Goal: Task Accomplishment & Management: Manage account settings

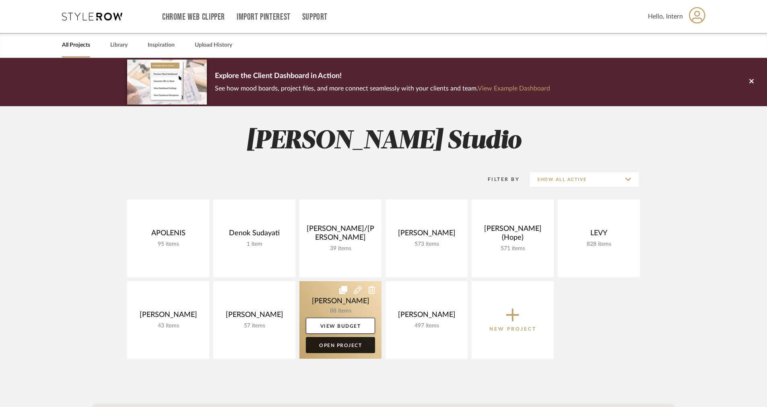
click at [339, 345] on link "Open Project" at bounding box center [340, 345] width 69 height 16
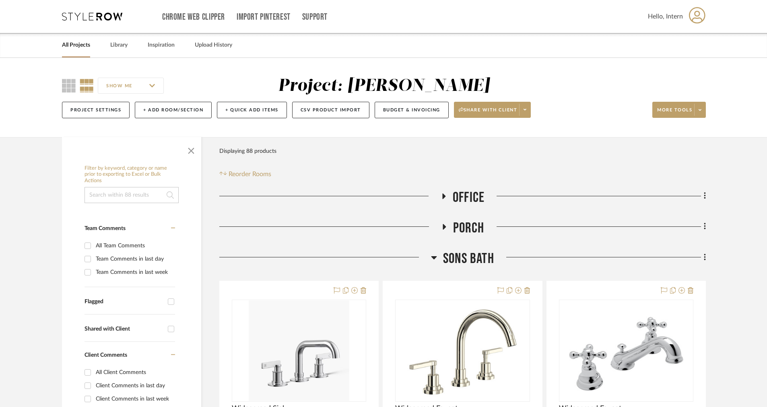
scroll to position [66, 0]
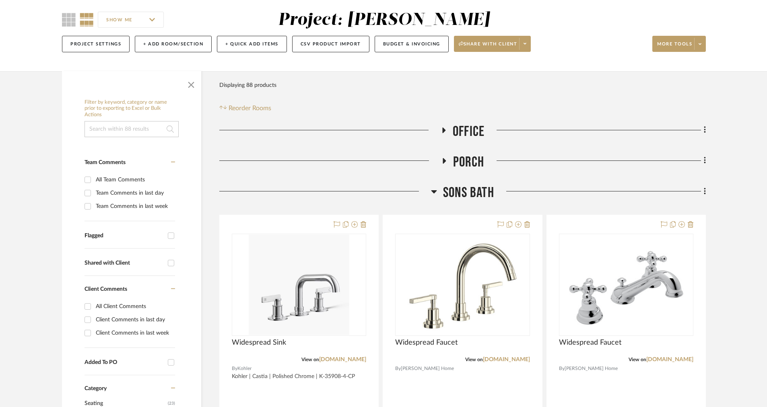
click at [440, 133] on fa-icon at bounding box center [443, 133] width 6 height 12
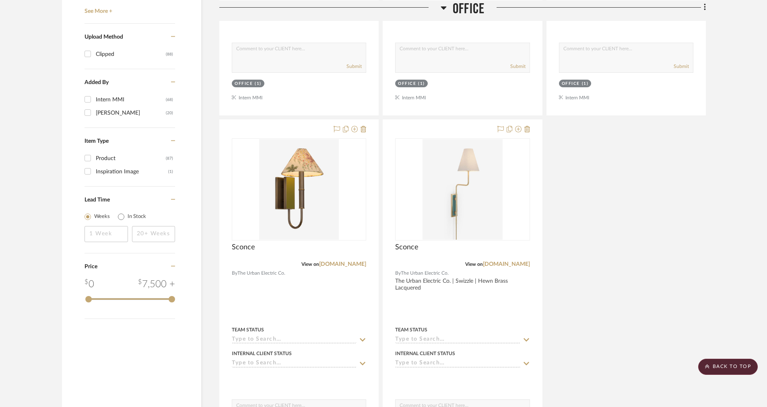
scroll to position [1054, 0]
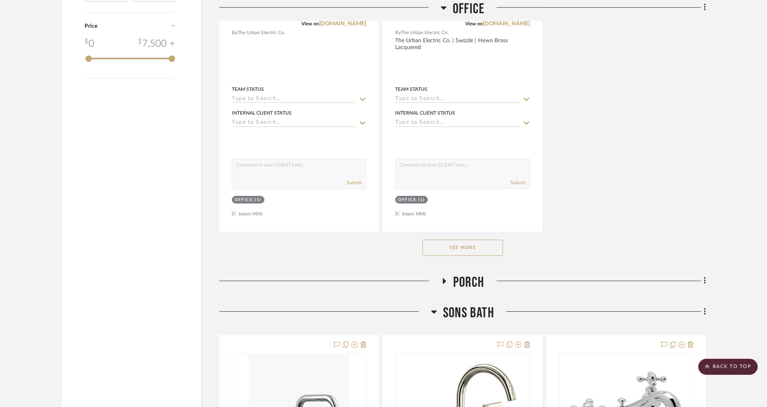
click at [443, 249] on button "See More" at bounding box center [462, 248] width 80 height 16
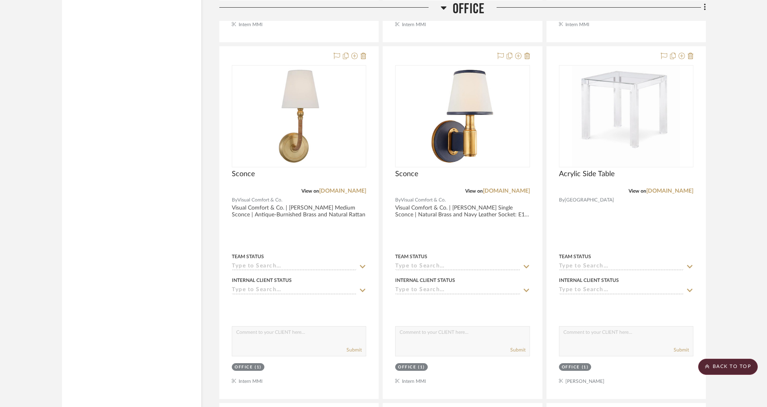
scroll to position [1562, 0]
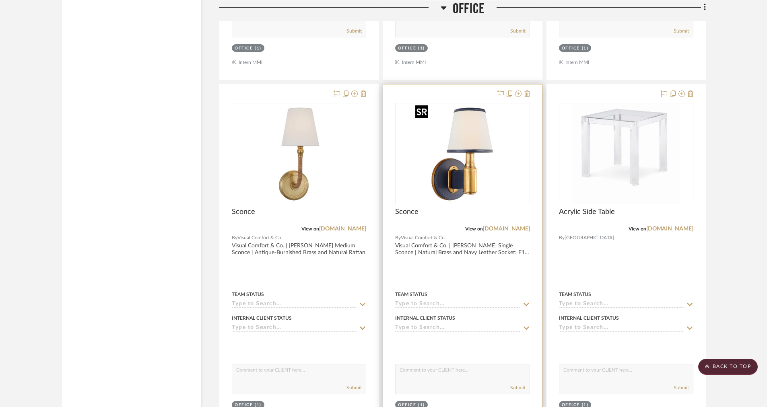
click at [505, 110] on img "0" at bounding box center [462, 154] width 101 height 101
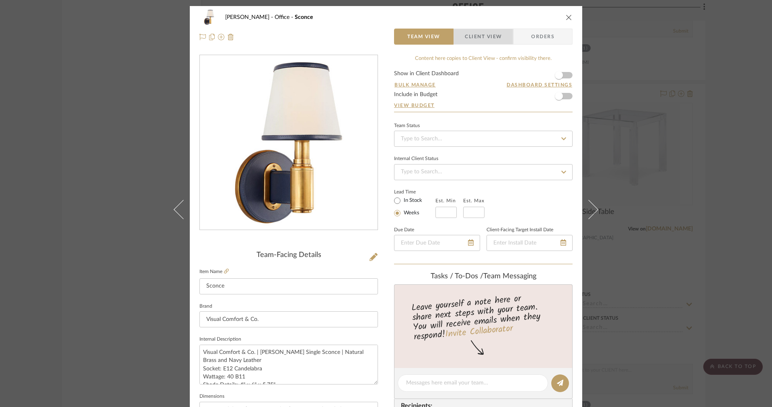
click at [504, 35] on span "Client View" at bounding box center [483, 37] width 59 height 16
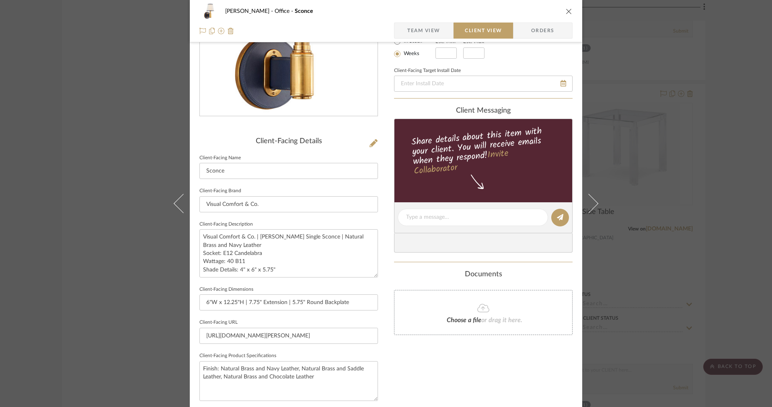
scroll to position [167, 0]
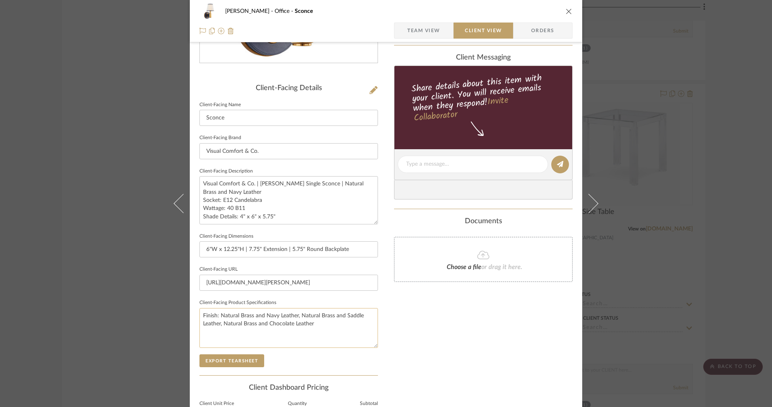
click at [321, 327] on textarea "Finish: Natural Brass and Navy Leather, Natural Brass and Saddle Leather, Natur…" at bounding box center [288, 328] width 179 height 40
drag, startPoint x: 289, startPoint y: 220, endPoint x: 196, endPoint y: 198, distance: 95.1
click at [196, 198] on div "[PERSON_NAME] Office Sconce Team View Client View Orders Client-Facing Details …" at bounding box center [386, 167] width 393 height 656
type textarea "Visual Comfort & Co. | [PERSON_NAME] Single Sconce | Natural Brass and Navy Lea…"
click at [336, 337] on textarea "Finish: Natural Brass and Navy Leather, Natural Brass and Saddle Leather, Natur…" at bounding box center [288, 328] width 179 height 40
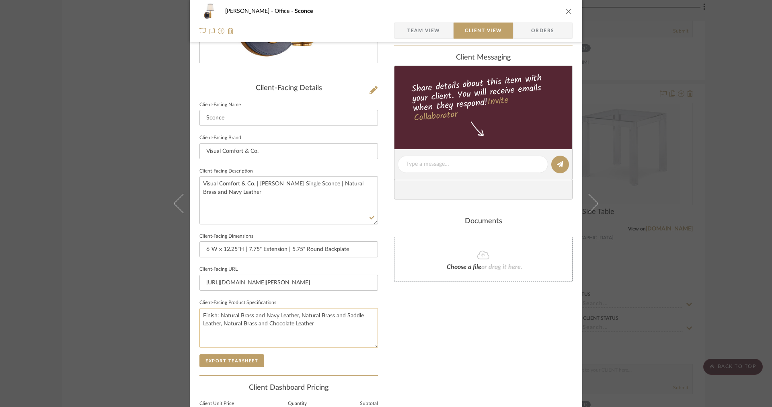
paste textarea "Socket: E12 Candelabra Wattage: 40 B11 Shade Details: 4" x 6" x 5.75""
type textarea "Finish: Natural Brass and Navy Leather, Natural Brass and Saddle Leather, Natur…"
drag, startPoint x: 264, startPoint y: 219, endPoint x: 193, endPoint y: 159, distance: 93.6
click at [193, 159] on div "[PERSON_NAME] Office Sconce Team View Client View Orders Client-Facing Details …" at bounding box center [386, 167] width 393 height 656
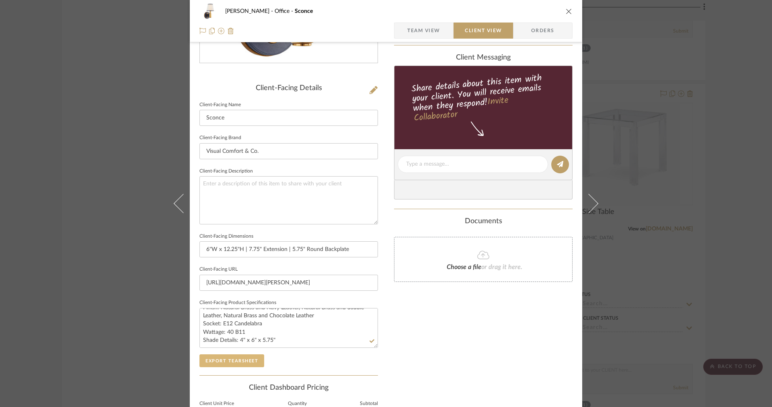
click at [218, 362] on button "Export Tearsheet" at bounding box center [231, 360] width 65 height 13
click at [175, 202] on icon at bounding box center [183, 203] width 19 height 19
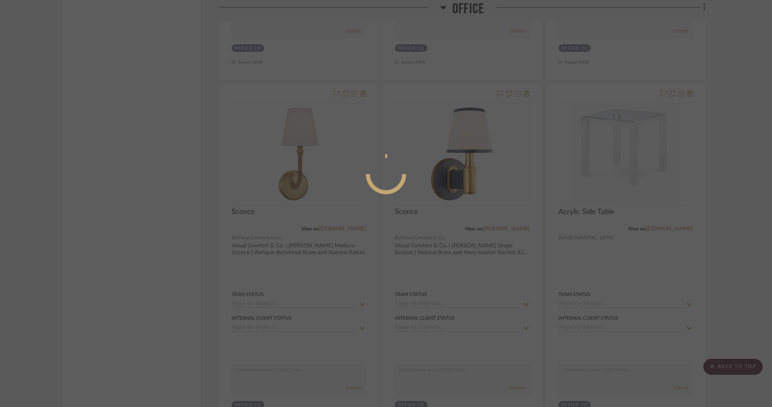
scroll to position [0, 0]
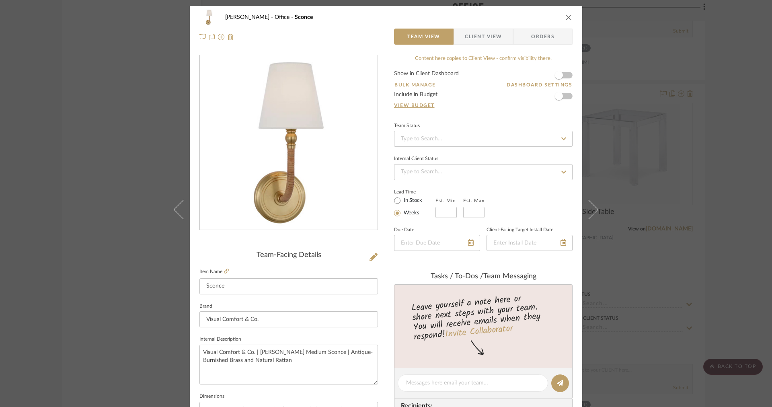
click at [489, 38] on span "Client View" at bounding box center [483, 37] width 37 height 16
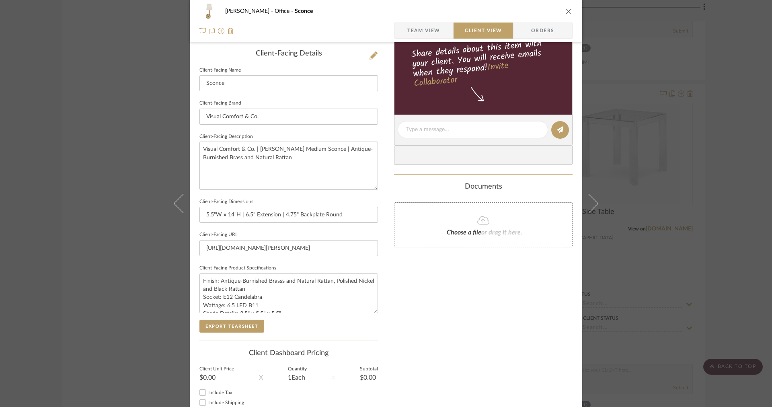
scroll to position [255, 0]
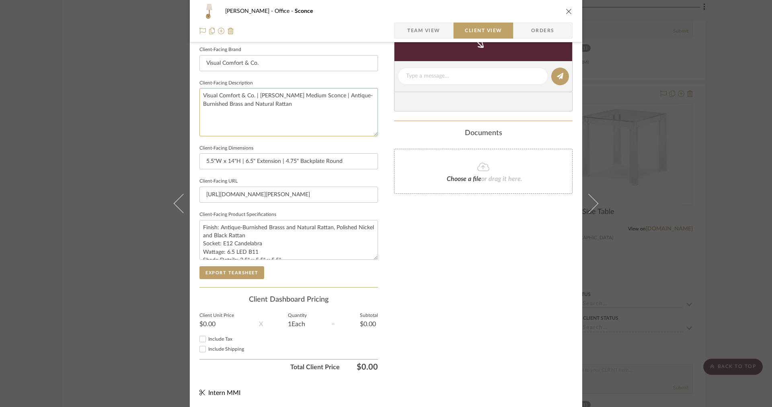
drag, startPoint x: 293, startPoint y: 116, endPoint x: 161, endPoint y: 67, distance: 140.7
click at [161, 67] on div "[PERSON_NAME] Office Sconce Team View Client View Orders Client-Facing Details …" at bounding box center [386, 203] width 772 height 407
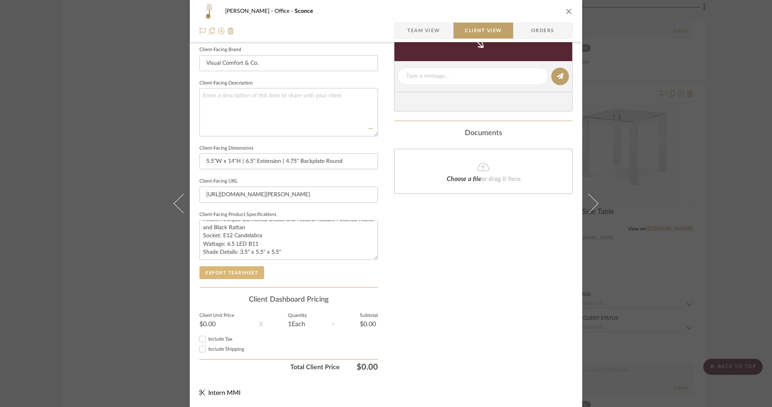
click at [242, 271] on button "Export Tearsheet" at bounding box center [231, 272] width 65 height 13
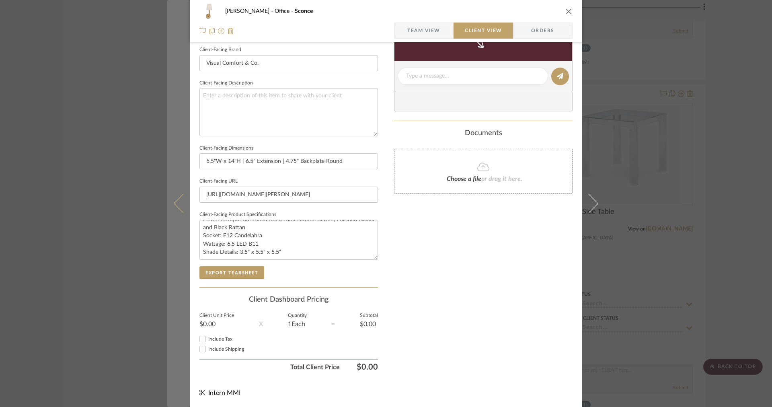
click at [175, 201] on icon at bounding box center [183, 203] width 19 height 19
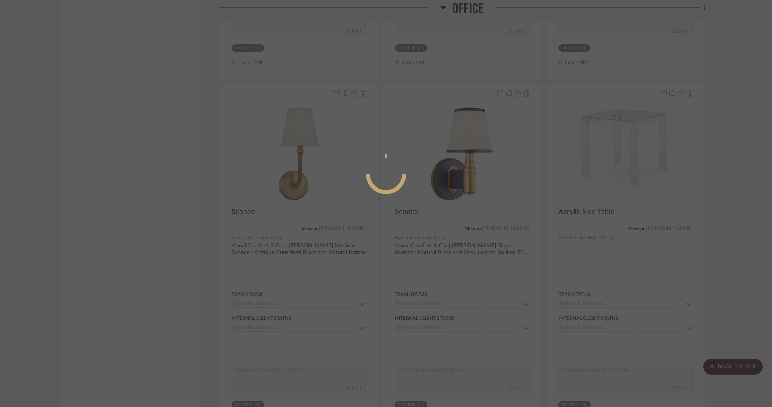
scroll to position [0, 0]
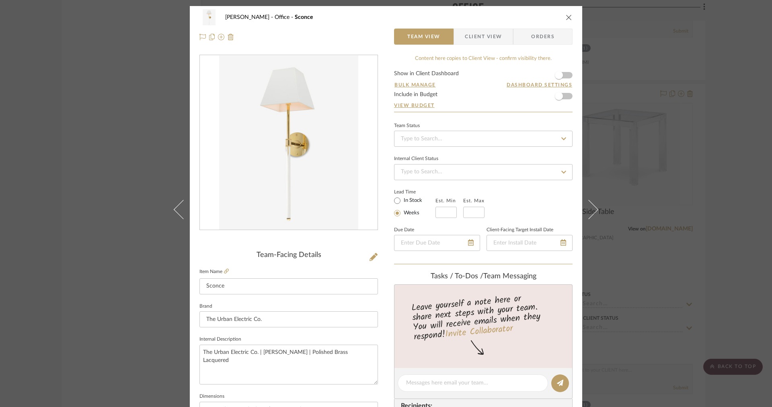
click at [471, 42] on span "Client View" at bounding box center [483, 37] width 37 height 16
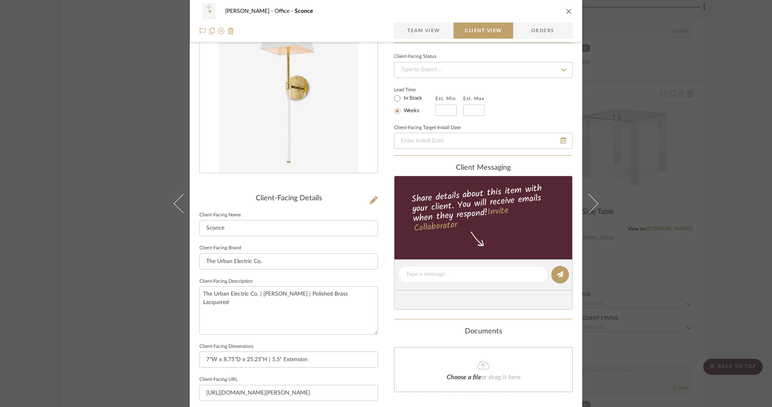
scroll to position [255, 0]
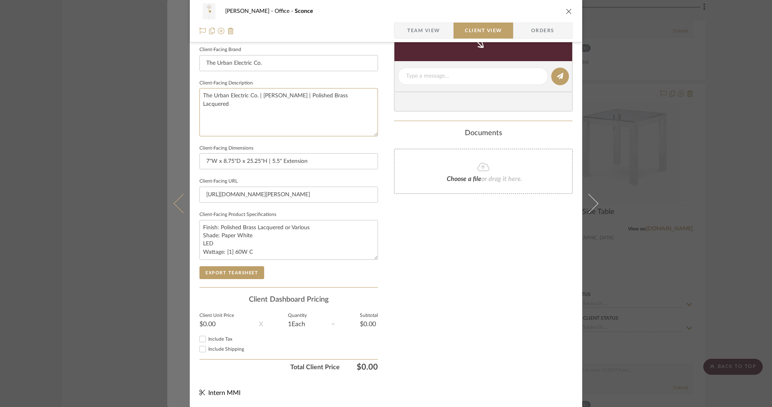
drag, startPoint x: 372, startPoint y: 99, endPoint x: 156, endPoint y: 99, distance: 216.4
click at [158, 99] on div "[PERSON_NAME] Office Sconce Team View Client View Orders Client-Facing Details …" at bounding box center [386, 203] width 772 height 407
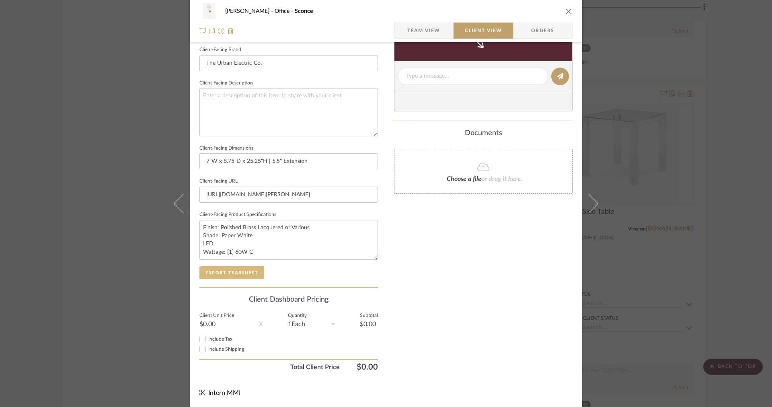
click at [216, 272] on button "Export Tearsheet" at bounding box center [231, 272] width 65 height 13
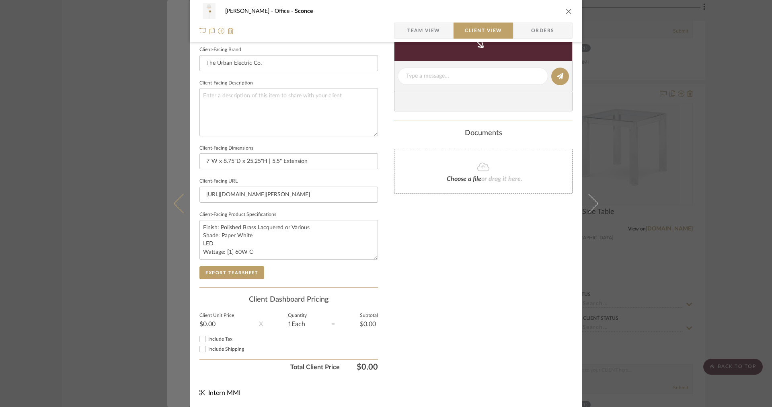
click at [175, 198] on button at bounding box center [178, 203] width 23 height 407
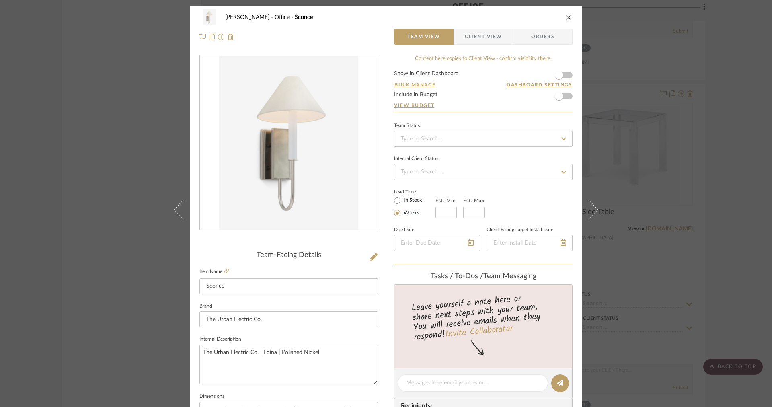
click at [458, 35] on span "button" at bounding box center [459, 37] width 11 height 16
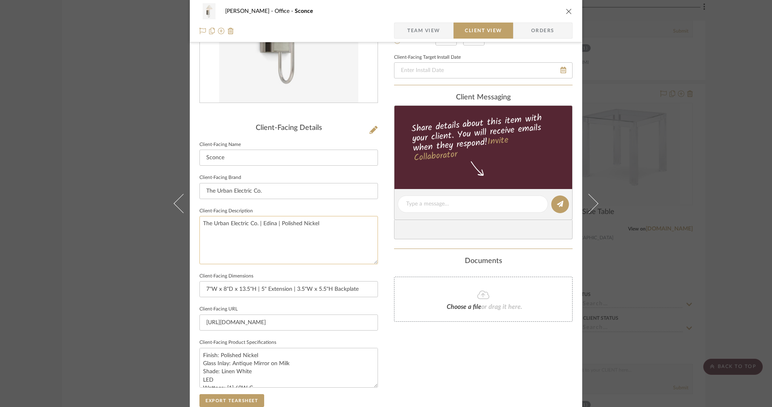
scroll to position [182, 0]
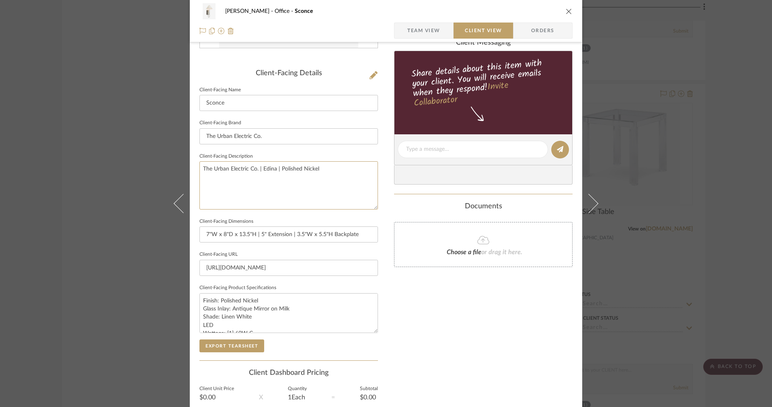
drag, startPoint x: 354, startPoint y: 186, endPoint x: 161, endPoint y: 161, distance: 194.2
click at [161, 161] on div "[PERSON_NAME] Office Sconce Team View Client View Orders Client-Facing Details …" at bounding box center [386, 203] width 772 height 407
click at [208, 339] on button "Export Tearsheet" at bounding box center [231, 345] width 65 height 13
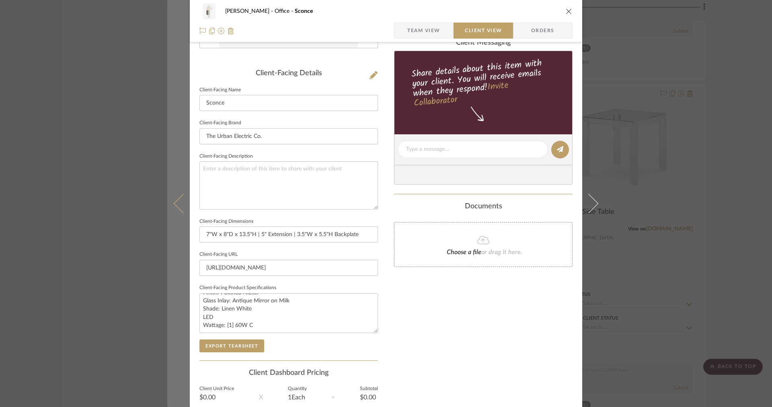
click at [175, 204] on icon at bounding box center [183, 203] width 19 height 19
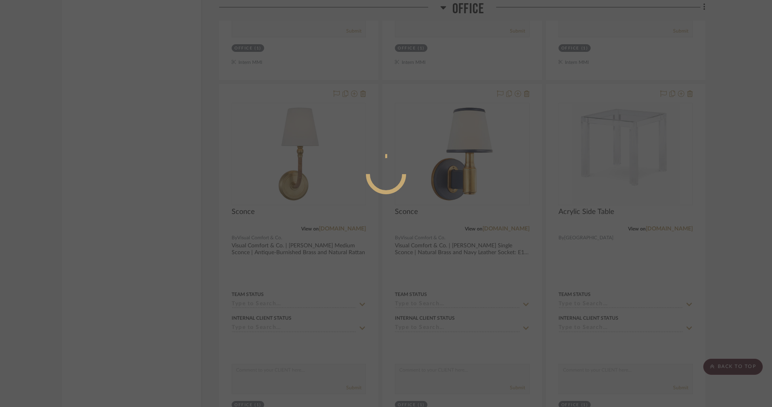
scroll to position [0, 0]
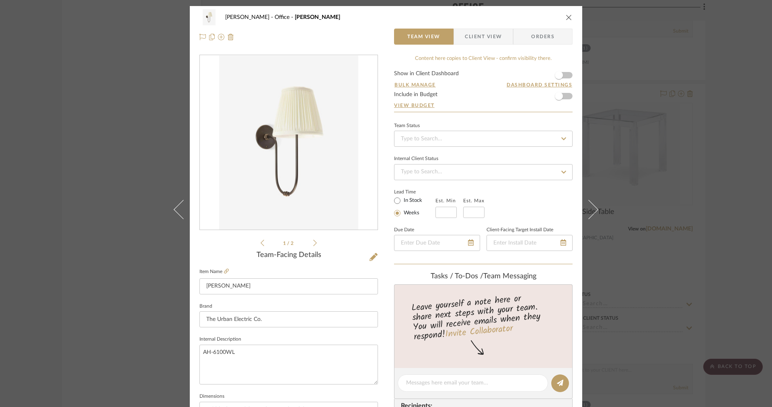
click at [479, 41] on span "Client View" at bounding box center [483, 37] width 37 height 16
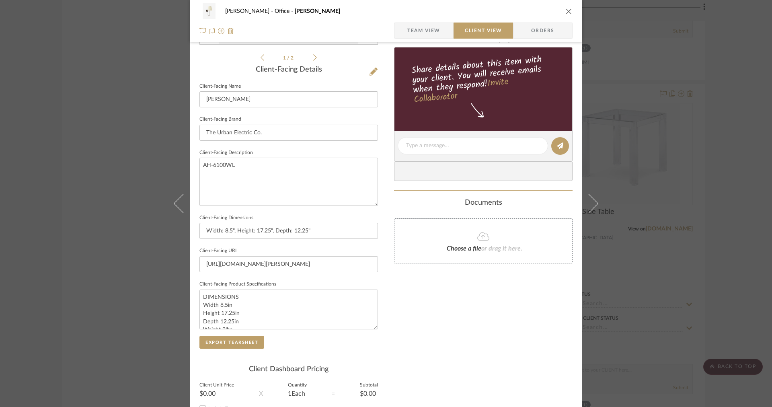
scroll to position [255, 0]
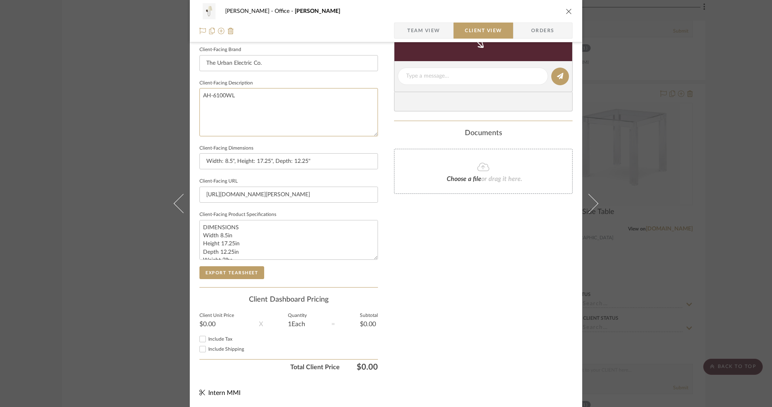
drag, startPoint x: 283, startPoint y: 129, endPoint x: 188, endPoint y: 96, distance: 100.5
click at [190, 96] on div "[PERSON_NAME] Office [PERSON_NAME] Team View Client View Orders 1 / 2 Client-Fa…" at bounding box center [386, 79] width 393 height 656
click at [232, 162] on input "Width: 8.5", Height: 17.25", Depth: 12.25"" at bounding box center [288, 161] width 179 height 16
drag, startPoint x: 234, startPoint y: 163, endPoint x: 192, endPoint y: 162, distance: 41.4
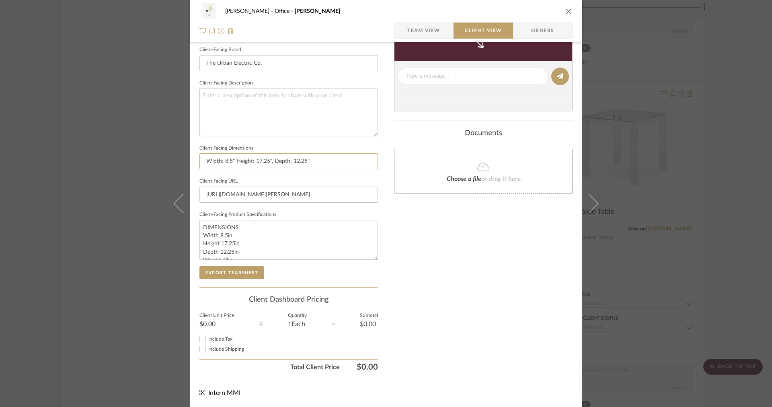
click at [192, 162] on div "[PERSON_NAME] Office [PERSON_NAME] Team View Client View Orders 1 / 2 Client-Fa…" at bounding box center [386, 79] width 393 height 656
drag, startPoint x: 245, startPoint y: 162, endPoint x: 230, endPoint y: 162, distance: 14.9
click at [229, 162] on input "8.5"W x Height: 17.25", Depth: 12.25"" at bounding box center [288, 161] width 179 height 16
click at [243, 162] on input "8.5"W x 17.25", Depth: 12.25"" at bounding box center [288, 161] width 179 height 16
click at [225, 162] on input "8.5"W x 17.25"H Depth: 12.25"" at bounding box center [288, 161] width 179 height 16
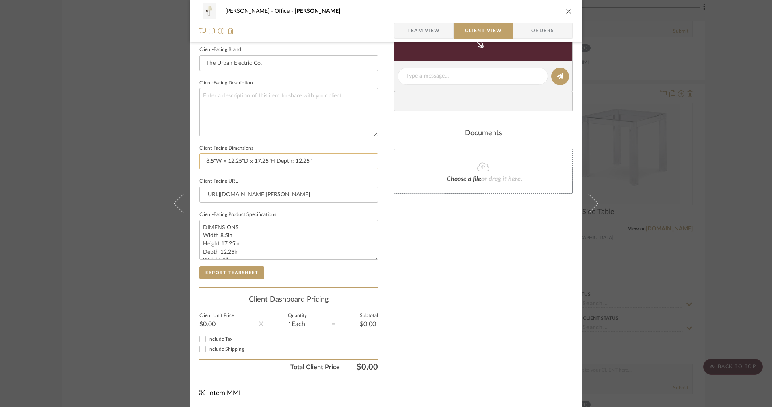
drag, startPoint x: 327, startPoint y: 163, endPoint x: 272, endPoint y: 162, distance: 54.3
click at [272, 162] on input "8.5"W x 12.25"D x 17.25"H Depth: 12.25"" at bounding box center [288, 161] width 179 height 16
type input "8.5"W x 12.25"D x 17.25"H"
click at [237, 251] on textarea "DIMENSIONS Width 8.5in Height 17.25in Depth 12.25in Weight 2lbs Backplate 4.5in…" at bounding box center [288, 240] width 179 height 40
drag, startPoint x: 242, startPoint y: 250, endPoint x: 194, endPoint y: 224, distance: 54.3
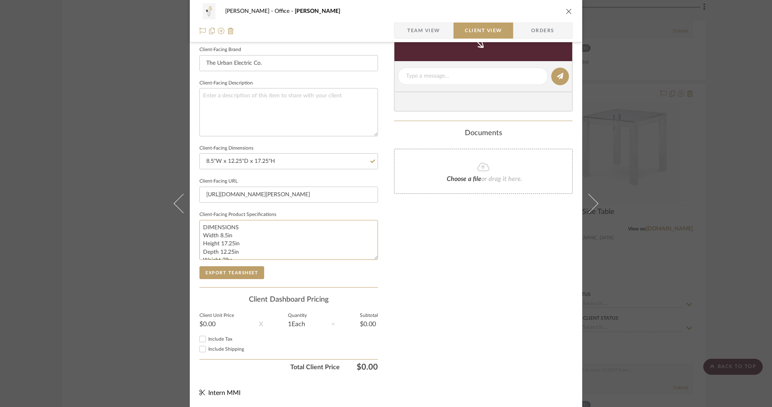
click at [194, 224] on div "[PERSON_NAME] Office [PERSON_NAME] Team View Client View Orders 1 / 2 Client-Fa…" at bounding box center [386, 79] width 393 height 656
click at [201, 236] on textarea "Weight 2lbs Backplate 4.5in x 0in Junction Box 4in oct/rnd LAMP / WIRING Max Wa…" at bounding box center [288, 240] width 179 height 40
type textarea "Weight 2lbs Backplate 4.5in x 0in Junction Box 4in oct/rnd LAMP / WIRING Max Wa…"
click at [311, 155] on input "8.5"W x 12.25"D x 17.25"H" at bounding box center [288, 161] width 179 height 16
click at [309, 157] on input "8.5"W x 12.25"D x 17.25"H" at bounding box center [288, 161] width 179 height 16
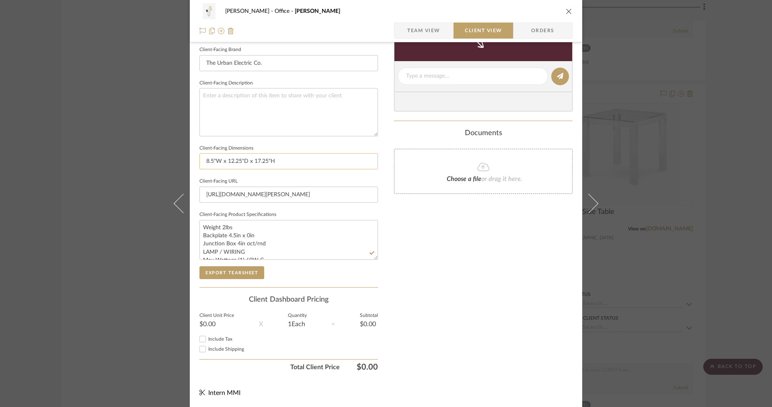
click at [298, 161] on input "8.5"W x 12.25"D x 17.25"H" at bounding box center [288, 161] width 179 height 16
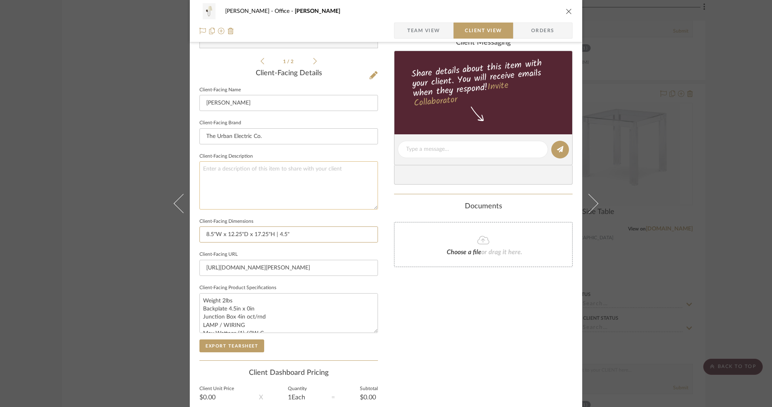
scroll to position [255, 0]
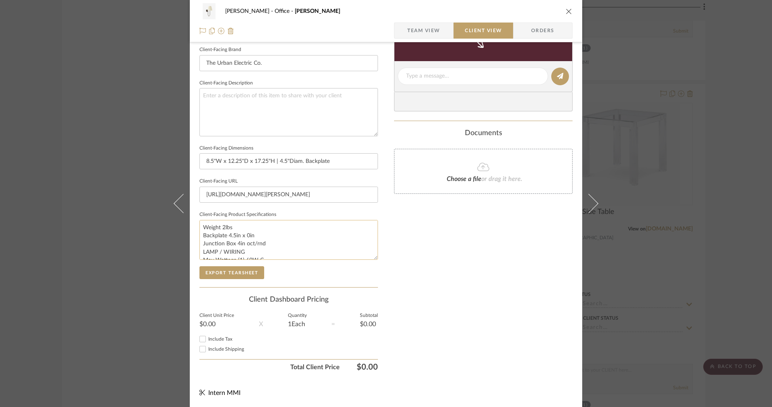
type input "8.5"W x 12.25"D x 17.25"H | 4.5"Diam. Backplate"
drag, startPoint x: 258, startPoint y: 234, endPoint x: 194, endPoint y: 223, distance: 65.4
click at [194, 223] on div "[PERSON_NAME] Office [PERSON_NAME] Team View Client View Orders 1 / 2 Client-Fa…" at bounding box center [386, 79] width 393 height 656
click at [201, 235] on textarea "Junction Box 4in oct/rnd LAMP / WIRING Max Wattage (1) 60W C Ships with complim…" at bounding box center [288, 240] width 179 height 40
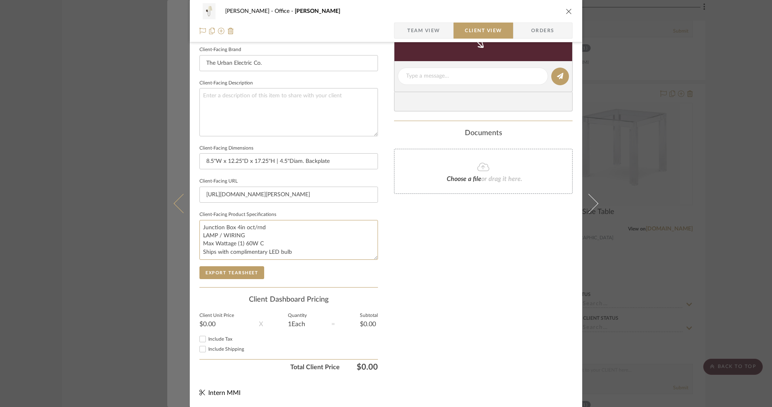
drag, startPoint x: 253, startPoint y: 236, endPoint x: 181, endPoint y: 221, distance: 73.7
click at [181, 221] on mat-dialog-content "[PERSON_NAME] Office [PERSON_NAME] Team View Client View Orders 1 / 2 Client-Fa…" at bounding box center [386, 79] width 438 height 656
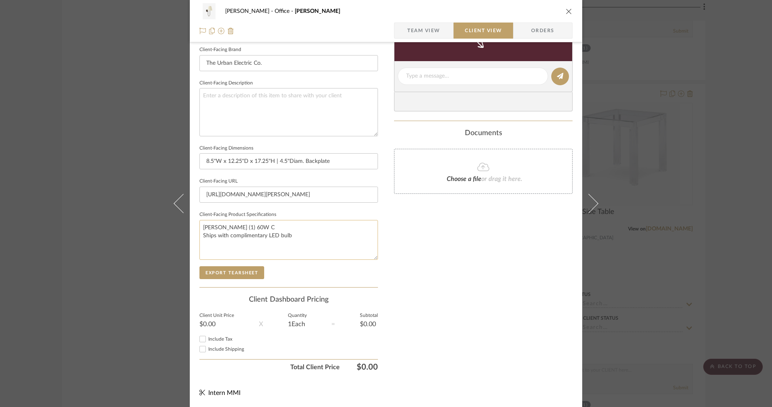
click at [203, 235] on textarea "[PERSON_NAME] (1) 60W C Ships with complimentary LED bulb" at bounding box center [288, 240] width 179 height 40
click at [199, 226] on textarea "[PERSON_NAME] (1) 60W C Ships with complimentary LED bulb" at bounding box center [288, 240] width 179 height 40
click at [207, 226] on textarea "[PERSON_NAME] (1) 60W C Ships with complimentary LED bulb" at bounding box center [288, 240] width 179 height 40
click at [201, 226] on textarea "LED [PERSON_NAME] (1) 60W C Ships with complimentary LED bulb" at bounding box center [288, 240] width 179 height 40
click at [213, 223] on textarea "LED [PERSON_NAME] (1) 60W C Ships with complimentary LED bulb" at bounding box center [288, 240] width 179 height 40
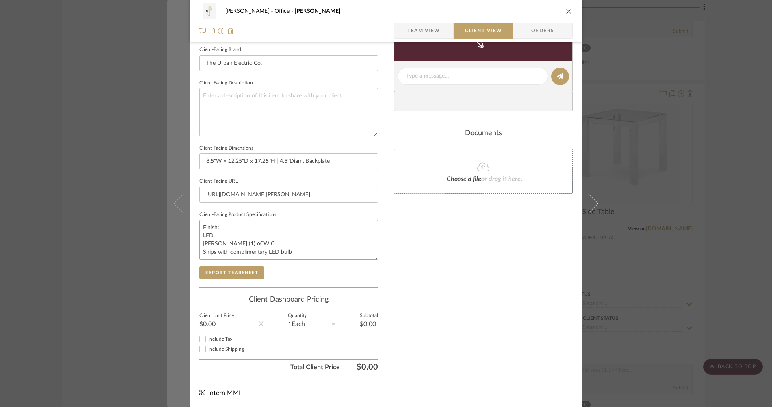
drag, startPoint x: 294, startPoint y: 255, endPoint x: 185, endPoint y: 244, distance: 109.5
click at [185, 244] on mat-dialog-content "[PERSON_NAME] Office [PERSON_NAME] Team View Client View Orders 1 / 2 Client-Fa…" at bounding box center [386, 79] width 438 height 656
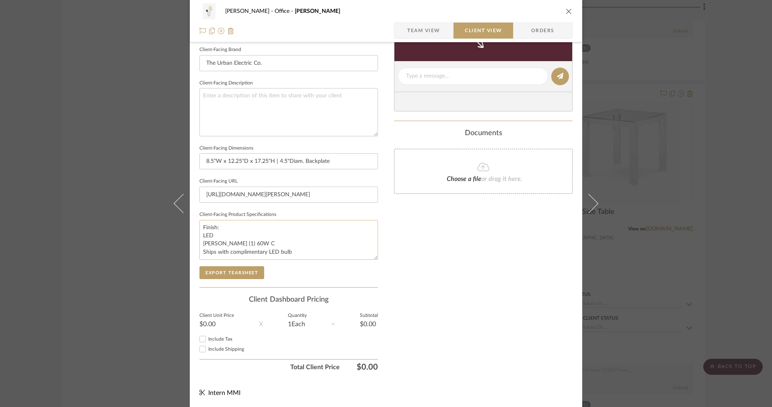
click at [276, 247] on textarea "Finish: LED [PERSON_NAME] (1) 60W C Ships with complimentary LED bulb" at bounding box center [288, 240] width 179 height 40
drag, startPoint x: 288, startPoint y: 248, endPoint x: 187, endPoint y: 251, distance: 101.4
click at [190, 251] on div "[PERSON_NAME] Office [PERSON_NAME] Team View Client View Orders 1 / 2 Client-Fa…" at bounding box center [386, 79] width 393 height 656
drag, startPoint x: 213, startPoint y: 243, endPoint x: 193, endPoint y: 243, distance: 19.3
click at [194, 243] on div "[PERSON_NAME] Office [PERSON_NAME] Team View Client View Orders 1 / 2 Client-Fa…" at bounding box center [386, 79] width 393 height 656
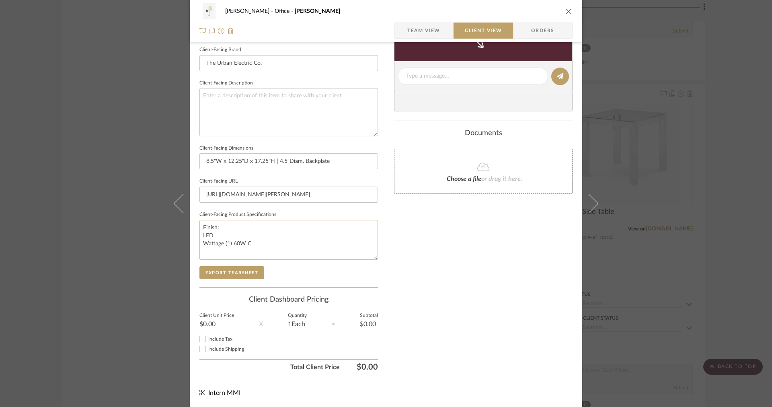
click at [221, 242] on textarea "Finish: LED Wattage (1) 60W C" at bounding box center [288, 240] width 179 height 40
type textarea "Finish: LED Wattage: (1) 60W C"
click at [442, 30] on span "Team View" at bounding box center [424, 31] width 59 height 16
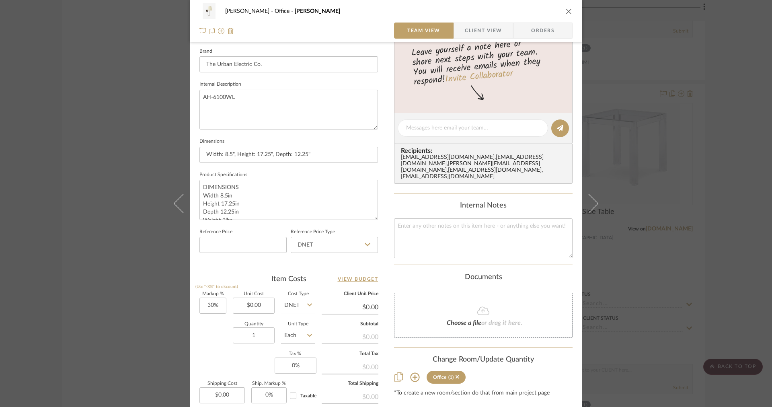
scroll to position [0, 0]
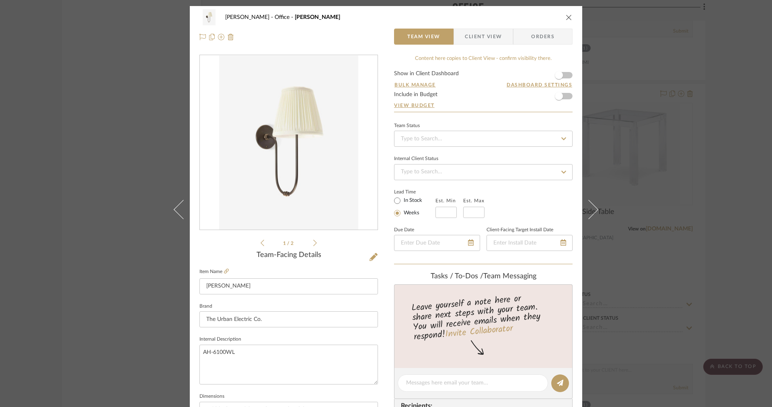
click at [227, 270] on fieldset "Item Name [PERSON_NAME]" at bounding box center [288, 280] width 179 height 28
click at [224, 270] on icon at bounding box center [226, 271] width 5 height 5
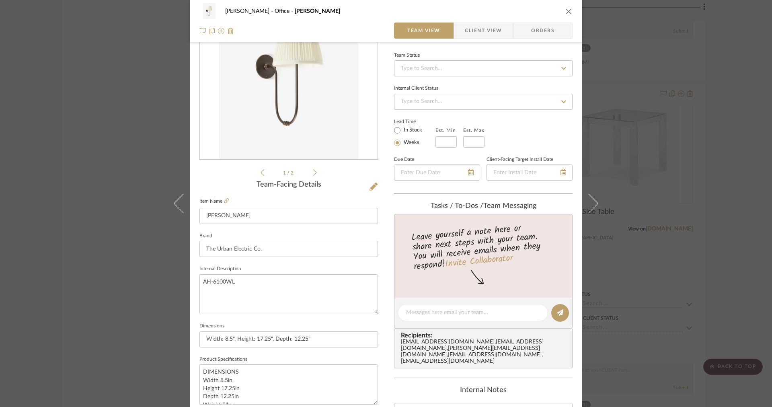
scroll to position [72, 0]
click at [470, 32] on span "Client View" at bounding box center [483, 31] width 37 height 16
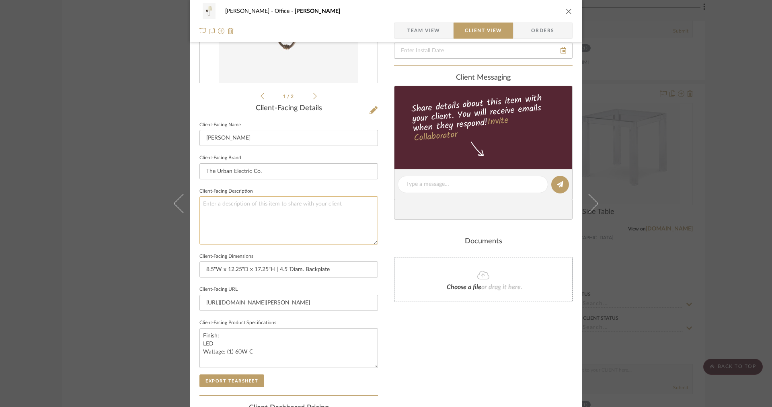
scroll to position [154, 0]
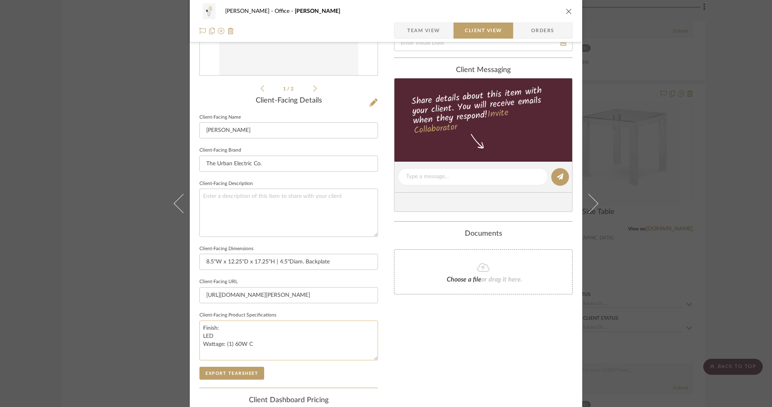
click at [222, 327] on textarea "Finish: LED Wattage: (1) 60W C" at bounding box center [288, 341] width 179 height 40
click at [252, 329] on textarea "Finish: Ivory Bronze LED Wattage: (1) 60W C" at bounding box center [288, 341] width 179 height 40
type textarea "Finish: Ivory Bronze Shade Finish: LED Wattage: (1) 60W C"
click at [277, 333] on textarea "Finish: Ivory Bronze Shade Finish: LED Wattage: (1) 60W C" at bounding box center [288, 341] width 179 height 40
type textarea "Finish: Ivory Bronze Shade Finish: Ivory Silk LED Wattage: (1) 60W C"
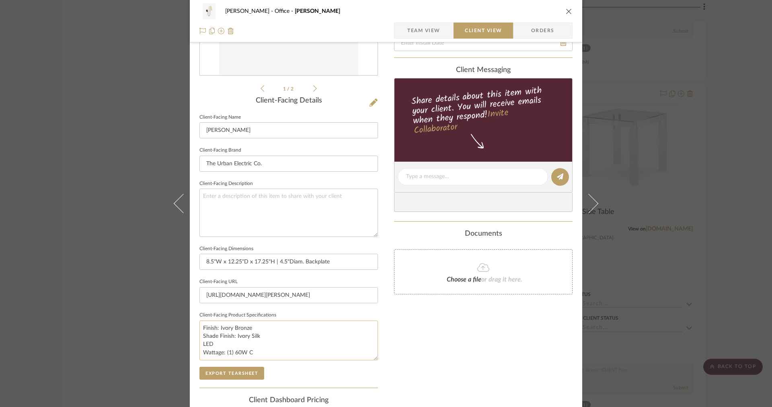
drag, startPoint x: 232, startPoint y: 328, endPoint x: 222, endPoint y: 328, distance: 9.3
click at [222, 328] on textarea "Finish: Ivory Bronze Shade Finish: Ivory Silk LED Wattage: (1) 60W C" at bounding box center [288, 341] width 179 height 40
type textarea "Finish: Bronze Shade Finish: Ivory Silk LED Wattage: (1) 60W C"
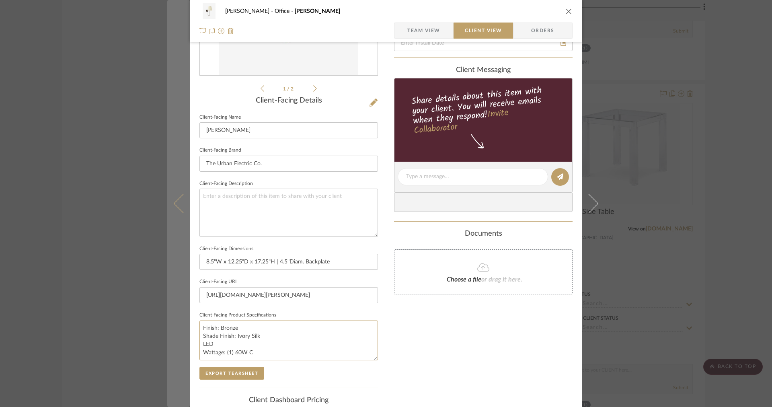
drag, startPoint x: 253, startPoint y: 354, endPoint x: 186, endPoint y: 319, distance: 76.5
click at [186, 319] on mat-dialog-content "[PERSON_NAME] Office [PERSON_NAME] Team View Client View Orders 1 / 2 Client-Fa…" at bounding box center [386, 180] width 438 height 656
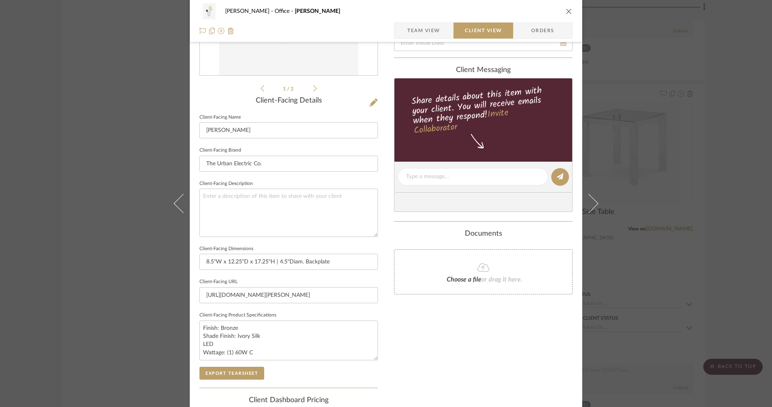
click at [429, 28] on span "Team View" at bounding box center [423, 31] width 33 height 16
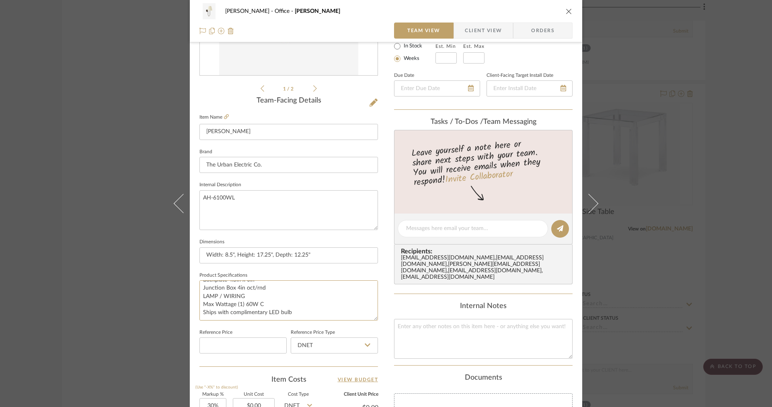
scroll to position [0, 0]
drag, startPoint x: 297, startPoint y: 312, endPoint x: 152, endPoint y: 252, distance: 156.9
click at [152, 252] on div "[PERSON_NAME] Office [PERSON_NAME] Team View Client View Orders 1 / 2 Team-Faci…" at bounding box center [386, 203] width 772 height 407
paste textarea "Finish: Bronze Shade Finish: Ivory Silk LED Wattage: (1) 60W C"
type textarea "Finish: Bronze Shade Finish: Ivory Silk LED Wattage: (1) 60W C"
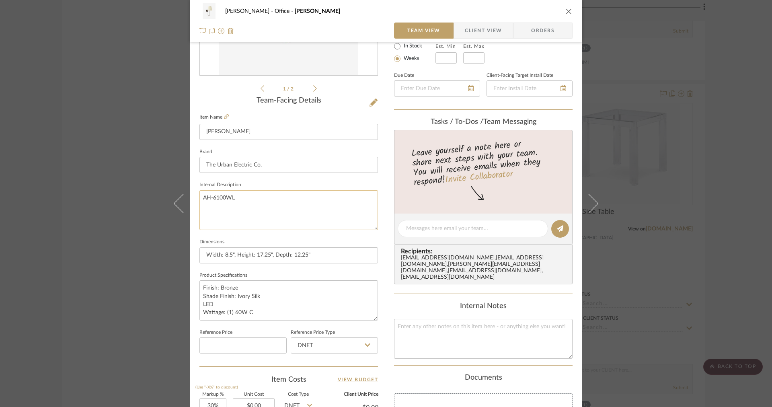
click at [201, 197] on textarea "AH-6100WL" at bounding box center [288, 210] width 179 height 40
type textarea "The Urban Electric Co. | [GEOGRAPHIC_DATA][PERSON_NAME] | Bronze | AH-6100WL"
click at [478, 38] on div "[PERSON_NAME] Office [PERSON_NAME] Team View Client View Orders" at bounding box center [386, 21] width 393 height 42
click at [472, 27] on span "Client View" at bounding box center [483, 31] width 37 height 16
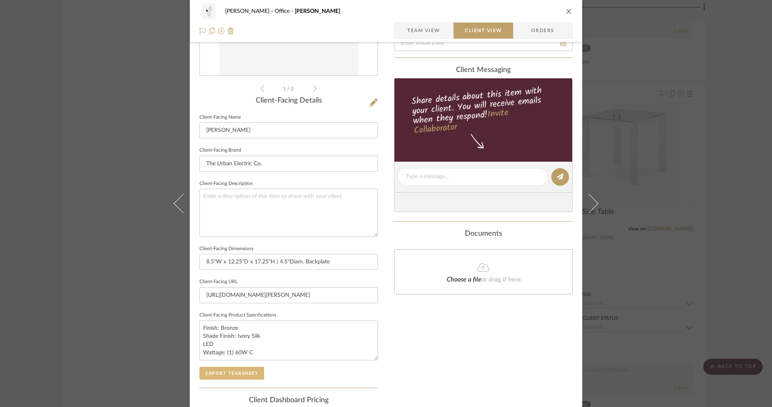
click at [216, 368] on button "Export Tearsheet" at bounding box center [231, 373] width 65 height 13
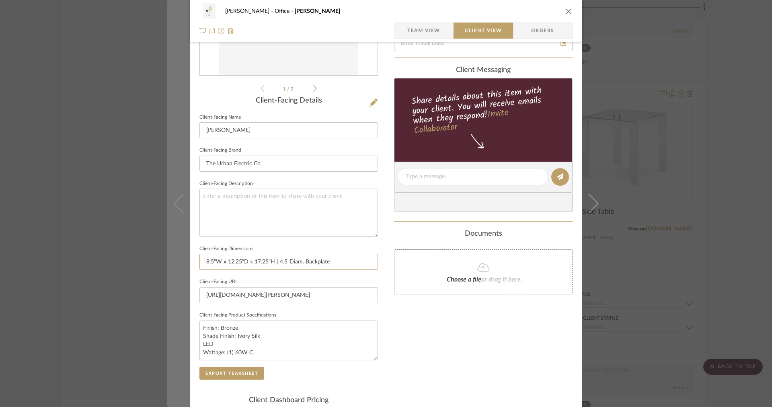
drag, startPoint x: 211, startPoint y: 262, endPoint x: 175, endPoint y: 260, distance: 36.7
click at [175, 260] on mat-dialog-content "[PERSON_NAME] Office [PERSON_NAME] Team View Client View Orders 1 / 2 Client-Fa…" at bounding box center [386, 180] width 438 height 656
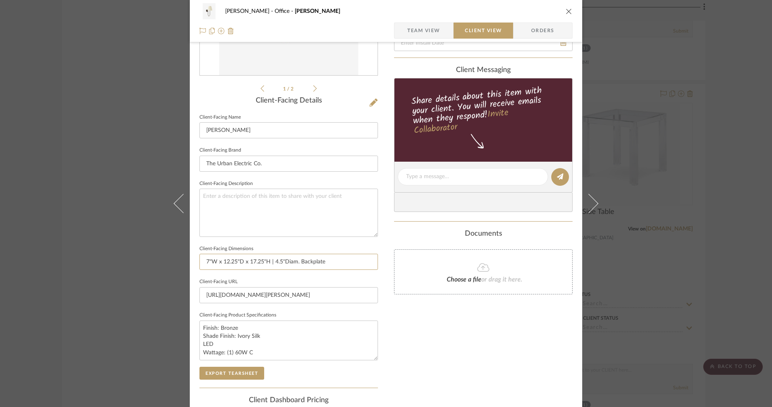
type input "7"W x 12.25"D x 17.25"H | 4.5"Diam. Backplate"
drag, startPoint x: 234, startPoint y: 261, endPoint x: 230, endPoint y: 261, distance: 4.4
click at [230, 261] on input "7"W x 12.25"D x 17.25"H | 4.5"Diam. Backplate" at bounding box center [288, 262] width 179 height 16
type input "7"W x 12"D x 17.25"H | 4.5"Diam. Backplate"
click at [247, 372] on button "Export Tearsheet" at bounding box center [231, 373] width 65 height 13
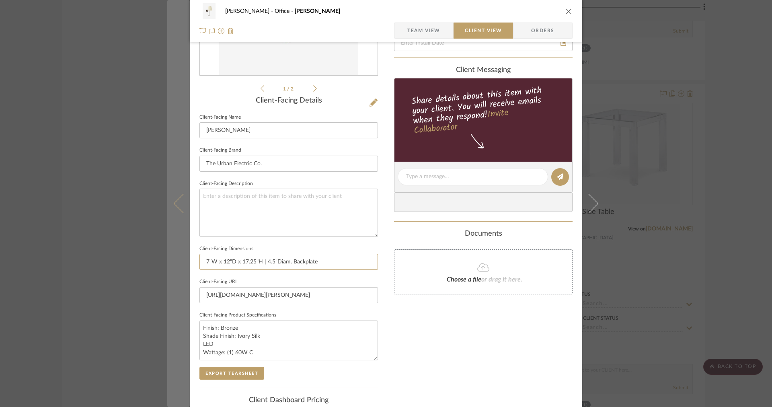
drag, startPoint x: 329, startPoint y: 262, endPoint x: 184, endPoint y: 256, distance: 145.7
click at [183, 256] on mat-dialog-content "[PERSON_NAME] Office [PERSON_NAME] Team View Client View Orders 1 / 2 Client-Fa…" at bounding box center [386, 180] width 438 height 656
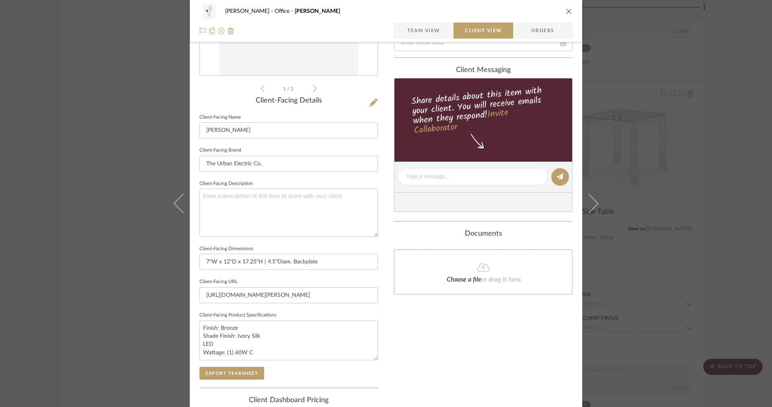
click at [430, 29] on span "Team View" at bounding box center [423, 31] width 33 height 16
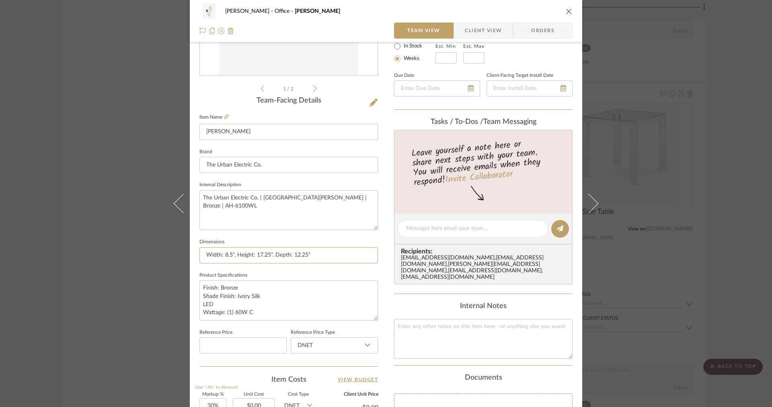
drag, startPoint x: 323, startPoint y: 255, endPoint x: 148, endPoint y: 256, distance: 174.9
click at [148, 256] on div "[PERSON_NAME] Office [PERSON_NAME] Team View Client View Orders 1 / 2 Team-Faci…" at bounding box center [386, 203] width 772 height 407
paste input "7"W x 12"D x 17.25"H | 4.5"Diam. Backplate"
type input "7"W x 12"D x 17.25"H | 4.5"Diam. Backplate"
click at [476, 23] on span "Client View" at bounding box center [483, 31] width 37 height 16
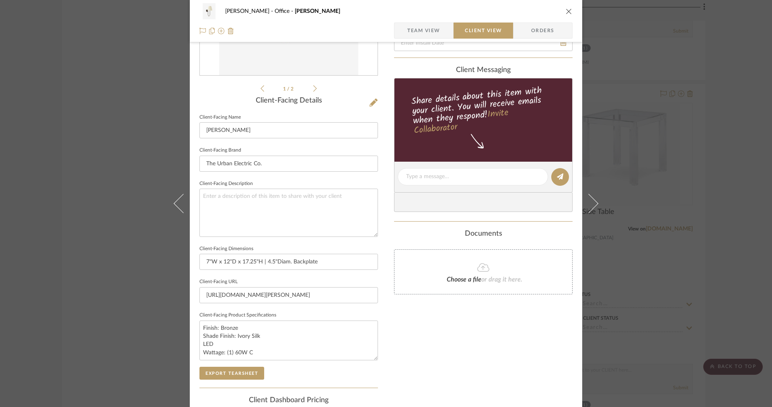
scroll to position [206, 0]
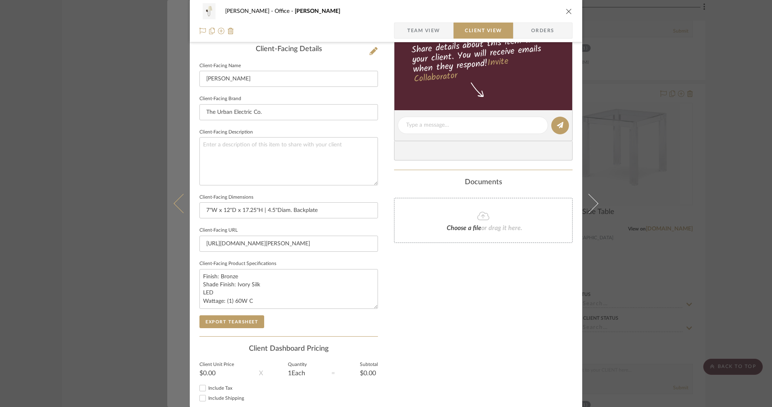
click at [184, 166] on button at bounding box center [178, 203] width 23 height 407
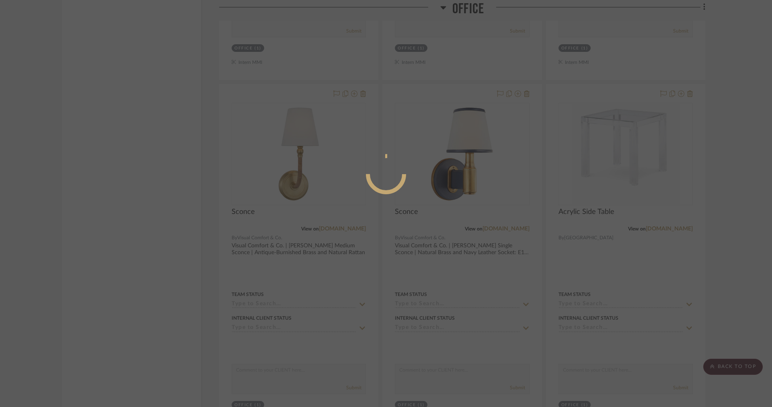
scroll to position [0, 0]
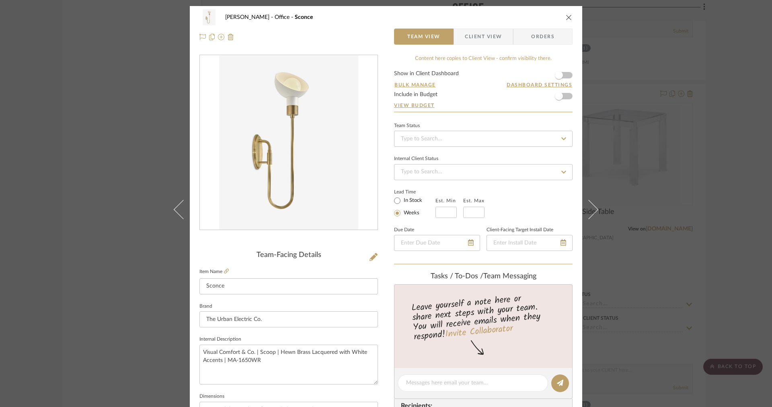
click at [494, 43] on span "Client View" at bounding box center [483, 37] width 37 height 16
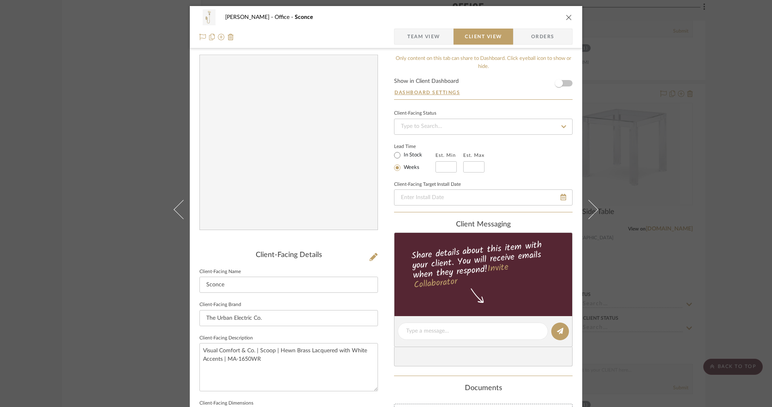
scroll to position [221, 0]
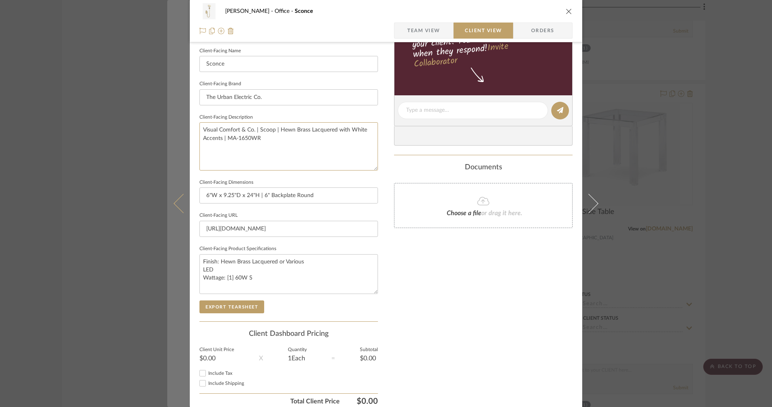
drag, startPoint x: 281, startPoint y: 142, endPoint x: 185, endPoint y: 119, distance: 99.2
click at [185, 119] on mat-dialog-content "[PERSON_NAME] Office Sconce Team View Client View Orders Client-Facing Details …" at bounding box center [386, 113] width 438 height 656
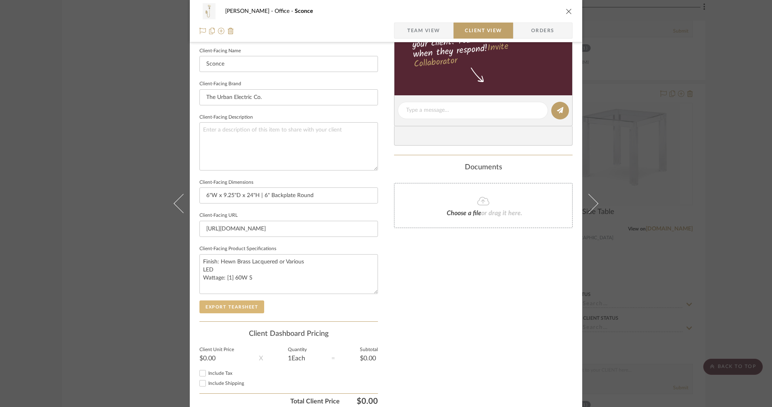
click at [247, 304] on button "Export Tearsheet" at bounding box center [231, 306] width 65 height 13
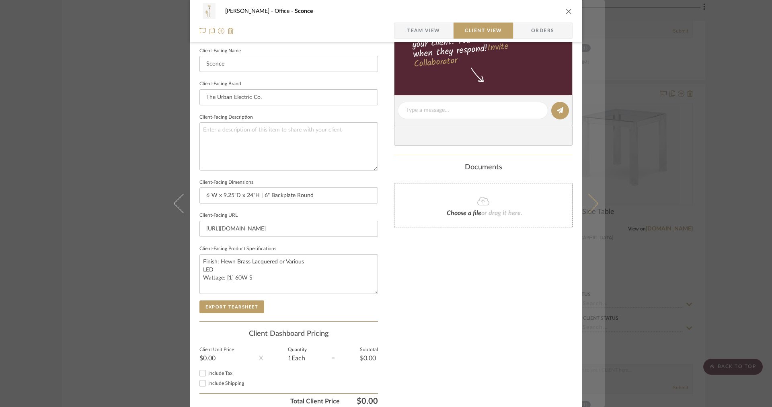
click at [586, 196] on icon at bounding box center [588, 203] width 19 height 19
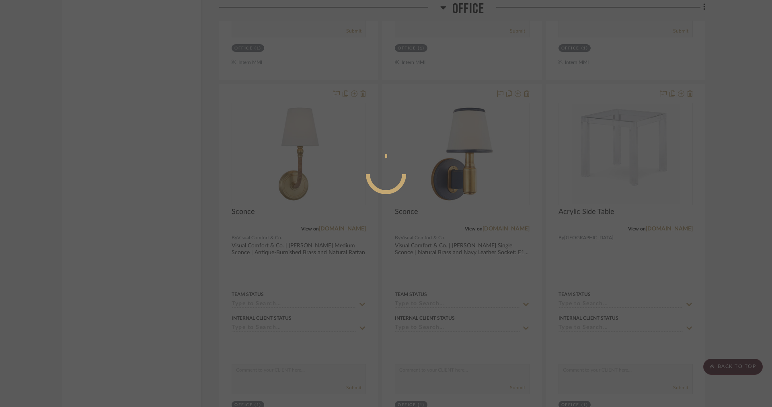
scroll to position [0, 0]
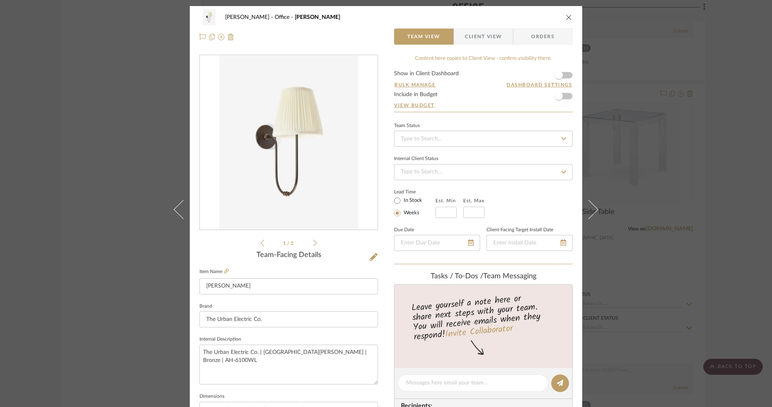
click at [501, 34] on span "Client View" at bounding box center [483, 37] width 59 height 16
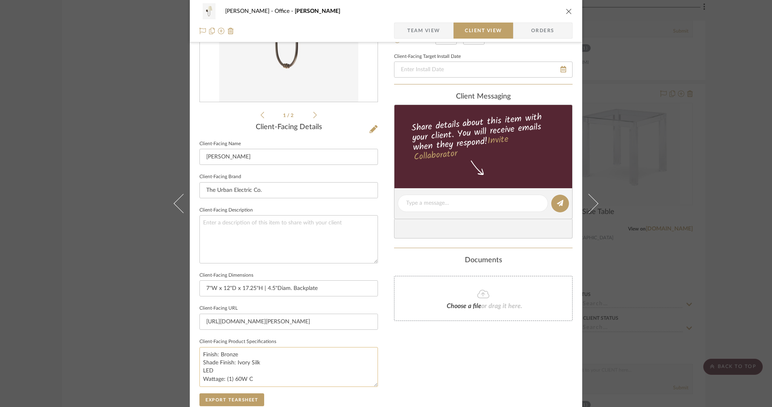
scroll to position [171, 0]
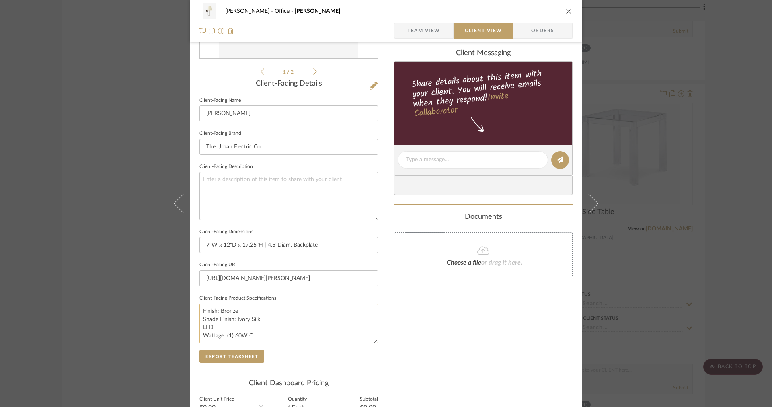
click at [269, 306] on textarea "Finish: Bronze Shade Finish: Ivory Silk LED Wattage: (1) 60W C" at bounding box center [288, 324] width 179 height 40
type textarea "Finish: Bronze or Various Shade Finish: Ivory Silk LED Wattage: (1) 60W C"
click at [224, 355] on button "Export Tearsheet" at bounding box center [231, 356] width 65 height 13
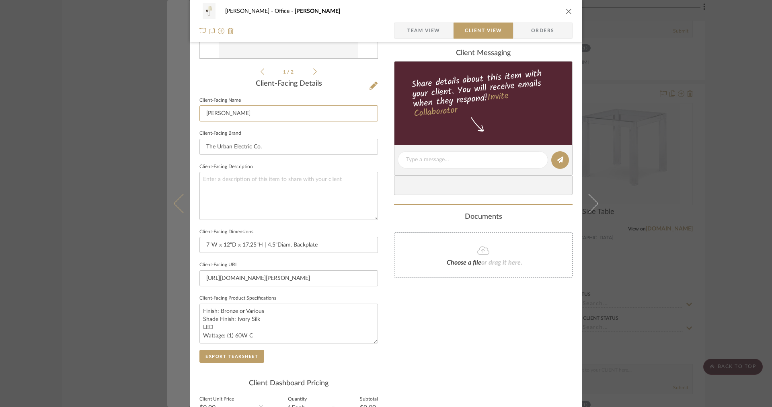
drag, startPoint x: 256, startPoint y: 113, endPoint x: 179, endPoint y: 112, distance: 76.8
click at [179, 112] on mat-dialog-content "[PERSON_NAME] Office [PERSON_NAME] Team View Client View Orders 1 / 2 Client-Fa…" at bounding box center [386, 163] width 438 height 656
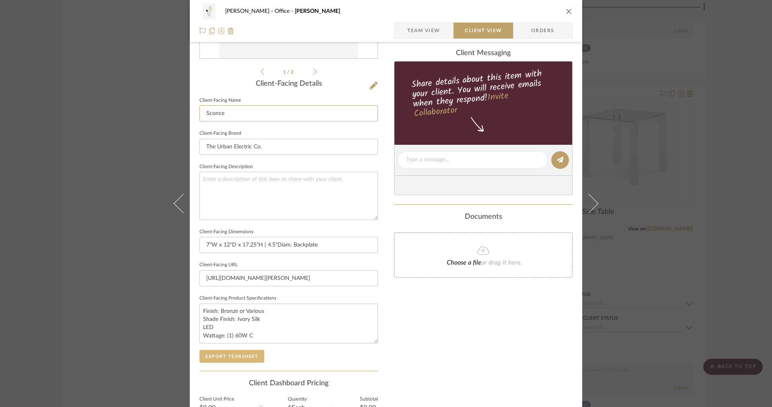
type input "Sconce"
click at [239, 357] on button "Export Tearsheet" at bounding box center [231, 356] width 65 height 13
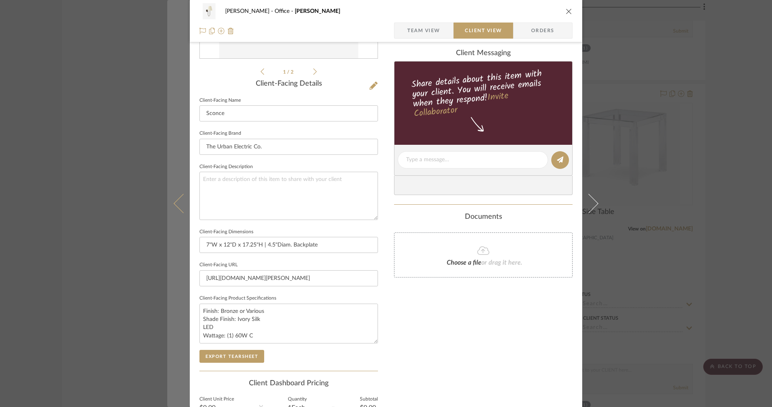
click at [175, 191] on button at bounding box center [178, 203] width 23 height 407
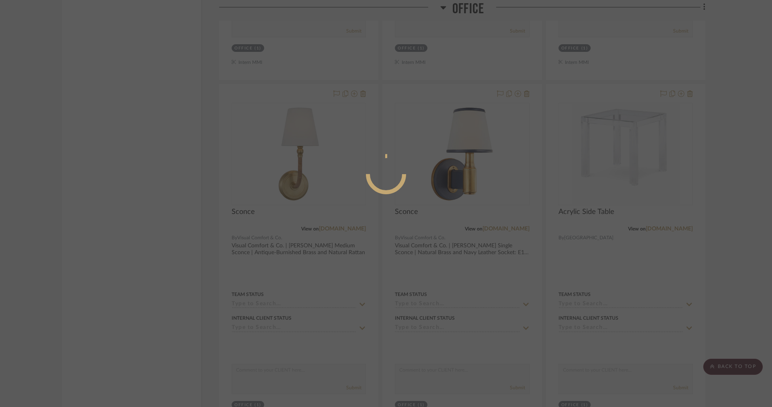
scroll to position [0, 0]
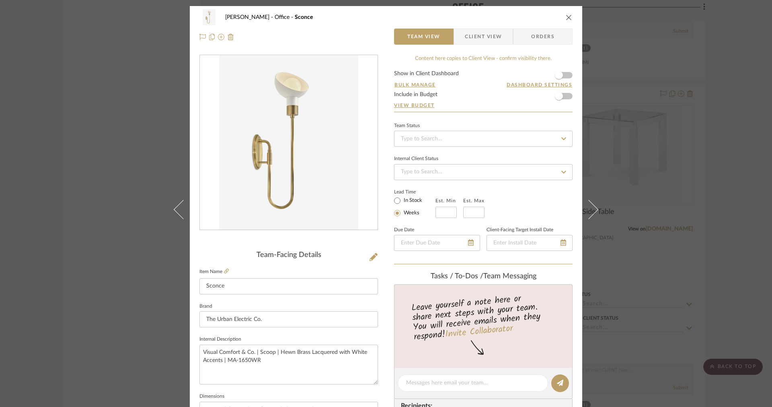
click at [494, 41] on span "Client View" at bounding box center [483, 37] width 37 height 16
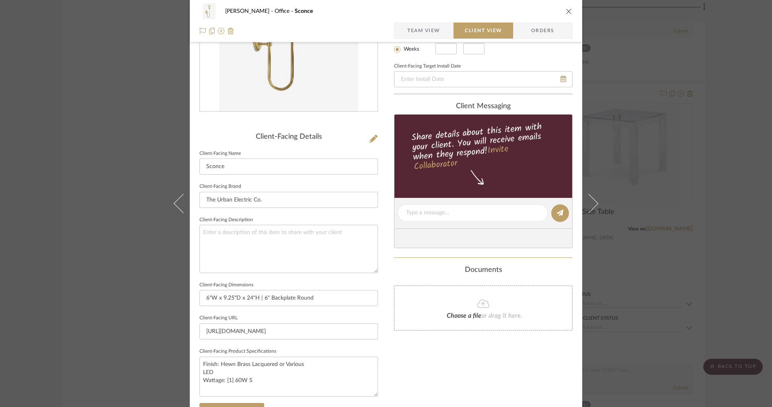
scroll to position [255, 0]
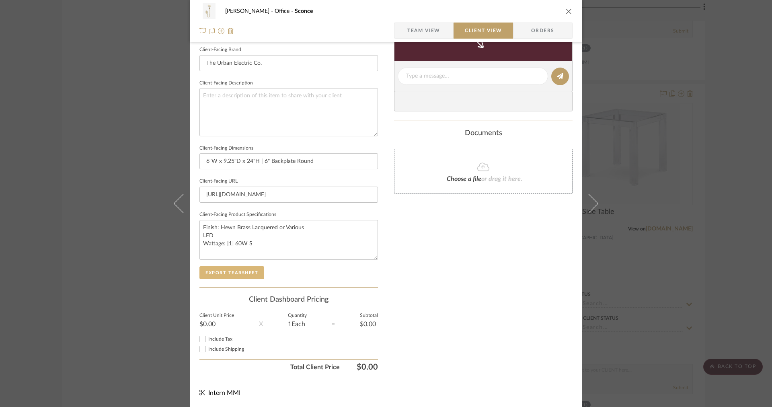
click at [231, 276] on button "Export Tearsheet" at bounding box center [231, 272] width 65 height 13
click at [413, 37] on span "Team View" at bounding box center [423, 31] width 33 height 16
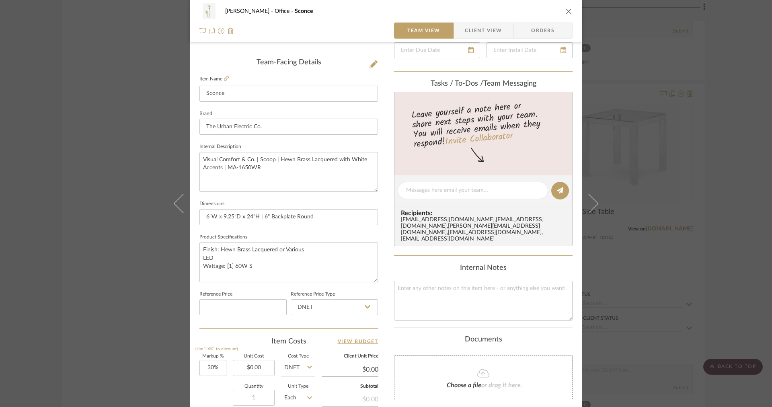
scroll to position [160, 0]
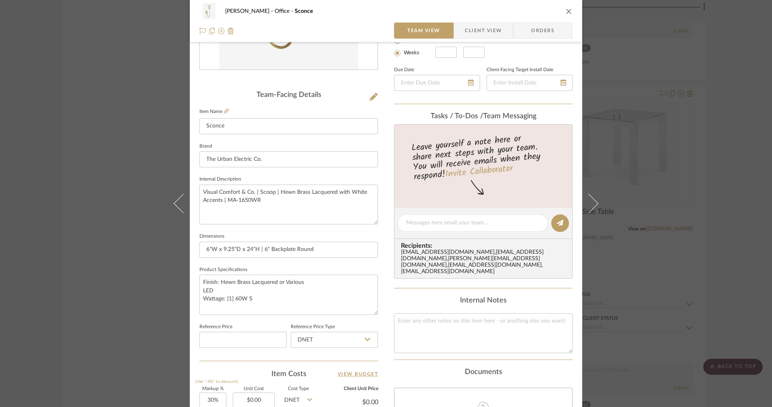
click at [224, 115] on fieldset "Item Name [PERSON_NAME]" at bounding box center [288, 120] width 179 height 28
click at [224, 110] on icon at bounding box center [226, 111] width 5 height 5
click at [277, 280] on textarea "Finish: Hewn Brass Lacquered or Various LED Wattage: [1] 60W S" at bounding box center [288, 295] width 179 height 40
type textarea "Finish: Hewn Brass Lacquered with White Accents or Various LED Wattage: [1] 60W…"
click at [350, 284] on textarea "Finish: Hewn Brass Lacquered with White Accents or Various LED Wattage: [1] 60W…" at bounding box center [288, 295] width 179 height 40
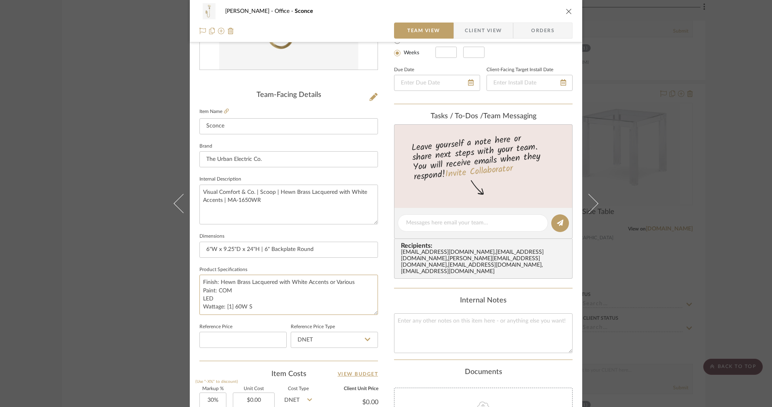
type textarea "Finish: Hewn Brass Lacquered with White Accents or Various Paint: COM LED Watta…"
click at [305, 281] on textarea "Finish: Hewn Brass Lacquered with White Accents or Various Paint: COM LED Watta…" at bounding box center [288, 295] width 179 height 40
drag, startPoint x: 275, startPoint y: 283, endPoint x: 325, endPoint y: 284, distance: 49.5
click at [325, 284] on textarea "Finish: Hewn Brass Lacquered with White Accents or Various Paint: COM LED Watta…" at bounding box center [288, 295] width 179 height 40
click at [217, 294] on textarea "Finish: Hewn Brass Lacquered or Various Paint: COM LED Wattage: [1] 60W S" at bounding box center [288, 295] width 179 height 40
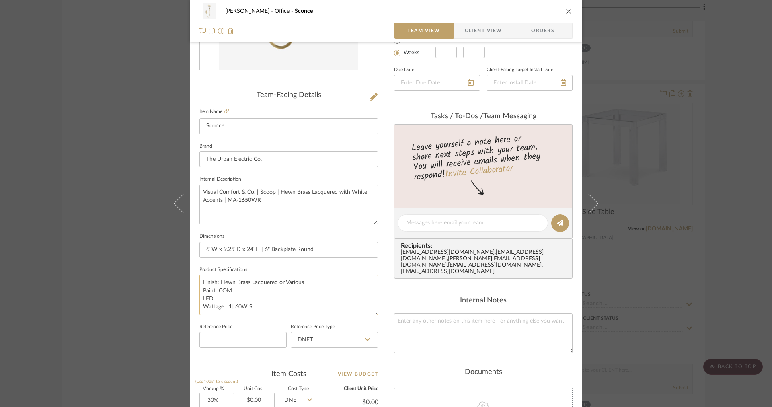
click at [216, 290] on textarea "Finish: Hewn Brass Lacquered or Various Paint: COM LED Wattage: [1] 60W S" at bounding box center [288, 295] width 179 height 40
type textarea "Finish: Hewn Brass Lacquered or Various Paint: COM LED Wattage: [1] 60W S"
type textarea "Finish: Hewn Brass Lacquered or Various Paint: White or COM LED Wattage: [1] 60…"
click at [457, 37] on span "button" at bounding box center [459, 31] width 11 height 16
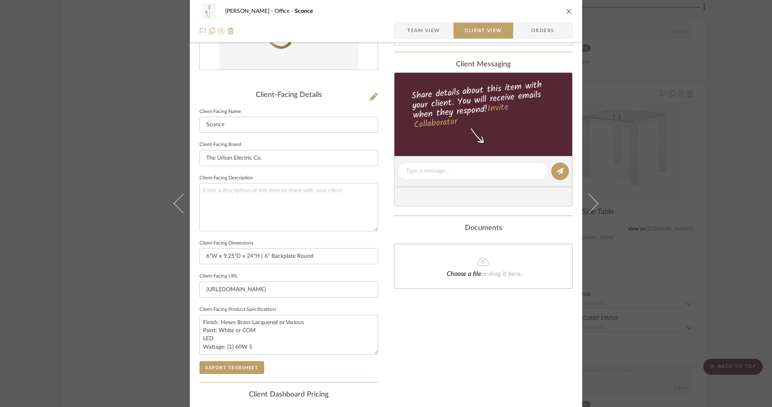
click at [428, 31] on span "Team View" at bounding box center [423, 31] width 33 height 16
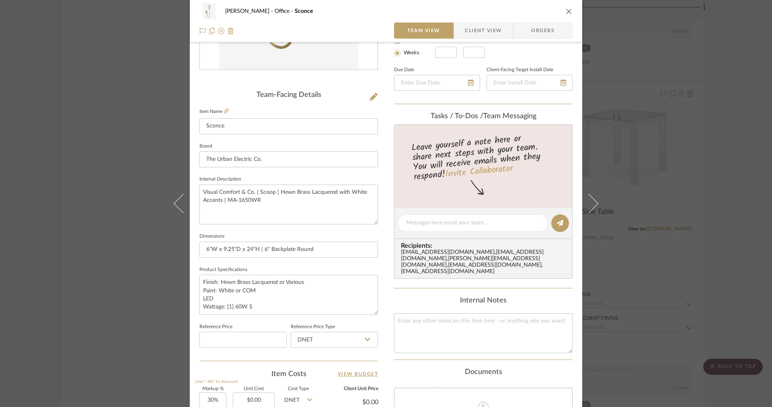
click at [480, 32] on span "Client View" at bounding box center [483, 31] width 37 height 16
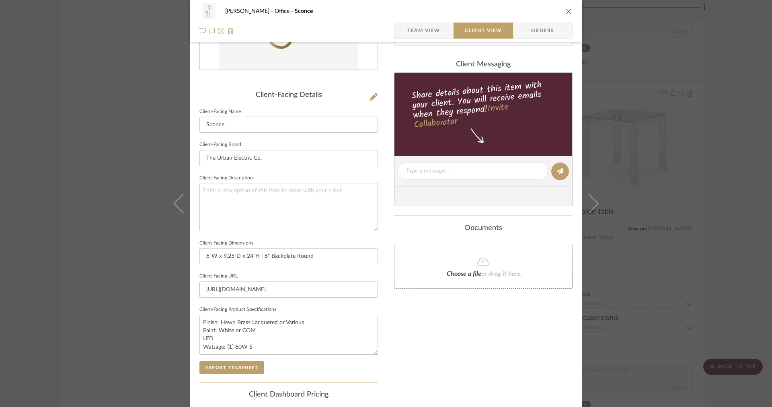
scroll to position [213, 0]
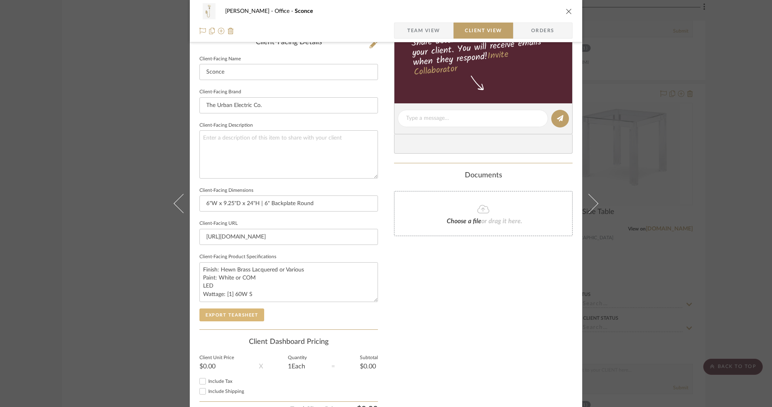
click at [228, 316] on button "Export Tearsheet" at bounding box center [231, 314] width 65 height 13
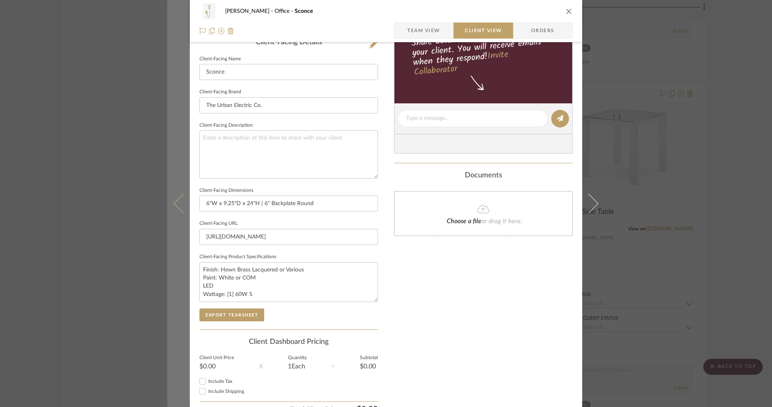
click at [178, 211] on icon at bounding box center [183, 203] width 19 height 19
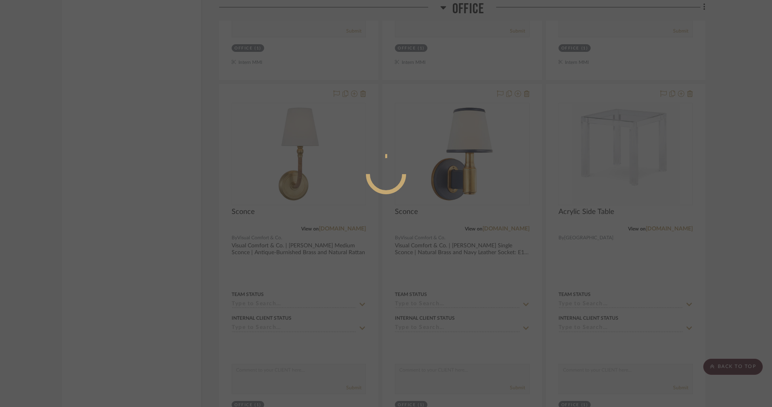
scroll to position [0, 0]
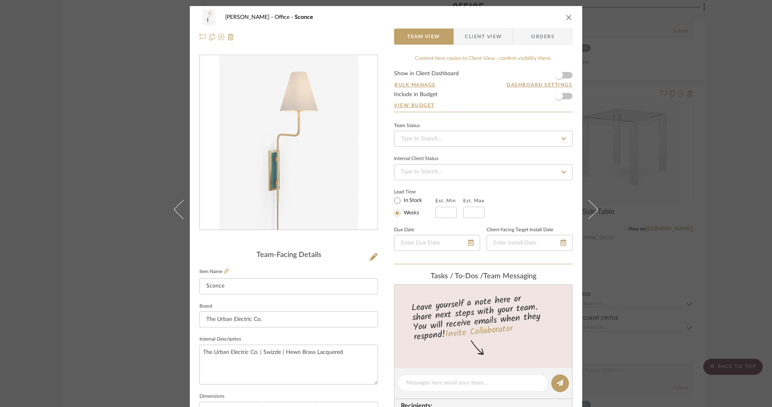
click at [490, 37] on span "Client View" at bounding box center [483, 37] width 37 height 16
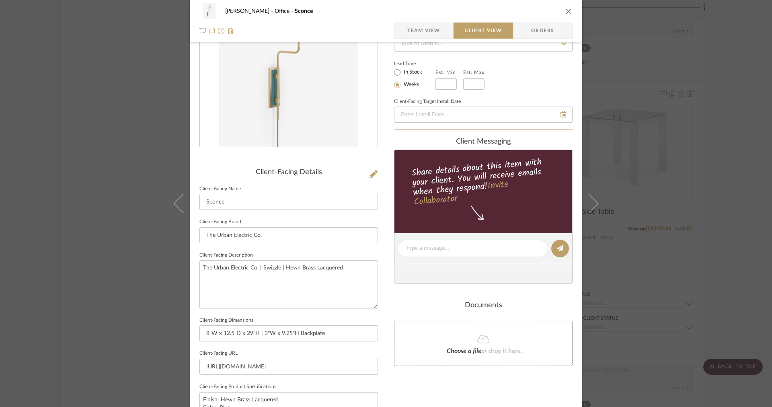
scroll to position [255, 0]
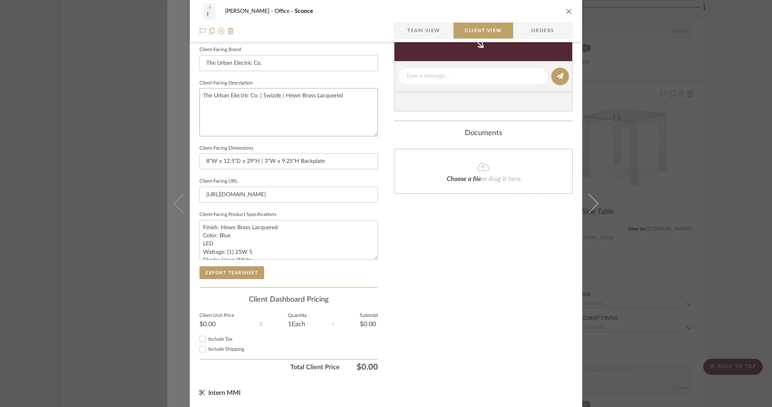
drag, startPoint x: 357, startPoint y: 117, endPoint x: 175, endPoint y: 109, distance: 182.0
click at [175, 109] on mat-dialog-content "[PERSON_NAME] Office Sconce Team View Client View Orders Client-Facing Details …" at bounding box center [386, 79] width 438 height 656
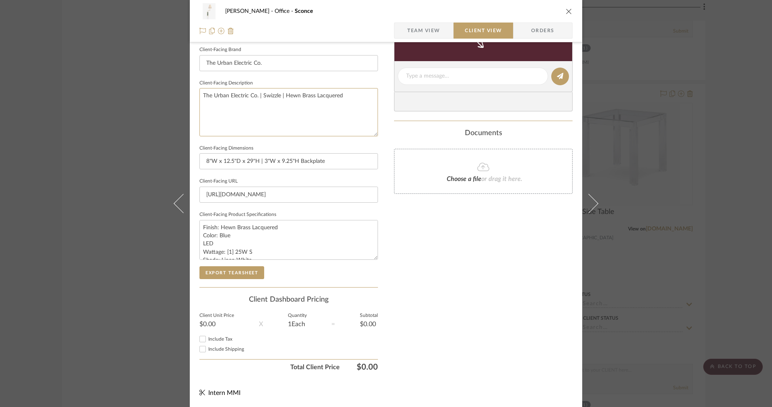
drag, startPoint x: 358, startPoint y: 92, endPoint x: 154, endPoint y: 58, distance: 206.7
click at [157, 64] on div "[PERSON_NAME] Office Sconce Team View Client View Orders Client-Facing Details …" at bounding box center [386, 203] width 772 height 407
click at [413, 30] on span "Team View" at bounding box center [423, 31] width 33 height 16
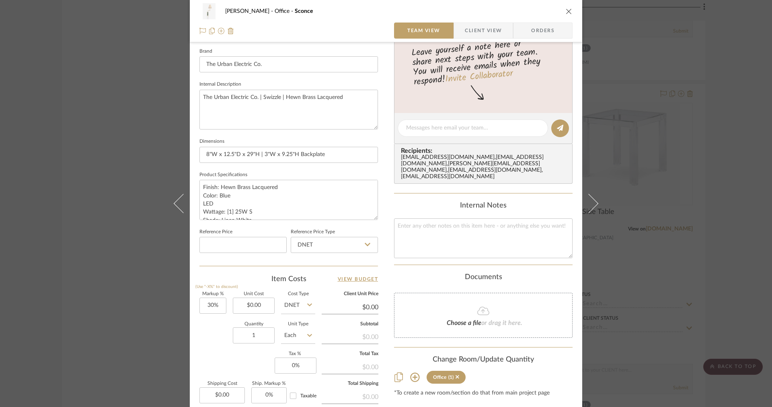
scroll to position [0, 0]
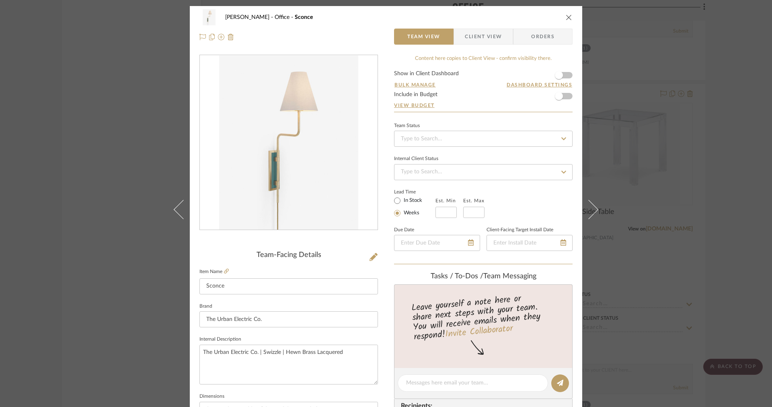
click at [220, 275] on label "Item Name" at bounding box center [213, 271] width 29 height 7
click at [224, 274] on link at bounding box center [226, 271] width 5 height 7
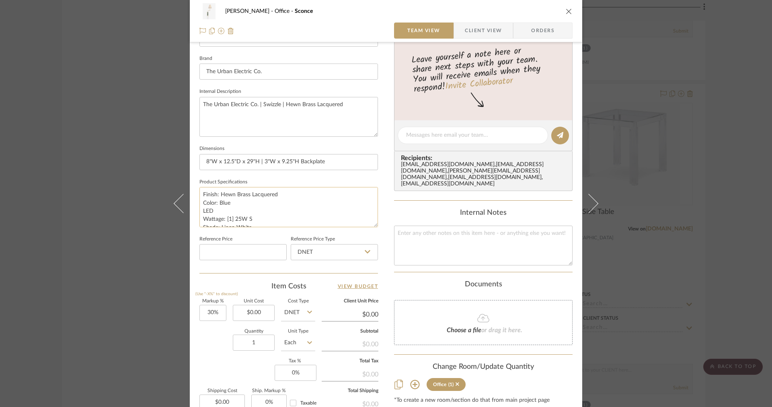
click at [217, 201] on textarea "Finish: Hewn Brass Lacquered Color: Blue LED Wattage: [1] 25W S Shade: Linen Wh…" at bounding box center [288, 207] width 179 height 40
type textarea "Finish: Hewn Brass Lacquered Color: Lake Blue LED Wattage: [1] 25W S Shade: Lin…"
click at [265, 204] on textarea "Finish: Hewn Brass Lacquered Color: Lake Blue LED Wattage: [1] 25W S Shade: Lin…" at bounding box center [288, 207] width 179 height 40
click at [248, 204] on textarea "Finish: Hewn Brass Lacquered Color: Lake Blue or COM LED Wattage: [1] 25W S Sha…" at bounding box center [288, 207] width 179 height 40
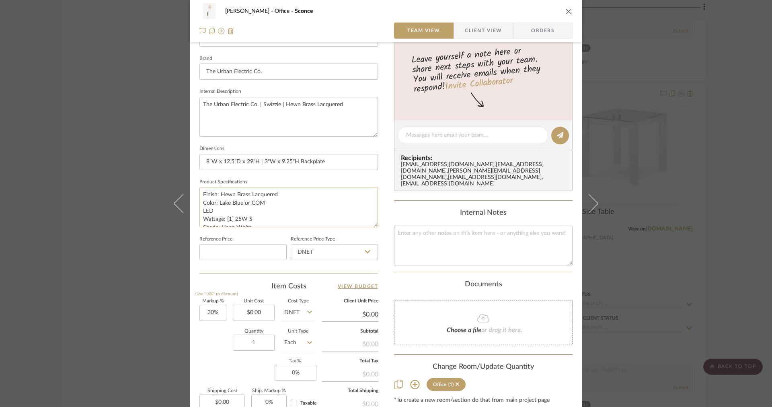
click at [242, 204] on textarea "Finish: Hewn Brass Lacquered Color: Lake Blue or COM LED Wattage: [1] 25W S Sha…" at bounding box center [288, 207] width 179 height 40
click at [291, 192] on textarea "Finish: Hewn Brass Lacquered Color: Lake Blue, Various, or COM LED Wattage: [1]…" at bounding box center [288, 207] width 179 height 40
click at [280, 199] on textarea "Finish: Hewn Brass Lacquered or Various Color: Lake Blue, Various, or COM LED W…" at bounding box center [288, 207] width 179 height 40
click at [297, 202] on textarea "Finish: Hewn Brass Lacquered or Various Color: Lake Blue, Various, or COM LED W…" at bounding box center [288, 207] width 179 height 40
type textarea "Finish: Hewn Brass Lacquered or Various Color: Lake Blue, Various, or COM LED W…"
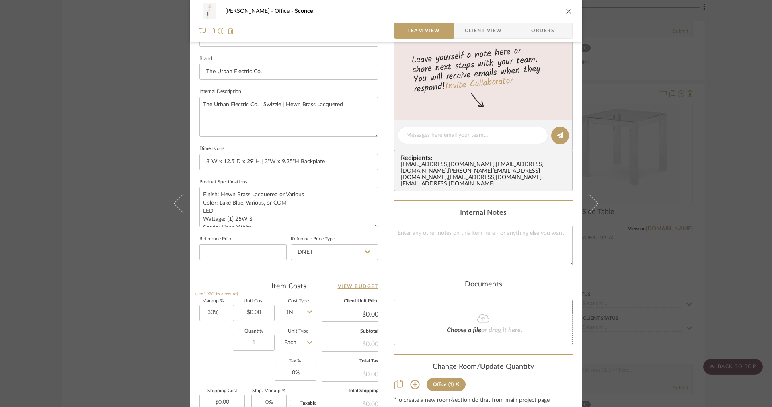
click at [473, 31] on span "Client View" at bounding box center [483, 31] width 37 height 16
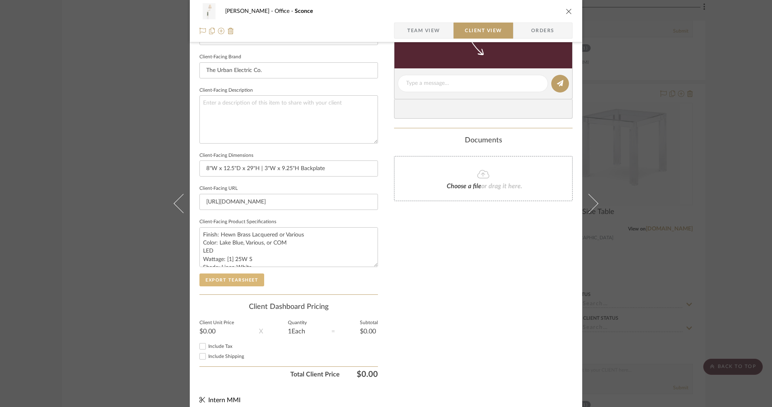
click at [242, 282] on button "Export Tearsheet" at bounding box center [231, 279] width 65 height 13
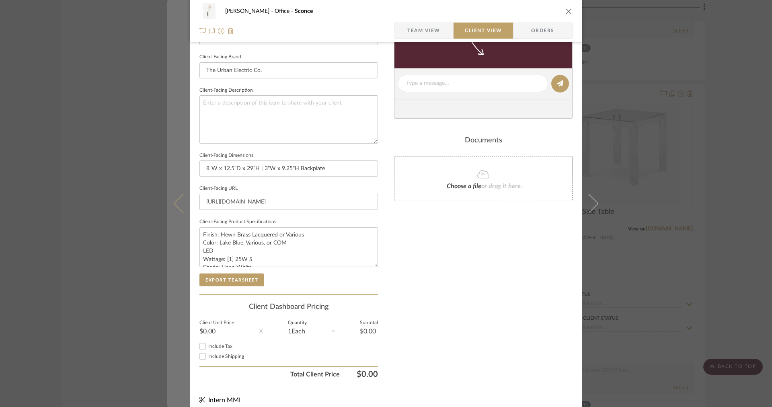
click at [171, 184] on button at bounding box center [178, 203] width 23 height 407
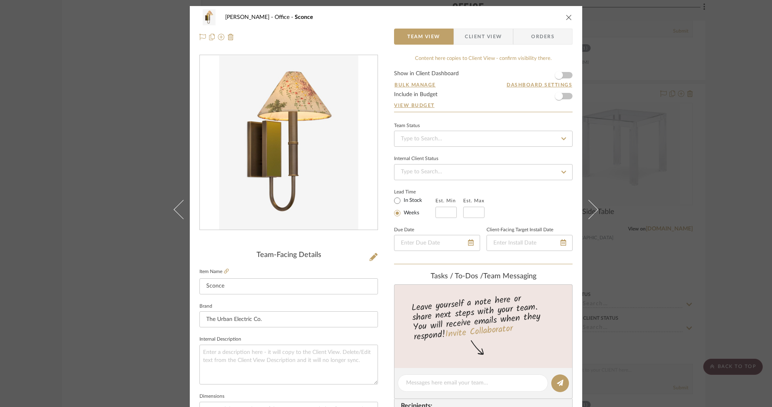
click at [465, 40] on span "Client View" at bounding box center [483, 37] width 37 height 16
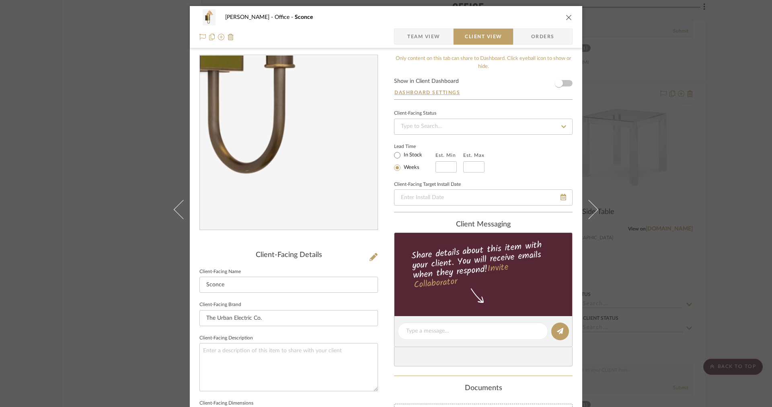
scroll to position [255, 0]
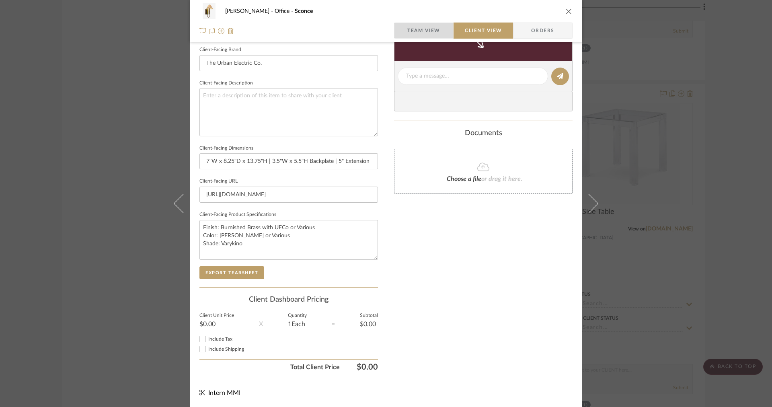
click at [407, 36] on span "Team View" at bounding box center [423, 31] width 33 height 16
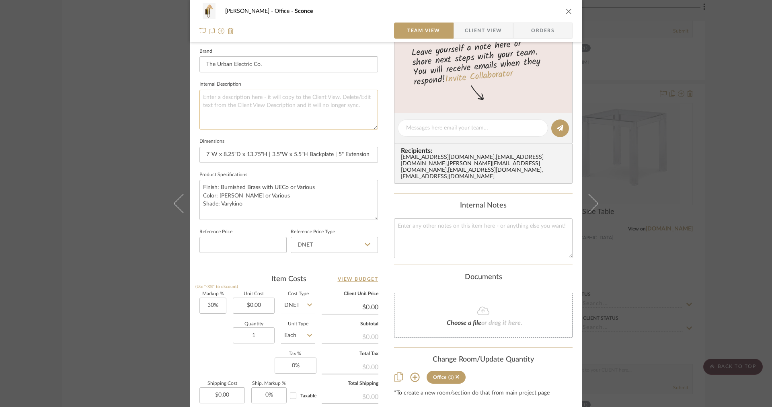
click at [275, 98] on textarea at bounding box center [288, 110] width 179 height 40
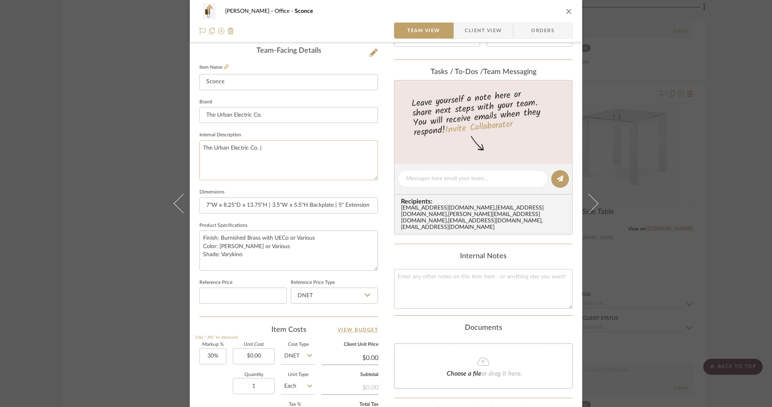
scroll to position [204, 0]
type textarea "The Urban Electric Co. |"
click at [226, 70] on fa-icon at bounding box center [226, 67] width 5 height 5
click at [301, 146] on textarea "The Urban Electric Co. |" at bounding box center [288, 161] width 179 height 40
type textarea "The Urban Electric Co. | [PERSON_NAME]2"
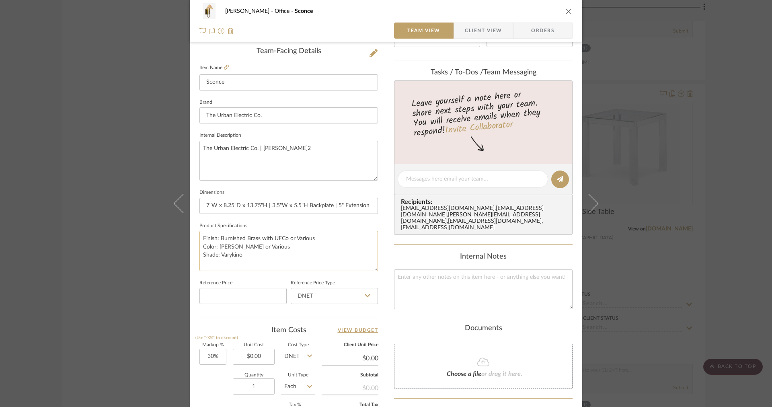
click at [277, 247] on textarea "Finish: Burnished Brass with UECo or Various Color: [PERSON_NAME] or Various Sh…" at bounding box center [288, 251] width 179 height 40
click at [238, 247] on textarea "Finish: Burnished Brass with UECo or Various Color: [PERSON_NAME] or Various Sh…" at bounding box center [288, 251] width 179 height 40
click at [260, 246] on textarea "Finish: Burnished Brass with UECo or Various Color: [PERSON_NAME], Various Shad…" at bounding box center [288, 251] width 179 height 40
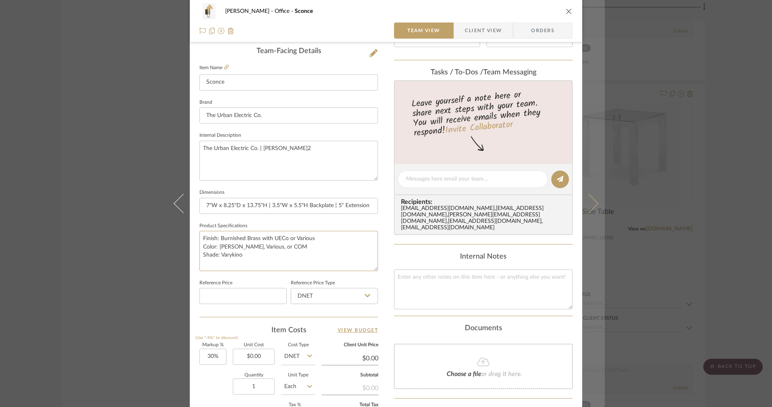
type textarea "Finish: Burnished Brass with UECo or Various Color: [PERSON_NAME], Various, or …"
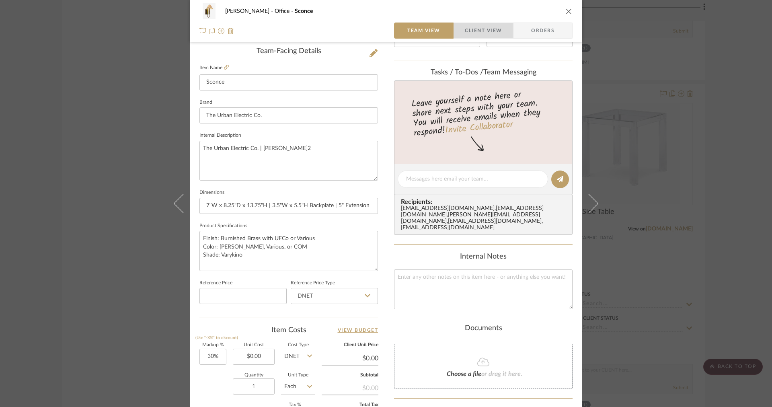
click at [471, 36] on span "Client View" at bounding box center [483, 31] width 37 height 16
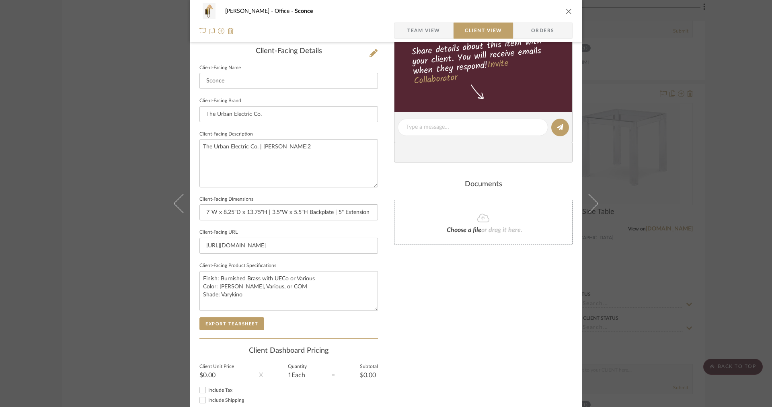
click at [420, 36] on span "Team View" at bounding box center [423, 31] width 33 height 16
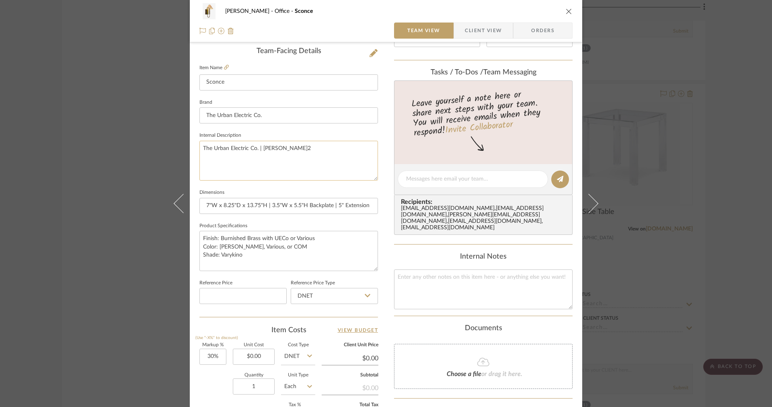
click at [309, 149] on textarea "The Urban Electric Co. | [PERSON_NAME]2" at bounding box center [288, 161] width 179 height 40
paste textarea "MA-9481WR"
type textarea "The Urban Electric Co. | [PERSON_NAME]2 | MA-9481WR"
click at [333, 153] on textarea "The Urban Electric Co. | [PERSON_NAME]2 | MA-9481WR" at bounding box center [288, 161] width 179 height 40
click at [288, 148] on textarea "The Urban Electric Co. | [PERSON_NAME]2 | MA-9481WR" at bounding box center [288, 161] width 179 height 40
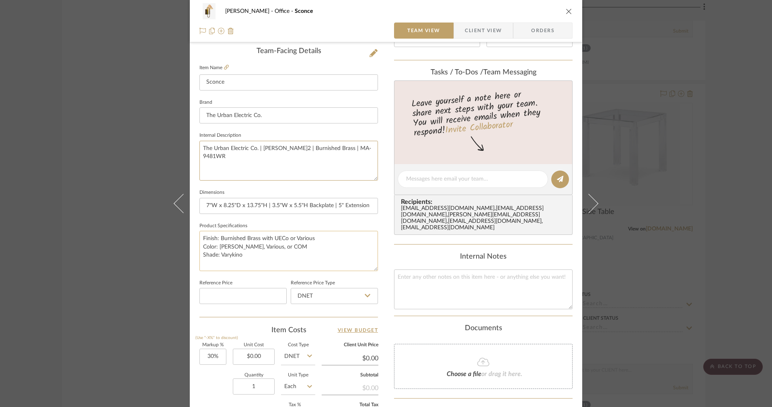
type textarea "The Urban Electric Co. | [PERSON_NAME]2 | Burnished Brass | MA-9481WR"
click at [298, 245] on textarea "Finish: Burnished Brass with UECo or Various Color: [PERSON_NAME], Various, or …" at bounding box center [288, 251] width 179 height 40
drag, startPoint x: 286, startPoint y: 238, endPoint x: 263, endPoint y: 239, distance: 23.3
click at [263, 239] on textarea "Finish: Burnished Brass with UECo or Various Color: [PERSON_NAME], Various, or …" at bounding box center [288, 251] width 179 height 40
type textarea "Finish: Burnished Brass or Various Color: [PERSON_NAME], Various, or COM Shade:…"
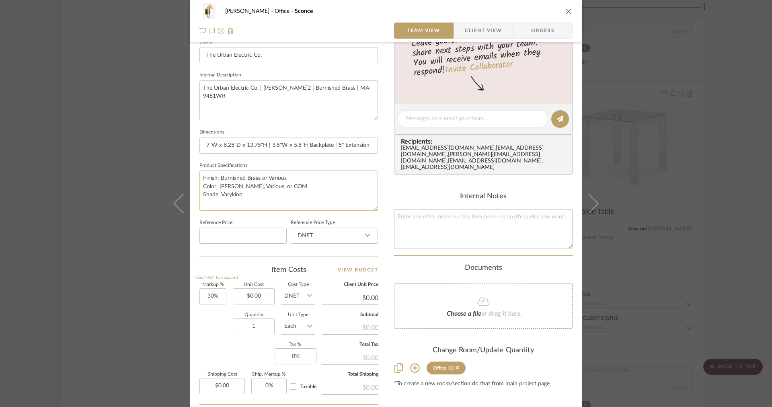
scroll to position [290, 0]
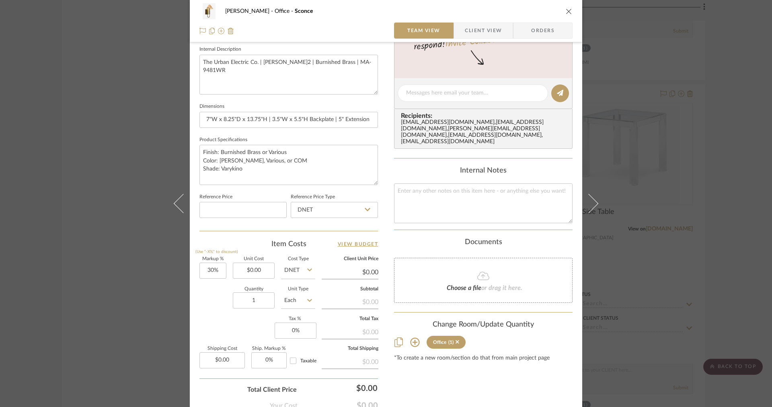
click at [473, 35] on span "Client View" at bounding box center [483, 31] width 37 height 16
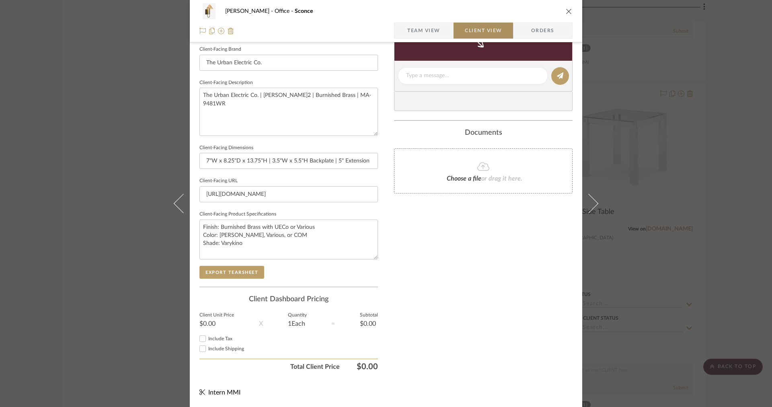
type textarea "Finish: Burnished Brass or Various Color: [PERSON_NAME], Various, or COM Shade:…"
click at [239, 274] on button "Export Tearsheet" at bounding box center [231, 272] width 65 height 13
click at [372, 106] on textarea "The Urban Electric Co. | [PERSON_NAME]2 | Burnished Brass | MA-9481WR" at bounding box center [288, 112] width 179 height 48
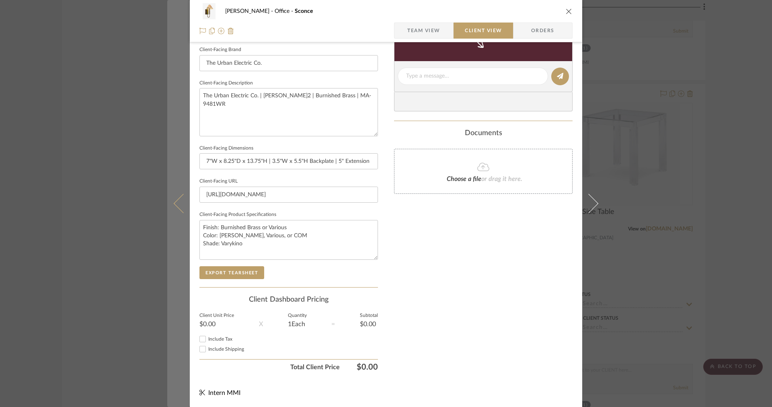
click at [183, 209] on icon at bounding box center [183, 203] width 19 height 19
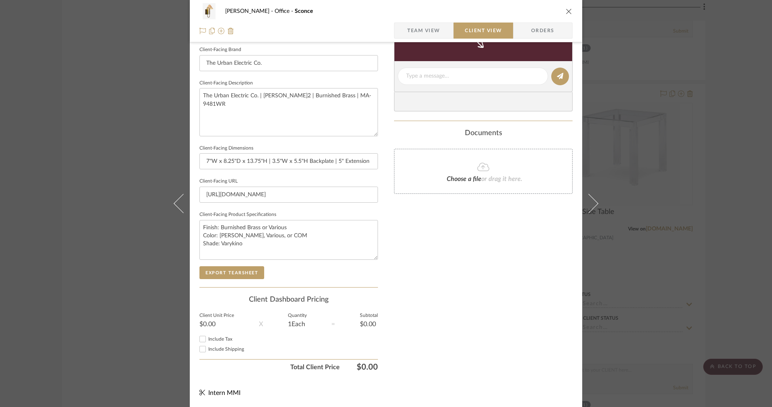
scroll to position [0, 0]
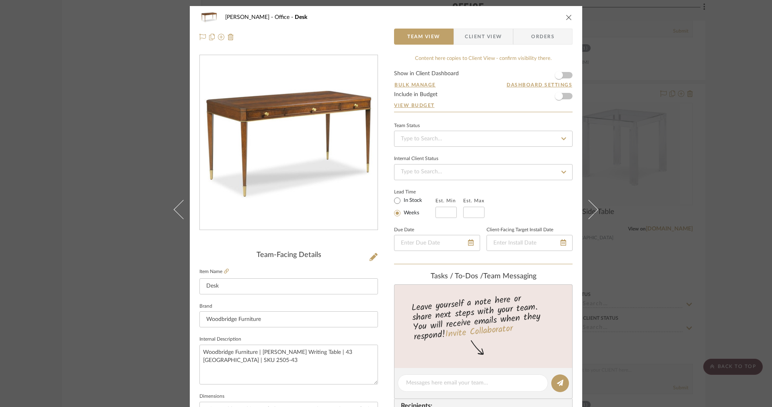
click at [474, 42] on span "Client View" at bounding box center [483, 37] width 37 height 16
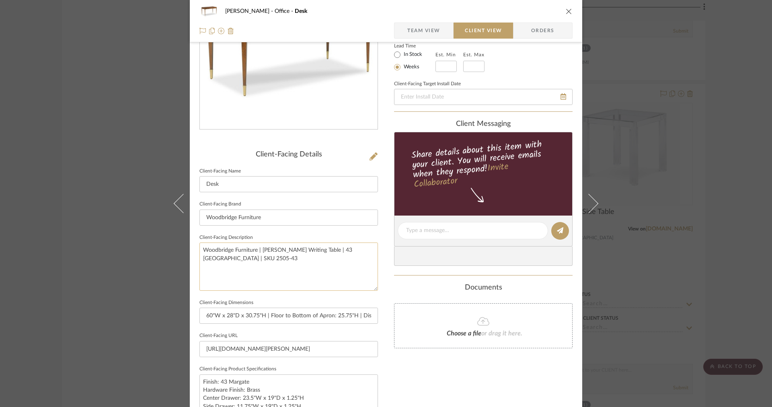
scroll to position [108, 0]
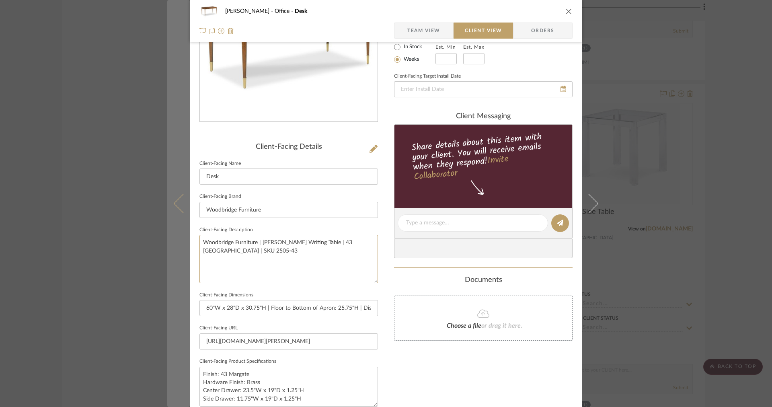
drag, startPoint x: 246, startPoint y: 262, endPoint x: 171, endPoint y: 216, distance: 87.9
click at [171, 216] on mat-dialog-content "[PERSON_NAME] Office Desk Team View Client View Orders Client-Facing Details Cl…" at bounding box center [386, 226] width 438 height 656
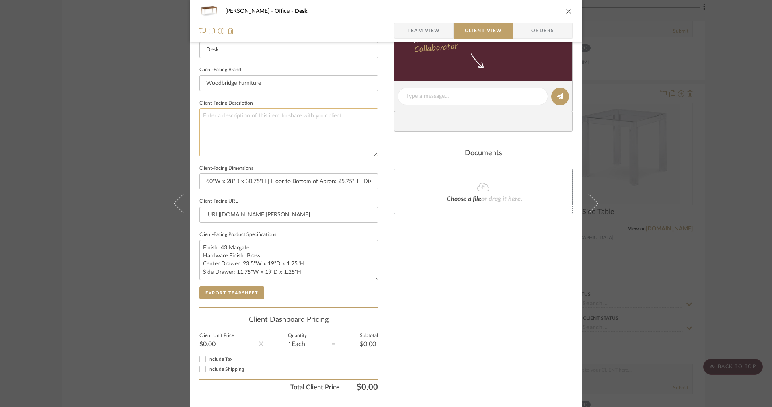
scroll to position [255, 0]
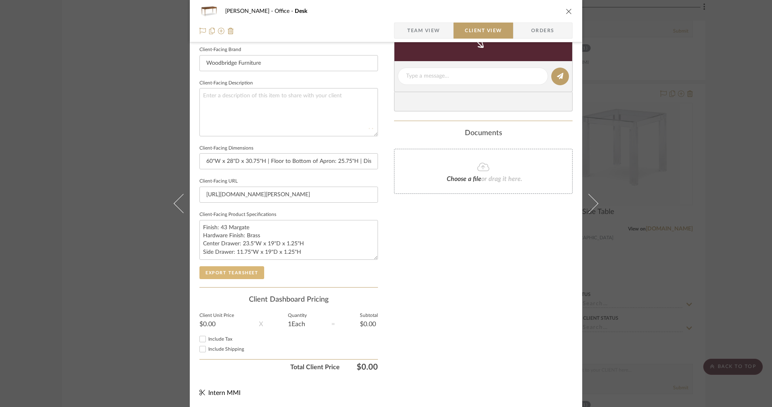
click at [237, 270] on button "Export Tearsheet" at bounding box center [231, 272] width 65 height 13
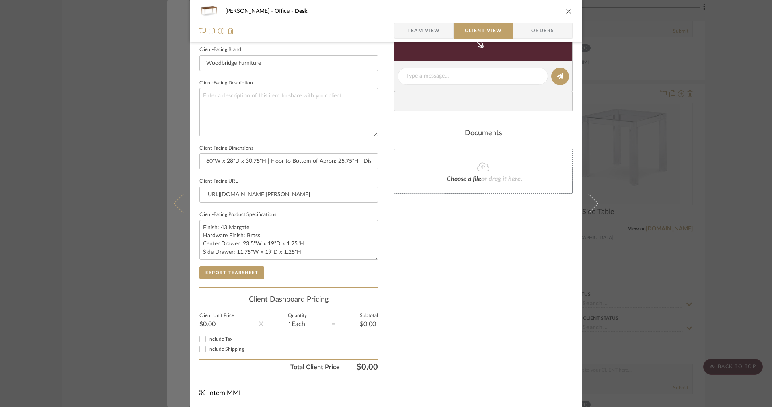
click at [183, 177] on button at bounding box center [178, 203] width 23 height 407
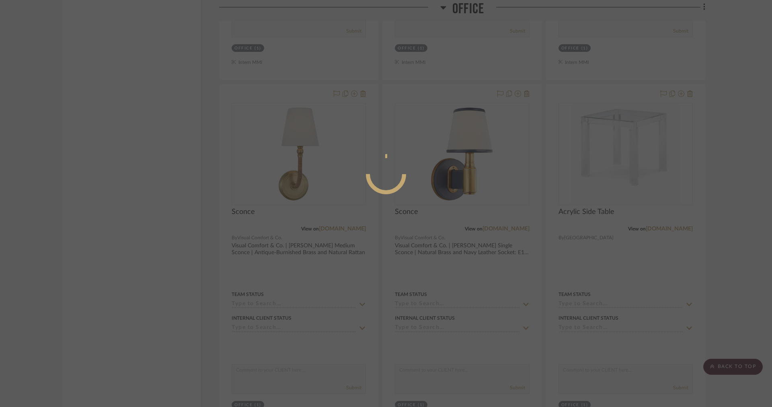
scroll to position [0, 0]
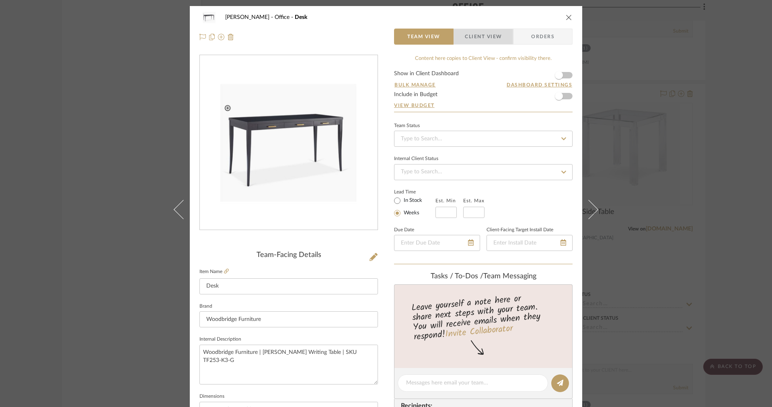
click at [483, 30] on span "Client View" at bounding box center [483, 37] width 37 height 16
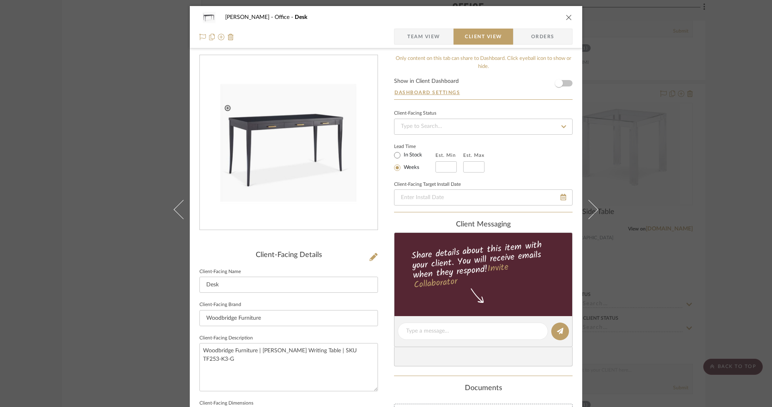
scroll to position [191, 0]
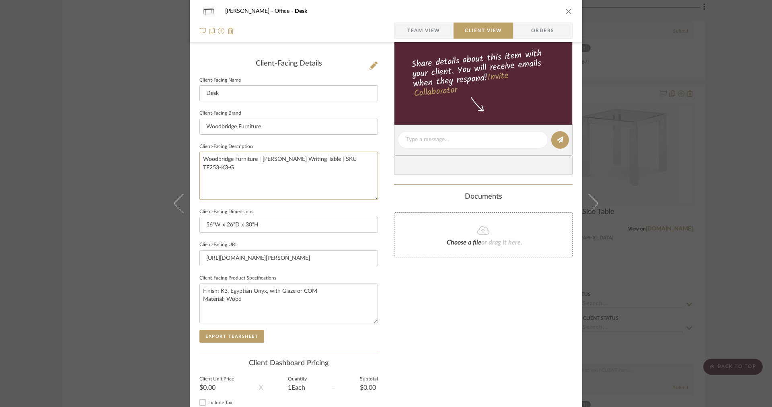
drag, startPoint x: 362, startPoint y: 164, endPoint x: 162, endPoint y: 156, distance: 199.3
click at [162, 156] on div "[PERSON_NAME] Office Desk Team View Client View Orders Client-Facing Details Cl…" at bounding box center [386, 203] width 772 height 407
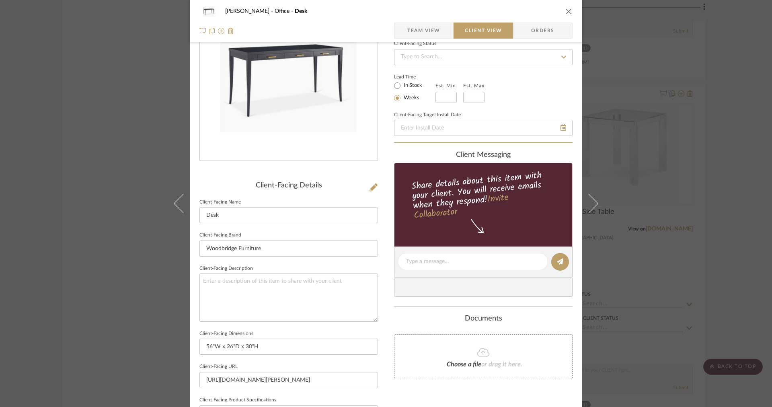
click at [420, 28] on span "Team View" at bounding box center [423, 31] width 33 height 16
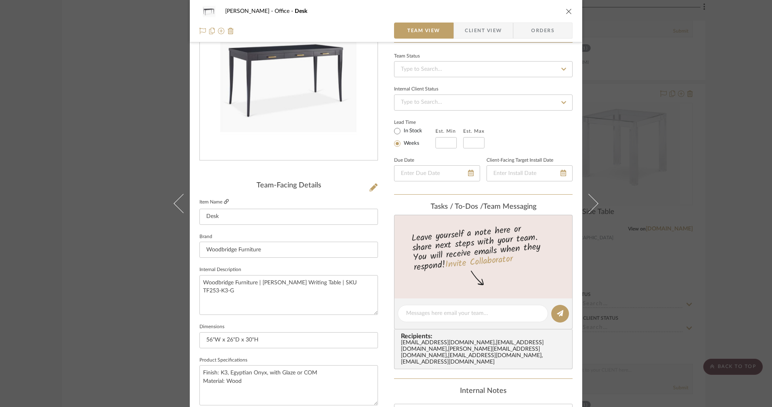
click at [225, 201] on icon at bounding box center [226, 201] width 5 height 5
click at [472, 30] on span "Client View" at bounding box center [483, 31] width 37 height 16
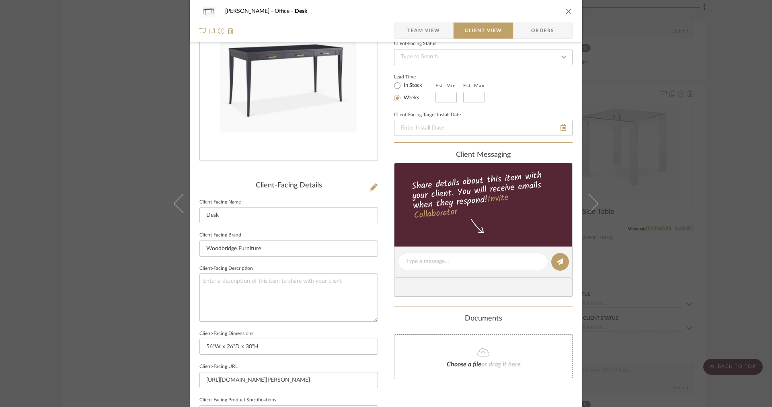
scroll to position [255, 0]
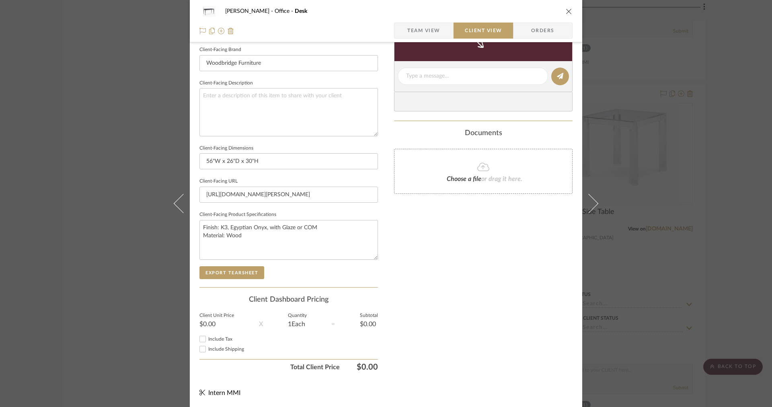
click at [235, 280] on div "Client-Facing Details Client-Facing Name Desk Client-Facing Brand Woodbridge Fu…" at bounding box center [288, 141] width 179 height 291
click at [234, 275] on button "Export Tearsheet" at bounding box center [231, 272] width 65 height 13
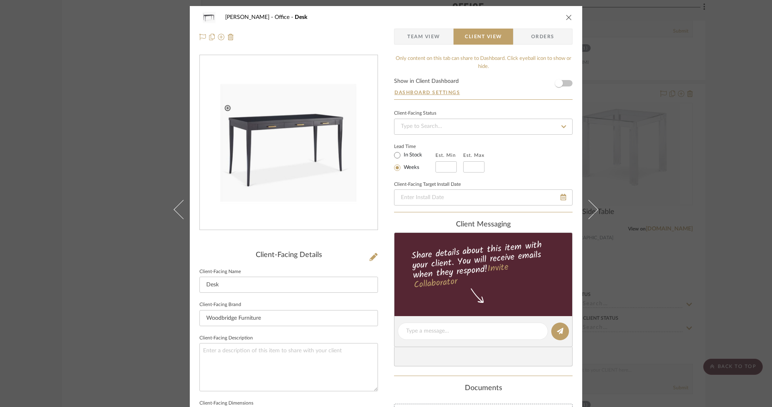
click at [422, 39] on span "Team View" at bounding box center [423, 37] width 33 height 16
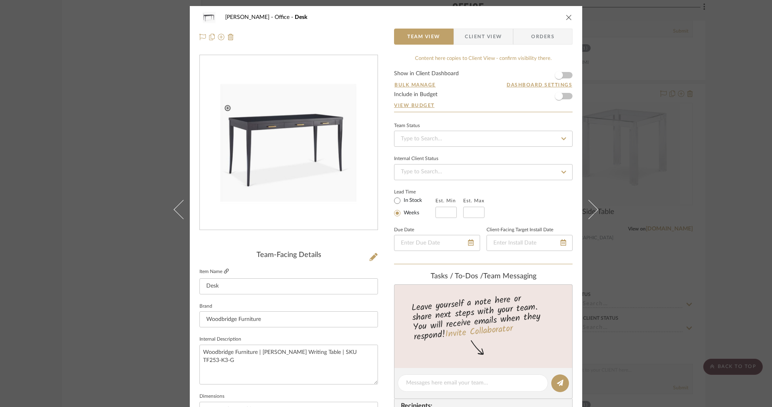
click at [224, 273] on icon at bounding box center [226, 271] width 5 height 5
click at [370, 258] on icon at bounding box center [374, 257] width 8 height 8
click at [370, 257] on div at bounding box center [386, 203] width 772 height 407
click at [370, 257] on div at bounding box center [299, 260] width 158 height 352
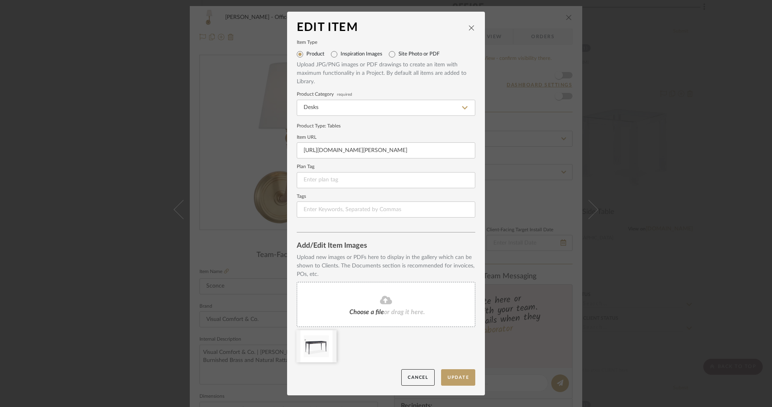
click at [370, 54] on label "Inspiration Images" at bounding box center [362, 54] width 42 height 6
click at [341, 54] on input "Inspiration Images" at bounding box center [334, 54] width 13 height 13
radio input "true"
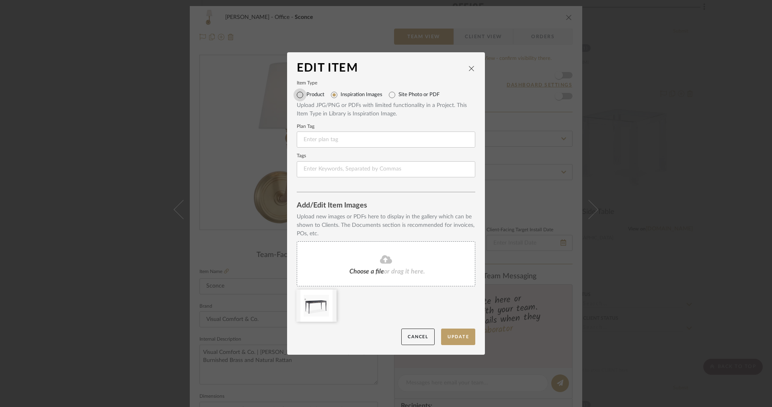
click at [301, 93] on input "Product" at bounding box center [300, 94] width 13 height 13
radio input "true"
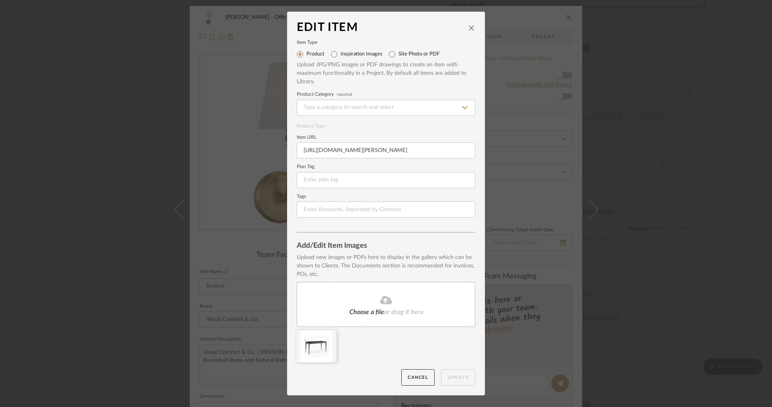
click at [352, 311] on span "Choose a file" at bounding box center [366, 312] width 35 height 6
click at [328, 337] on icon at bounding box center [331, 335] width 6 height 6
click at [343, 108] on input at bounding box center [386, 108] width 179 height 16
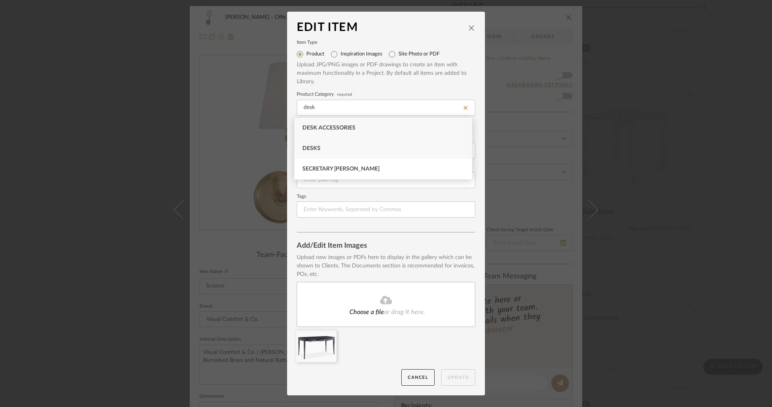
click at [332, 148] on div "Desks" at bounding box center [383, 148] width 178 height 21
type input "Desks"
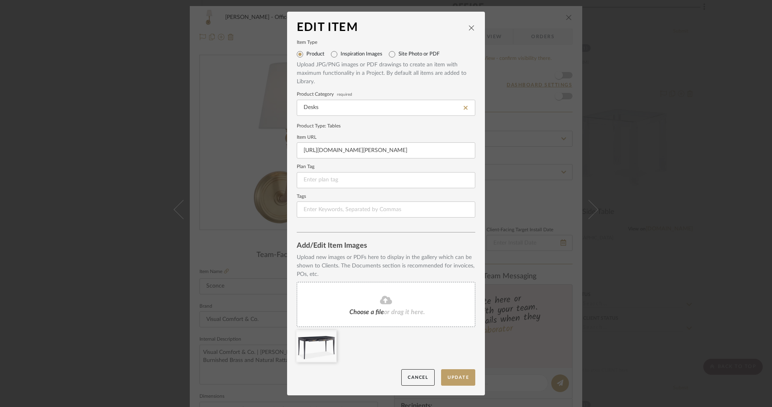
click at [451, 368] on edit-item-images "Upload new images or PDFs here to display in the gallery which can be shown to …" at bounding box center [386, 311] width 179 height 116
click at [451, 371] on button "Update" at bounding box center [458, 377] width 34 height 16
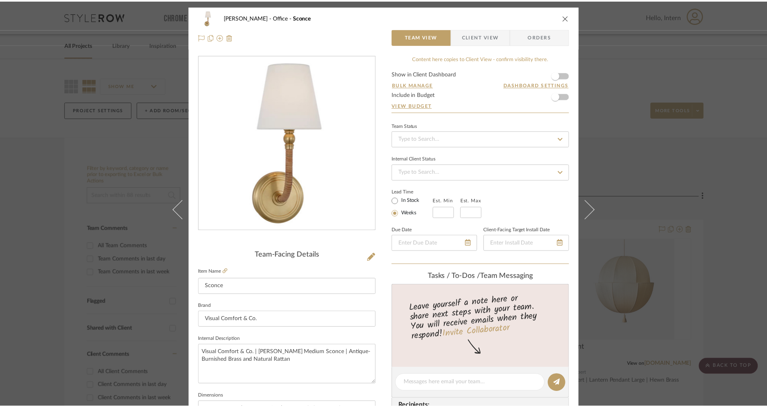
scroll to position [1562, 0]
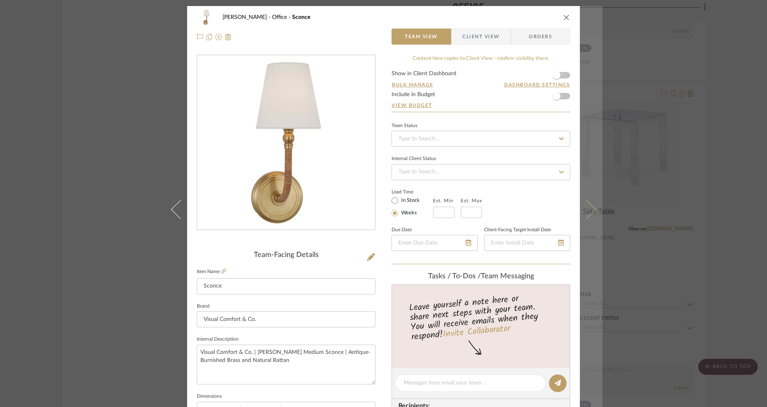
click at [598, 154] on button at bounding box center [591, 209] width 23 height 407
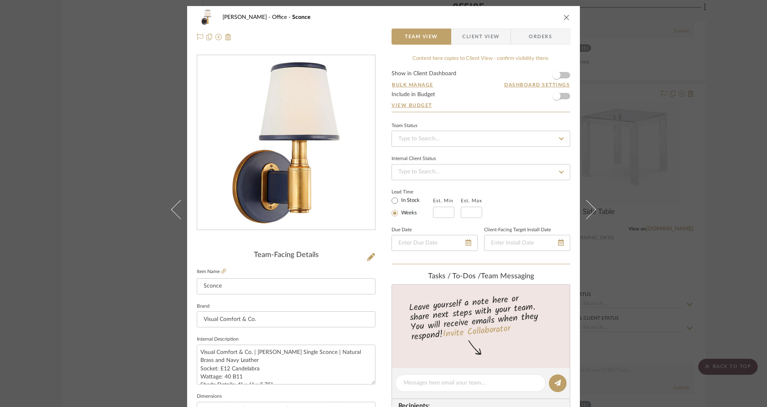
click at [485, 34] on span "Client View" at bounding box center [480, 37] width 37 height 16
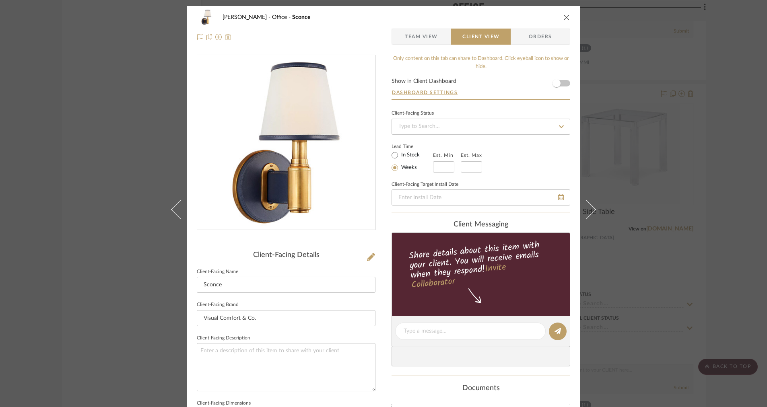
click at [563, 19] on button "close" at bounding box center [566, 17] width 7 height 7
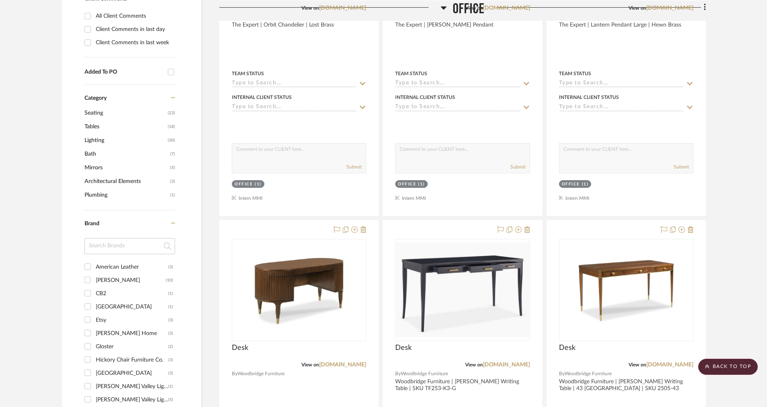
scroll to position [355, 0]
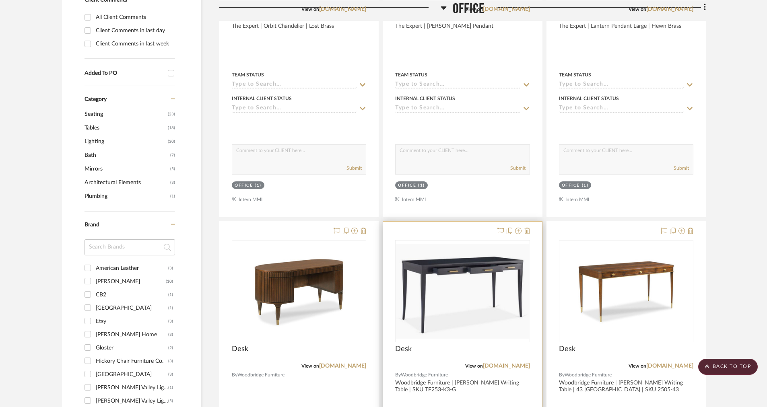
click at [496, 312] on img "0" at bounding box center [462, 291] width 133 height 95
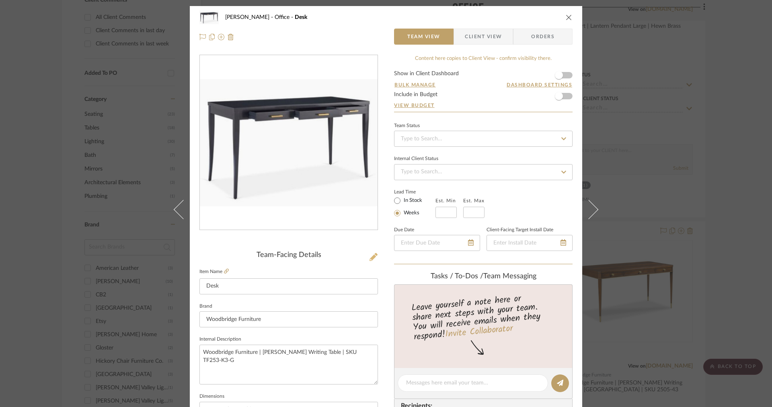
click at [374, 257] on icon at bounding box center [374, 257] width 8 height 8
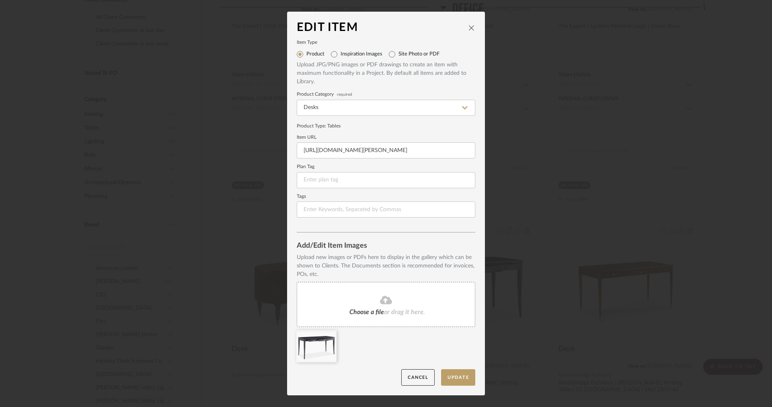
click at [397, 325] on div "Choose a file or drag it here." at bounding box center [386, 304] width 179 height 45
click at [328, 335] on icon at bounding box center [331, 335] width 6 height 6
click at [448, 378] on button "Update" at bounding box center [458, 377] width 34 height 16
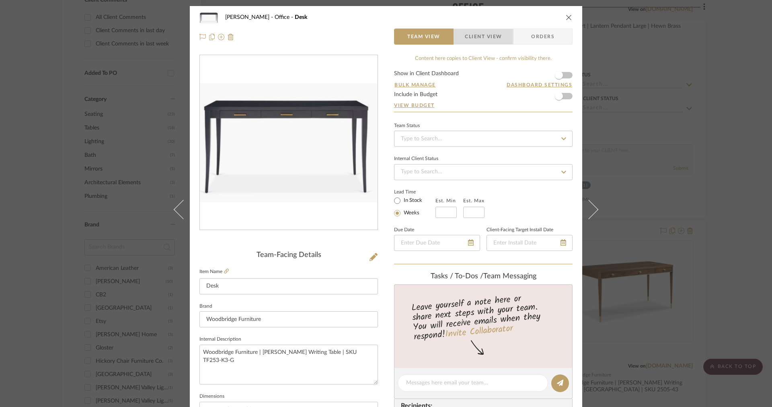
click at [470, 44] on span "Client View" at bounding box center [483, 37] width 37 height 16
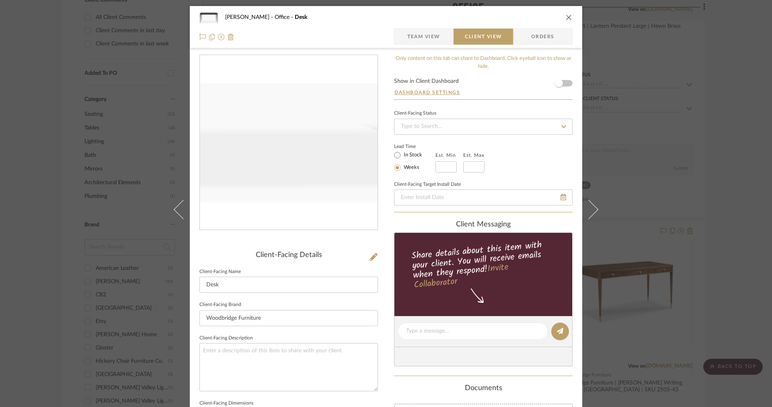
scroll to position [224, 0]
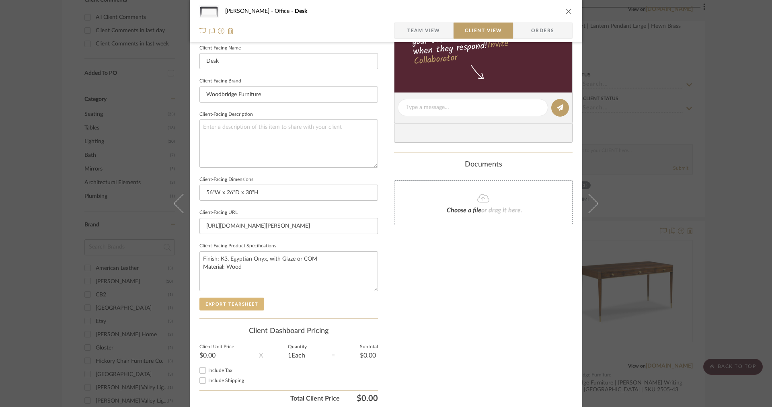
click at [245, 298] on button "Export Tearsheet" at bounding box center [231, 304] width 65 height 13
click at [429, 35] on span "Team View" at bounding box center [423, 31] width 33 height 16
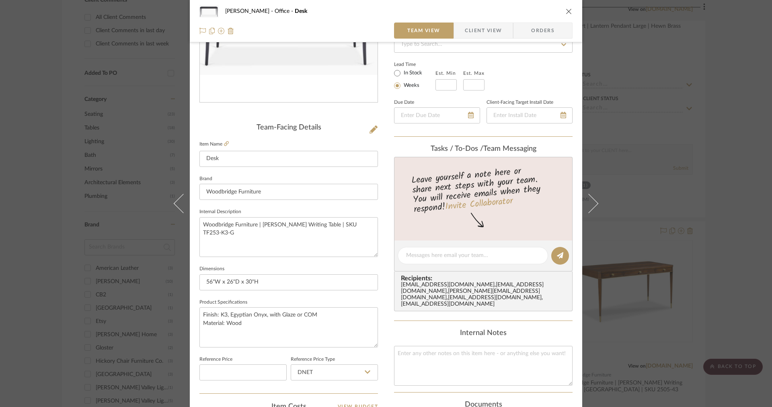
scroll to position [85, 0]
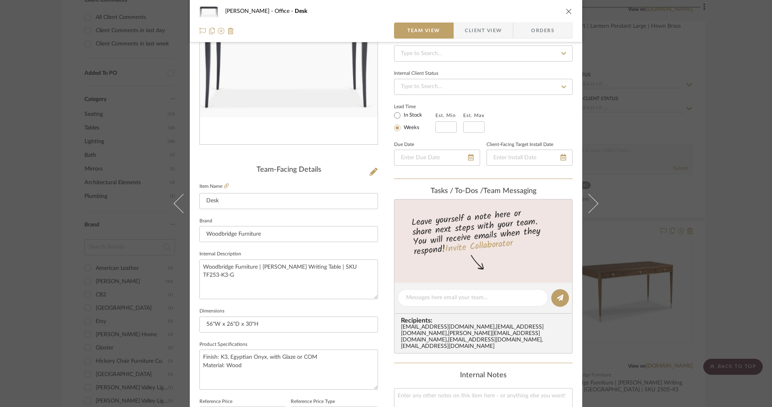
click at [570, 12] on div "[PERSON_NAME] Office Desk Team View Client View Orders" at bounding box center [386, 21] width 393 height 42
click at [569, 12] on button "close" at bounding box center [568, 11] width 7 height 7
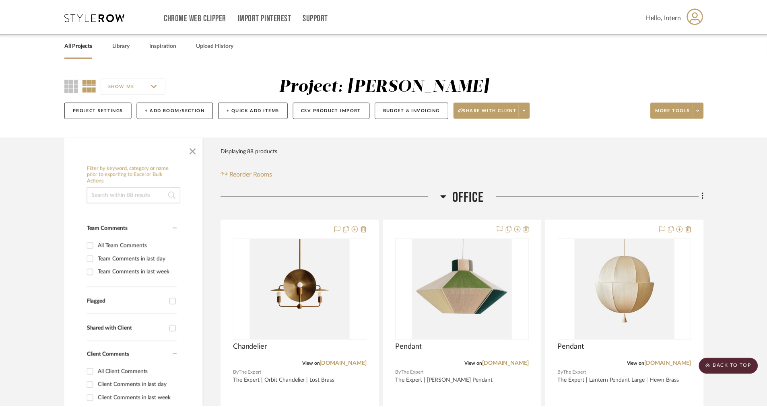
scroll to position [355, 0]
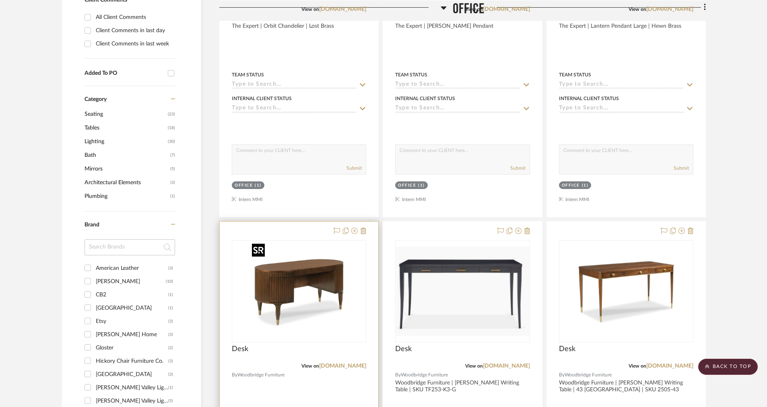
click at [0, 0] on img at bounding box center [0, 0] width 0 height 0
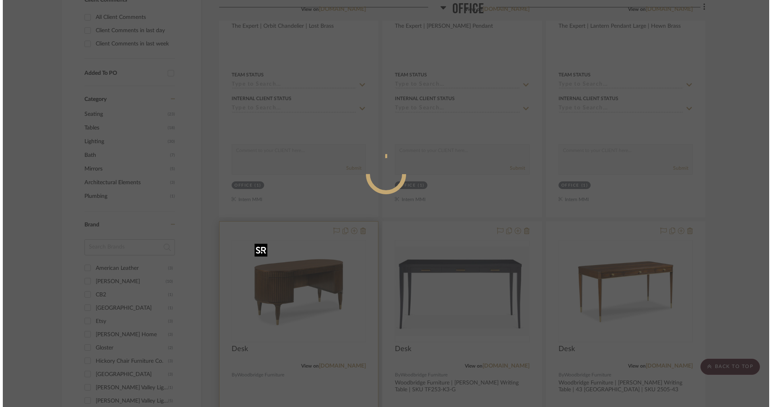
scroll to position [0, 0]
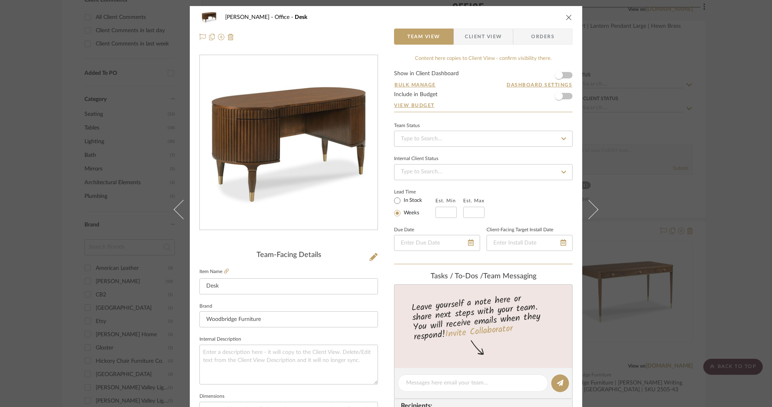
click at [483, 40] on span "Client View" at bounding box center [483, 37] width 37 height 16
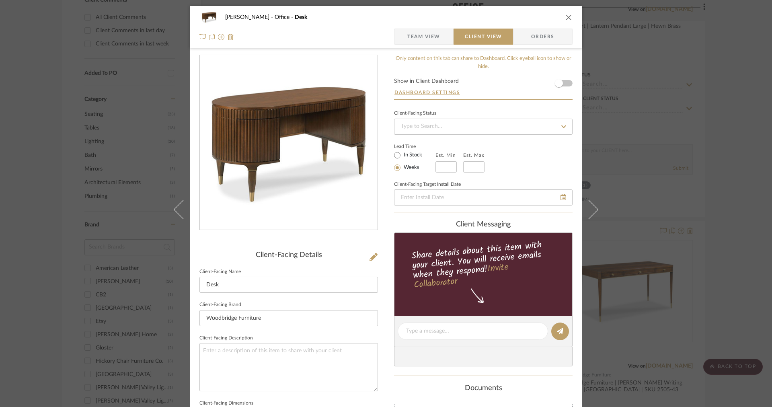
scroll to position [255, 0]
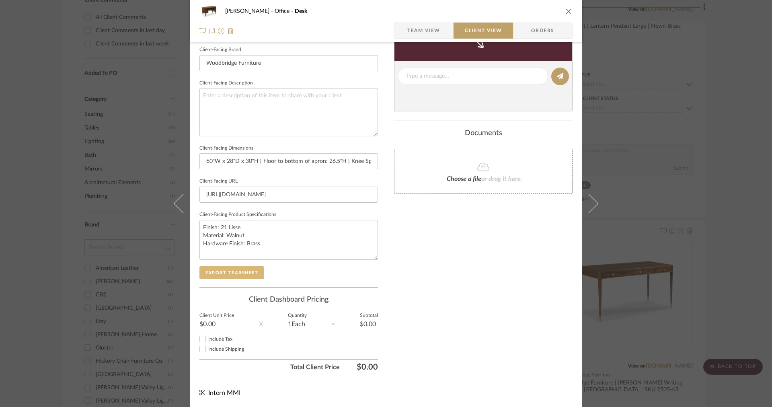
click at [239, 274] on button "Export Tearsheet" at bounding box center [231, 272] width 65 height 13
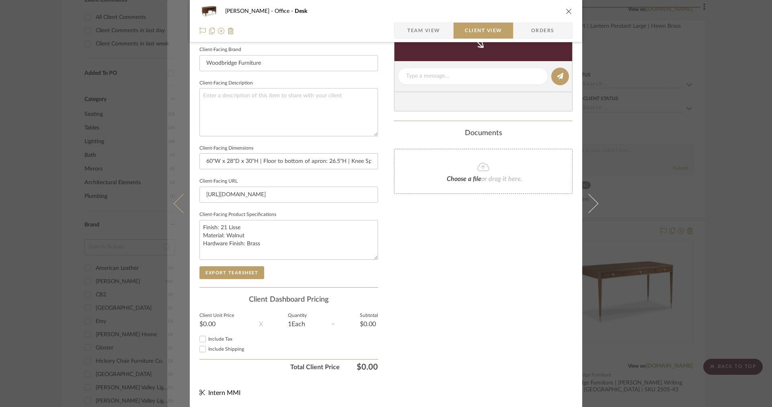
click at [175, 173] on button at bounding box center [178, 203] width 23 height 407
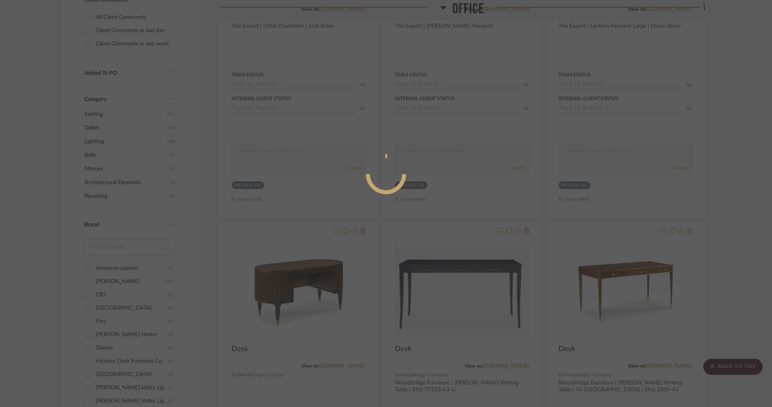
scroll to position [0, 0]
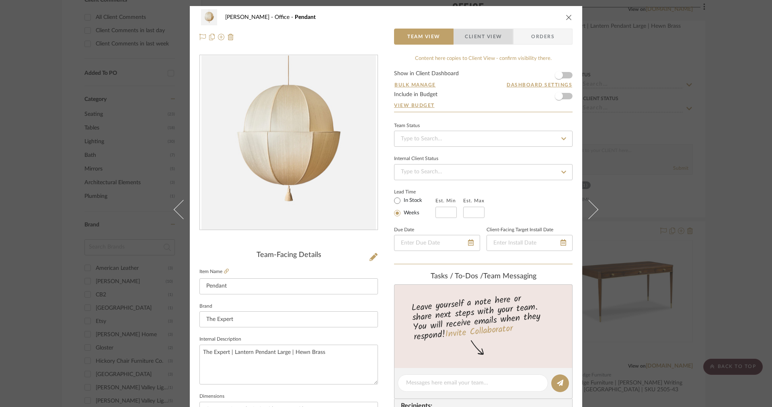
click at [472, 34] on span "Client View" at bounding box center [483, 37] width 37 height 16
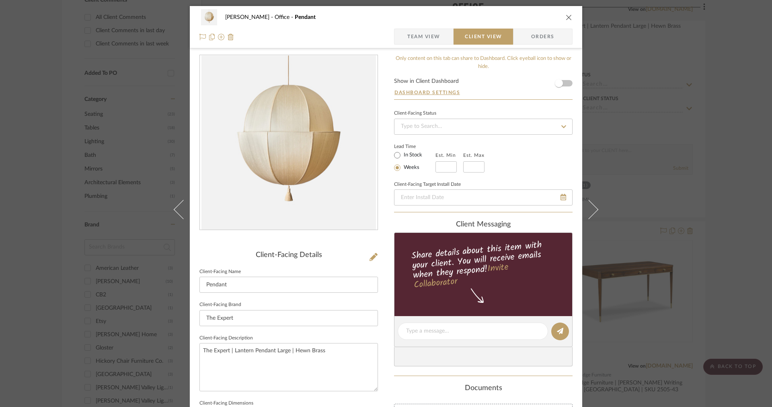
scroll to position [255, 0]
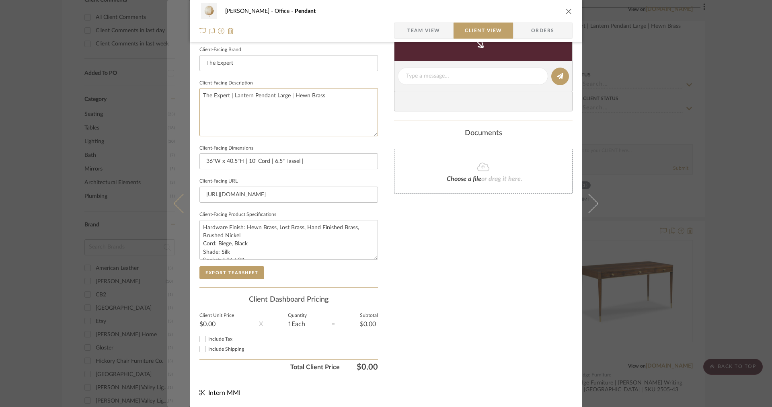
drag, startPoint x: 358, startPoint y: 111, endPoint x: 179, endPoint y: 73, distance: 182.5
click at [179, 73] on mat-dialog-content "[PERSON_NAME] Office Pendant Team View Client View Orders Client-Facing Details…" at bounding box center [386, 79] width 438 height 656
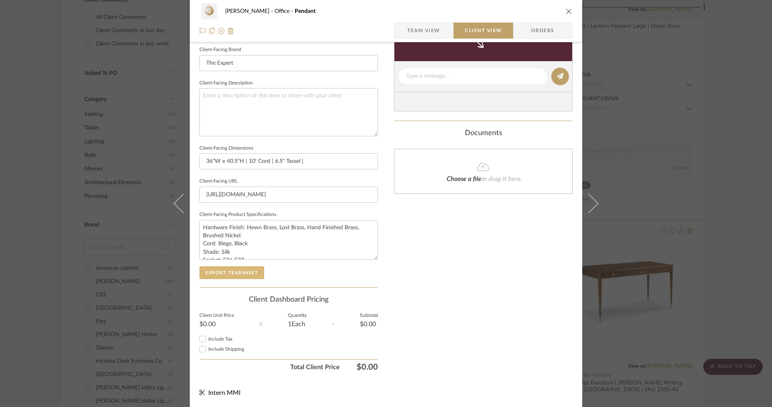
click at [245, 272] on button "Export Tearsheet" at bounding box center [231, 272] width 65 height 13
drag, startPoint x: 249, startPoint y: 244, endPoint x: 208, endPoint y: 230, distance: 42.3
click at [208, 230] on textarea "Hardware Finish: Hewn Brass, Lost Brass, Hand Finished Brass, Brushed Nickel Co…" at bounding box center [288, 240] width 179 height 40
drag, startPoint x: 234, startPoint y: 250, endPoint x: 188, endPoint y: 212, distance: 59.2
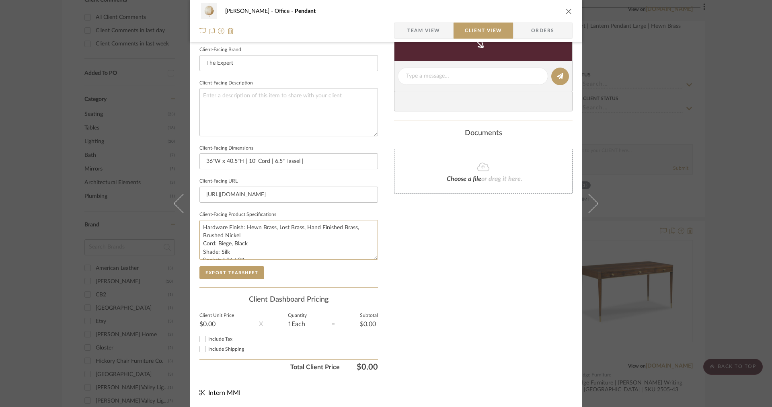
click at [190, 212] on div "[PERSON_NAME] Office Pendant Team View Client View Orders Client-Facing Details…" at bounding box center [386, 79] width 393 height 656
click at [236, 238] on textarea "Hardware Finish: Hewn Brass, Lost Brass, Hand Finished Brass, Brushed Nickel Co…" at bounding box center [288, 240] width 179 height 40
drag, startPoint x: 233, startPoint y: 252, endPoint x: 198, endPoint y: 243, distance: 36.6
click at [199, 243] on textarea "Hardware Finish: Hewn Brass, Lost Brass, Hand Finished Brass, Brushed Nickel Co…" at bounding box center [288, 240] width 179 height 40
drag, startPoint x: 198, startPoint y: 243, endPoint x: 253, endPoint y: 242, distance: 55.5
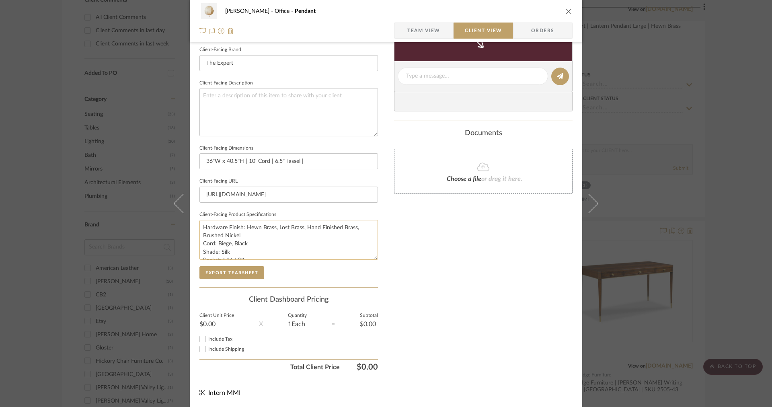
click at [199, 243] on textarea "Hardware Finish: Hewn Brass, Lost Brass, Hand Finished Brass, Brushed Nickel Co…" at bounding box center [288, 240] width 179 height 40
click at [254, 242] on textarea "Hardware Finish: Hewn Brass, Lost Brass, Hand Finished Brass, Brushed Nickel Co…" at bounding box center [288, 240] width 179 height 40
drag, startPoint x: 237, startPoint y: 247, endPoint x: 189, endPoint y: 224, distance: 53.1
click at [190, 224] on div "[PERSON_NAME] Office Pendant Team View Client View Orders Client-Facing Details…" at bounding box center [386, 79] width 393 height 656
click at [201, 237] on textarea "Socket: E26 E27 Wattage: 50W" at bounding box center [288, 240] width 179 height 40
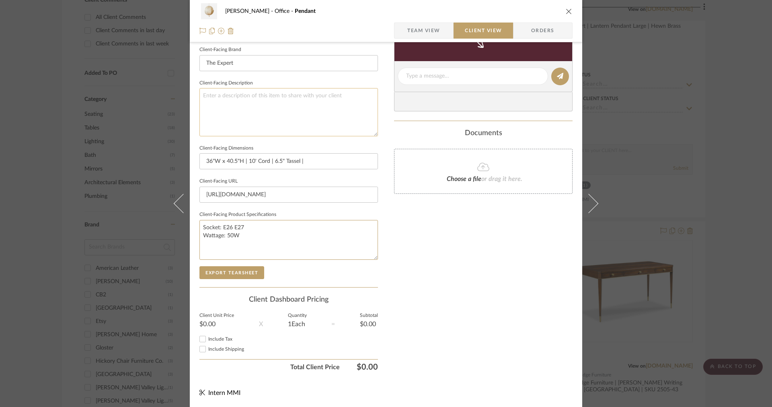
type textarea "Socket: E26 E27 Wattage: 50W"
click at [248, 117] on textarea at bounding box center [288, 112] width 179 height 48
paste textarea "Hardware Finish: Hewn Brass, Lost Brass, Hand Finished Brass, Brushed Nickel Co…"
type textarea "Hardware Finish: Hewn Brass, Lost Brass, Hand Finished Brass, Brushed Nickel Co…"
click at [308, 161] on input "36"W x 40.5"H | 10' Cord | 6.5" Tassel |" at bounding box center [288, 161] width 179 height 16
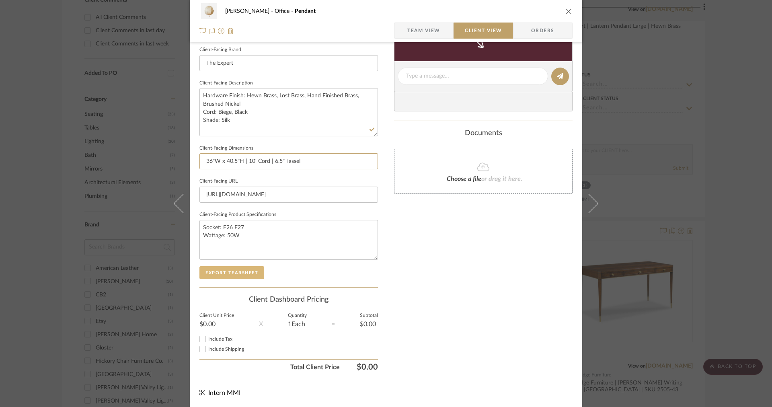
type input "36"W x 40.5"H | 10' Cord | 6.5" Tassel"
click at [245, 270] on button "Export Tearsheet" at bounding box center [231, 272] width 65 height 13
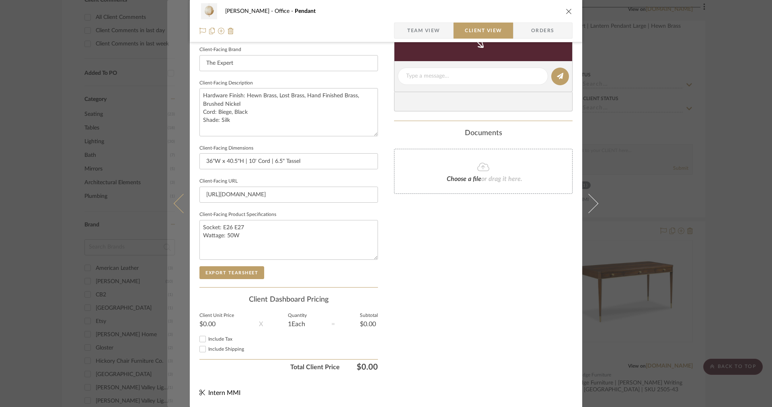
click at [179, 179] on button at bounding box center [178, 203] width 23 height 407
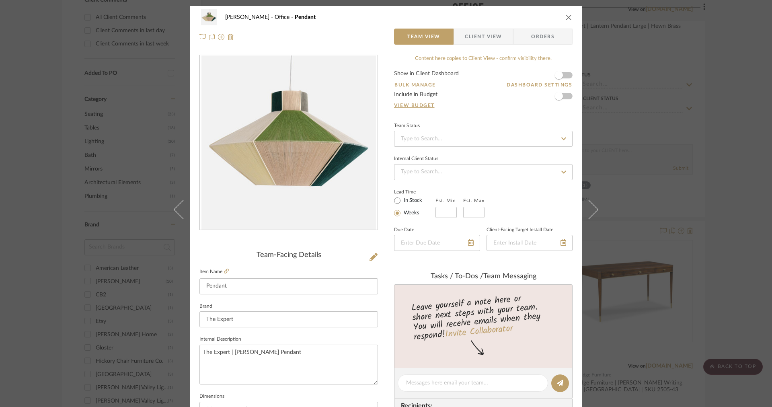
click at [483, 37] on span "Client View" at bounding box center [483, 37] width 37 height 16
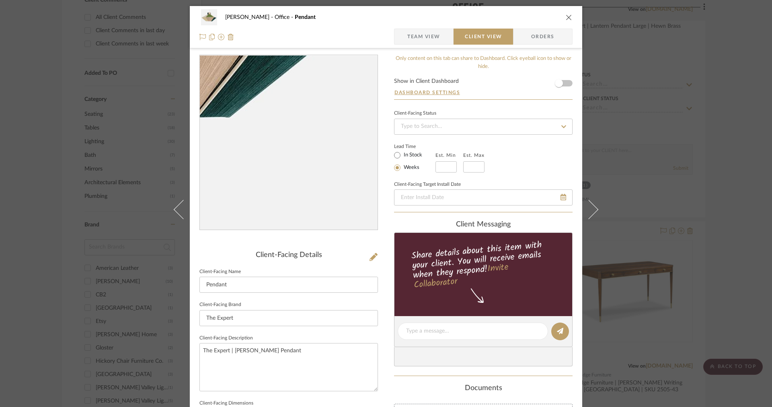
scroll to position [221, 0]
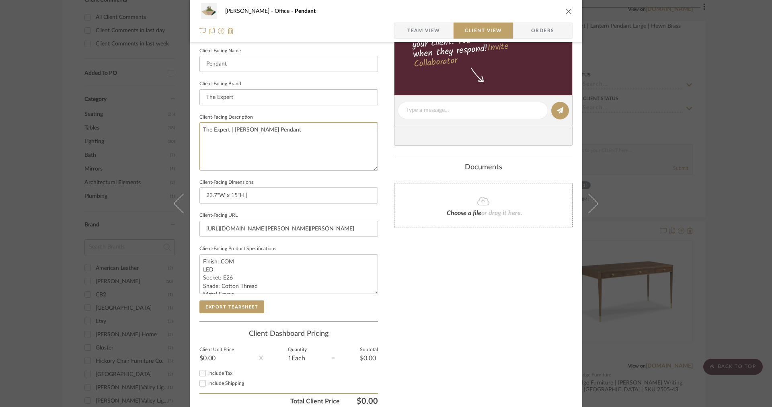
drag, startPoint x: 286, startPoint y: 137, endPoint x: 149, endPoint y: 136, distance: 137.1
click at [151, 136] on div "[PERSON_NAME] Office Pendant Team View Client View Orders Client-Facing Details…" at bounding box center [386, 203] width 772 height 407
drag, startPoint x: 282, startPoint y: 134, endPoint x: 187, endPoint y: 127, distance: 94.8
click at [190, 127] on div "[PERSON_NAME] Office Pendant Team View Client View Orders Client-Facing Details…" at bounding box center [386, 113] width 393 height 656
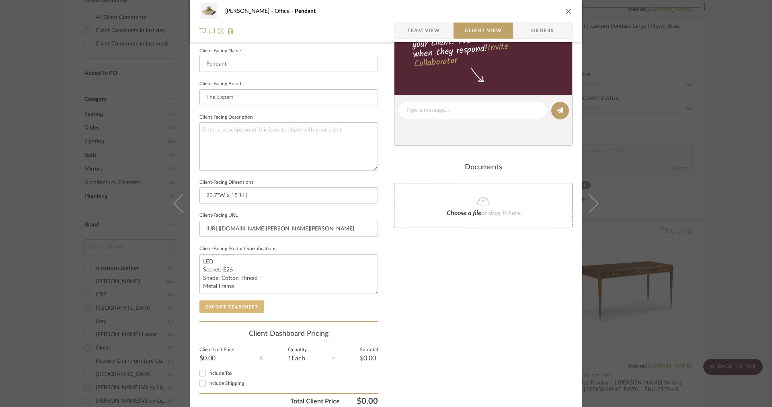
click at [236, 301] on button "Export Tearsheet" at bounding box center [231, 306] width 65 height 13
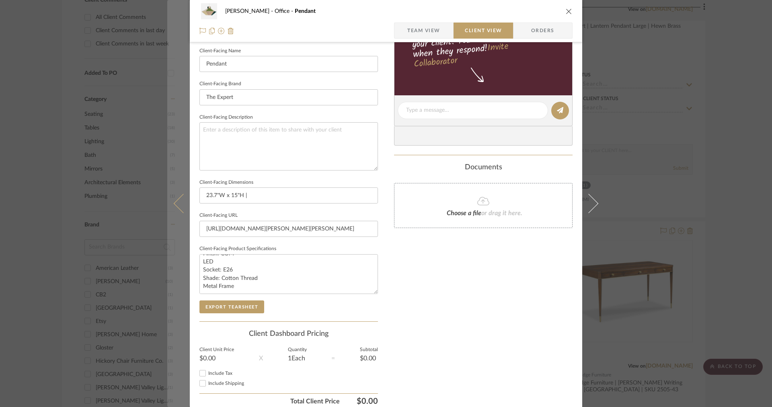
click at [175, 176] on button at bounding box center [178, 203] width 23 height 407
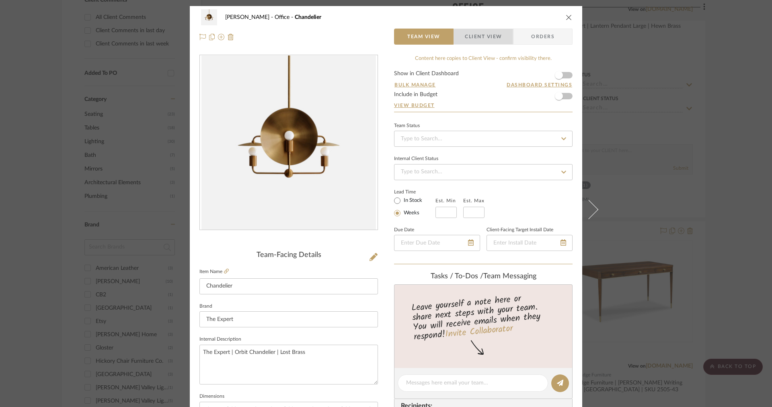
click at [483, 36] on span "Client View" at bounding box center [483, 37] width 37 height 16
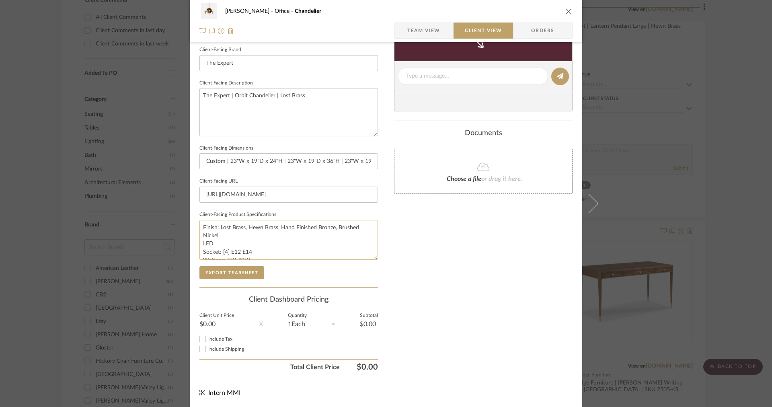
scroll to position [8, 0]
drag, startPoint x: 336, startPoint y: 110, endPoint x: 140, endPoint y: 99, distance: 197.0
click at [140, 99] on div "[PERSON_NAME] Office Chandelier Team View Client View Orders Client-Facing Deta…" at bounding box center [386, 203] width 772 height 407
click at [242, 277] on button "Export Tearsheet" at bounding box center [231, 272] width 65 height 13
click at [566, 12] on icon "close" at bounding box center [569, 11] width 6 height 6
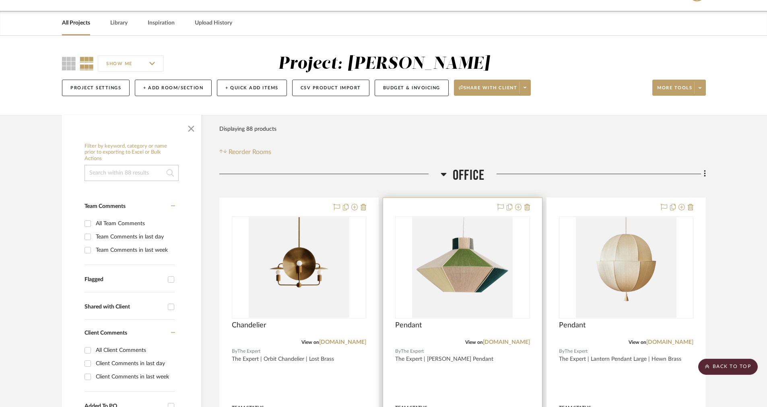
scroll to position [5, 0]
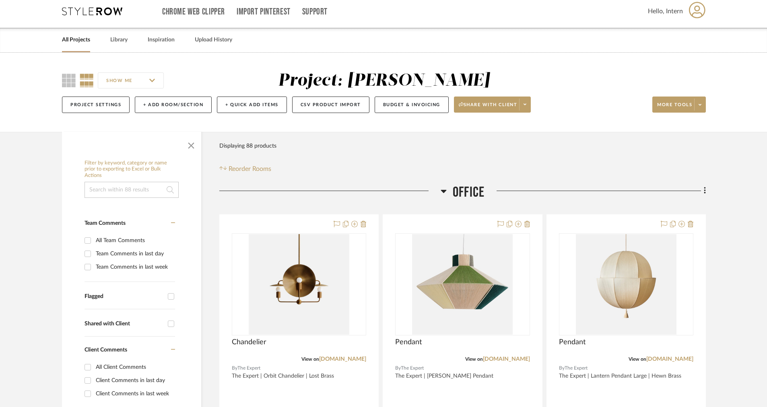
click at [453, 191] on span "Office" at bounding box center [468, 192] width 32 height 17
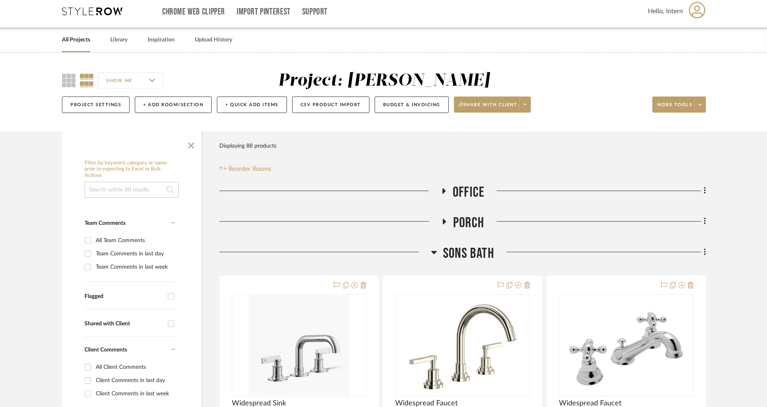
click at [432, 252] on icon at bounding box center [434, 252] width 6 height 3
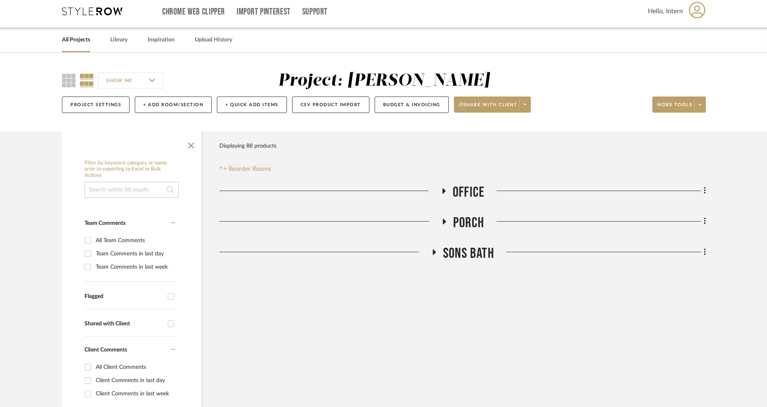
click at [433, 252] on icon at bounding box center [434, 252] width 3 height 6
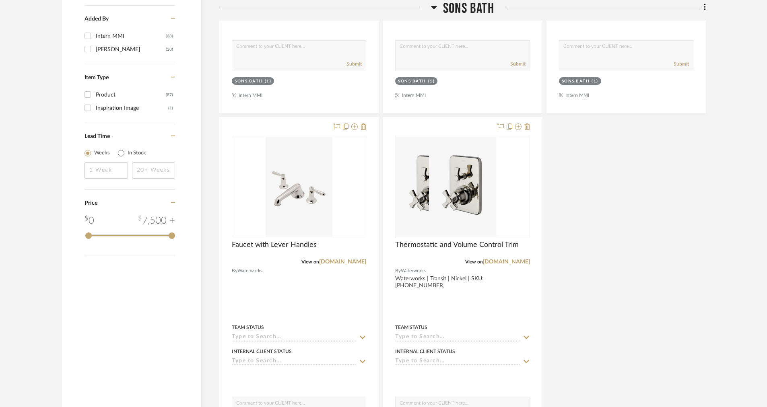
scroll to position [1024, 0]
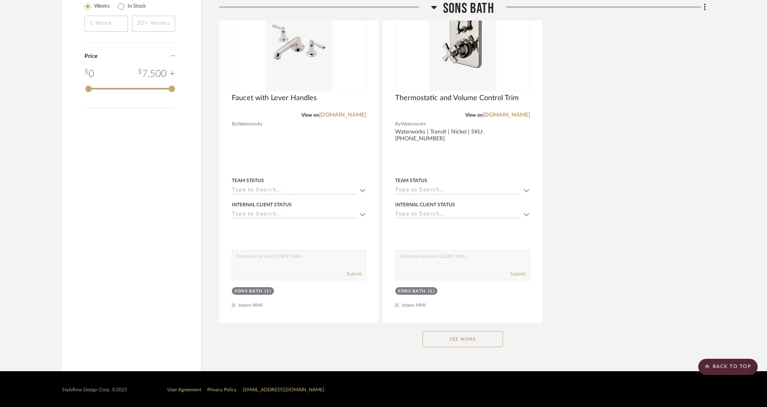
click at [446, 333] on button "See More" at bounding box center [462, 339] width 80 height 16
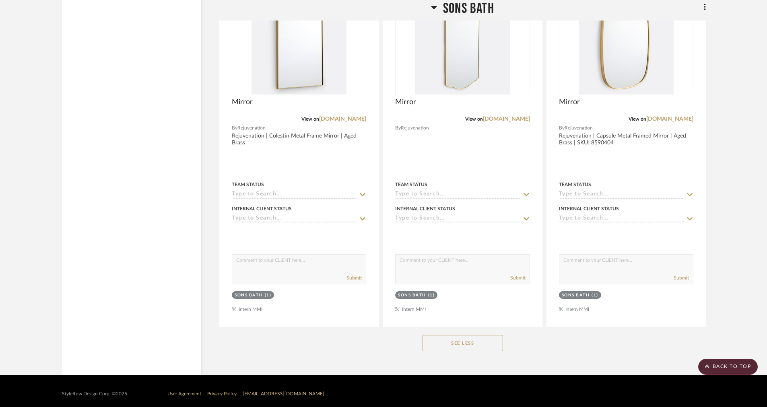
click at [444, 340] on button "See Less" at bounding box center [462, 343] width 80 height 16
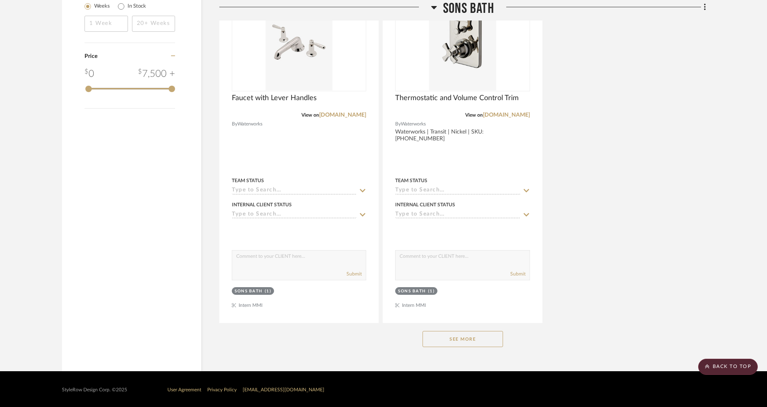
click at [444, 340] on button "See More" at bounding box center [462, 339] width 80 height 16
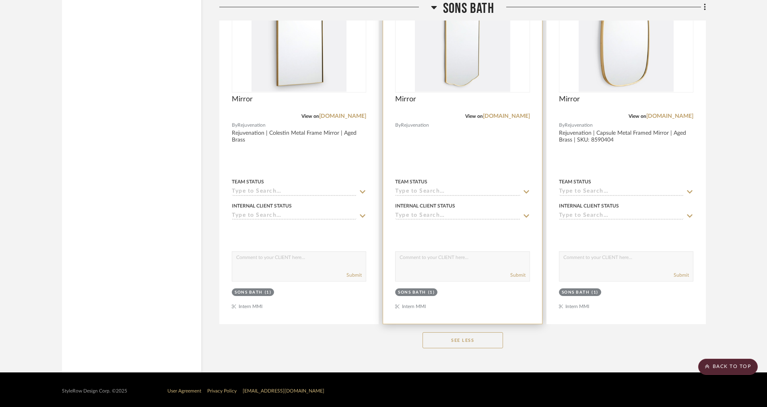
scroll to position [3997, 0]
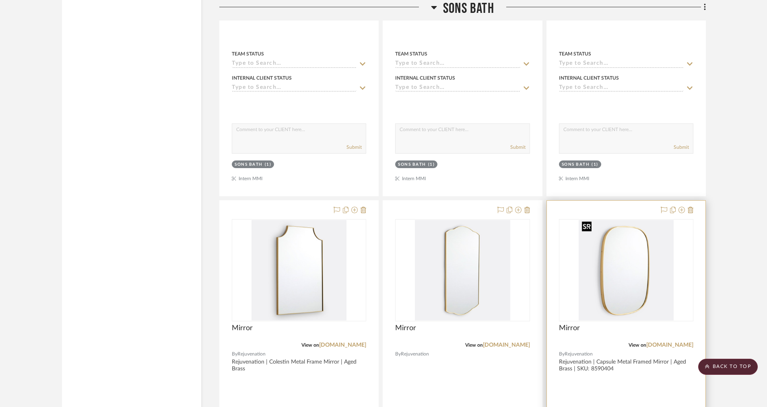
click at [0, 0] on img at bounding box center [0, 0] width 0 height 0
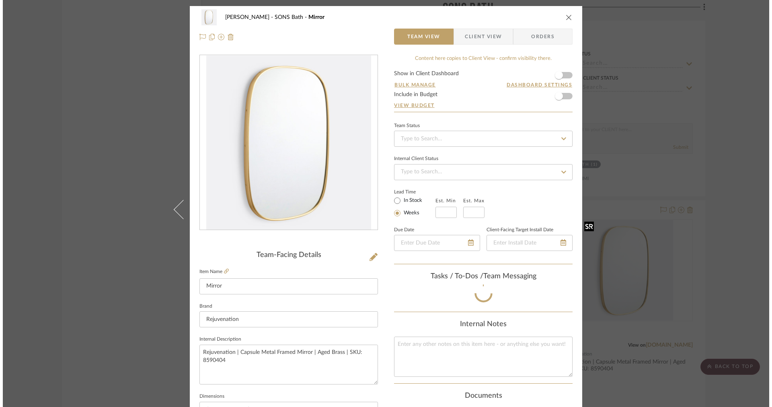
scroll to position [0, 0]
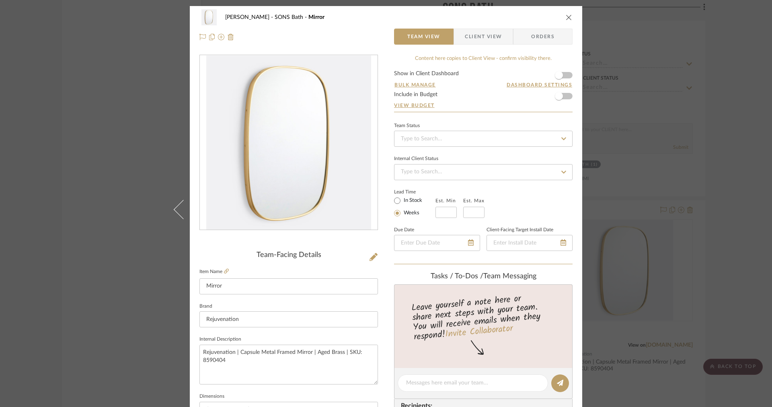
click at [481, 39] on span "Client View" at bounding box center [483, 37] width 37 height 16
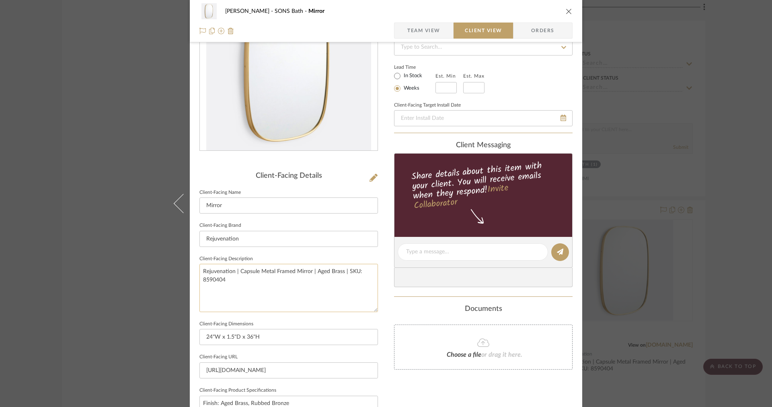
scroll to position [90, 0]
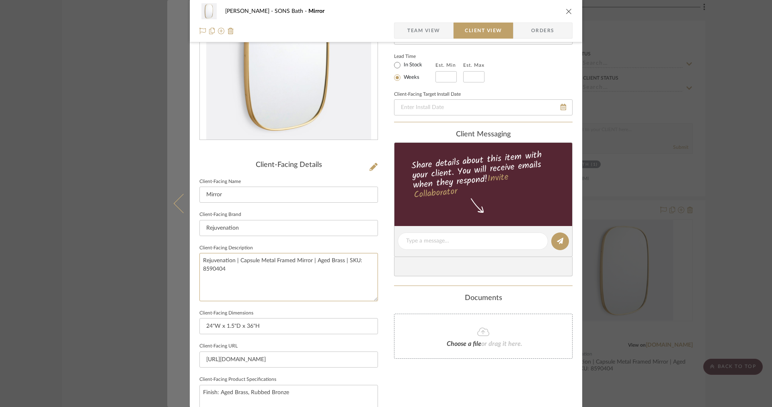
drag, startPoint x: 244, startPoint y: 284, endPoint x: 173, endPoint y: 245, distance: 81.4
click at [173, 245] on mat-dialog-content "[PERSON_NAME] SONS Bath Mirror Team View Client View Orders Client-Facing Detai…" at bounding box center [386, 244] width 438 height 656
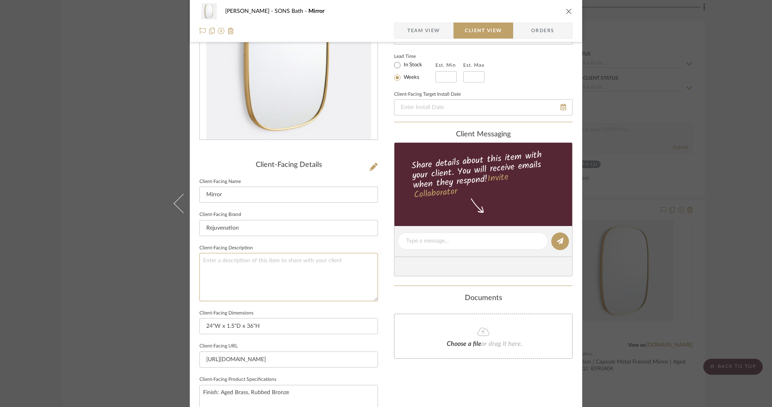
scroll to position [255, 0]
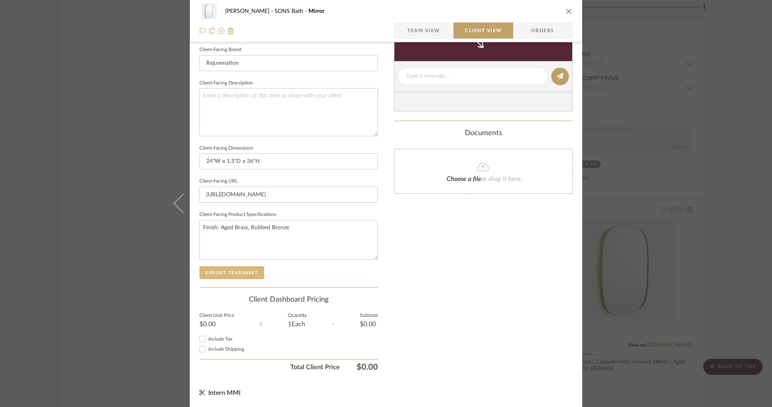
click at [240, 272] on button "Export Tearsheet" at bounding box center [231, 272] width 65 height 13
click at [439, 33] on span "Team View" at bounding box center [424, 31] width 59 height 16
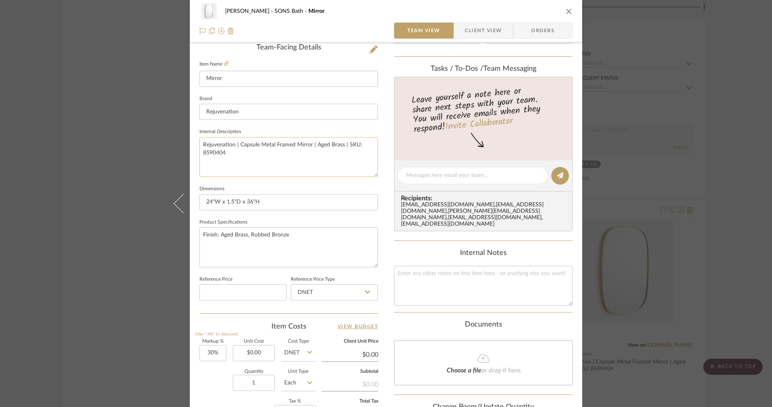
scroll to position [206, 0]
click at [224, 63] on icon at bounding box center [226, 65] width 5 height 5
click at [248, 235] on textarea "Finish: Aged Brass, Rubbed Bronze" at bounding box center [288, 249] width 179 height 40
type textarea "Finish: Aged Brass, Oil-Rubbed Bronze"
click at [471, 30] on span "Client View" at bounding box center [483, 31] width 37 height 16
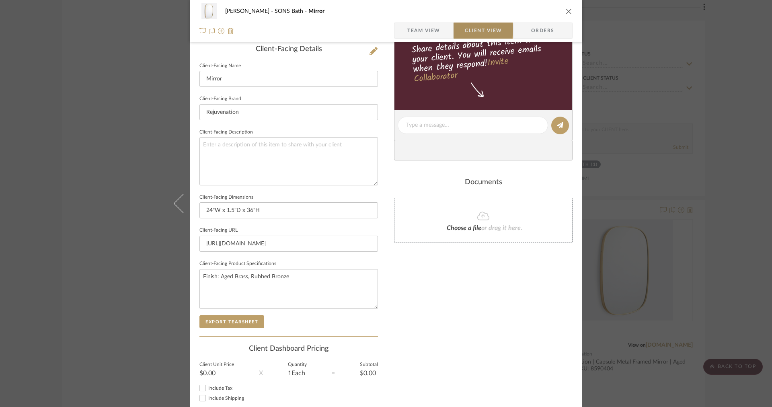
type textarea "Finish: Aged Brass, Oil-Rubbed Bronze"
click at [247, 321] on button "Export Tearsheet" at bounding box center [231, 321] width 65 height 13
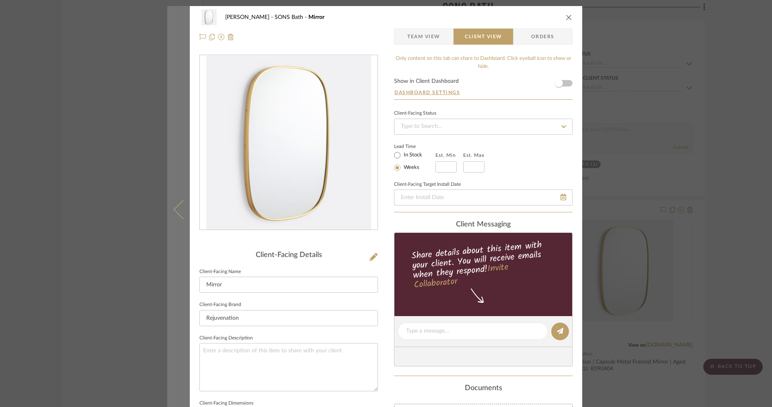
click at [180, 216] on icon at bounding box center [183, 209] width 19 height 19
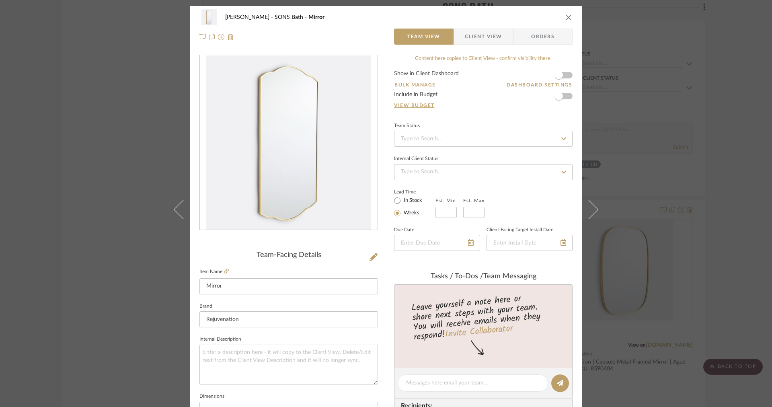
click at [467, 31] on span "Client View" at bounding box center [483, 37] width 37 height 16
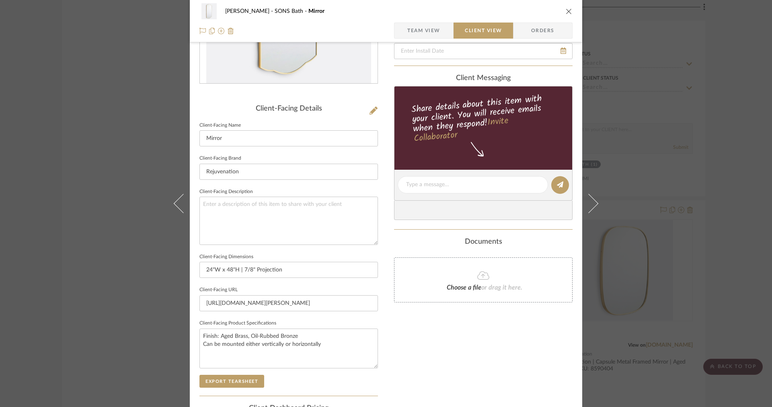
scroll to position [215, 0]
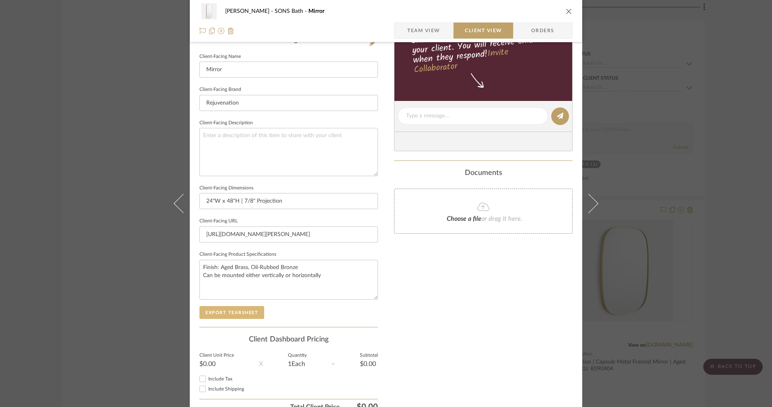
click at [231, 314] on button "Export Tearsheet" at bounding box center [231, 312] width 65 height 13
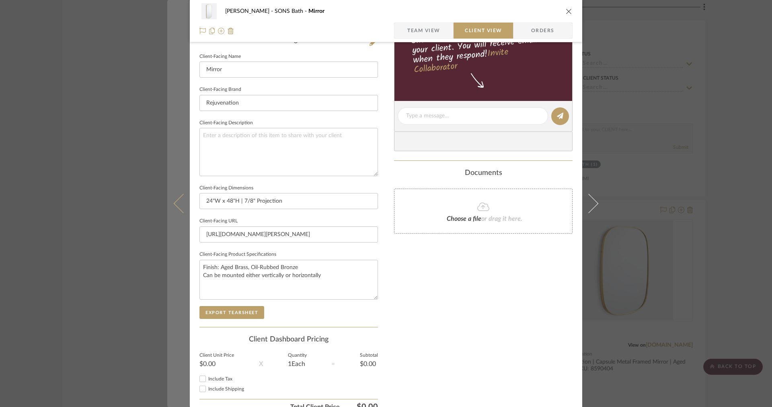
click at [181, 149] on button at bounding box center [178, 203] width 23 height 407
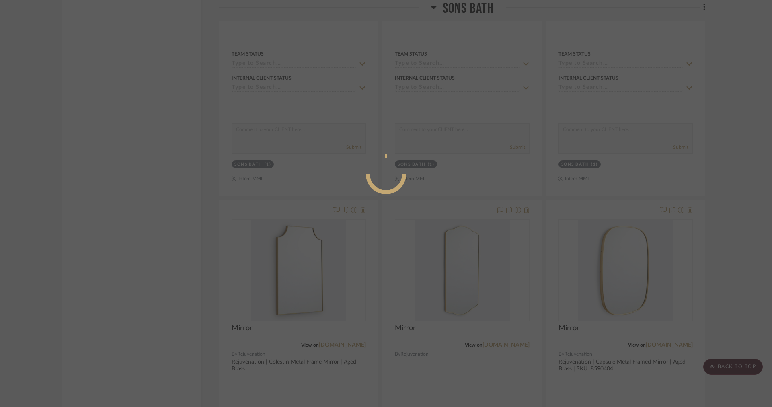
scroll to position [0, 0]
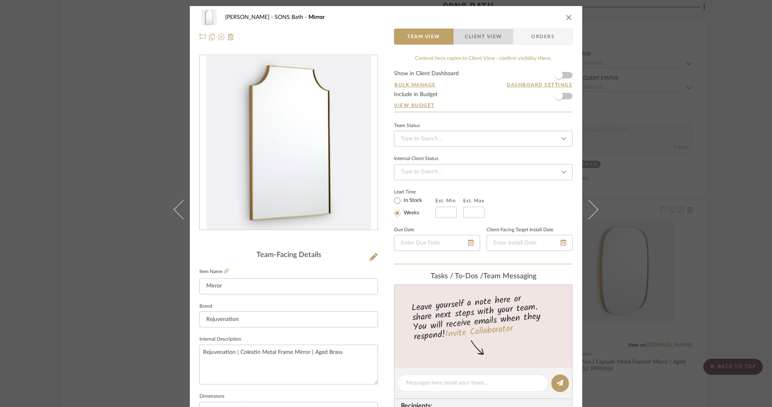
click at [469, 30] on span "Client View" at bounding box center [483, 37] width 37 height 16
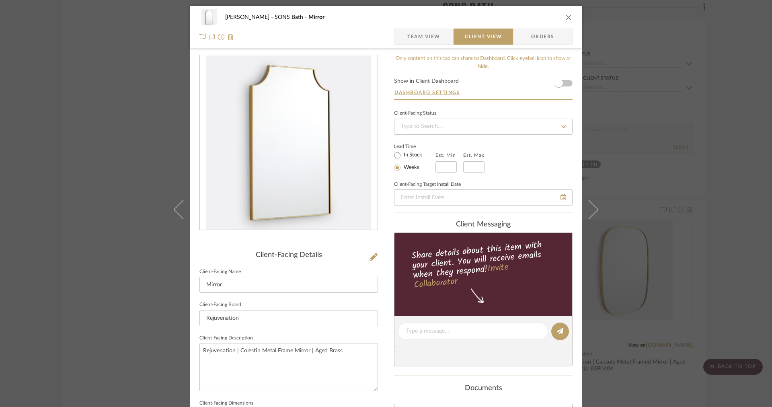
scroll to position [236, 0]
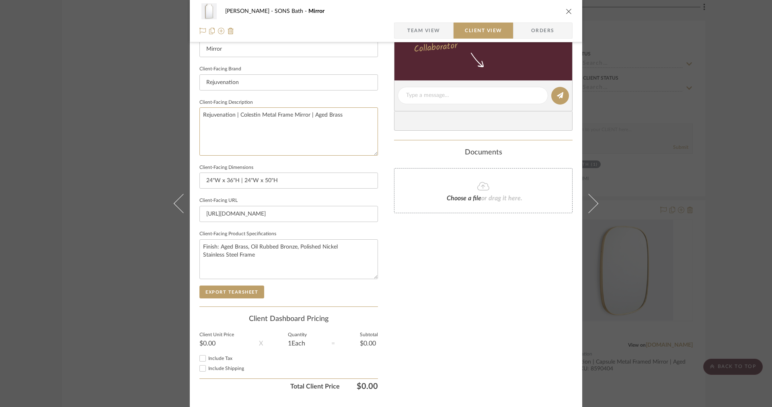
drag, startPoint x: 359, startPoint y: 119, endPoint x: 103, endPoint y: 112, distance: 255.5
click at [103, 112] on div "[PERSON_NAME] SONS Bath Mirror Team View Client View Orders Client-Facing Detai…" at bounding box center [386, 203] width 772 height 407
click at [210, 292] on button "Export Tearsheet" at bounding box center [231, 292] width 65 height 13
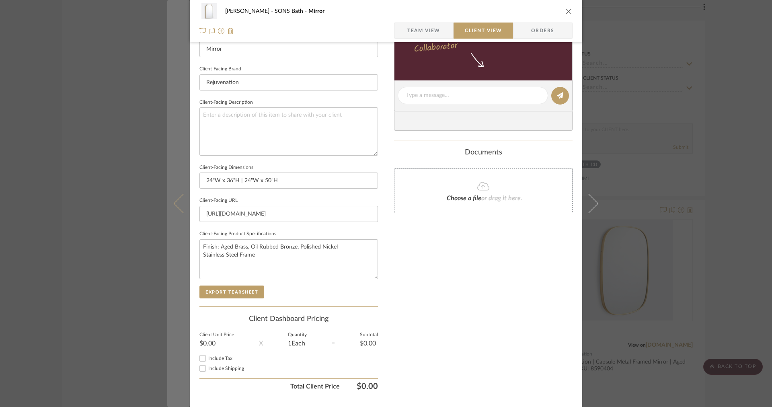
click at [169, 154] on button at bounding box center [178, 203] width 23 height 407
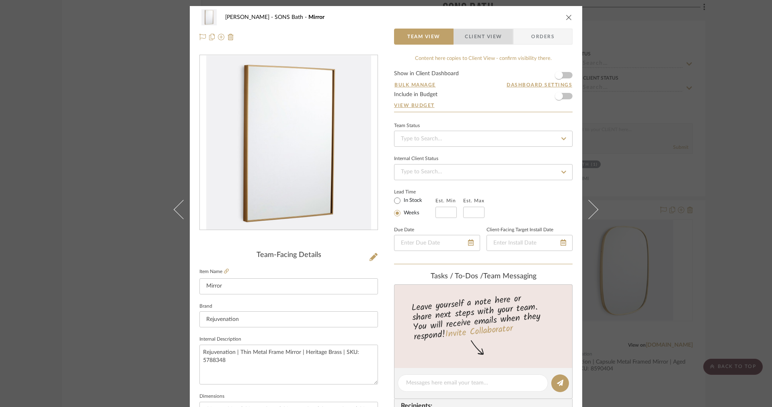
click at [491, 30] on span "Client View" at bounding box center [483, 37] width 37 height 16
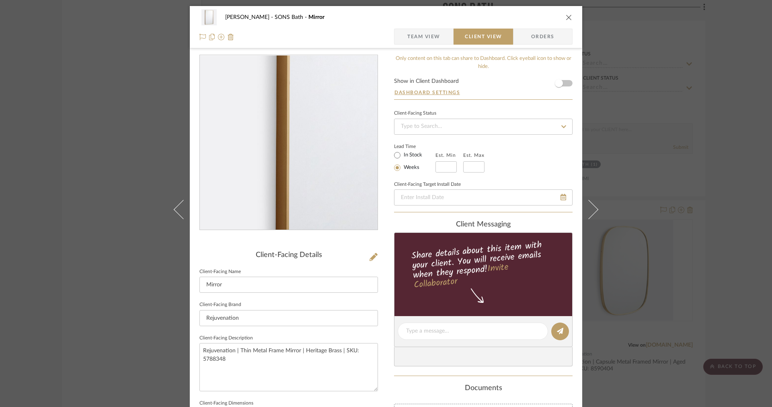
scroll to position [255, 0]
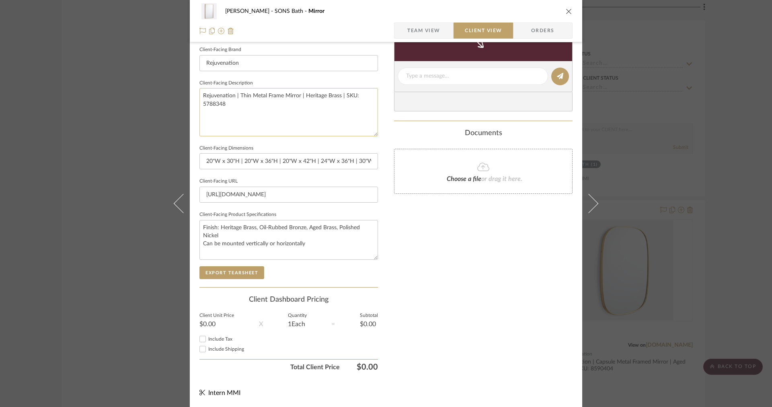
drag, startPoint x: 263, startPoint y: 118, endPoint x: 189, endPoint y: 60, distance: 93.9
click at [193, 68] on div "[PERSON_NAME] SONS Bath Mirror Team View Client View Orders Client-Facing Detai…" at bounding box center [386, 79] width 393 height 656
click at [252, 279] on div "Client-Facing Details Client-Facing Name Mirror Client-Facing Brand Rejuvenatio…" at bounding box center [288, 141] width 179 height 291
click at [245, 270] on button "Export Tearsheet" at bounding box center [231, 272] width 65 height 13
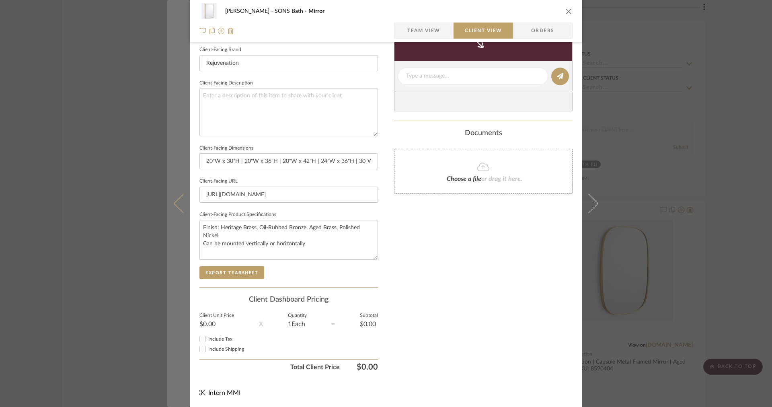
click at [180, 166] on button at bounding box center [178, 203] width 23 height 407
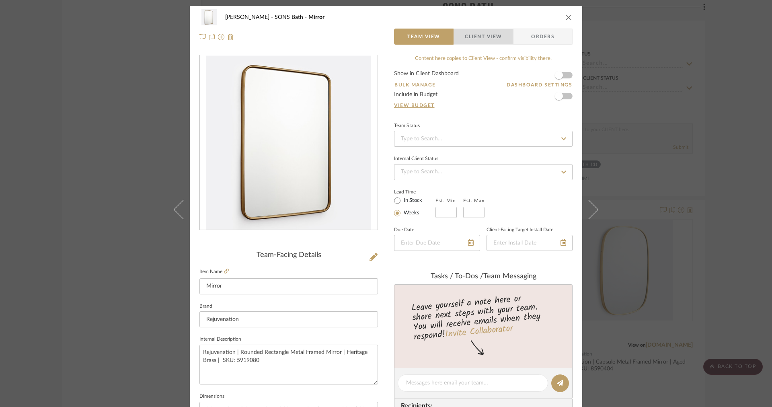
click at [470, 40] on span "Client View" at bounding box center [483, 37] width 37 height 16
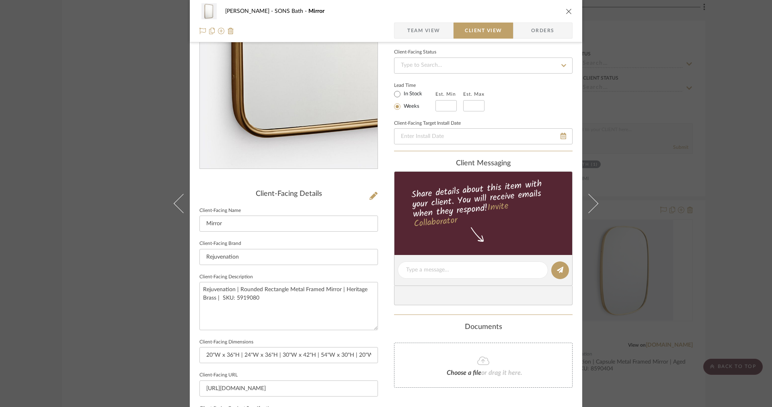
scroll to position [181, 0]
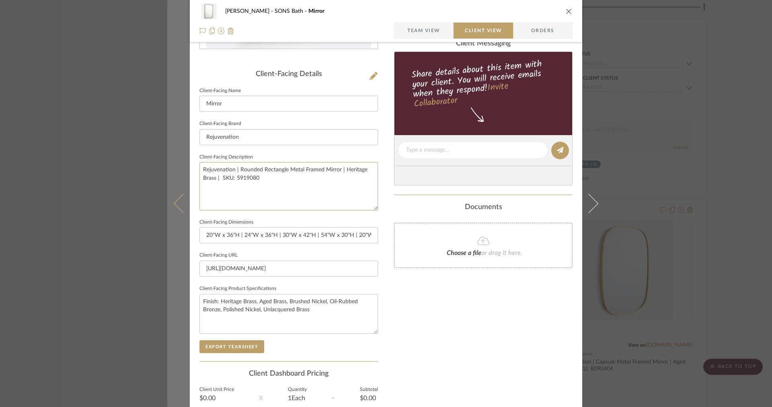
drag, startPoint x: 288, startPoint y: 191, endPoint x: 178, endPoint y: 156, distance: 115.1
click at [178, 156] on mat-dialog-content "[PERSON_NAME] SONS Bath Mirror Team View Client View Orders Client-Facing Detai…" at bounding box center [386, 153] width 438 height 656
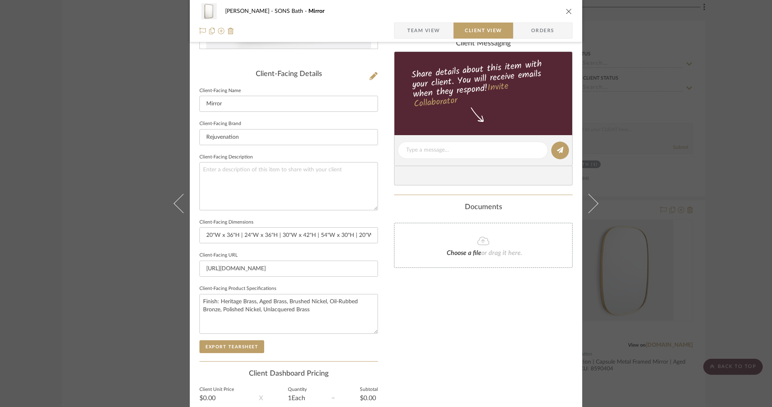
click at [236, 354] on div "Client-Facing Details Client-Facing Name Mirror Client-Facing Brand Rejuvenatio…" at bounding box center [288, 215] width 179 height 291
click at [230, 345] on button "Export Tearsheet" at bounding box center [231, 346] width 65 height 13
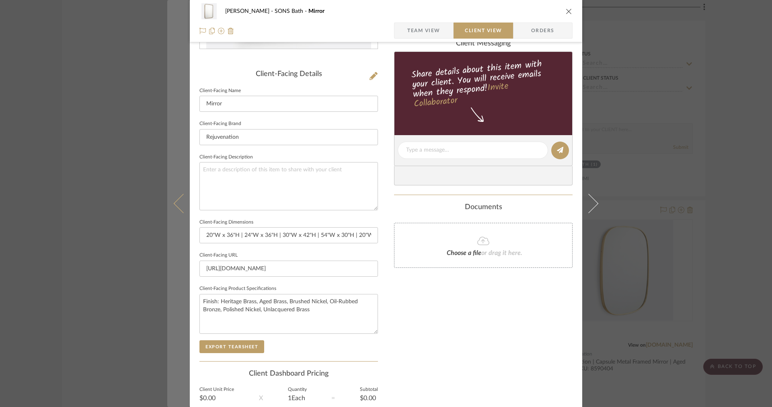
click at [179, 186] on button at bounding box center [178, 203] width 23 height 407
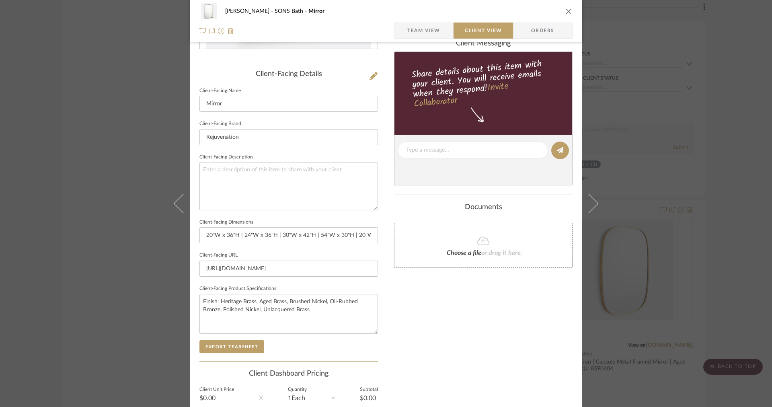
scroll to position [0, 0]
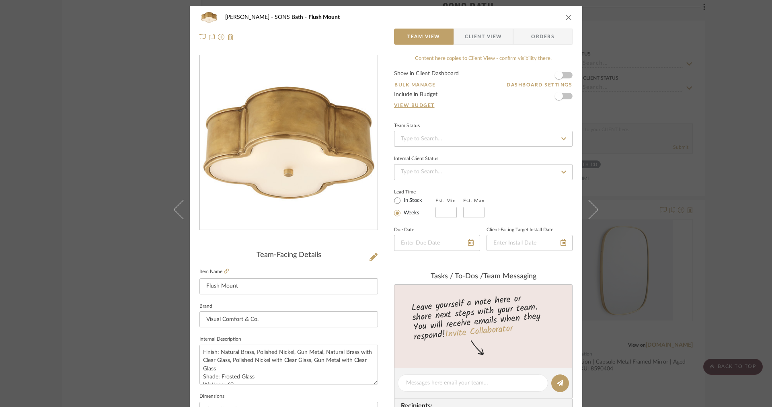
click at [475, 39] on span "Client View" at bounding box center [483, 37] width 37 height 16
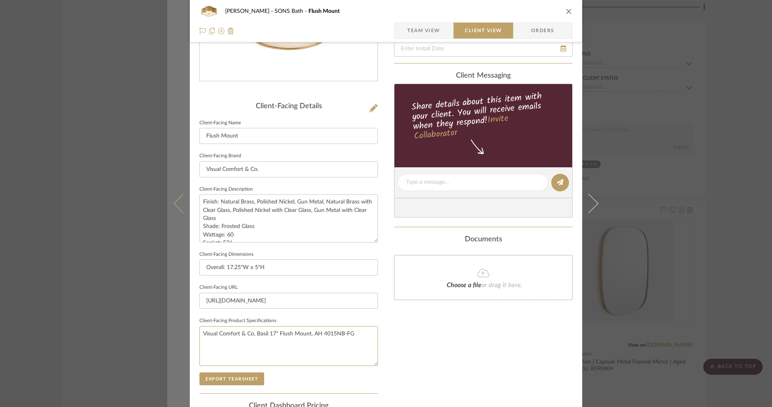
drag, startPoint x: 365, startPoint y: 336, endPoint x: 166, endPoint y: 323, distance: 199.5
click at [167, 323] on mat-dialog-content "[PERSON_NAME] SONS Bath Flush Mount Team View Client View Orders Client-Facing …" at bounding box center [386, 185] width 438 height 656
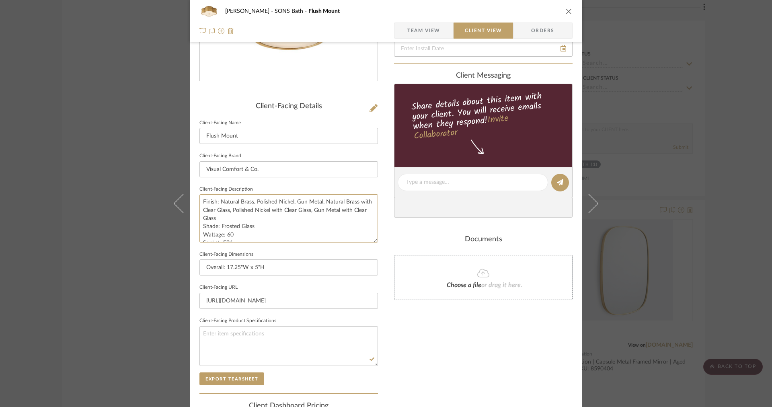
scroll to position [8, 0]
drag, startPoint x: 201, startPoint y: 201, endPoint x: 260, endPoint y: 248, distance: 75.2
click at [260, 248] on div "Client-Facing Details Client-Facing Name Flush Mount Client-Facing Brand Visual…" at bounding box center [288, 247] width 179 height 291
click at [270, 333] on textarea at bounding box center [288, 346] width 179 height 40
paste textarea "Finish: Natural Brass, Polished Nickel, Gun Metal, Natural Brass with Clear Gla…"
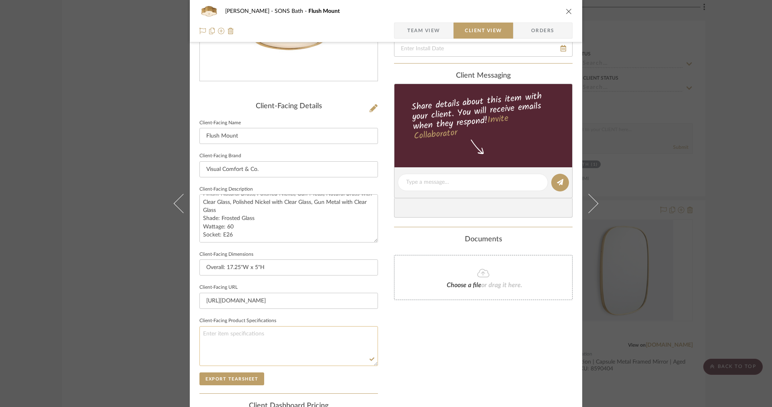
type textarea "Finish: Natural Brass, Polished Nickel, Gun Metal, Natural Brass with Clear Gla…"
click at [430, 38] on span "Team View" at bounding box center [423, 31] width 33 height 16
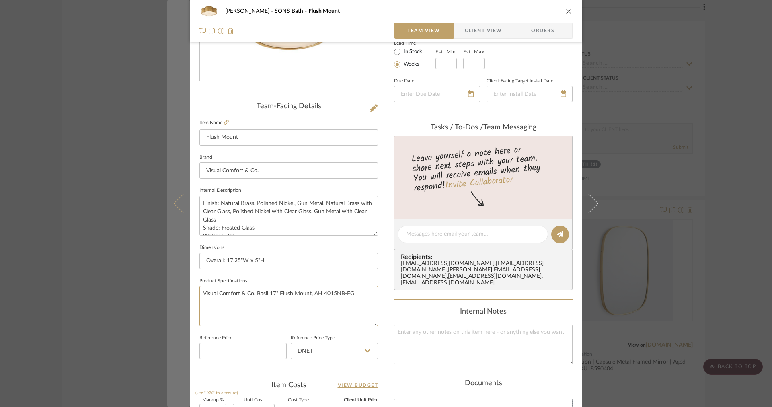
drag, startPoint x: 359, startPoint y: 295, endPoint x: 170, endPoint y: 294, distance: 189.0
click at [170, 294] on mat-dialog-content "[PERSON_NAME] SONS Bath Flush Mount Team View Client View Orders Team-Facing De…" at bounding box center [386, 228] width 438 height 743
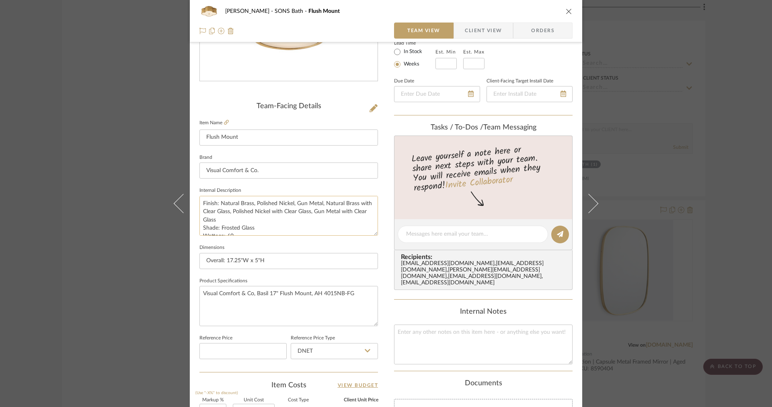
click at [301, 212] on textarea "Finish: Natural Brass, Polished Nickel, Gun Metal, Natural Brass with Clear Gla…" at bounding box center [288, 216] width 179 height 40
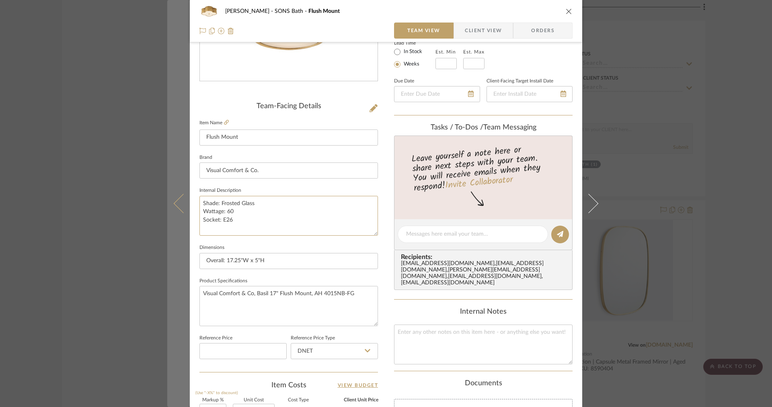
drag, startPoint x: 257, startPoint y: 220, endPoint x: 182, endPoint y: 177, distance: 86.8
click at [182, 177] on mat-dialog-content "[PERSON_NAME] SONS Bath Flush Mount Team View Client View Orders Team-Facing De…" at bounding box center [386, 228] width 438 height 743
paste textarea "Visual Comfort & Co, Basil 17" Flush Mount, AH 4015NB-FG"
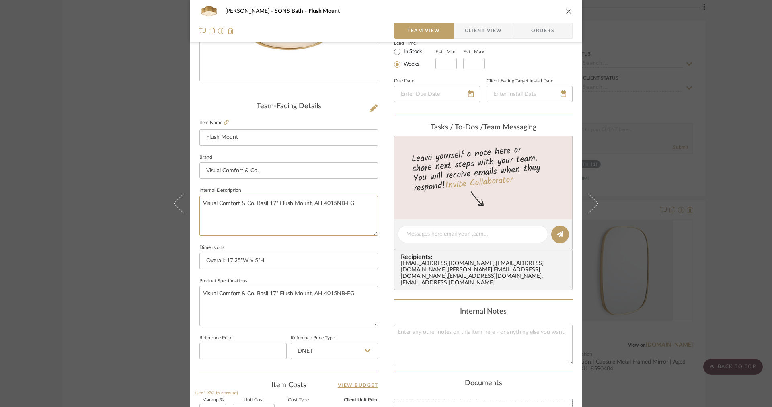
type textarea "Visual Comfort & Co, Basil 17" Flush Mount, AH 4015NB-FG"
click at [476, 21] on div "[PERSON_NAME] SONS Bath Flush Mount Team View Client View Orders" at bounding box center [386, 21] width 393 height 42
click at [473, 27] on span "Client View" at bounding box center [483, 31] width 37 height 16
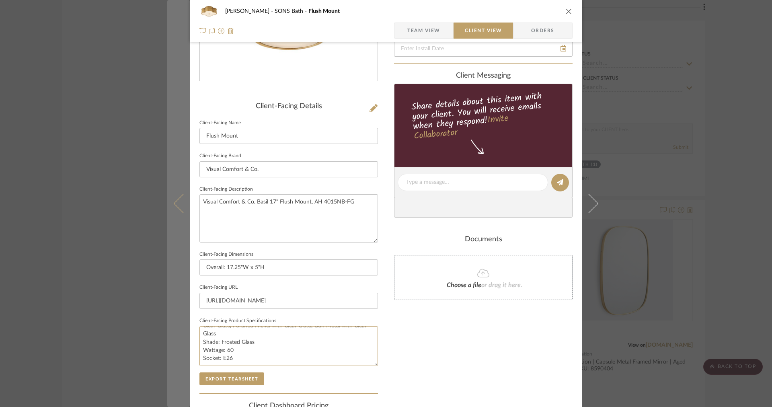
scroll to position [0, 0]
drag, startPoint x: 247, startPoint y: 357, endPoint x: 179, endPoint y: 316, distance: 79.2
click at [179, 316] on mat-dialog-content "[PERSON_NAME] SONS Bath Flush Mount Team View Client View Orders Client-Facing …" at bounding box center [386, 185] width 438 height 656
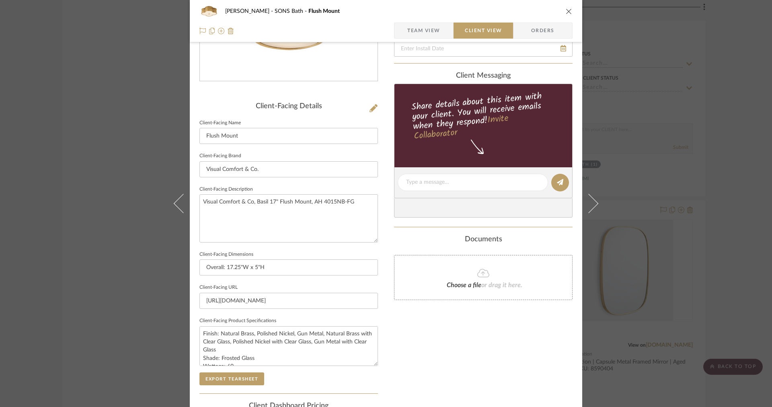
click at [417, 31] on span "Team View" at bounding box center [423, 31] width 33 height 16
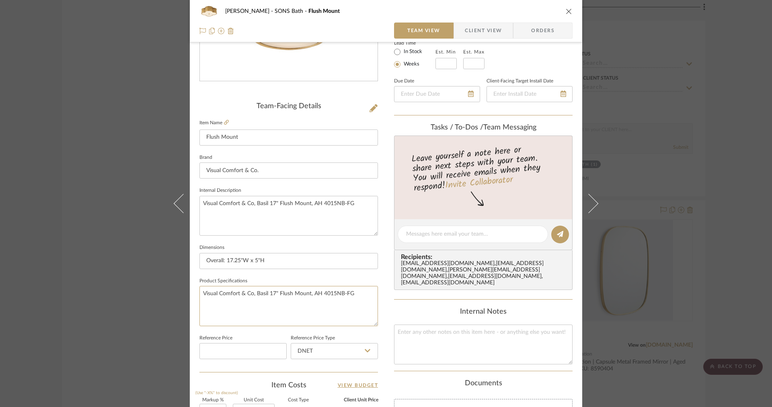
drag, startPoint x: 357, startPoint y: 297, endPoint x: 133, endPoint y: 276, distance: 225.4
click at [137, 277] on div "[PERSON_NAME] SONS Bath Flush Mount Team View Client View Orders Team-Facing De…" at bounding box center [386, 203] width 772 height 407
paste textarea "Finish: Natural Brass, Polished Nickel, Gun Metal, Natural Brass with Clear Gla…"
type textarea "Finish: Natural Brass, Polished Nickel, Gun Metal, Natural Brass with Clear Gla…"
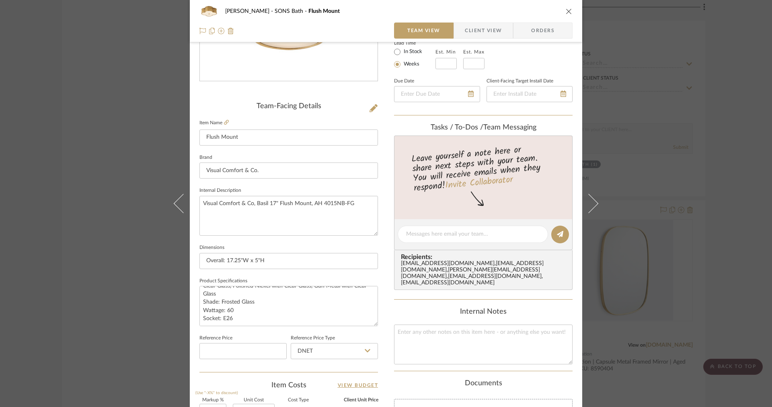
click at [483, 25] on span "Client View" at bounding box center [483, 31] width 37 height 16
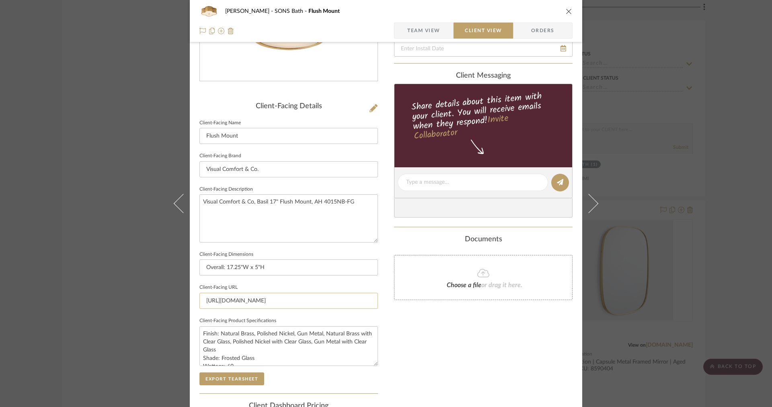
scroll to position [183, 0]
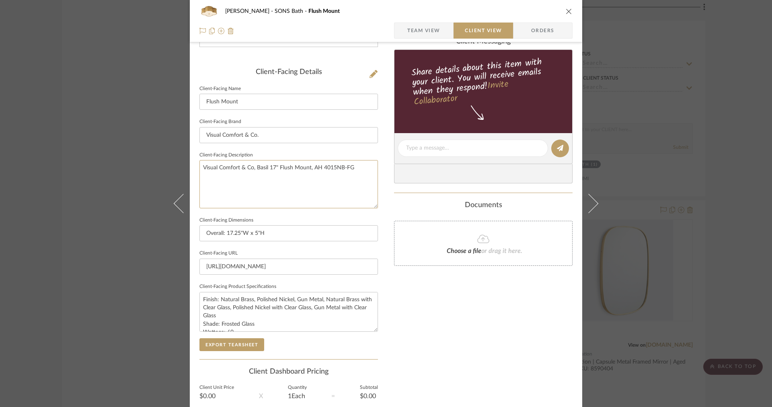
drag, startPoint x: 364, startPoint y: 177, endPoint x: 113, endPoint y: 154, distance: 252.8
click at [113, 154] on div "[PERSON_NAME] SONS Bath Flush Mount Team View Client View Orders Client-Facing …" at bounding box center [386, 203] width 772 height 407
click at [213, 334] on sr-form-field "Client-Facing Product Specifications Finish: Natural Brass, Polished Nickel, Gu…" at bounding box center [288, 309] width 179 height 57
click at [213, 338] on button "Export Tearsheet" at bounding box center [231, 344] width 65 height 13
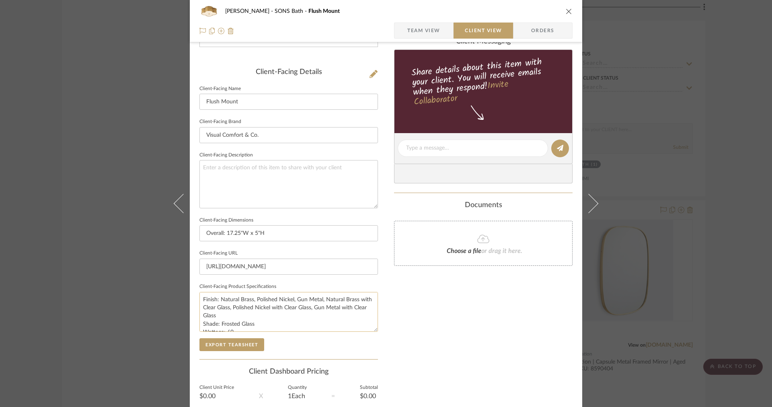
drag, startPoint x: 255, startPoint y: 316, endPoint x: 320, endPoint y: 300, distance: 67.5
click at [320, 300] on textarea "Finish: Natural Brass, Polished Nickel, Gun Metal, Natural Brass with Clear Gla…" at bounding box center [288, 312] width 179 height 40
type textarea "Finish: Natural Brass, Polished Nickel, Gun Metal Glass: Clear Shade: Frosted G…"
click at [434, 27] on span "Team View" at bounding box center [423, 31] width 33 height 16
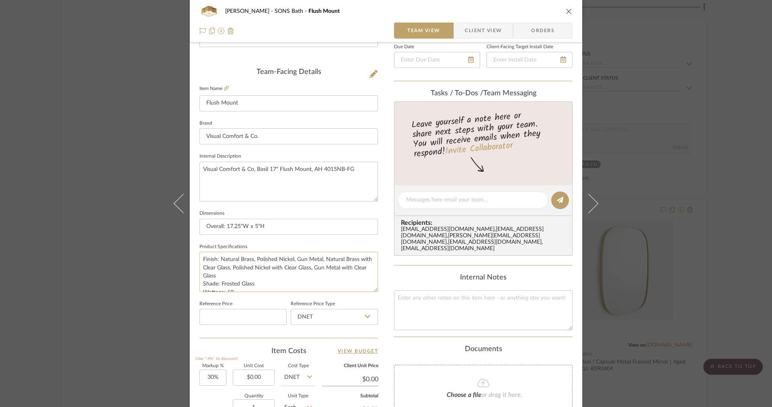
scroll to position [16, 0]
click at [471, 33] on span "Client View" at bounding box center [483, 31] width 37 height 16
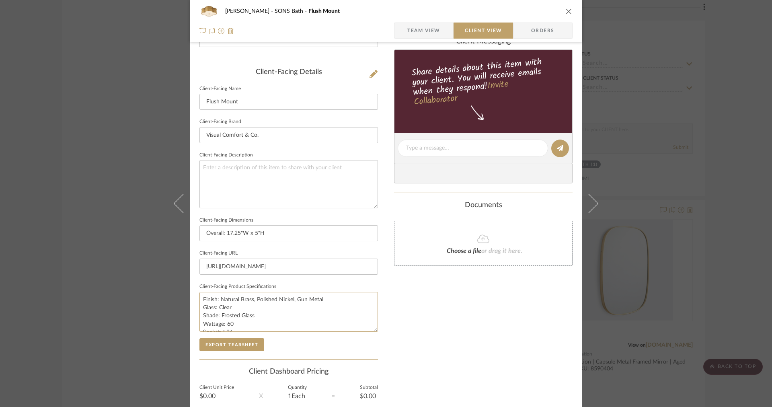
drag, startPoint x: 240, startPoint y: 306, endPoint x: 195, endPoint y: 304, distance: 44.7
click at [195, 304] on div "[PERSON_NAME] SONS Bath Flush Mount Team View Client View Orders Client-Facing …" at bounding box center [386, 151] width 393 height 656
type textarea "Finish: Natural Brass, Polished Nickel, Gun Metal Shade: Frosted Glass Wattage:…"
click at [420, 31] on span "Team View" at bounding box center [423, 31] width 33 height 16
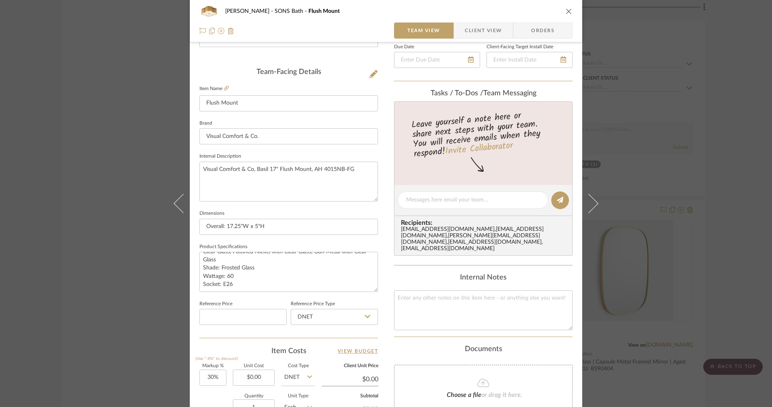
click at [469, 35] on span "Client View" at bounding box center [483, 31] width 37 height 16
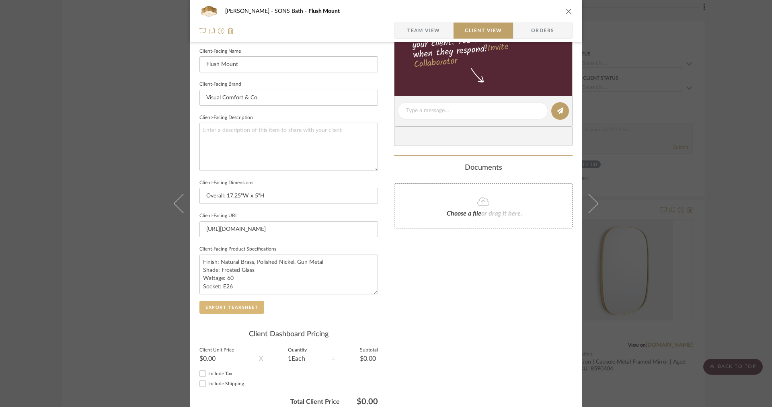
scroll to position [229, 0]
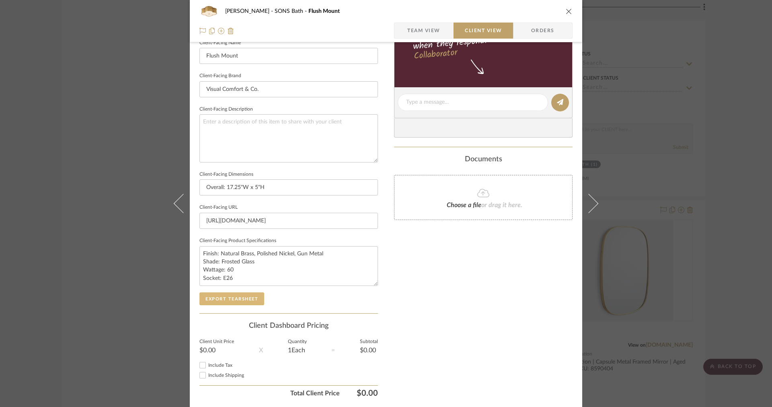
click at [238, 302] on button "Export Tearsheet" at bounding box center [231, 298] width 65 height 13
click at [427, 29] on span "Team View" at bounding box center [423, 31] width 33 height 16
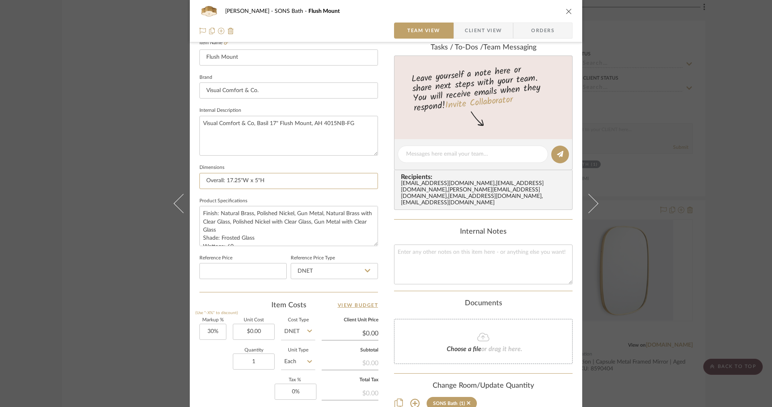
drag, startPoint x: 224, startPoint y: 181, endPoint x: 142, endPoint y: 174, distance: 81.9
click at [149, 176] on div "[PERSON_NAME] SONS Bath Flush Mount Team View Client View Orders Team-Facing De…" at bounding box center [386, 203] width 772 height 407
type input "17.25"W x 5"H"
click at [478, 33] on span "Client View" at bounding box center [483, 31] width 37 height 16
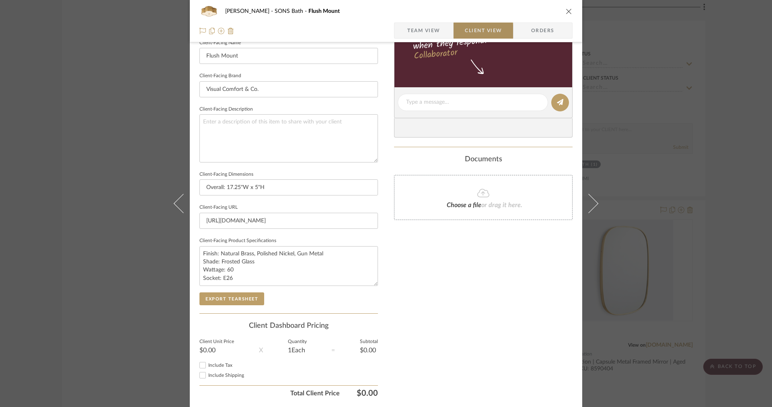
type input "17.25"W x 5"H"
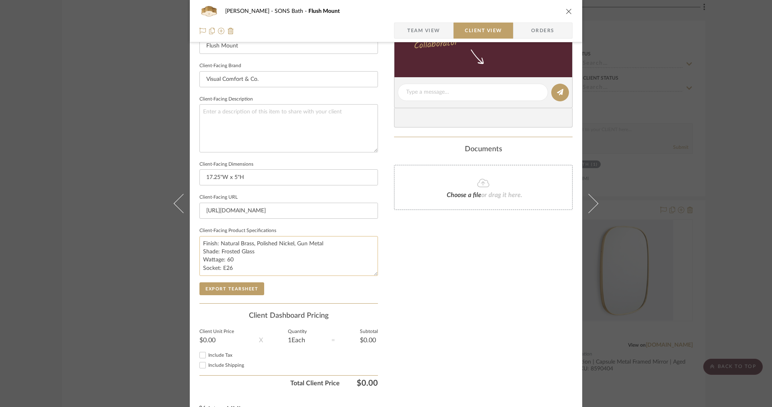
scroll to position [240, 0]
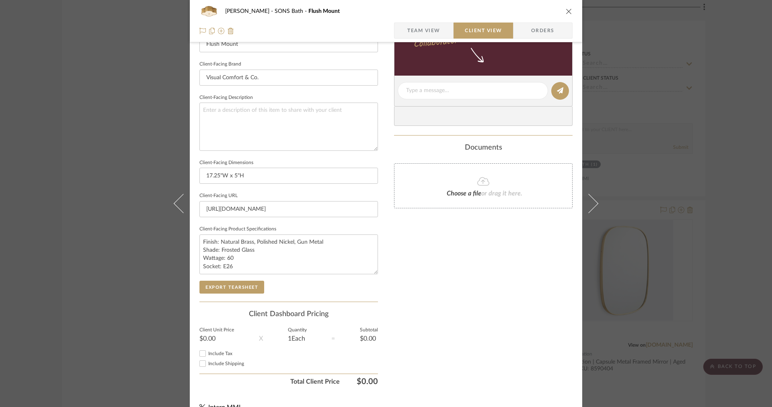
click at [242, 277] on sr-form-field "Client-Facing Product Specifications Finish: Natural Brass, Polished Nickel, Gu…" at bounding box center [288, 252] width 179 height 57
click at [239, 282] on button "Export Tearsheet" at bounding box center [231, 287] width 65 height 13
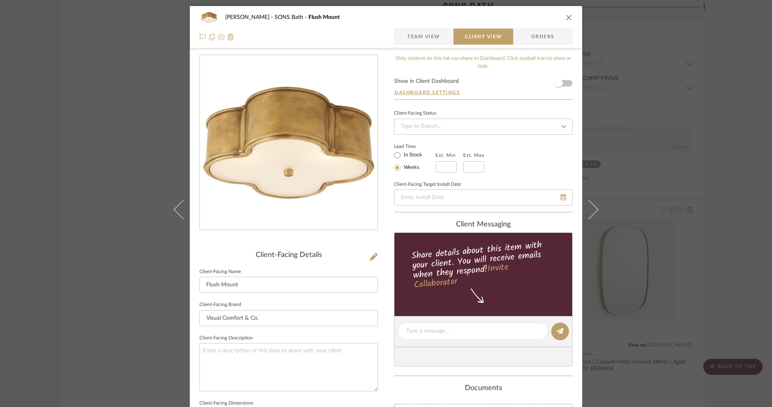
scroll to position [240, 0]
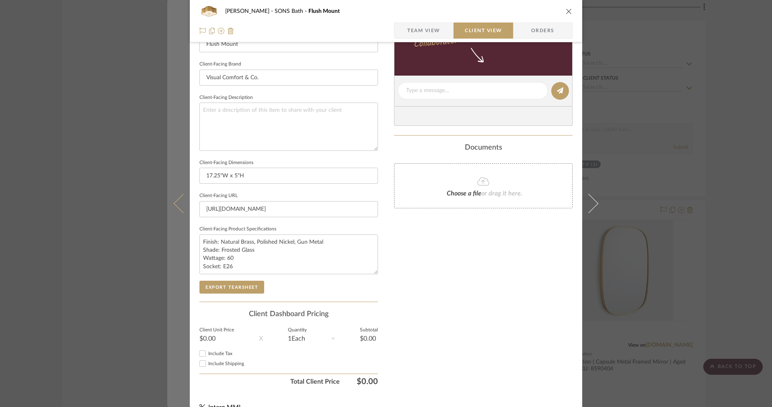
click at [179, 202] on icon at bounding box center [183, 203] width 19 height 19
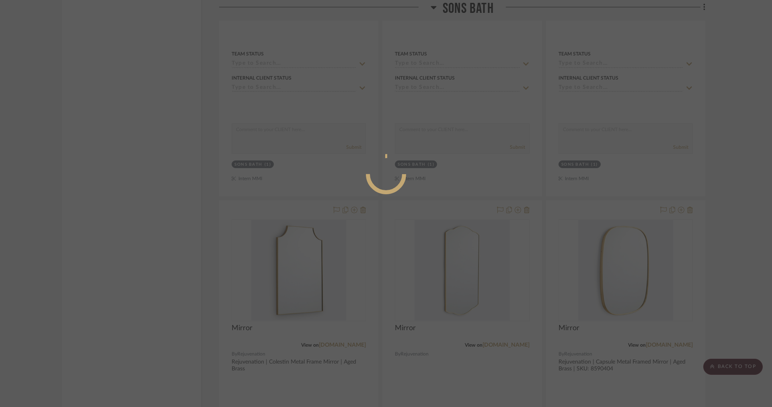
scroll to position [0, 0]
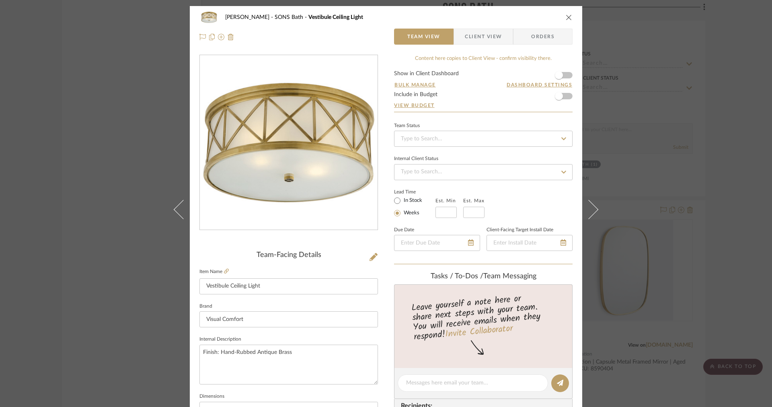
click at [475, 28] on div "OYER SONS Bath Vestibule Ceiling Light Team View Client View Orders" at bounding box center [386, 27] width 393 height 42
click at [465, 39] on span "Client View" at bounding box center [483, 37] width 37 height 16
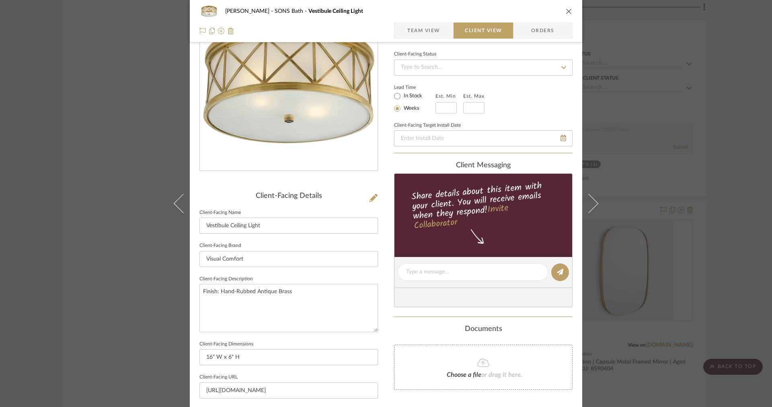
scroll to position [214, 0]
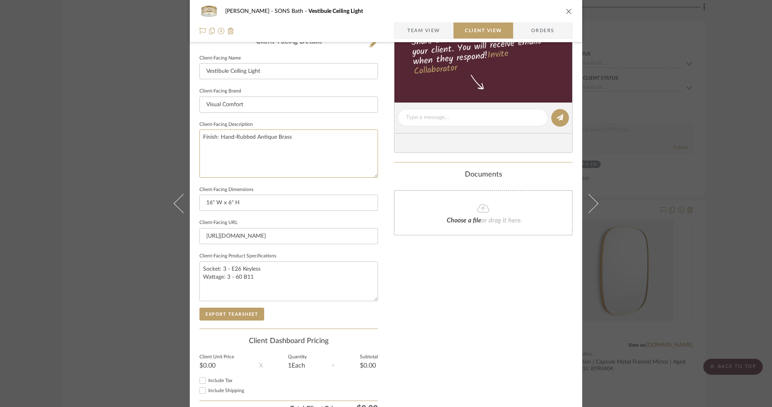
drag, startPoint x: 311, startPoint y: 154, endPoint x: 187, endPoint y: 134, distance: 126.0
click at [190, 134] on div "OYER SONS Bath Vestibule Ceiling Light Team View Client View Orders Client-Faci…" at bounding box center [386, 120] width 393 height 656
drag, startPoint x: 227, startPoint y: 268, endPoint x: 220, endPoint y: 269, distance: 7.7
click at [220, 270] on textarea "Socket: 3 - E26 Keyless Wattage: 3 - 60 B11" at bounding box center [288, 281] width 179 height 40
click at [227, 277] on textarea "Socket: [3] E26 Keyless Wattage: 3 - 60 B11" at bounding box center [288, 281] width 179 height 40
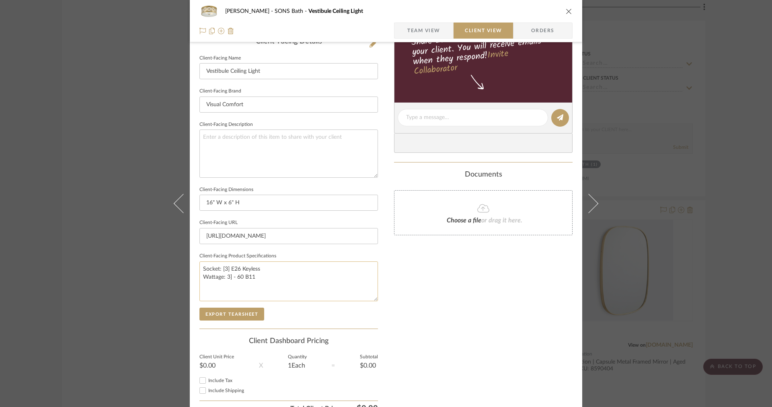
click at [225, 275] on textarea "Socket: [3] E26 Keyless Wattage: 3] - 60 B11" at bounding box center [288, 281] width 179 height 40
click at [238, 275] on textarea "Socket: [3] E26 Keyless Wattage: [3] - 60 B11" at bounding box center [288, 281] width 179 height 40
type textarea "Socket: [3] E26 Keyless Wattage: [3] 60 B11"
click at [231, 317] on button "Export Tearsheet" at bounding box center [231, 314] width 65 height 13
click at [413, 31] on span "Team View" at bounding box center [423, 31] width 33 height 16
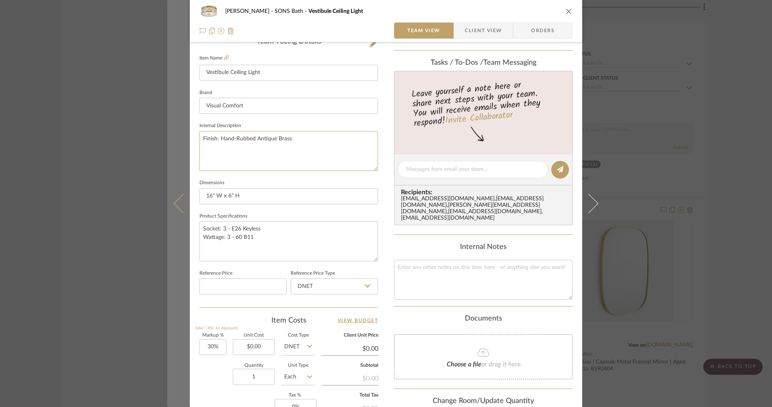
drag, startPoint x: 323, startPoint y: 142, endPoint x: 177, endPoint y: 141, distance: 146.0
click at [177, 141] on mat-dialog-content "OYER SONS Bath Vestibule Ceiling Light Team View Client View Orders Team-Facing…" at bounding box center [386, 163] width 438 height 743
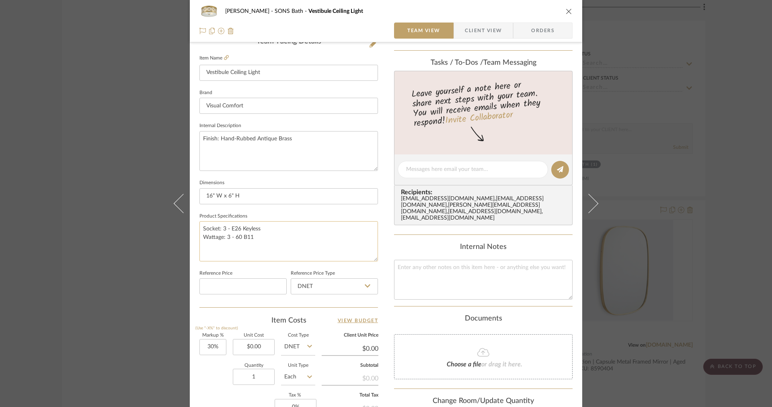
click at [202, 230] on textarea "Socket: 3 - E26 Keyless Wattage: 3 - 60 B11" at bounding box center [288, 241] width 179 height 40
click at [208, 224] on textarea "Socket: 3 - E26 Keyless Wattage: 3 - 60 B11" at bounding box center [288, 241] width 179 height 40
paste textarea "Finish: Hand-Rubbed Antique Brass"
type textarea "Finish: Hand-Rubbed Antique Brass Socket: 3 - E26 Keyless Wattage: 3 - 60 B11"
drag, startPoint x: 310, startPoint y: 142, endPoint x: 156, endPoint y: 129, distance: 154.6
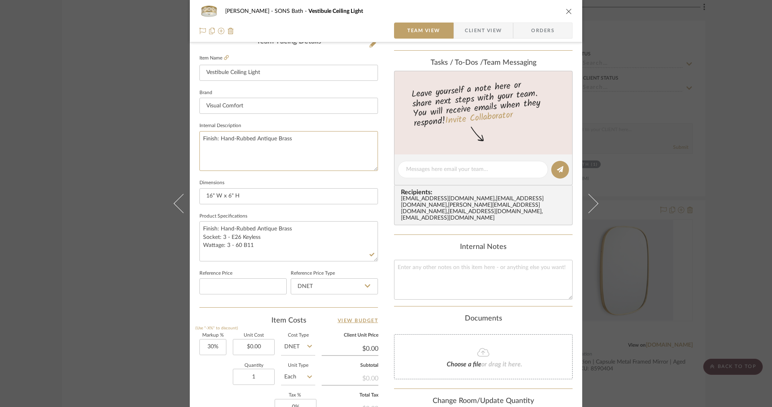
click at [155, 129] on div "OYER SONS Bath Vestibule Ceiling Light Team View Client View Orders Team-Facing…" at bounding box center [386, 203] width 772 height 407
drag, startPoint x: 226, startPoint y: 237, endPoint x: 219, endPoint y: 238, distance: 6.9
click at [219, 238] on textarea "Finish: Hand-Rubbed Antique Brass Socket: 3 - E26 Keyless Wattage: 3 - 60 B11" at bounding box center [288, 241] width 179 height 40
click at [231, 245] on textarea "Finish: Hand-Rubbed Antique Brass Socket: [3] E26 Keyless Wattage: 3 - 60 B11" at bounding box center [288, 241] width 179 height 40
type textarea "Finish: Hand-Rubbed Antique Brass Socket: [3] E26 Keyless Wattage: [3] 60 B11"
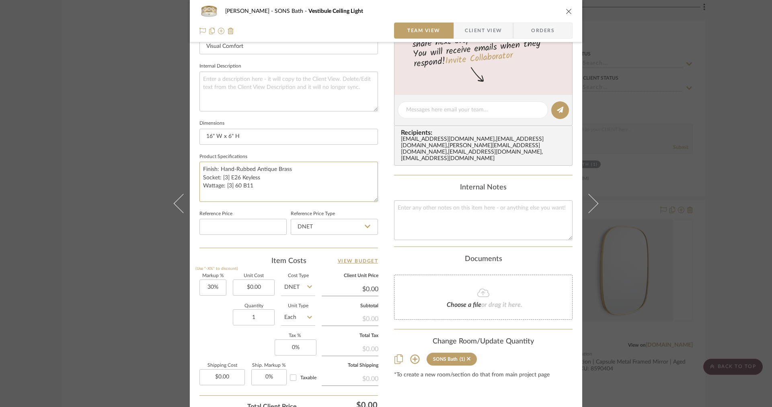
scroll to position [309, 0]
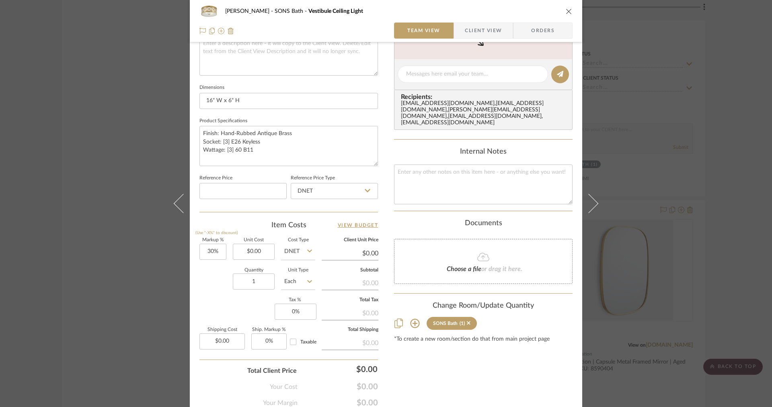
click at [467, 34] on span "Client View" at bounding box center [483, 31] width 37 height 16
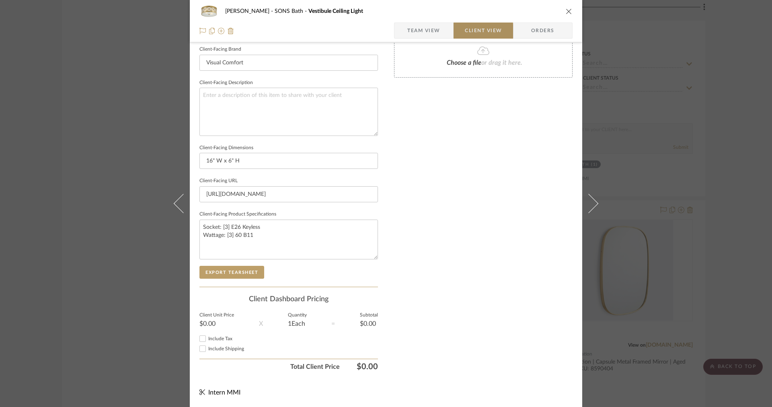
scroll to position [255, 0]
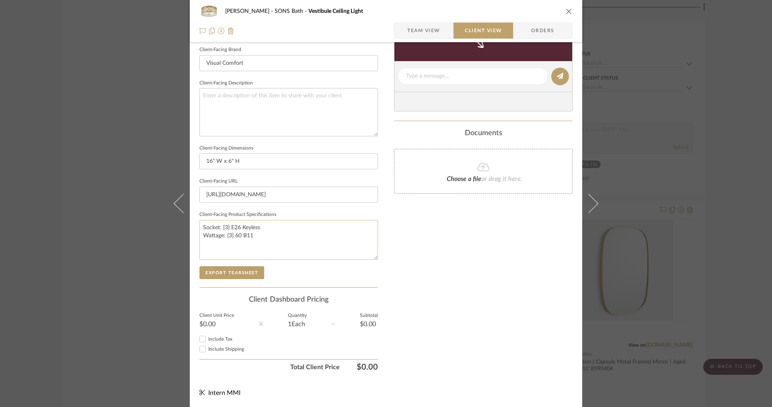
click at [199, 226] on textarea "Socket: [3] E26 Keyless Wattage: [3] 60 B11" at bounding box center [288, 240] width 179 height 40
click at [208, 226] on textarea "Socket: [3] E26 Keyless Wattage: [3] 60 B11" at bounding box center [288, 240] width 179 height 40
type textarea "Finish: Socket: [3] E26 Keyless Wattage: [3] 60 B11"
click at [408, 34] on span "Team View" at bounding box center [423, 31] width 33 height 16
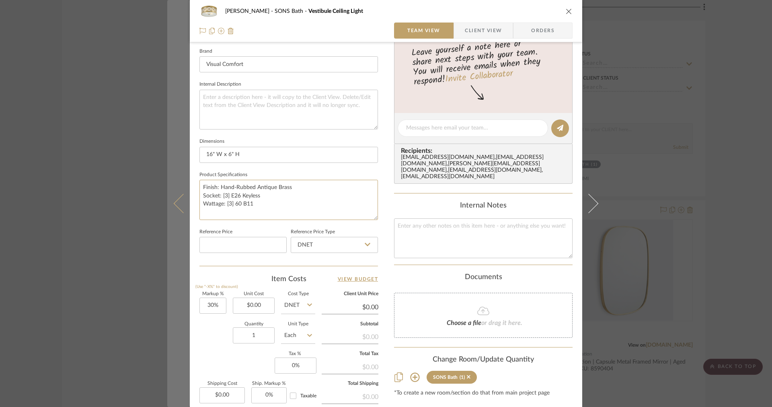
drag, startPoint x: 304, startPoint y: 189, endPoint x: 177, endPoint y: 188, distance: 127.9
click at [177, 188] on mat-dialog-content "OYER SONS Bath Vestibule Ceiling Light Team View Client View Orders Team-Facing…" at bounding box center [386, 122] width 438 height 743
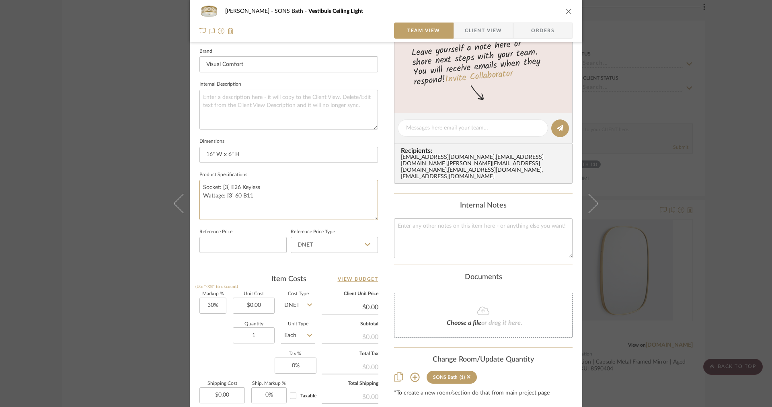
paste textarea "Finish: Hand-Rubbed Antique Brass"
type textarea "Finish: Hand-Rubbed Antique Brass Socket: [3] E26 Keyless Wattage: [3] 60 B11"
drag, startPoint x: 296, startPoint y: 189, endPoint x: 189, endPoint y: 188, distance: 107.4
click at [190, 188] on div "OYER SONS Bath Vestibule Ceiling Light Team View Client View Orders Team-Facing…" at bounding box center [386, 122] width 393 height 743
click at [473, 30] on span "Client View" at bounding box center [483, 31] width 37 height 16
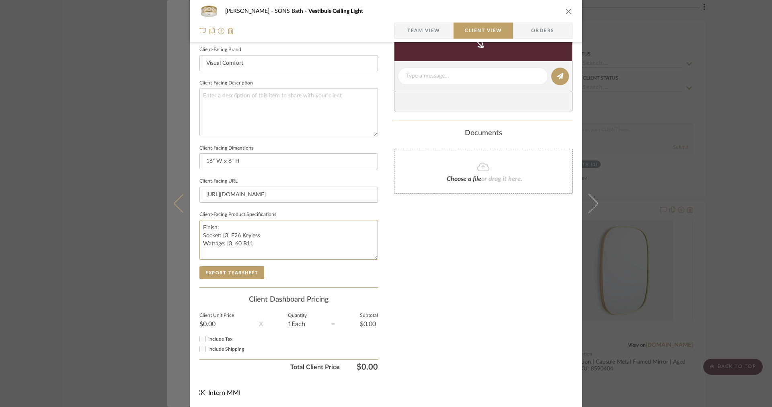
drag, startPoint x: 255, startPoint y: 223, endPoint x: 173, endPoint y: 222, distance: 82.0
click at [173, 222] on mat-dialog-content "OYER SONS Bath Vestibule Ceiling Light Team View Client View Orders Client-Faci…" at bounding box center [386, 79] width 438 height 656
paste textarea "Hand-Rubbed Antique Brass"
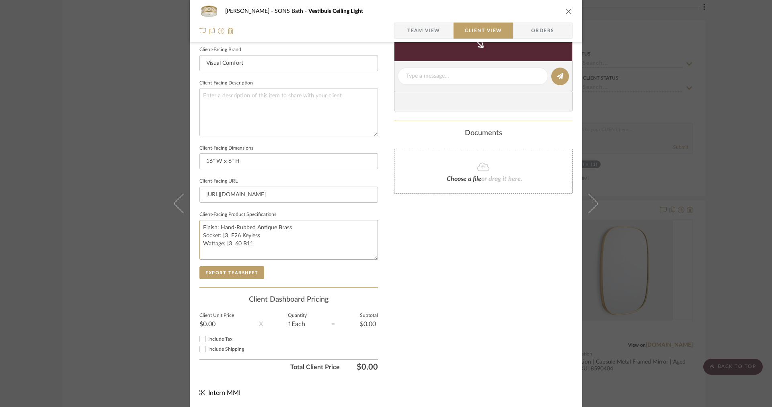
type textarea "Finish: Hand-Rubbed Antique Brass Socket: [3] E26 Keyless Wattage: [3] 60 B11"
click at [225, 279] on div "Client-Facing Details Client-Facing Name Vestibule Ceiling Light Client-Facing …" at bounding box center [288, 141] width 179 height 291
click at [227, 271] on button "Export Tearsheet" at bounding box center [231, 272] width 65 height 13
drag, startPoint x: 255, startPoint y: 63, endPoint x: 120, endPoint y: 48, distance: 136.0
click at [121, 49] on div "OYER SONS Bath Vestibule Ceiling Light Team View Client View Orders Client-Faci…" at bounding box center [386, 203] width 772 height 407
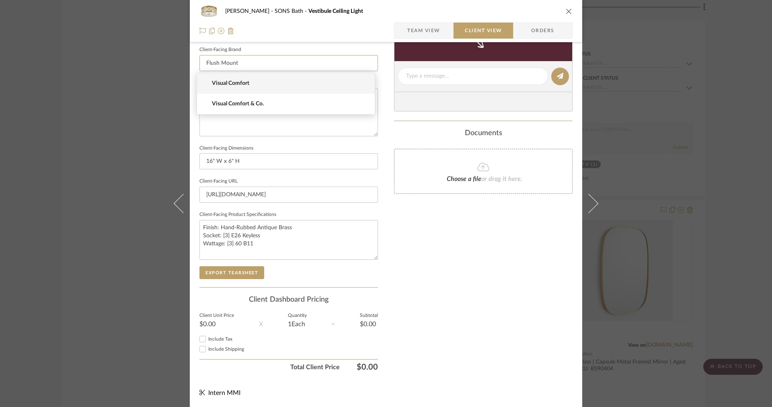
type input "Flush Mount"
click at [371, 179] on fieldset "Client-Facing URL https://www.visualcomfort.com/montpelier-large-flush-mount-sk…" at bounding box center [288, 189] width 179 height 27
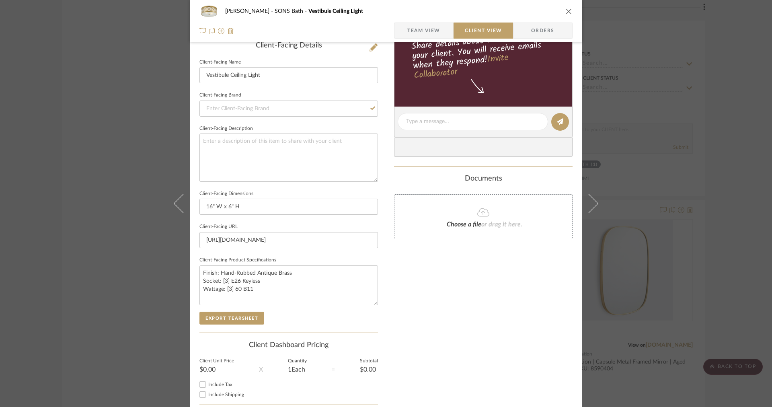
scroll to position [179, 0]
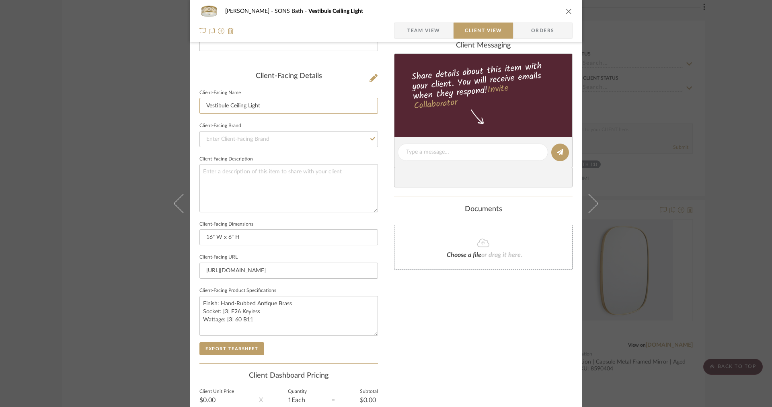
drag, startPoint x: 282, startPoint y: 107, endPoint x: 160, endPoint y: 102, distance: 122.0
click at [162, 103] on div "OYER SONS Bath Vestibule Ceiling Light Team View Client View Orders Client-Faci…" at bounding box center [386, 203] width 772 height 407
type input "Flush Mount"
click at [216, 347] on button "Export Tearsheet" at bounding box center [231, 348] width 65 height 13
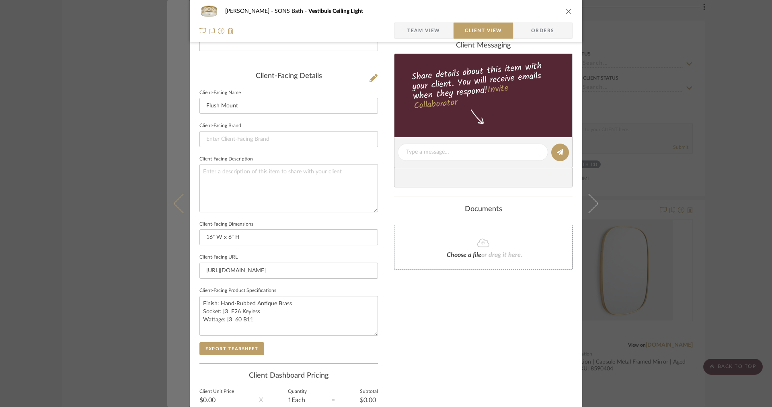
click at [180, 156] on button at bounding box center [178, 203] width 23 height 407
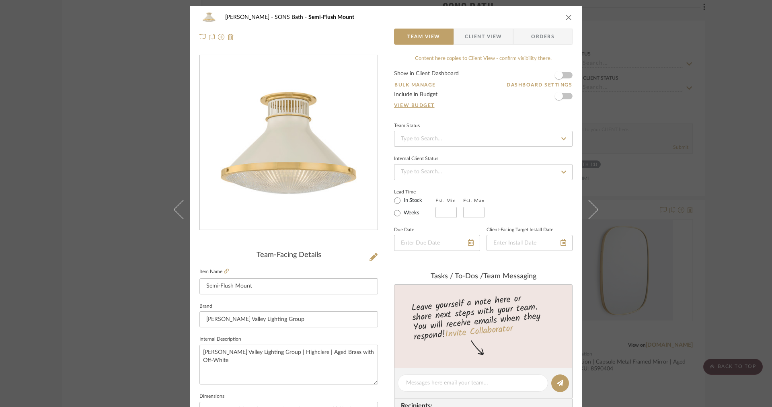
click at [483, 35] on span "Client View" at bounding box center [483, 37] width 37 height 16
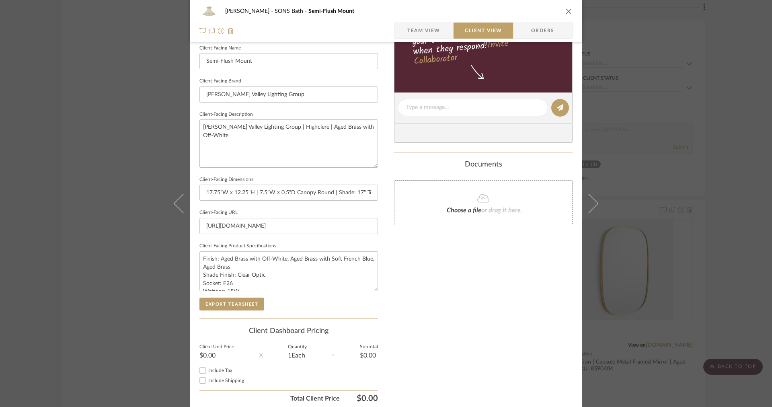
scroll to position [223, 0]
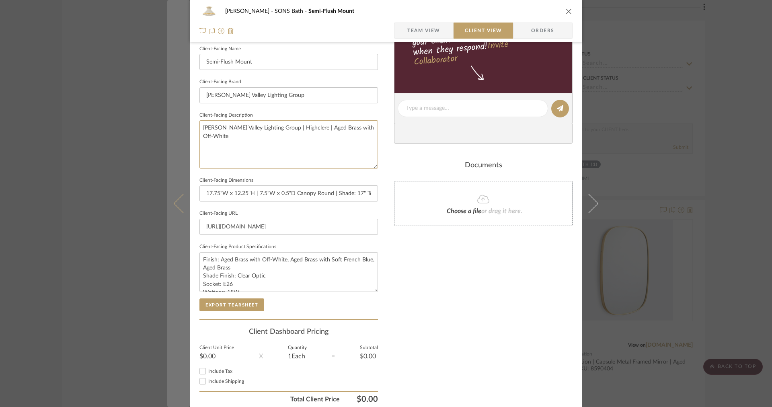
drag, startPoint x: 244, startPoint y: 139, endPoint x: 165, endPoint y: 115, distance: 82.6
click at [167, 115] on mat-dialog-content "OYER SONS Bath Semi-Flush Mount Team View Client View Orders Client-Facing Deta…" at bounding box center [386, 111] width 438 height 656
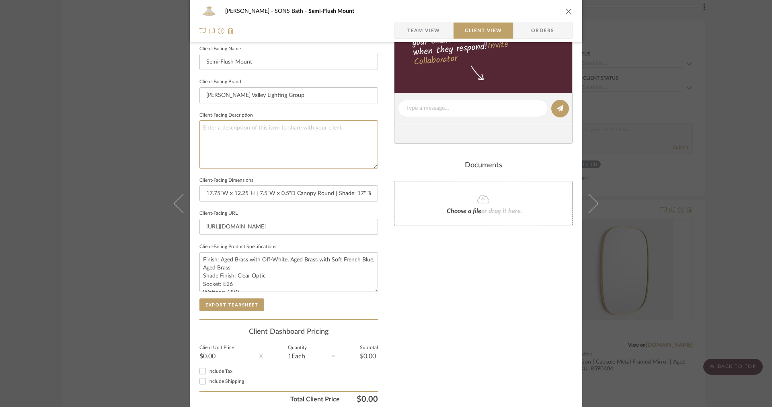
scroll to position [86, 0]
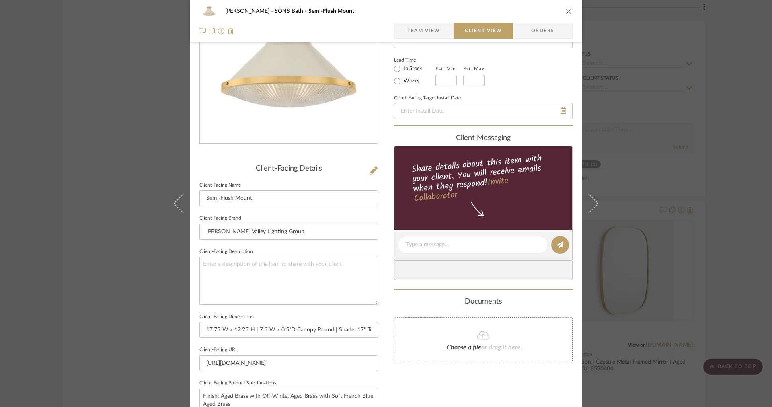
click at [418, 41] on div "OYER SONS Bath Semi-Flush Mount Team View Client View Orders" at bounding box center [386, 21] width 393 height 42
click at [418, 39] on div "OYER SONS Bath Semi-Flush Mount Team View Client View Orders" at bounding box center [386, 21] width 393 height 42
click at [415, 37] on span "Team View" at bounding box center [423, 31] width 33 height 16
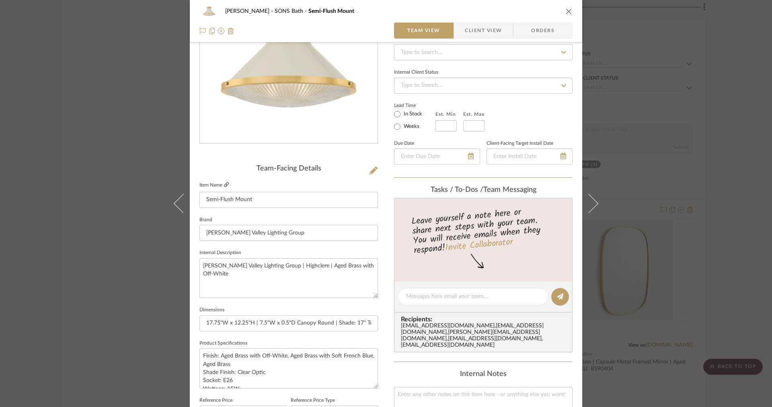
click at [224, 183] on icon at bounding box center [226, 184] width 5 height 5
click at [477, 32] on span "Client View" at bounding box center [483, 31] width 37 height 16
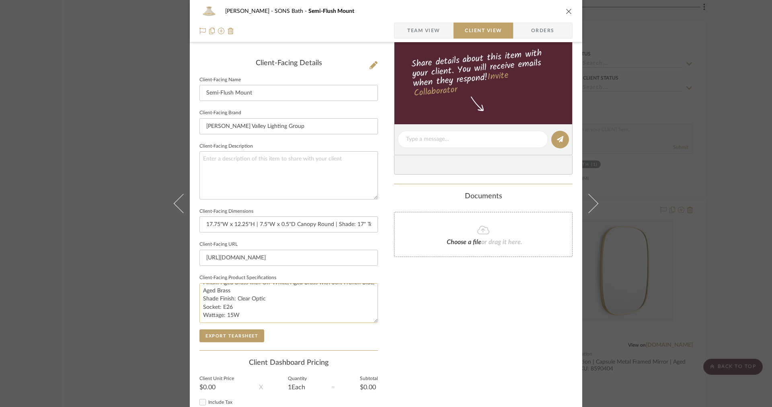
scroll to position [0, 0]
drag, startPoint x: 218, startPoint y: 94, endPoint x: 179, endPoint y: 90, distance: 38.3
click at [183, 91] on mat-dialog-content "OYER SONS Bath Semi-Flush Mount Team View Client View Orders Client-Facing Deta…" at bounding box center [386, 142] width 438 height 656
type input "Flush Mount"
click at [253, 334] on button "Export Tearsheet" at bounding box center [231, 335] width 65 height 13
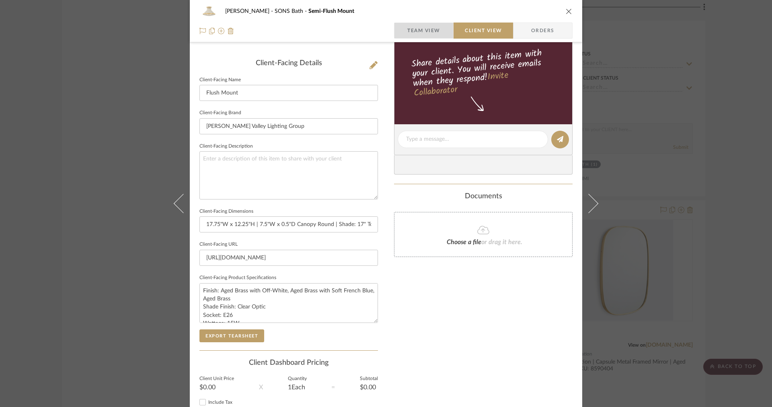
click at [421, 29] on span "Team View" at bounding box center [423, 31] width 33 height 16
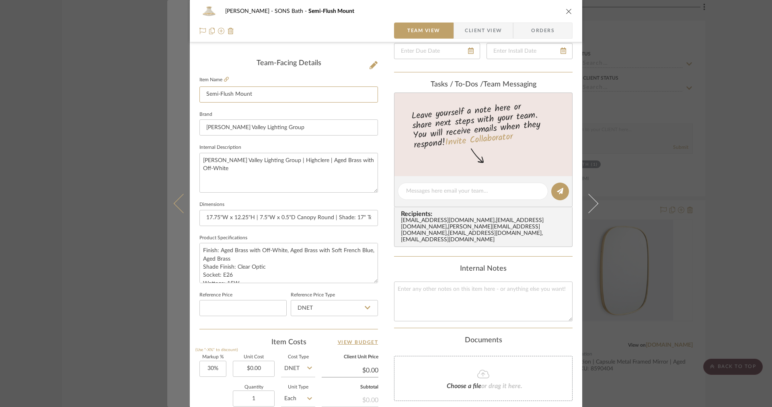
drag, startPoint x: 218, startPoint y: 95, endPoint x: 180, endPoint y: 90, distance: 38.5
click at [181, 90] on mat-dialog-content "OYER SONS Bath Semi-Flush Mount Team View Client View Orders Team-Facing Detail…" at bounding box center [386, 185] width 438 height 743
type input "Flush Mount"
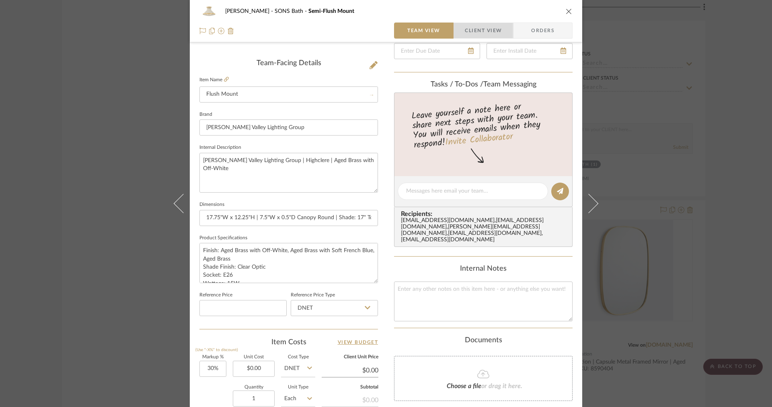
click at [486, 28] on span "Client View" at bounding box center [483, 31] width 37 height 16
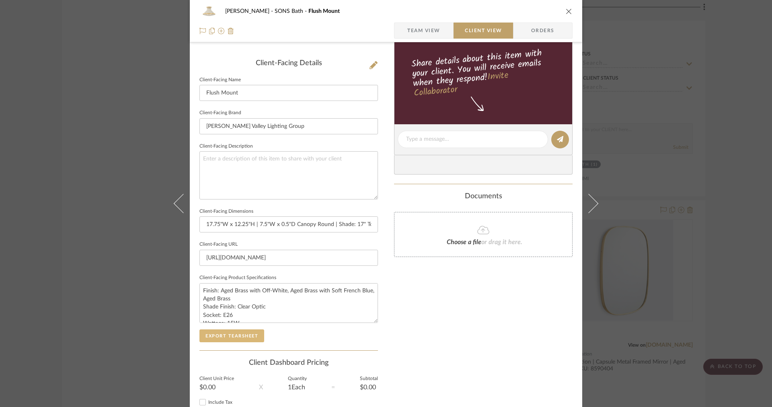
click at [226, 333] on button "Export Tearsheet" at bounding box center [231, 335] width 65 height 13
click at [190, 162] on div "OYER SONS Bath Flush Mount Team View Client View Orders Client-Facing Details C…" at bounding box center [386, 142] width 393 height 656
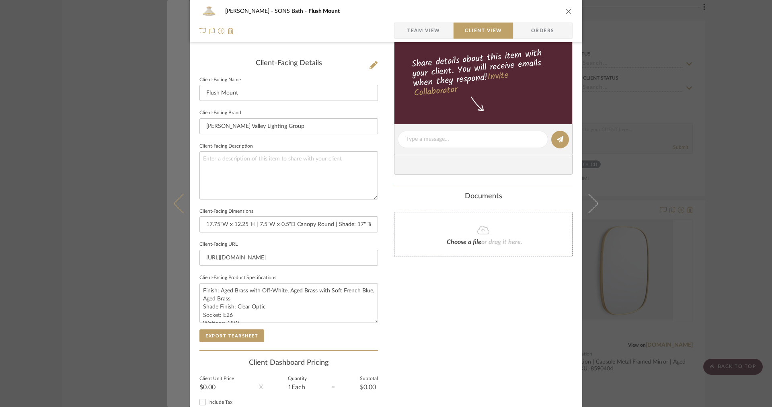
click at [181, 162] on button at bounding box center [178, 203] width 23 height 407
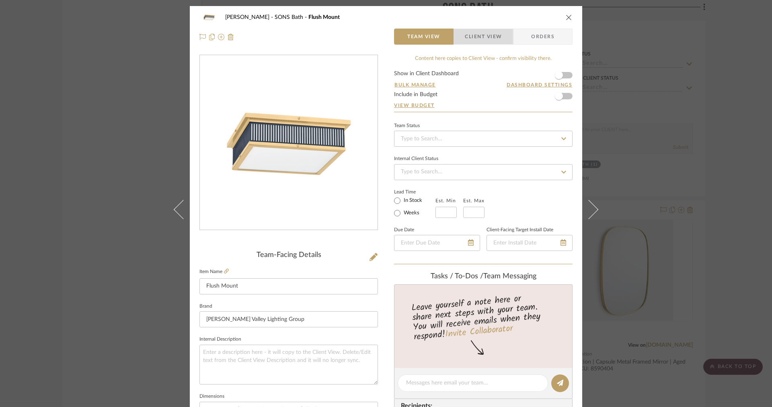
click at [484, 42] on span "Client View" at bounding box center [483, 37] width 37 height 16
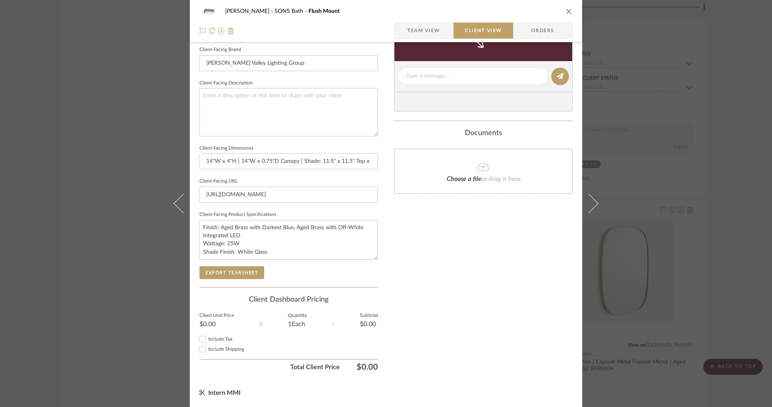
scroll to position [204, 0]
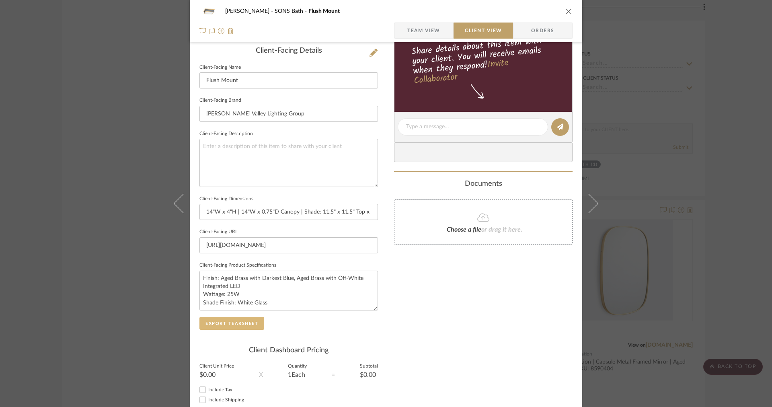
click at [230, 323] on button "Export Tearsheet" at bounding box center [231, 323] width 65 height 13
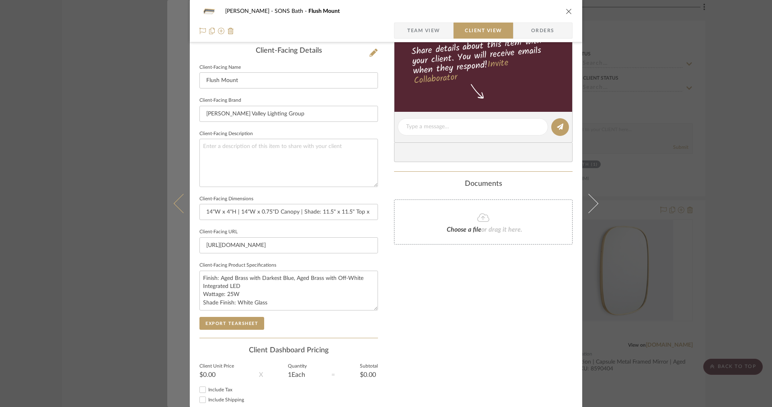
click at [183, 213] on button at bounding box center [178, 203] width 23 height 407
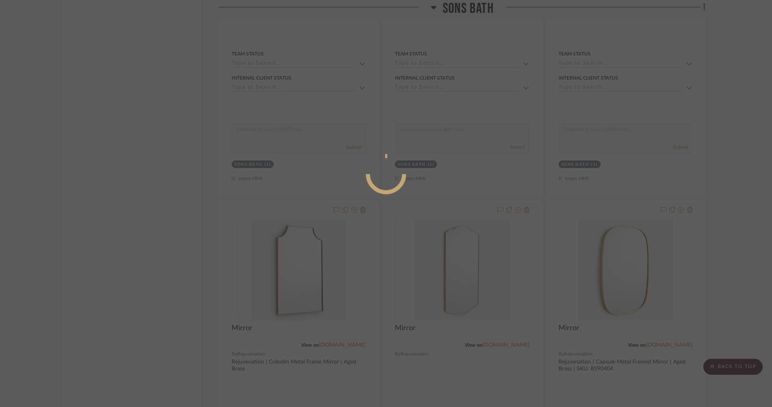
scroll to position [0, 0]
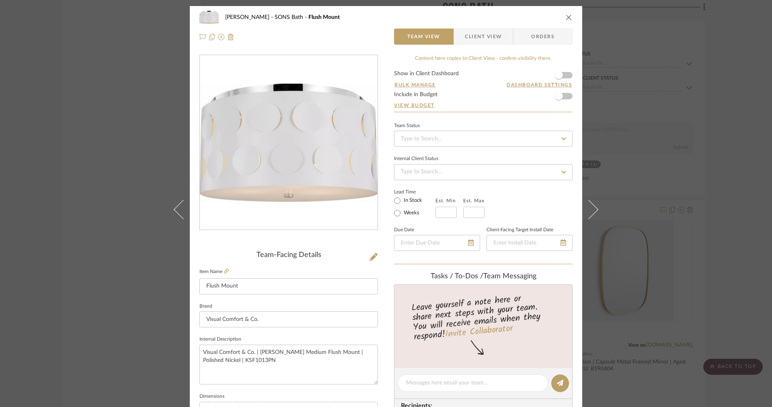
click at [479, 37] on span "Client View" at bounding box center [483, 37] width 37 height 16
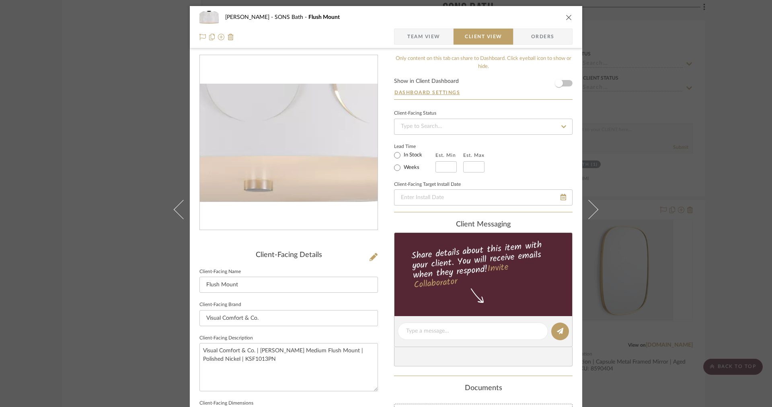
scroll to position [141, 0]
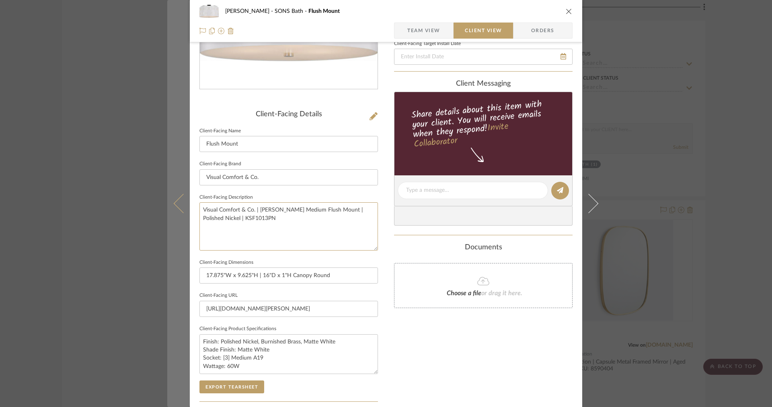
drag, startPoint x: 243, startPoint y: 229, endPoint x: 165, endPoint y: 191, distance: 86.2
click at [169, 193] on mat-dialog-content "OYER SONS Bath Flush Mount Team View Client View Orders Client-Facing Details C…" at bounding box center [386, 193] width 438 height 656
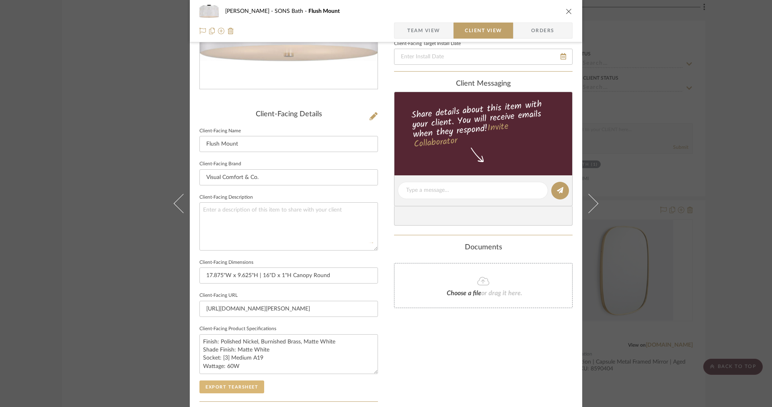
click at [213, 384] on button "Export Tearsheet" at bounding box center [231, 386] width 65 height 13
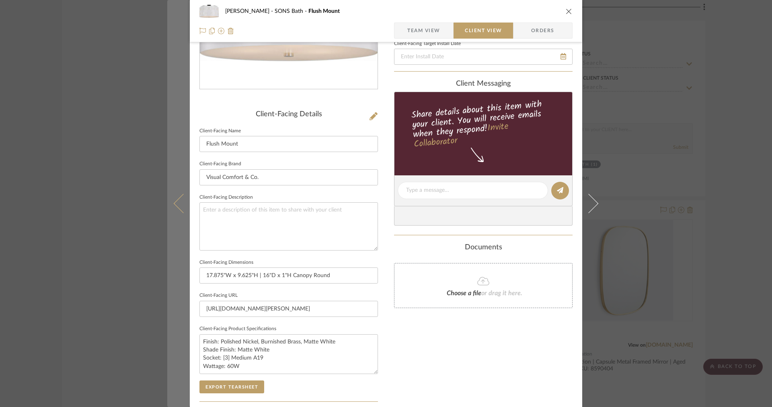
click at [183, 202] on icon at bounding box center [183, 203] width 19 height 19
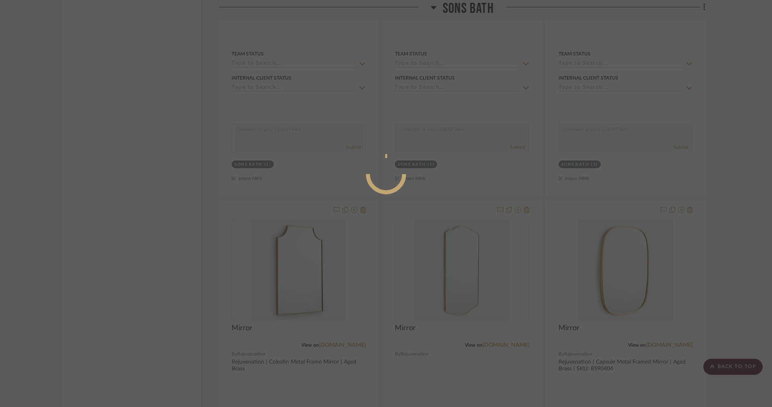
scroll to position [0, 0]
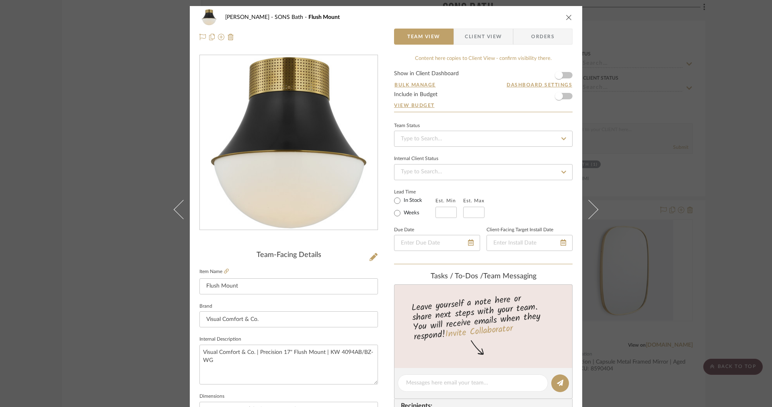
click at [460, 43] on span "button" at bounding box center [459, 37] width 11 height 16
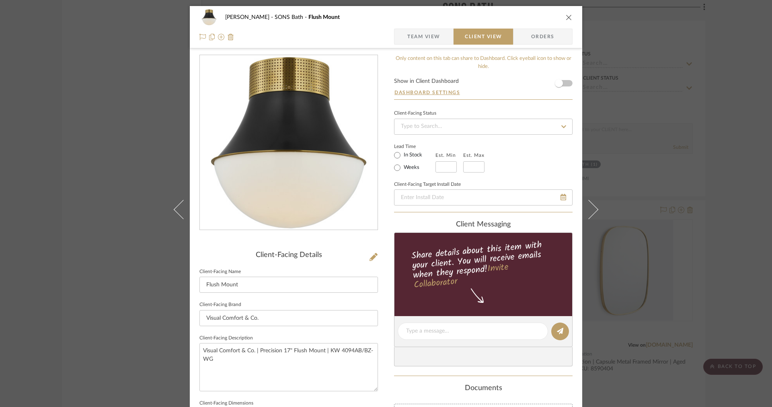
scroll to position [171, 0]
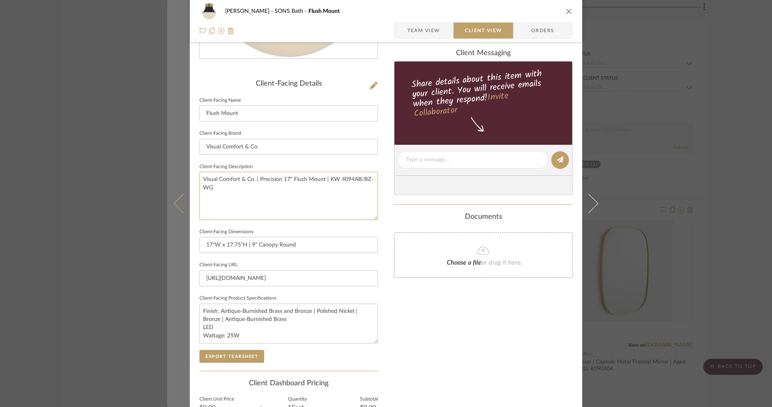
drag, startPoint x: 278, startPoint y: 199, endPoint x: 184, endPoint y: 174, distance: 97.3
click at [184, 174] on mat-dialog-content "OYER SONS Bath Flush Mount Team View Client View Orders Client-Facing Details C…" at bounding box center [386, 163] width 438 height 656
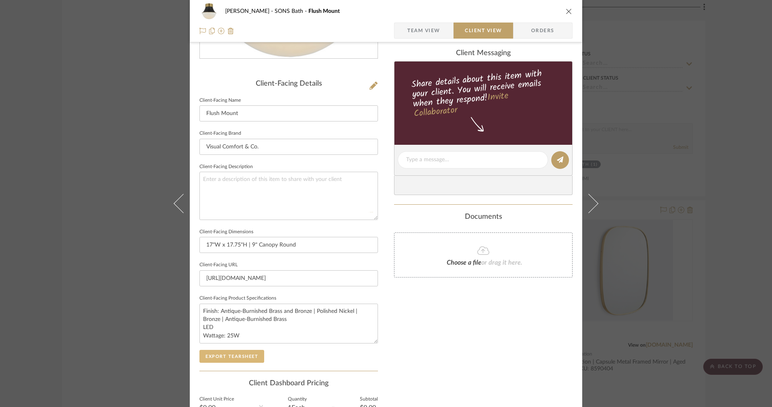
click at [229, 350] on button "Export Tearsheet" at bounding box center [231, 356] width 65 height 13
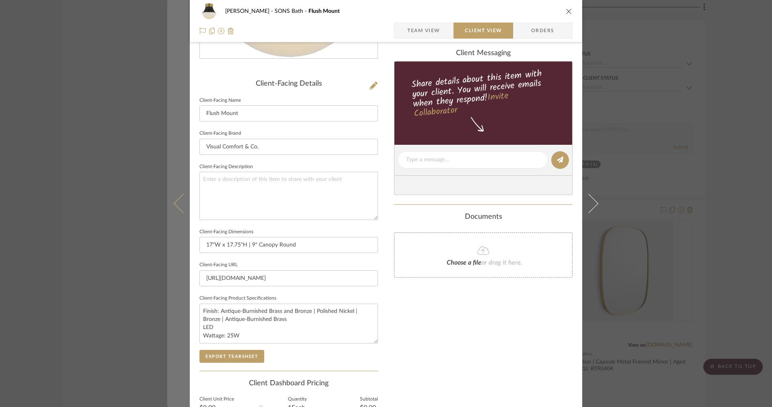
click at [171, 218] on button at bounding box center [178, 203] width 23 height 407
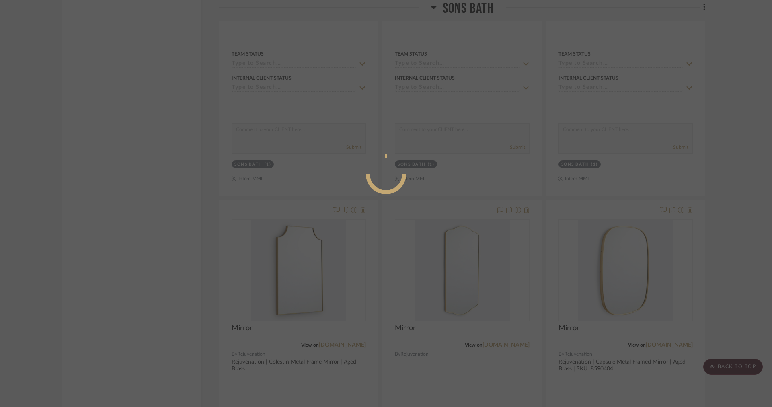
scroll to position [0, 0]
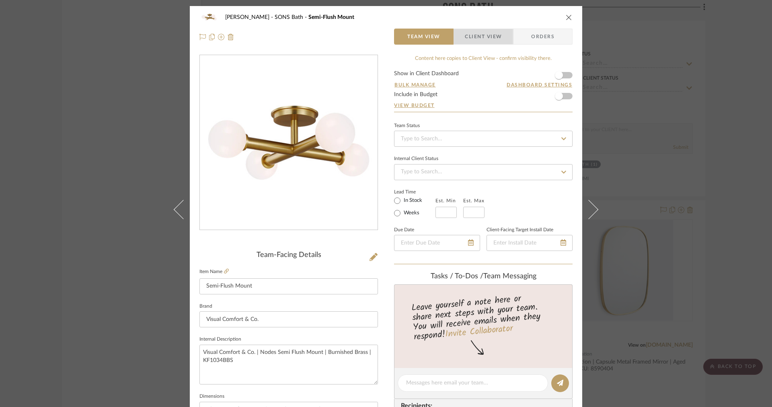
click at [478, 42] on span "Client View" at bounding box center [483, 37] width 37 height 16
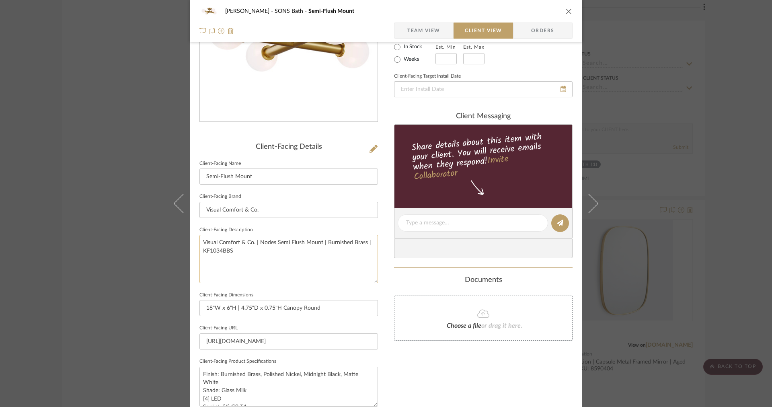
scroll to position [25, 0]
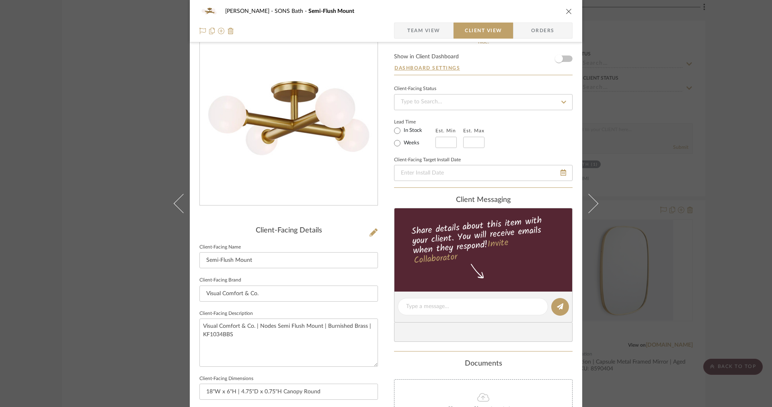
click at [408, 28] on span "Team View" at bounding box center [423, 31] width 33 height 16
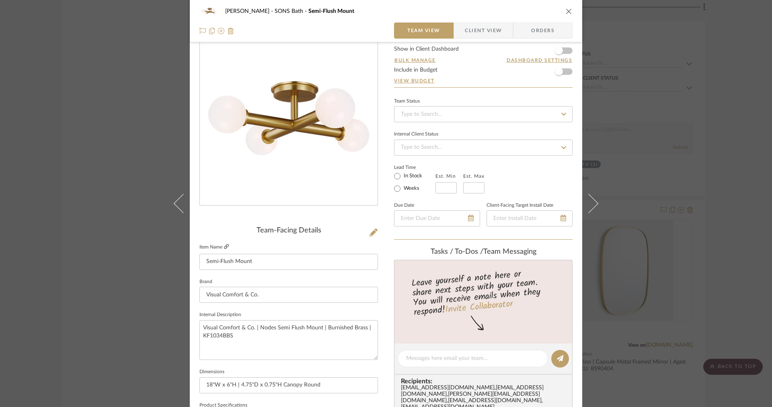
click at [224, 247] on icon at bounding box center [226, 246] width 5 height 5
click at [487, 33] on span "Client View" at bounding box center [483, 31] width 37 height 16
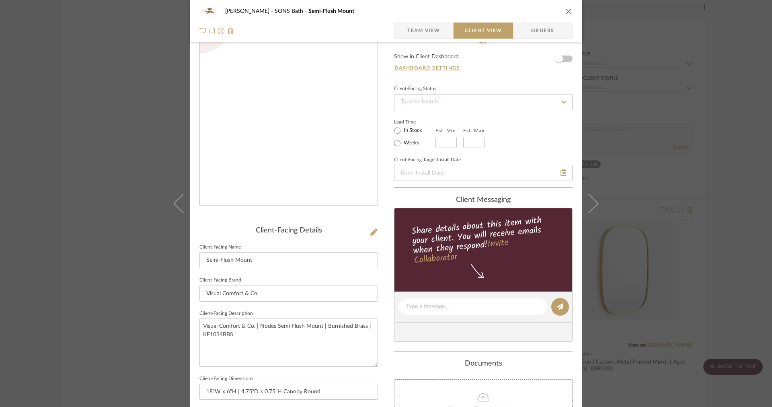
scroll to position [255, 0]
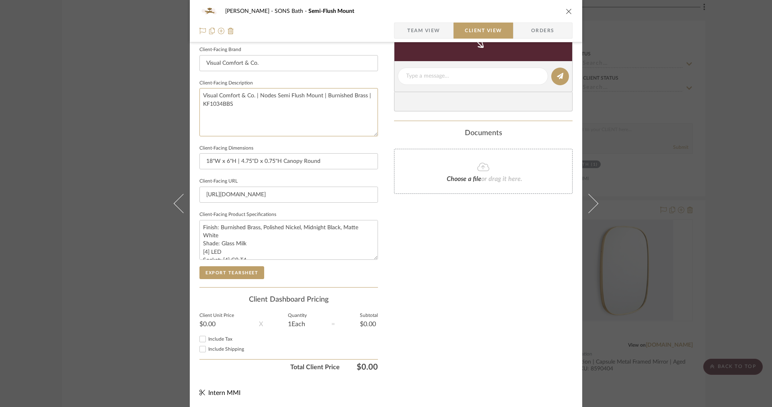
drag, startPoint x: 247, startPoint y: 112, endPoint x: 126, endPoint y: 47, distance: 137.3
click at [126, 48] on div "OYER SONS Bath Semi-Flush Mount Team View Client View Orders Client-Facing Deta…" at bounding box center [386, 203] width 772 height 407
click at [213, 266] on button "Export Tearsheet" at bounding box center [231, 272] width 65 height 13
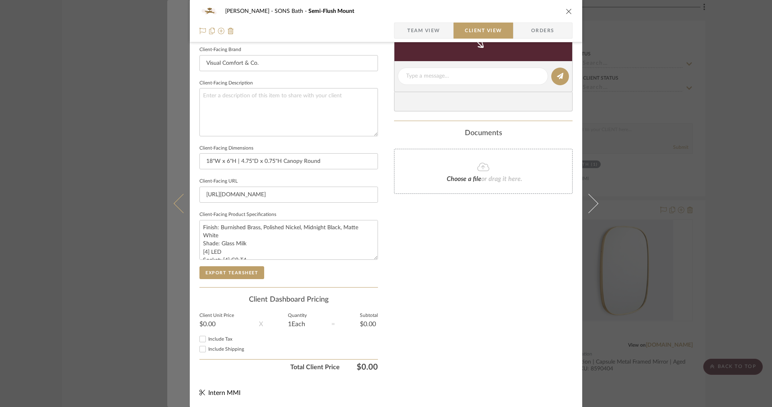
click at [185, 157] on button at bounding box center [178, 203] width 23 height 407
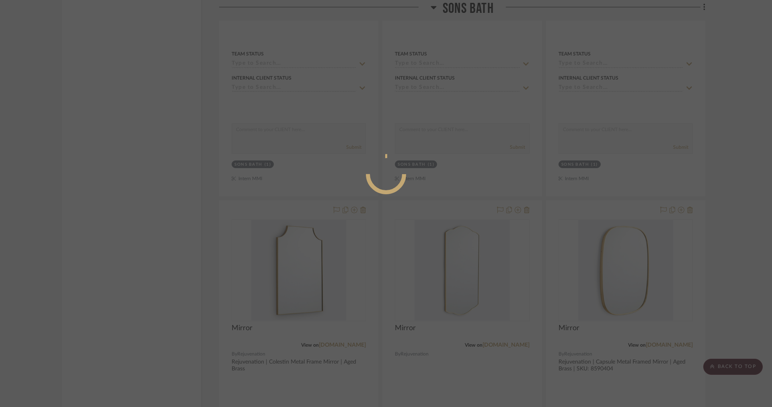
scroll to position [0, 0]
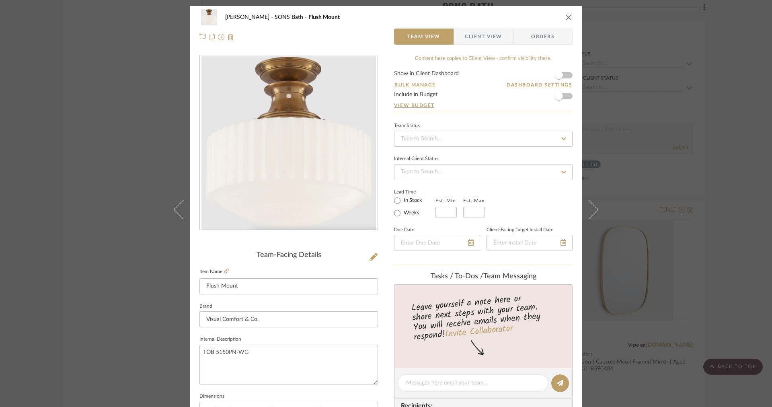
click at [485, 28] on div "[PERSON_NAME] SONS Bath Flush Mount Team View Client View Orders" at bounding box center [386, 27] width 393 height 42
click at [476, 37] on span "Client View" at bounding box center [483, 37] width 37 height 16
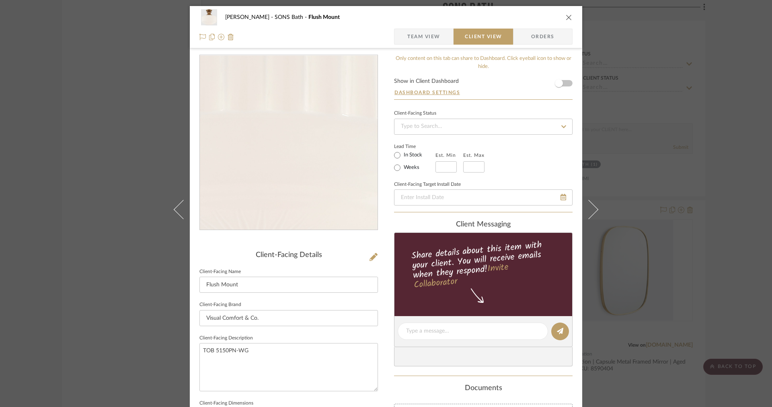
scroll to position [180, 0]
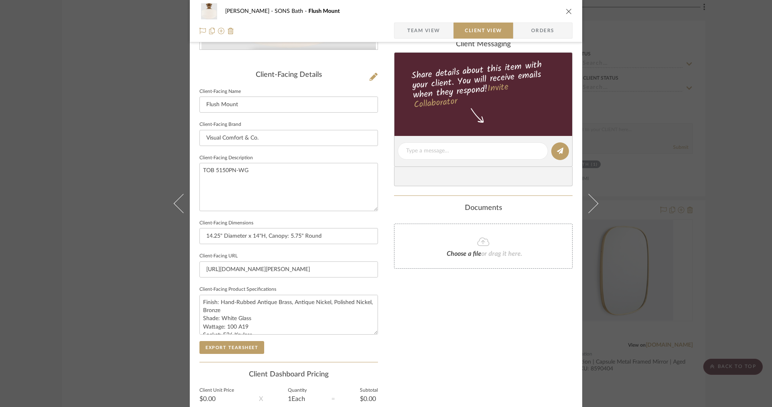
click at [417, 34] on span "Team View" at bounding box center [423, 31] width 33 height 16
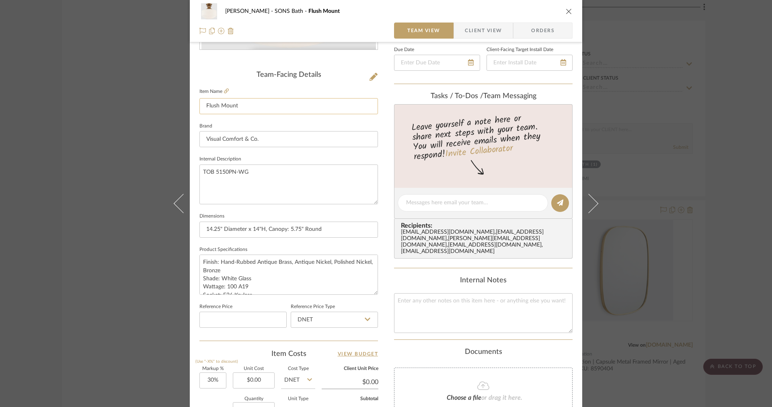
scroll to position [147, 0]
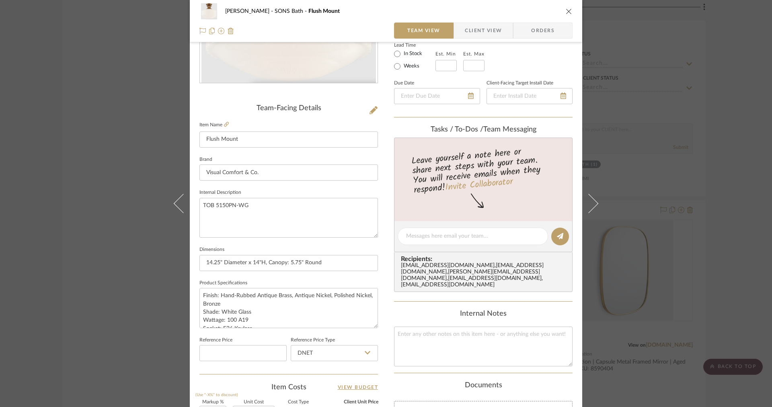
click at [218, 123] on label "Item Name" at bounding box center [213, 124] width 29 height 7
click at [226, 125] on icon at bounding box center [226, 124] width 5 height 5
click at [460, 30] on span "button" at bounding box center [459, 31] width 11 height 16
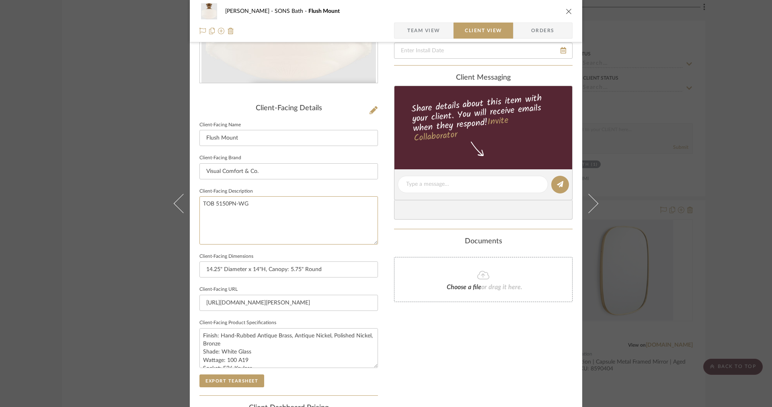
drag, startPoint x: 282, startPoint y: 216, endPoint x: 160, endPoint y: 182, distance: 126.8
click at [157, 183] on div "OYER SONS Bath Flush Mount Team View Client View Orders Client-Facing Details C…" at bounding box center [386, 203] width 772 height 407
click at [225, 379] on button "Export Tearsheet" at bounding box center [231, 380] width 65 height 13
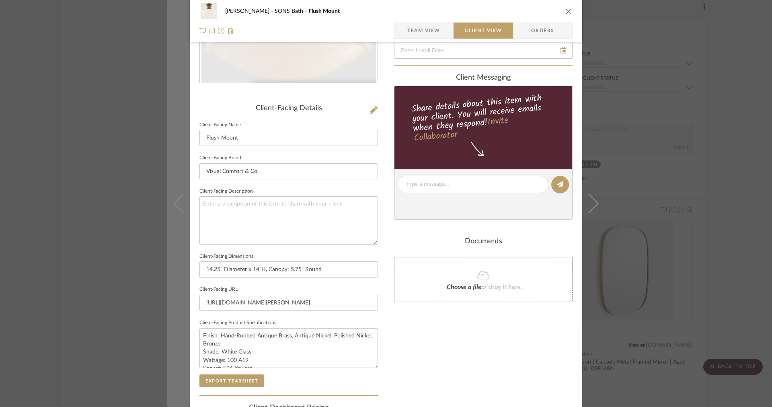
click at [179, 171] on button at bounding box center [178, 203] width 23 height 407
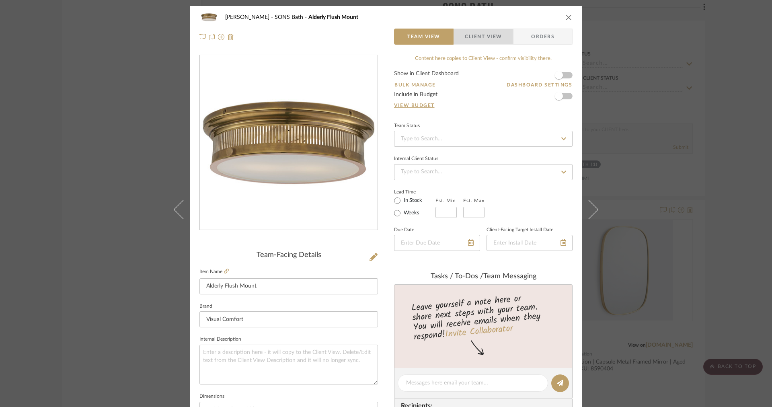
click at [477, 37] on span "Client View" at bounding box center [483, 37] width 37 height 16
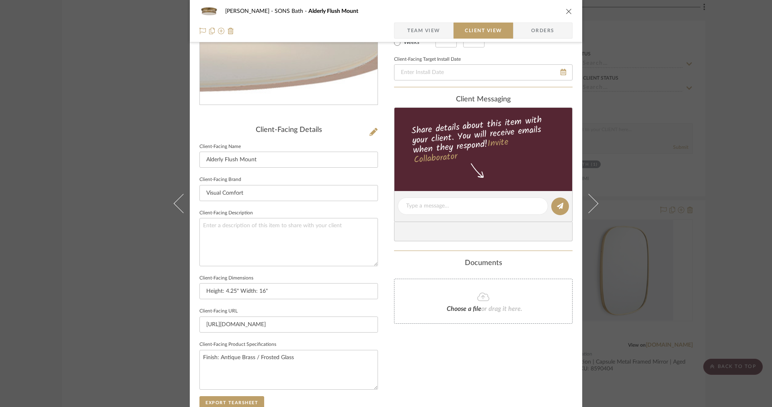
scroll to position [146, 0]
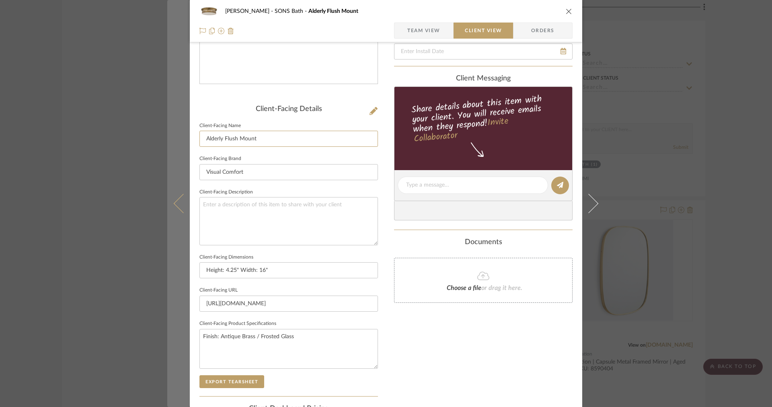
drag, startPoint x: 223, startPoint y: 140, endPoint x: 184, endPoint y: 134, distance: 39.5
click at [184, 134] on mat-dialog-content "OYER SONS Bath Alderly Flush Mount Team View Client View Orders Client-Facing D…" at bounding box center [386, 188] width 438 height 656
type input "Flush Mount"
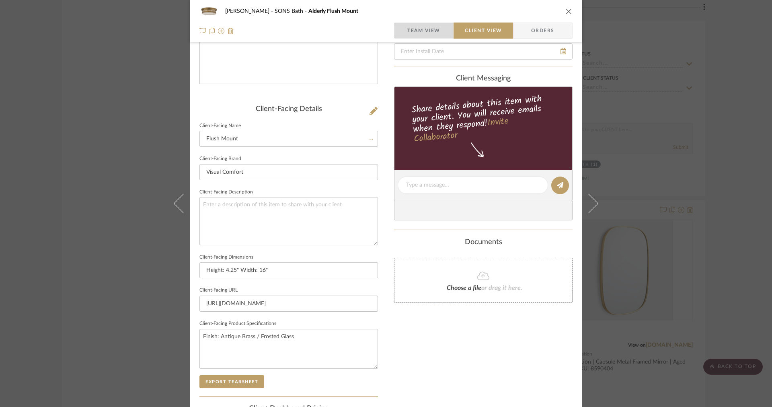
click at [426, 35] on span "Team View" at bounding box center [423, 31] width 33 height 16
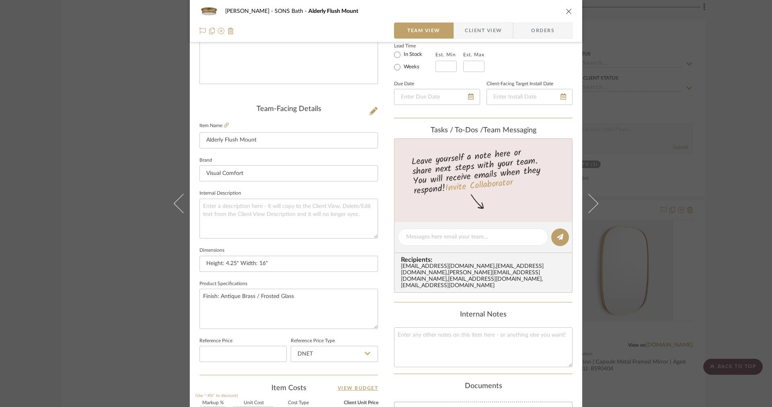
click at [460, 32] on span "button" at bounding box center [459, 31] width 11 height 16
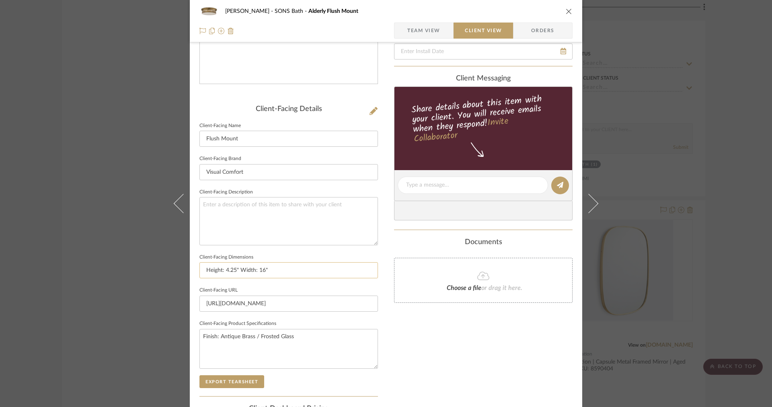
click at [201, 271] on input "Height: 4.25" Width: 16"" at bounding box center [288, 270] width 179 height 16
drag, startPoint x: 341, startPoint y: 271, endPoint x: 245, endPoint y: 268, distance: 95.8
click at [245, 268] on input "16"W x 4.25"H Height: 4.25" Width: 16"" at bounding box center [288, 270] width 179 height 16
type input "16"W x 4.25"H"
click at [403, 23] on span "button" at bounding box center [401, 31] width 13 height 16
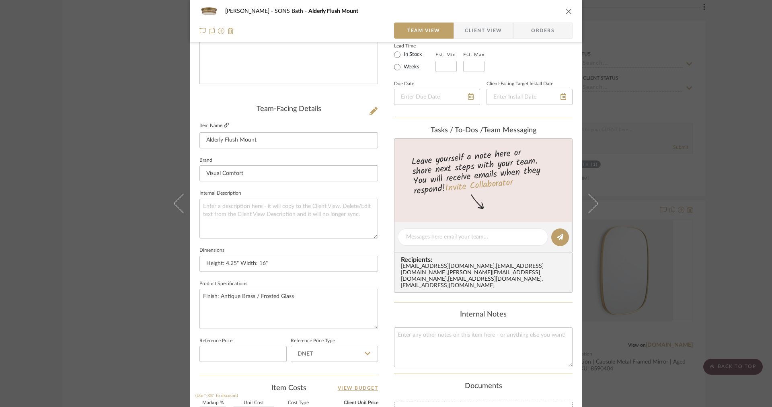
click at [225, 127] on icon at bounding box center [226, 125] width 5 height 5
click at [461, 41] on div "OYER SONS Bath Alderly Flush Mount Team View Client View Orders" at bounding box center [386, 21] width 393 height 42
click at [466, 33] on span "Client View" at bounding box center [483, 31] width 37 height 16
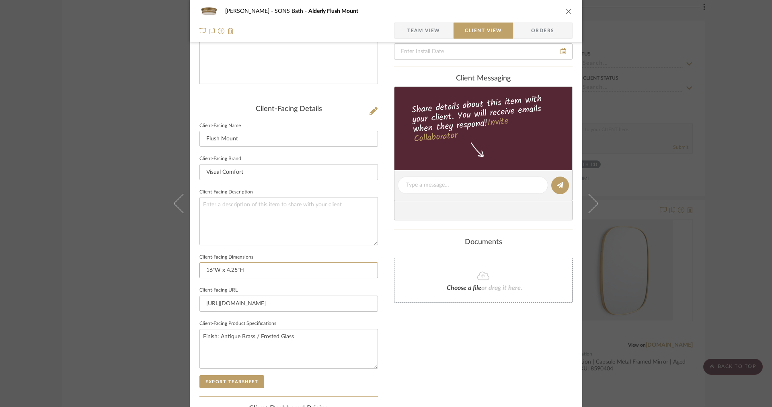
drag, startPoint x: 259, startPoint y: 273, endPoint x: 195, endPoint y: 267, distance: 65.0
click at [195, 267] on div "OYER SONS Bath Alderly Flush Mount Team View Client View Orders Client-Facing D…" at bounding box center [386, 188] width 393 height 656
click at [428, 14] on div "OYER SONS Bath Alderly Flush Mount" at bounding box center [385, 11] width 373 height 16
click at [422, 35] on span "Team View" at bounding box center [423, 31] width 33 height 16
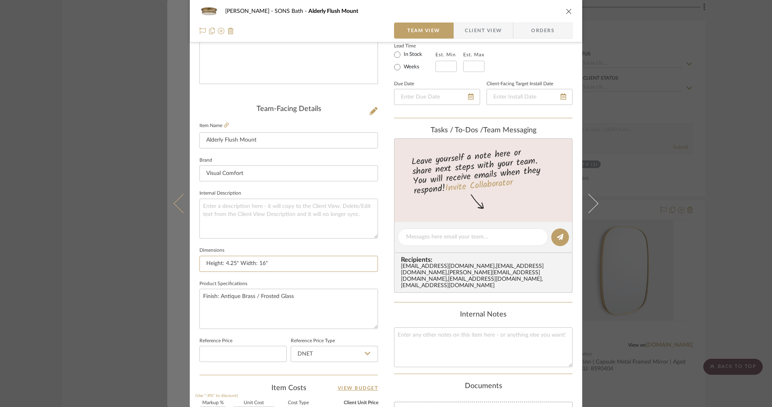
drag, startPoint x: 273, startPoint y: 259, endPoint x: 185, endPoint y: 246, distance: 88.7
click at [185, 246] on mat-dialog-content "OYER SONS Bath Alderly Flush Mount Team View Client View Orders Team-Facing Det…" at bounding box center [386, 231] width 438 height 743
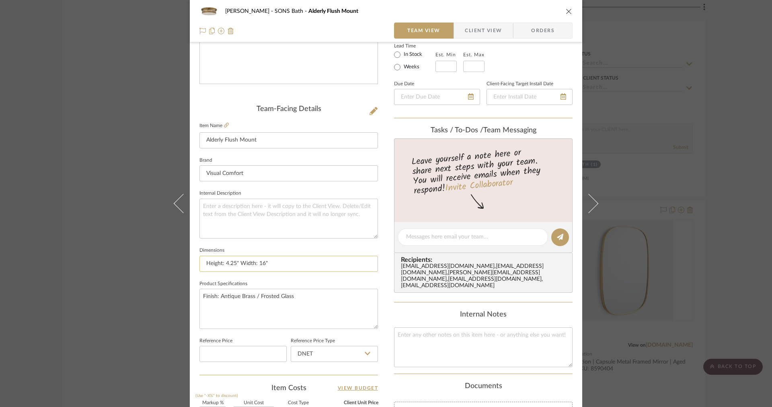
click at [267, 266] on input "Height: 4.25" Width: 16"" at bounding box center [288, 264] width 179 height 16
paste input "16"W x 4.25"H"
type input "16"W x 4.25"H"
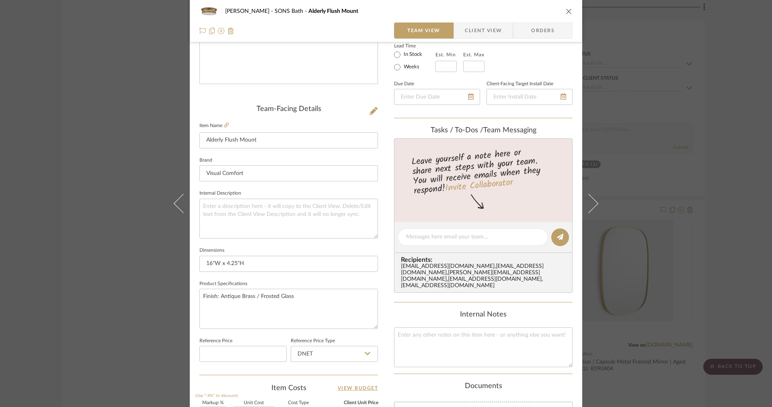
click at [473, 34] on span "Client View" at bounding box center [483, 31] width 37 height 16
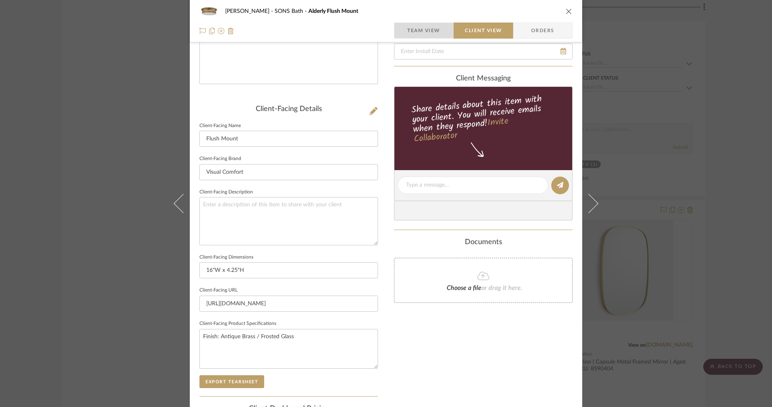
click at [403, 37] on span "button" at bounding box center [401, 31] width 13 height 16
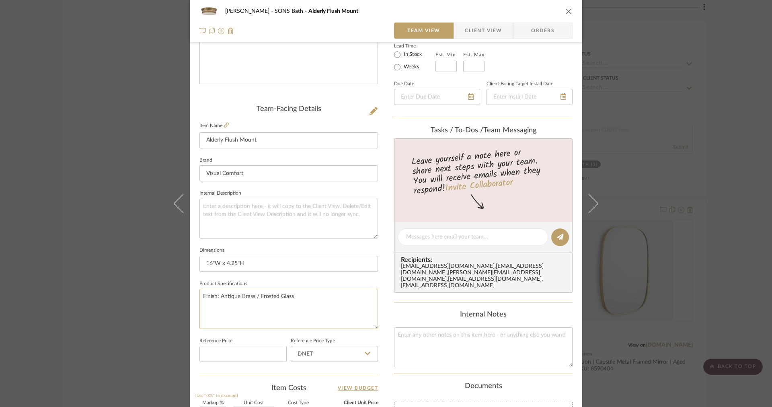
click at [327, 295] on textarea "Finish: Antique Brass / Frosted Glass" at bounding box center [288, 309] width 179 height 40
paste textarea "Socket: 2 - E12 Candelabra Wattage: 2 - 60 C11"
click at [226, 302] on textarea "Finish: Antique Brass / Frosted Glass Socket: 2 - E12 Candelabra Wattage: 2 - 6…" at bounding box center [288, 309] width 179 height 40
click at [231, 313] on textarea "Finish: Antique Brass / Frosted Glass Socket: [2] E12 Candelabra Wattage: 2 - 6…" at bounding box center [288, 309] width 179 height 40
click at [254, 295] on textarea "Finish: Antique Brass / Frosted Glass Socket: [2] E12 Candelabra Wattage: [2] 6…" at bounding box center [288, 309] width 179 height 40
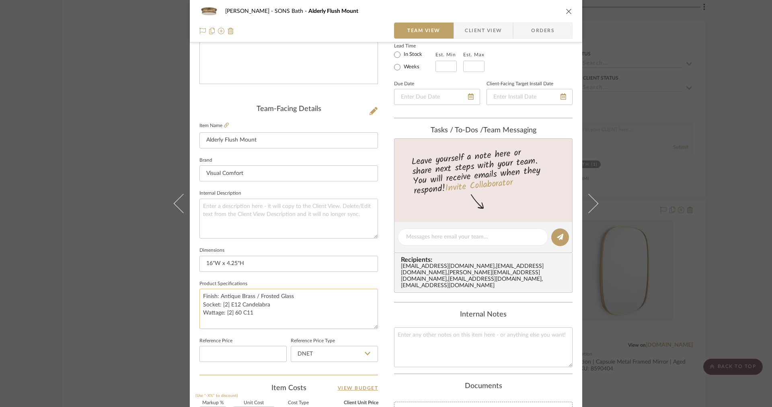
click at [257, 296] on textarea "Finish: Antique Brass / Frosted Glass Socket: [2] E12 Candelabra Wattage: [2] 6…" at bounding box center [288, 309] width 179 height 40
click at [259, 294] on textarea "Finish: Antique Brass Glass: Frosted Glass Socket: [2] E12 Candelabra Wattage: …" at bounding box center [288, 309] width 179 height 40
type textarea "Finish: Antique Brass Glass: Frosted Glass Socket: [2] E12 Candelabra Wattage: …"
click at [253, 304] on textarea "Finish: Antique Brass Glass: Frosted Glass Socket: [2] E12 Candelabra Wattage: …" at bounding box center [288, 309] width 179 height 40
drag, startPoint x: 217, startPoint y: 305, endPoint x: 190, endPoint y: 302, distance: 27.1
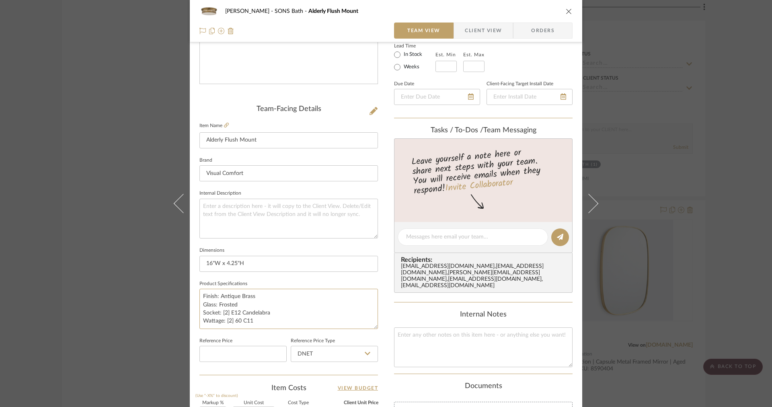
click at [190, 302] on div "OYER SONS Bath Alderly Flush Mount Team View Client View Orders Team-Facing Det…" at bounding box center [386, 231] width 393 height 743
click at [224, 305] on textarea "Finish: Antique Brass Frosted Socket: [2] E12 Candelabra Wattage: [2] 60 C11" at bounding box center [288, 309] width 179 height 40
type textarea "Finish: Antique Brass Frosted Glass Socket: [2] E12 Candelabra Wattage: [2] 60 …"
click at [456, 33] on span "button" at bounding box center [459, 31] width 11 height 16
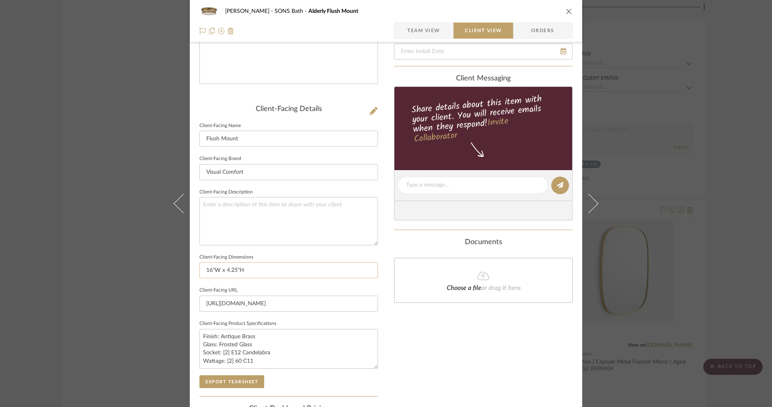
type textarea "Finish: Antique Brass Frosted Glass Socket: [2] E12 Candelabra Wattage: [2] 60 …"
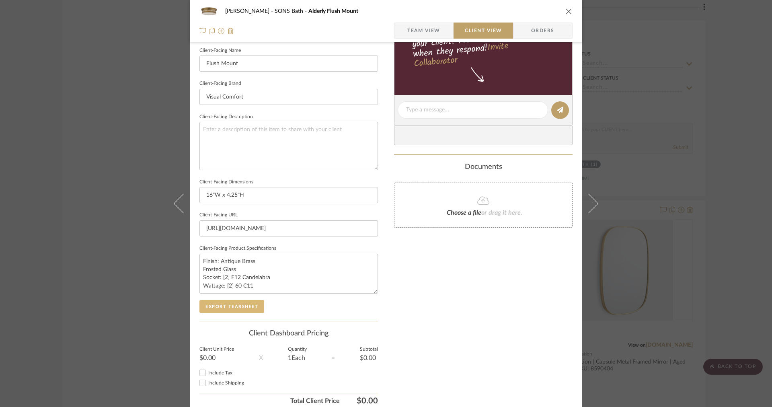
click at [216, 305] on button "Export Tearsheet" at bounding box center [231, 306] width 65 height 13
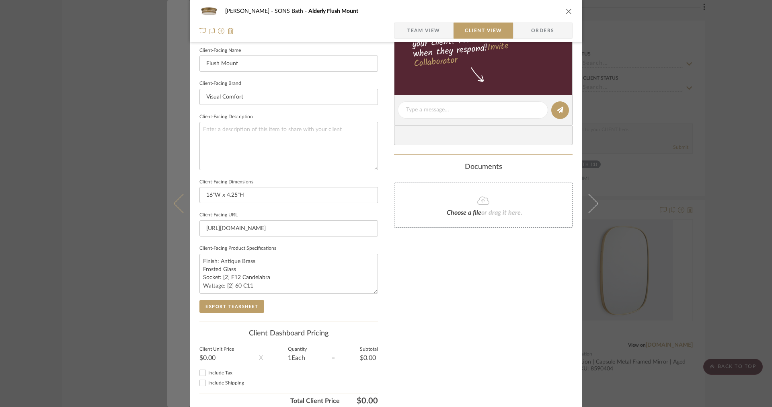
click at [171, 181] on button at bounding box center [178, 203] width 23 height 407
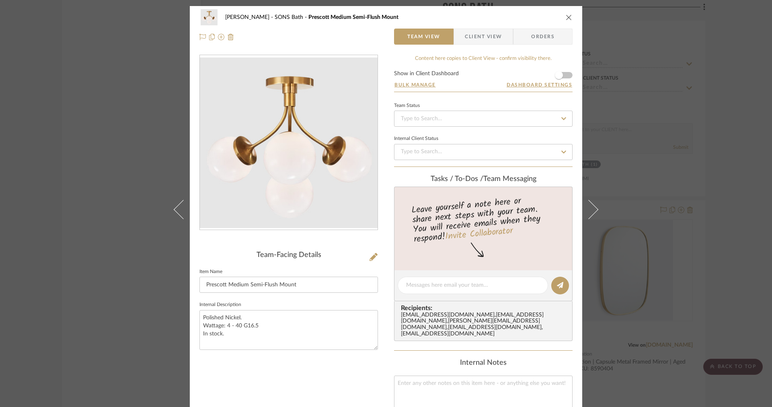
click at [462, 34] on span "button" at bounding box center [459, 37] width 11 height 16
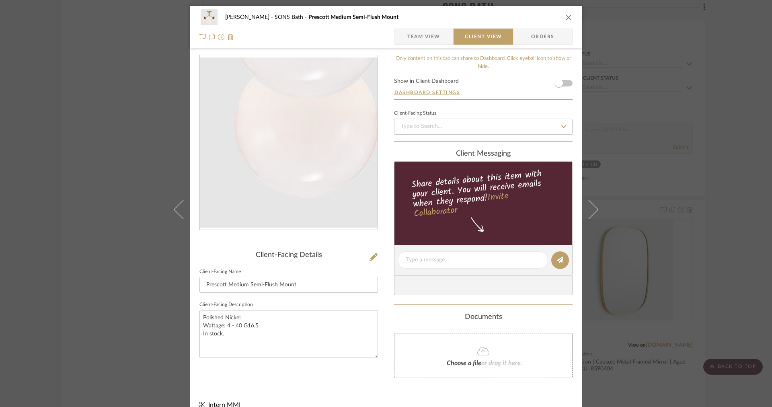
scroll to position [12, 0]
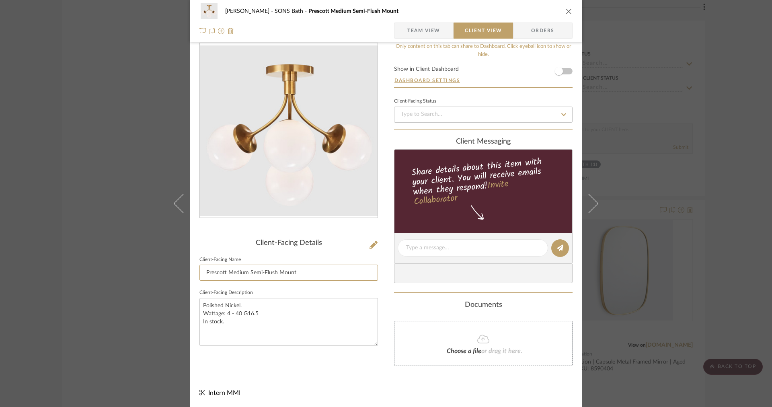
drag, startPoint x: 249, startPoint y: 273, endPoint x: 195, endPoint y: 272, distance: 53.5
click at [195, 272] on div "OYER SONS Bath Prescott Medium Semi-Flush Mount Team View Client View Orders Cl…" at bounding box center [386, 200] width 393 height 413
type input "Semi-Flush Mount"
click at [434, 37] on span "Team View" at bounding box center [423, 31] width 33 height 16
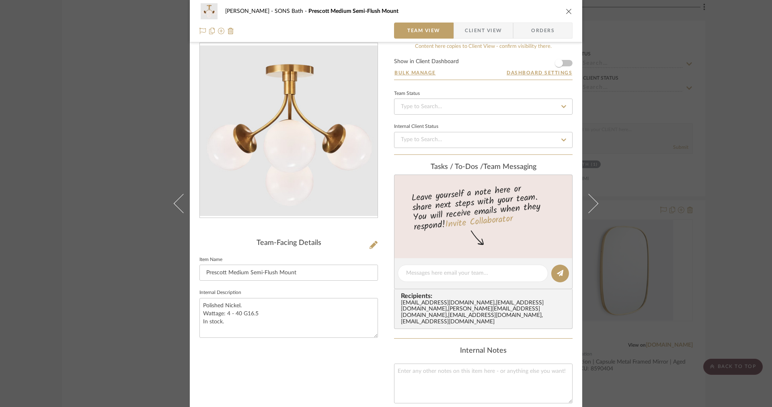
scroll to position [172, 0]
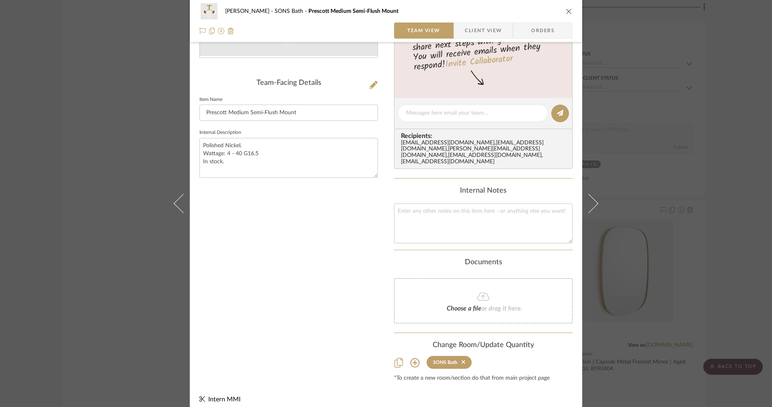
click at [465, 33] on span "Client View" at bounding box center [483, 31] width 37 height 16
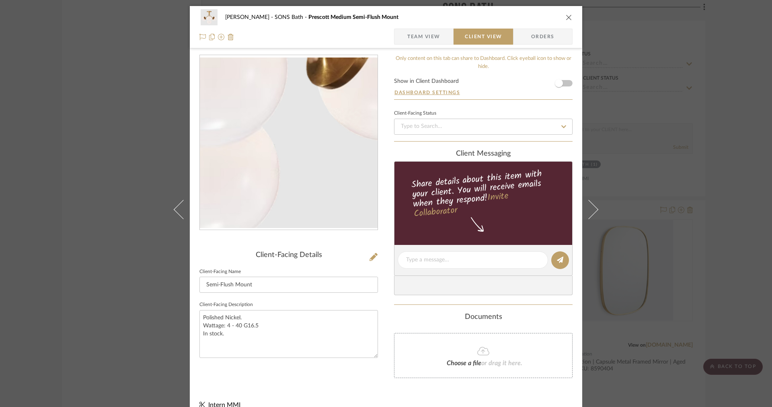
scroll to position [12, 0]
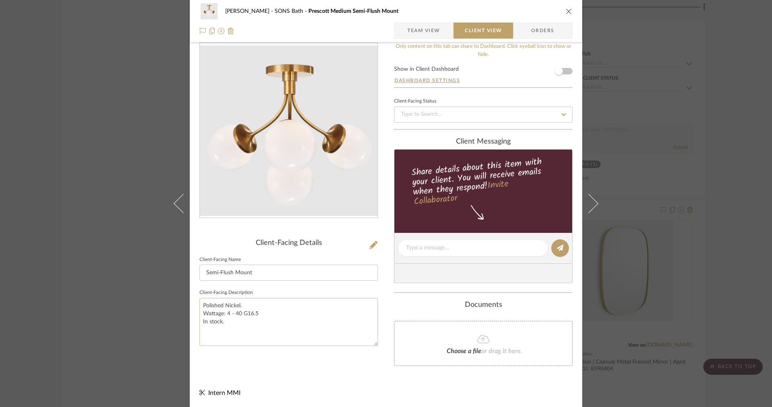
click at [242, 317] on textarea "Polished Nickel. Wattage: 4 - 40 G16.5 In stock." at bounding box center [288, 322] width 179 height 48
click at [235, 327] on textarea "Polished Nickel. Wattage: 4 - 40 G16.5 In stock." at bounding box center [288, 322] width 179 height 48
click at [421, 38] on span "Team View" at bounding box center [423, 31] width 33 height 16
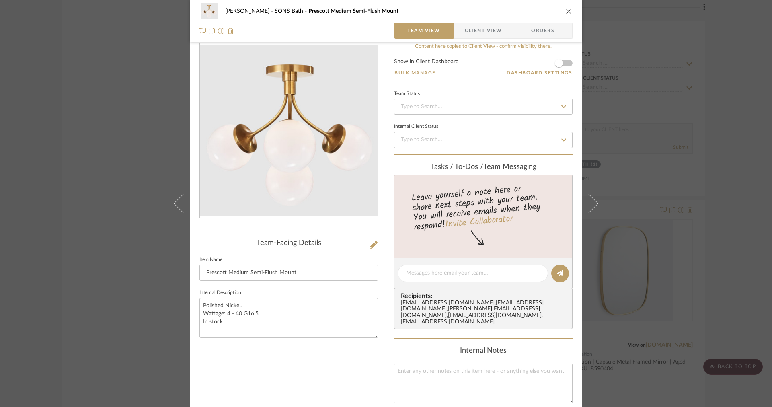
click at [567, 8] on icon "close" at bounding box center [569, 11] width 6 height 6
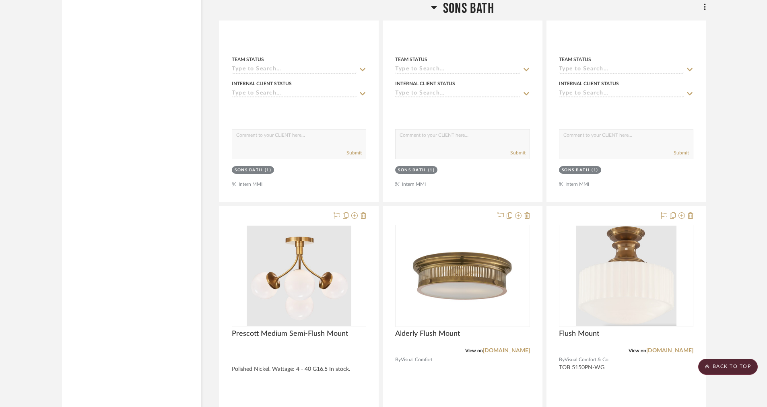
scroll to position [2555, 0]
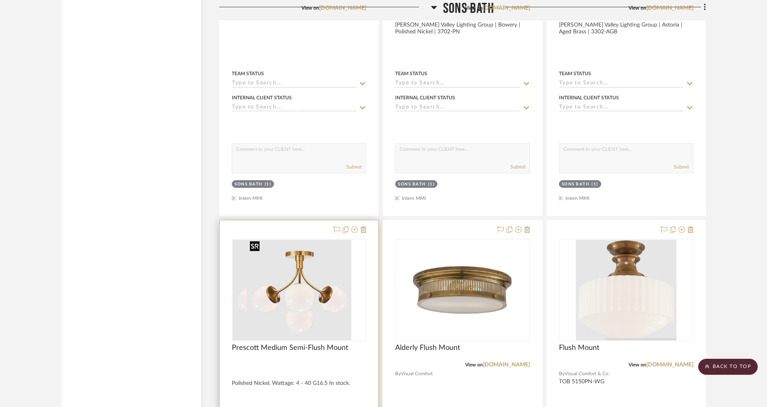
click at [329, 305] on img at bounding box center [299, 290] width 105 height 101
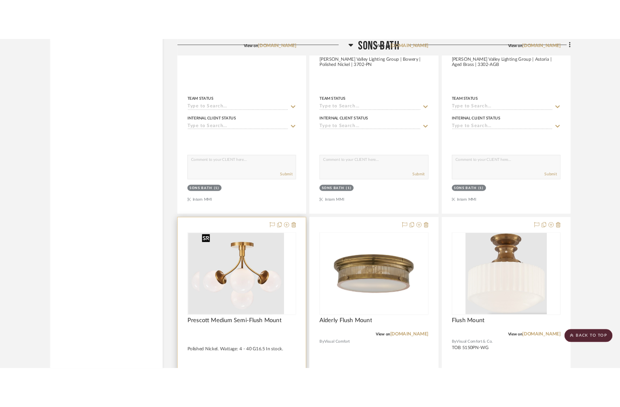
scroll to position [0, 0]
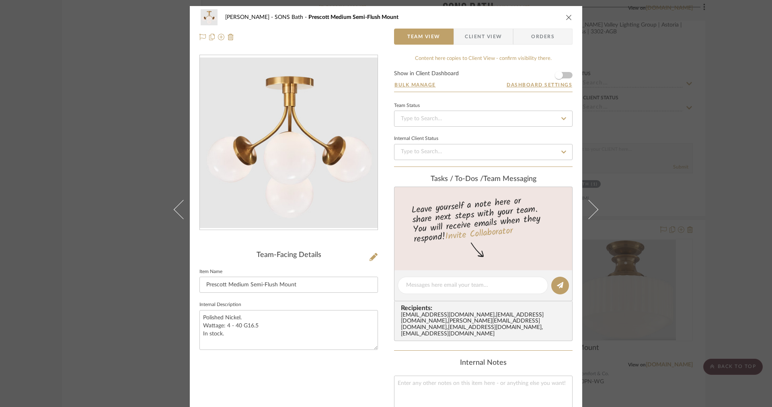
click at [469, 35] on span "Client View" at bounding box center [483, 37] width 37 height 16
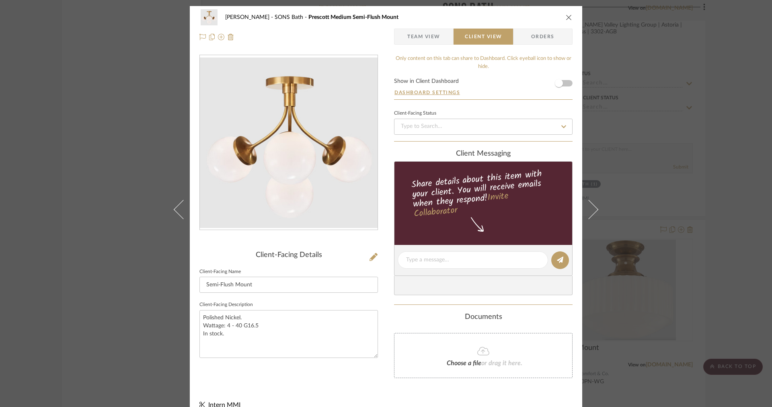
click at [428, 37] on span "Team View" at bounding box center [423, 37] width 33 height 16
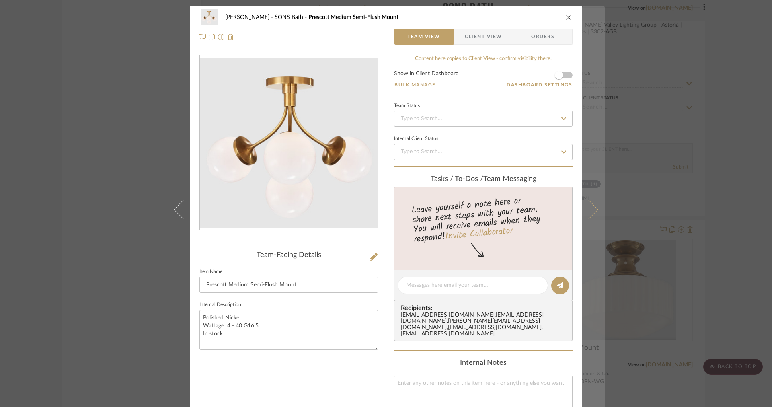
click at [588, 111] on button at bounding box center [593, 209] width 23 height 407
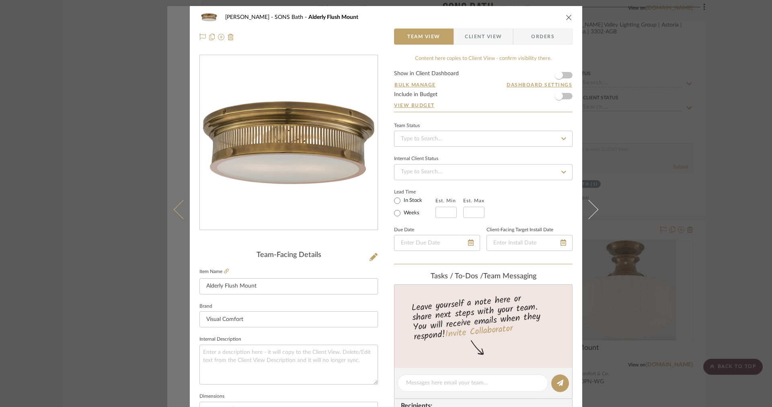
click at [181, 184] on button at bounding box center [178, 209] width 23 height 407
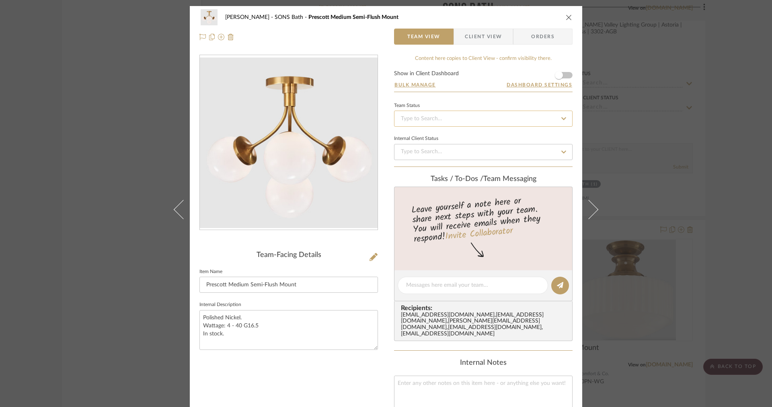
click at [414, 113] on input at bounding box center [483, 119] width 179 height 16
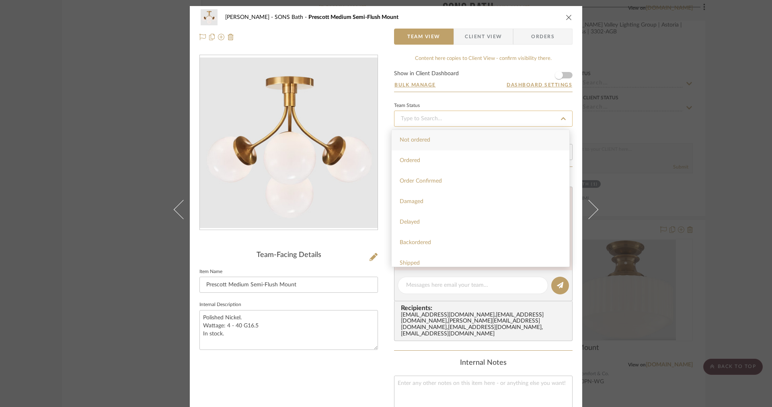
click at [416, 115] on input at bounding box center [483, 119] width 179 height 16
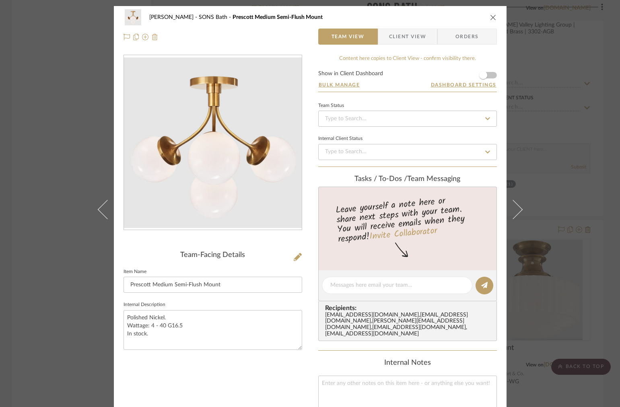
click at [152, 39] on img at bounding box center [155, 37] width 6 height 6
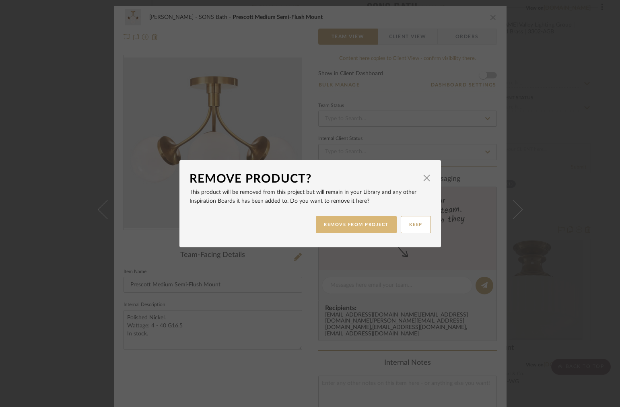
click at [341, 222] on button "REMOVE FROM PROJECT" at bounding box center [356, 224] width 81 height 17
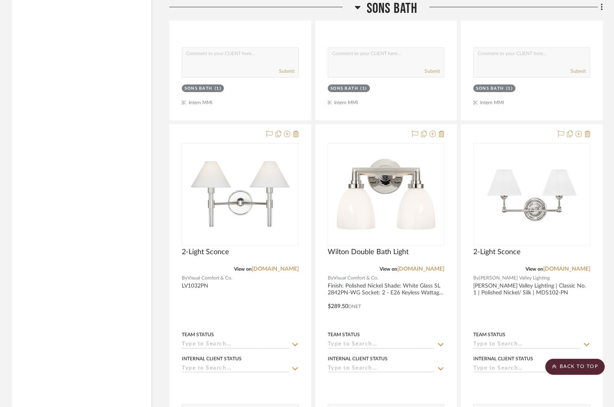
scroll to position [1909, 0]
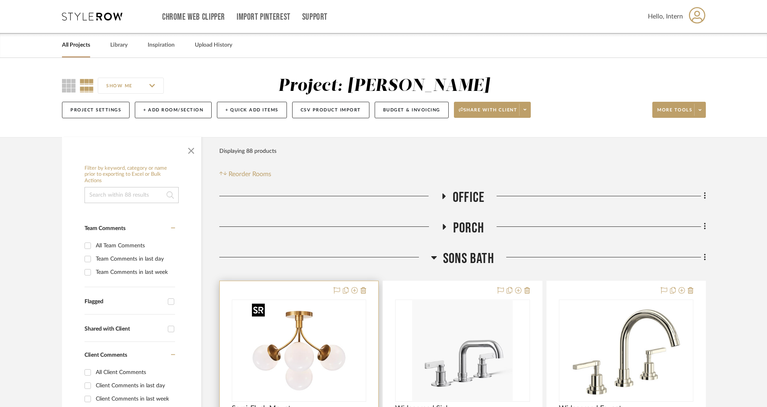
click at [0, 0] on img at bounding box center [0, 0] width 0 height 0
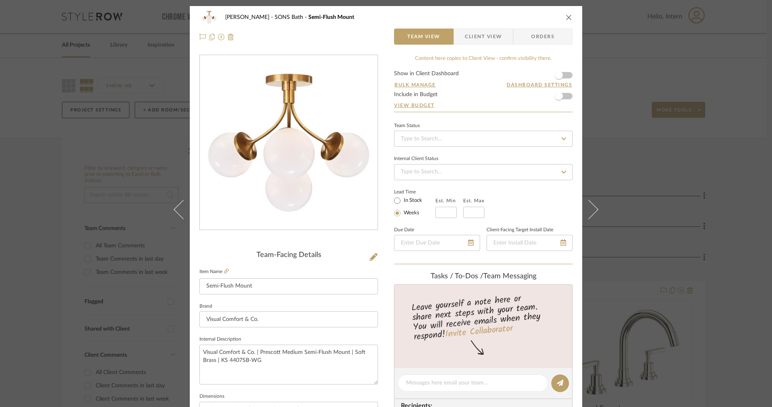
click at [496, 37] on span "Client View" at bounding box center [483, 37] width 37 height 16
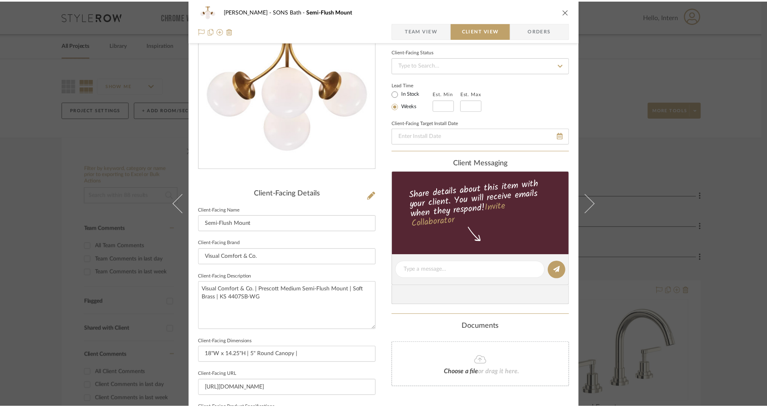
scroll to position [181, 0]
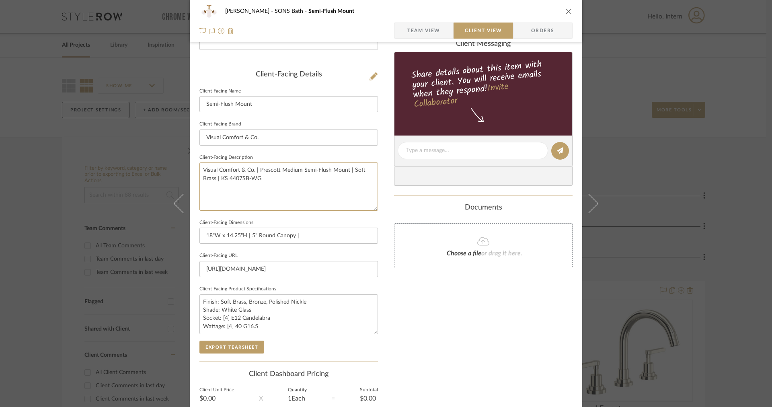
drag, startPoint x: 290, startPoint y: 191, endPoint x: 162, endPoint y: 139, distance: 137.9
click at [167, 140] on mat-dialog-content "OYER SONS Bath Semi-Flush Mount Team View Client View Orders Client-Facing Deta…" at bounding box center [386, 153] width 438 height 656
click at [225, 344] on button "Export Tearsheet" at bounding box center [231, 347] width 65 height 13
click at [326, 232] on input "18"W x 14.25"H | 5" Round Canopy |" at bounding box center [288, 236] width 179 height 16
type input "18"W x 14.25"H | 5" Round Canopy"
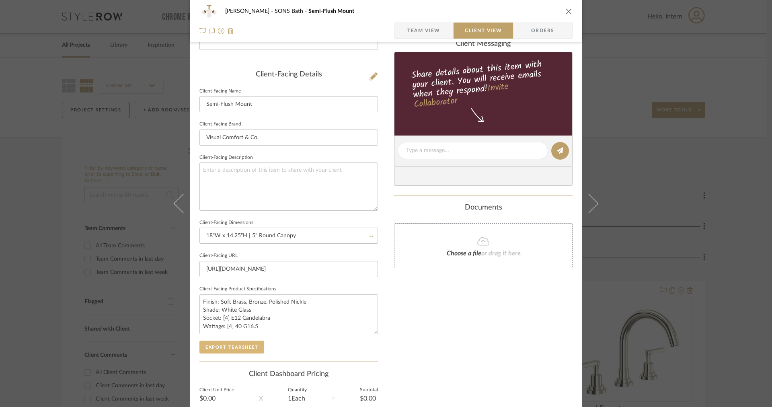
click at [234, 349] on button "Export Tearsheet" at bounding box center [231, 347] width 65 height 13
click at [567, 17] on div "OYER SONS Bath Semi-Flush Mount" at bounding box center [385, 11] width 373 height 16
click at [567, 14] on icon "close" at bounding box center [569, 11] width 6 height 6
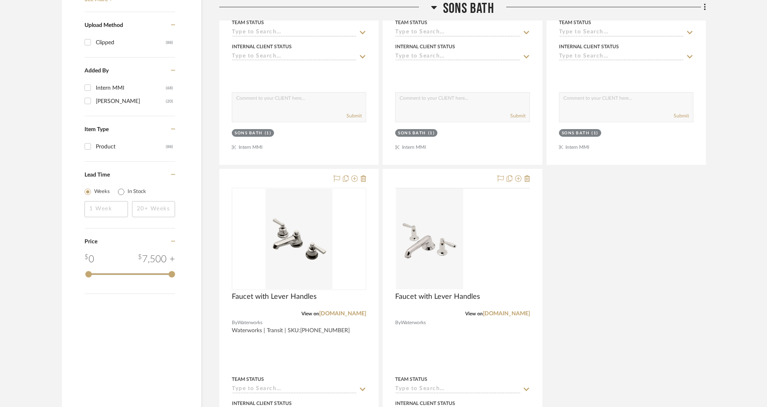
scroll to position [1024, 0]
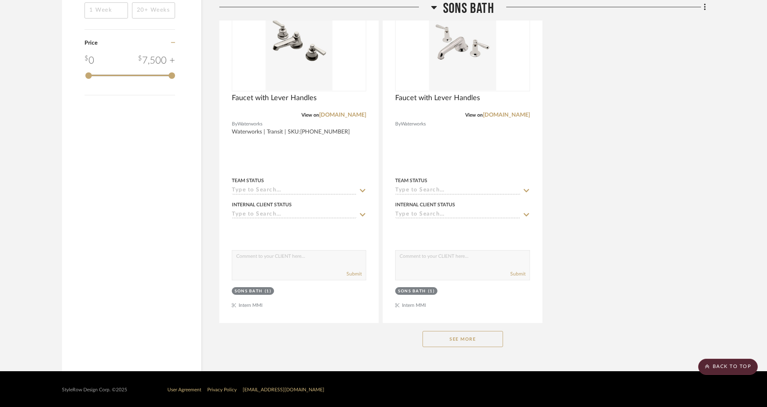
click at [433, 343] on button "See More" at bounding box center [462, 339] width 80 height 16
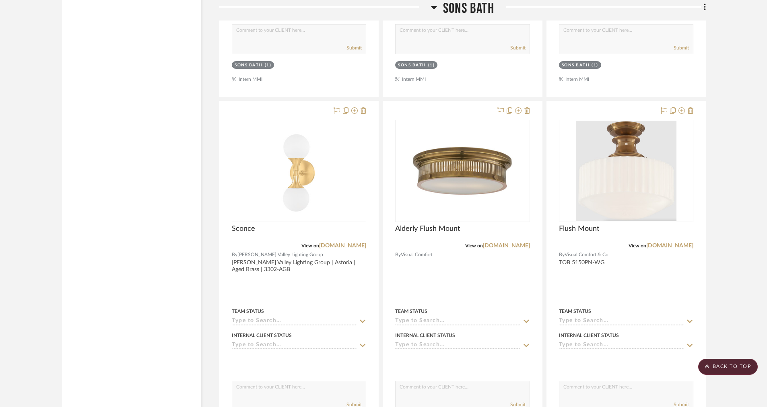
scroll to position [2631, 0]
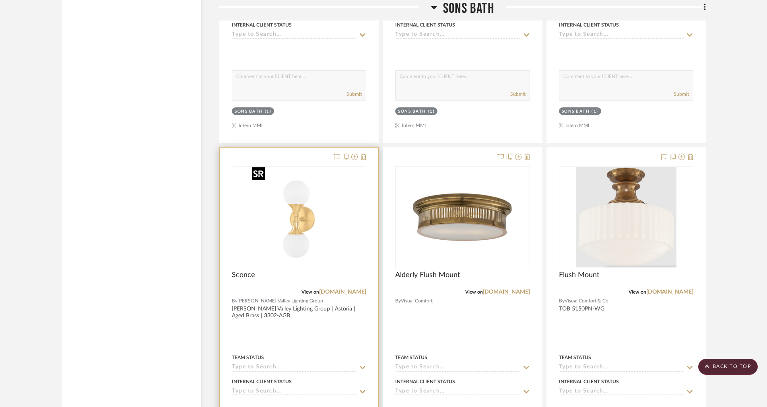
click at [0, 0] on img at bounding box center [0, 0] width 0 height 0
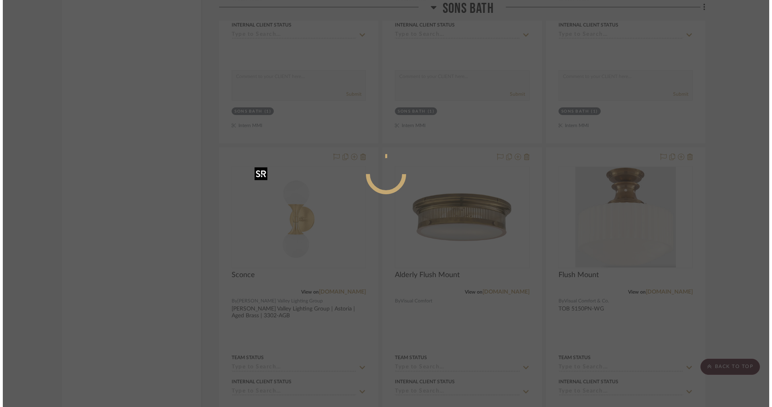
scroll to position [0, 0]
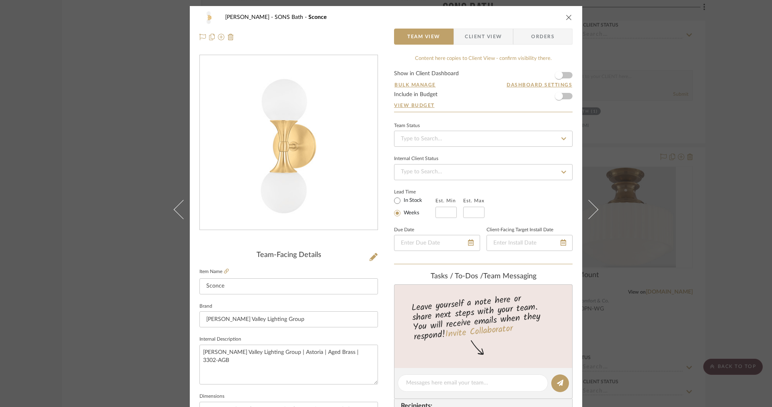
click at [481, 41] on span "Client View" at bounding box center [483, 37] width 37 height 16
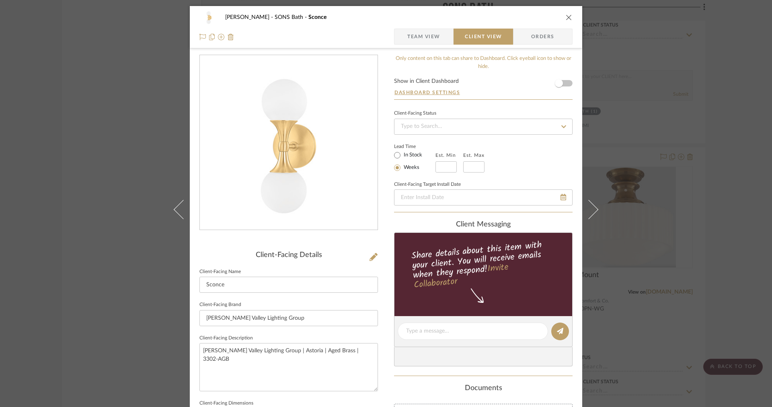
scroll to position [195, 0]
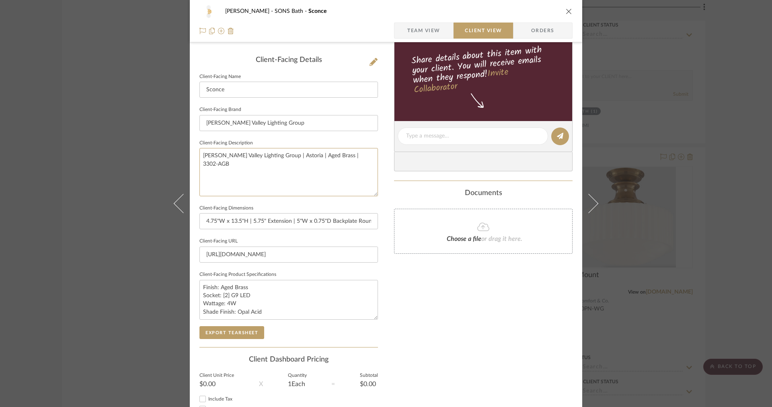
drag, startPoint x: 365, startPoint y: 182, endPoint x: 116, endPoint y: 151, distance: 251.2
click at [116, 151] on div "OYER SONS Bath Sconce Team View Client View Orders Client-Facing Details Client…" at bounding box center [386, 203] width 772 height 407
click at [210, 331] on button "Export Tearsheet" at bounding box center [231, 332] width 65 height 13
click at [412, 24] on span "Team View" at bounding box center [423, 31] width 33 height 16
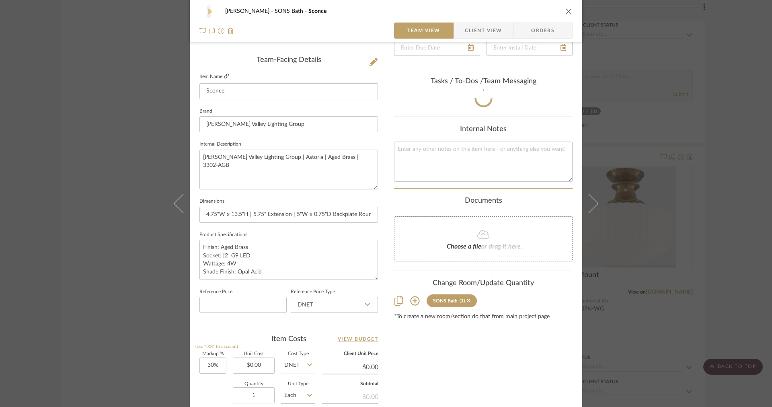
click at [224, 77] on icon at bounding box center [226, 76] width 5 height 5
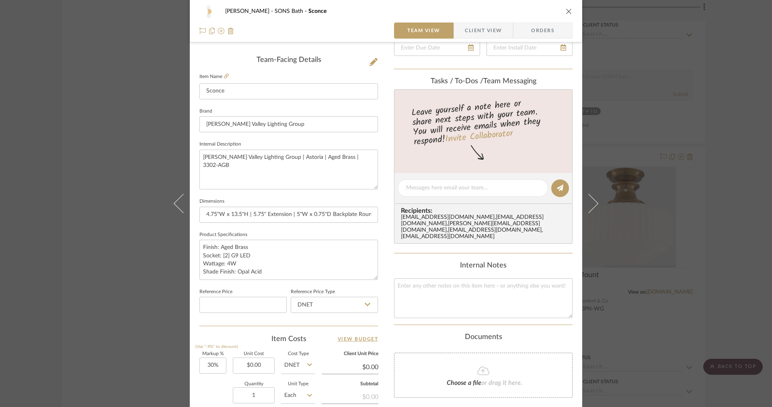
click at [472, 33] on span "Client View" at bounding box center [483, 31] width 37 height 16
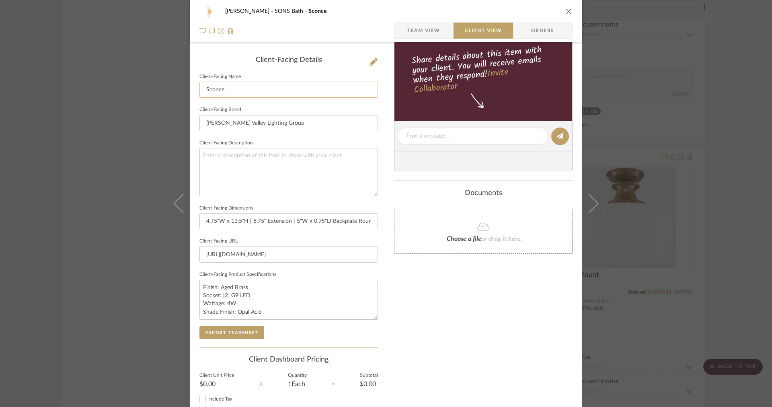
click at [203, 88] on input "Sconce" at bounding box center [288, 90] width 179 height 16
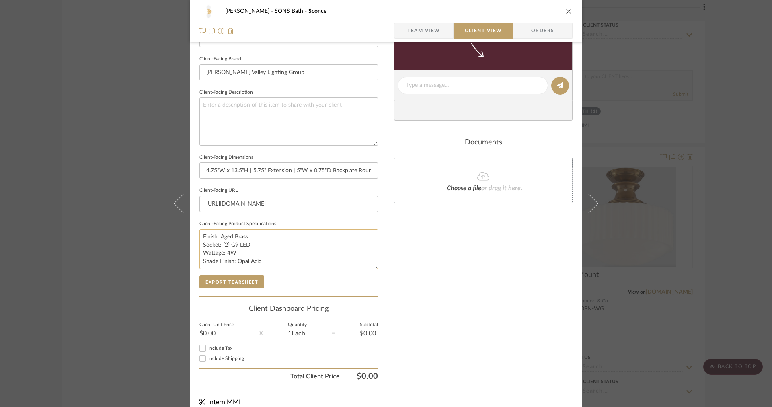
drag, startPoint x: 266, startPoint y: 259, endPoint x: 199, endPoint y: 259, distance: 67.2
click at [199, 259] on textarea "Finish: Aged Brass Socket: [2] G9 LED Wattage: 4W Shade Finish: Opal Acid" at bounding box center [288, 249] width 179 height 40
click at [257, 235] on textarea "Finish: Aged Brass Socket: [2] G9 LED Wattage: 4W" at bounding box center [288, 249] width 179 height 40
paste textarea "Shade Finish: Opal Acid"
type textarea "Finish: Aged Brass Shade Finish: Opal Acid Socket: [2] G9 LED Wattage: 4W"
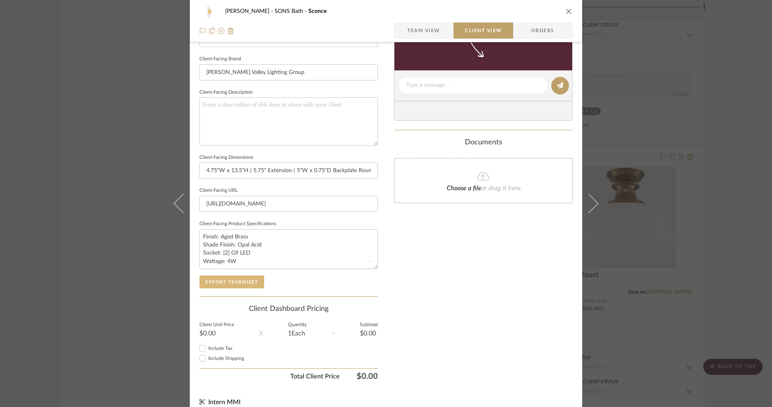
click at [241, 282] on button "Export Tearsheet" at bounding box center [231, 281] width 65 height 13
click at [178, 199] on icon at bounding box center [183, 203] width 19 height 19
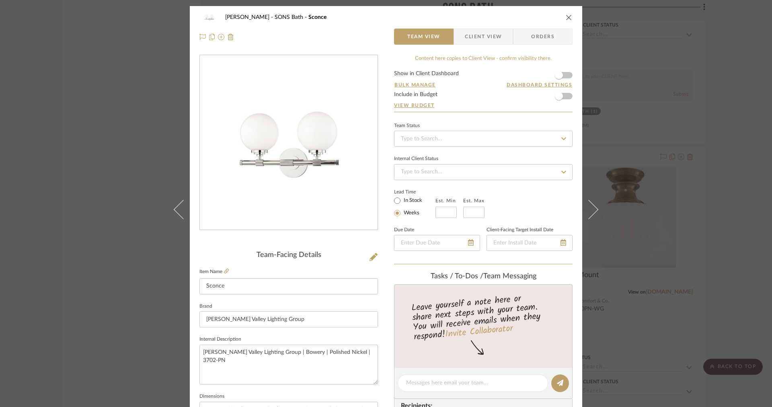
click at [474, 36] on span "Client View" at bounding box center [483, 37] width 37 height 16
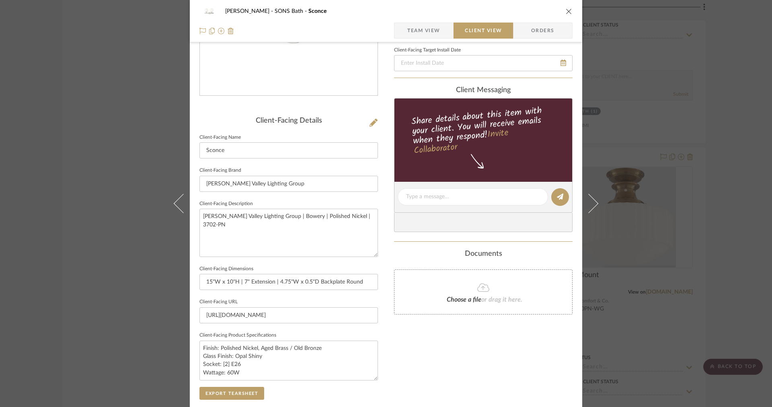
scroll to position [193, 0]
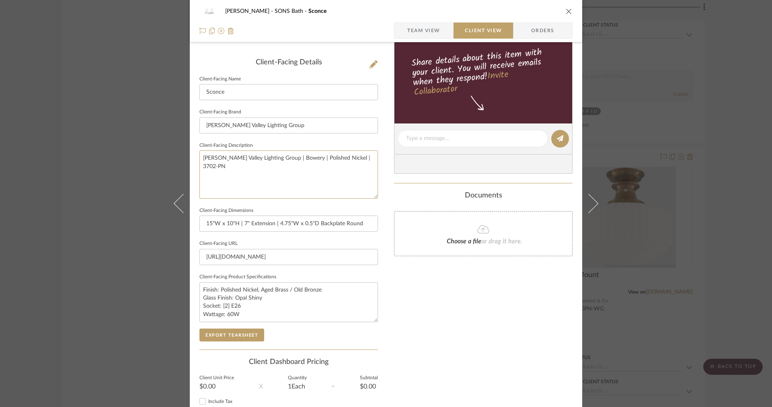
drag, startPoint x: 366, startPoint y: 166, endPoint x: 131, endPoint y: 150, distance: 236.2
click at [130, 150] on div "OYER SONS Bath Sconce Team View Client View Orders Client-Facing Details Client…" at bounding box center [386, 203] width 772 height 407
click at [224, 334] on button "Export Tearsheet" at bounding box center [231, 335] width 65 height 13
click at [234, 337] on button "Export Tearsheet" at bounding box center [231, 335] width 65 height 13
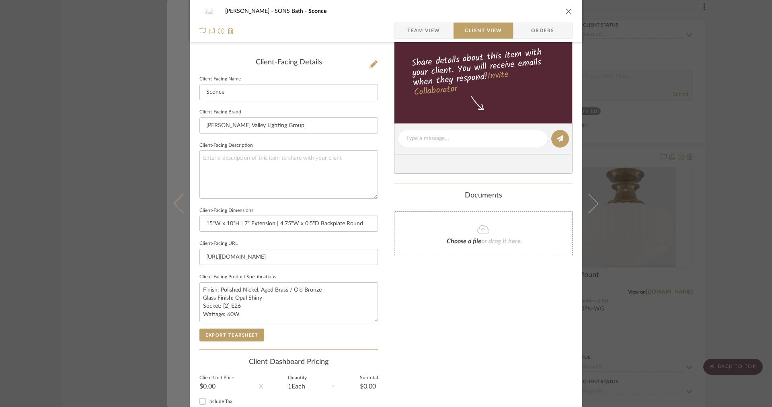
click at [175, 146] on button at bounding box center [178, 203] width 23 height 407
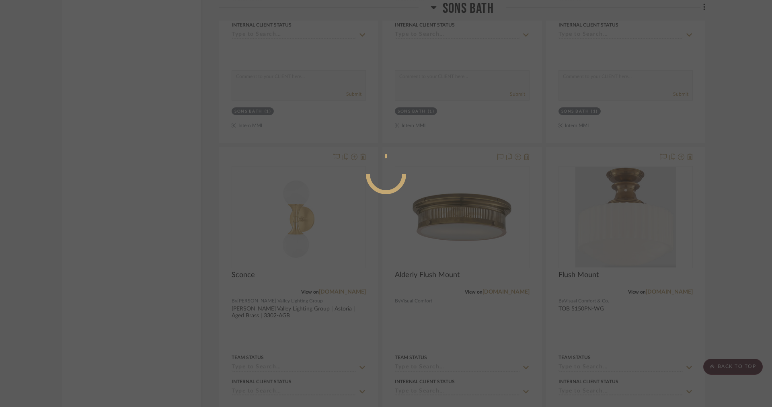
scroll to position [0, 0]
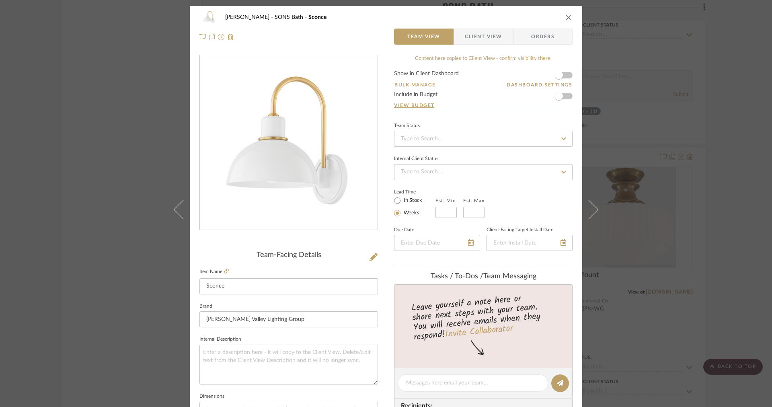
click at [467, 33] on span "Client View" at bounding box center [483, 37] width 37 height 16
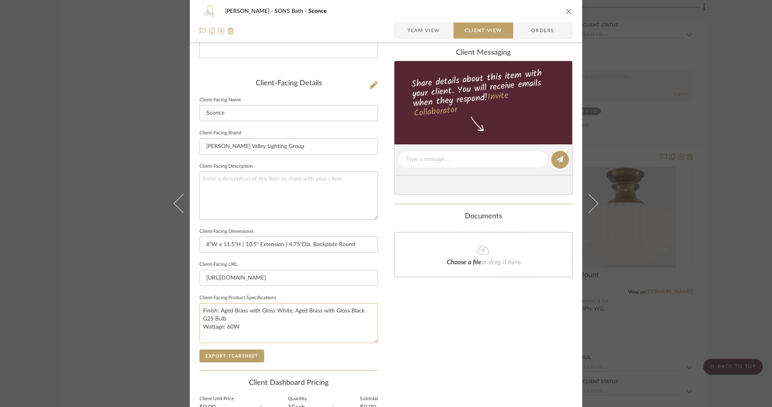
scroll to position [171, 0]
click at [200, 319] on textarea "Finish: Aged Brass with Gloss White, Aged Brass with Gloss Black G25 Bulb Watta…" at bounding box center [288, 324] width 179 height 40
click at [250, 355] on button "Export Tearsheet" at bounding box center [231, 356] width 65 height 13
click at [307, 245] on input "8"W x 11.5"H | 10.5" Extension | 4.75"Dia. Backplate Round" at bounding box center [288, 245] width 179 height 16
type input "8"W x 11.5"H | 10.5" Extension | 4.75"Diam. Backplate Round"
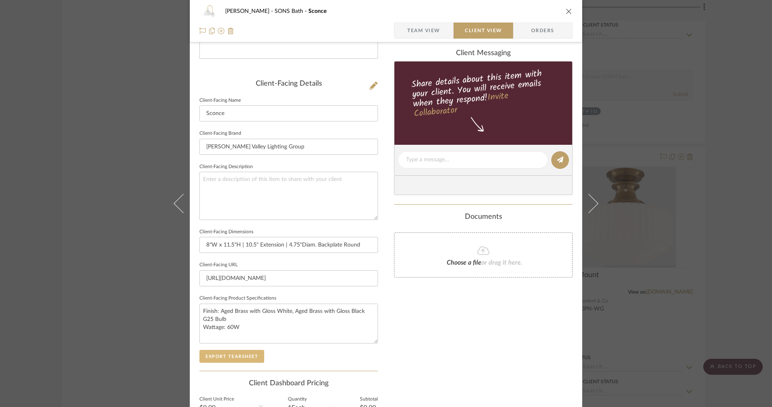
click at [219, 351] on button "Export Tearsheet" at bounding box center [231, 356] width 65 height 13
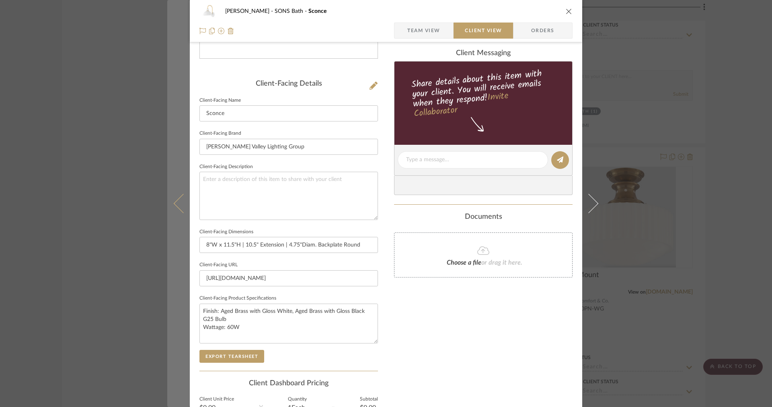
click at [181, 179] on button at bounding box center [178, 203] width 23 height 407
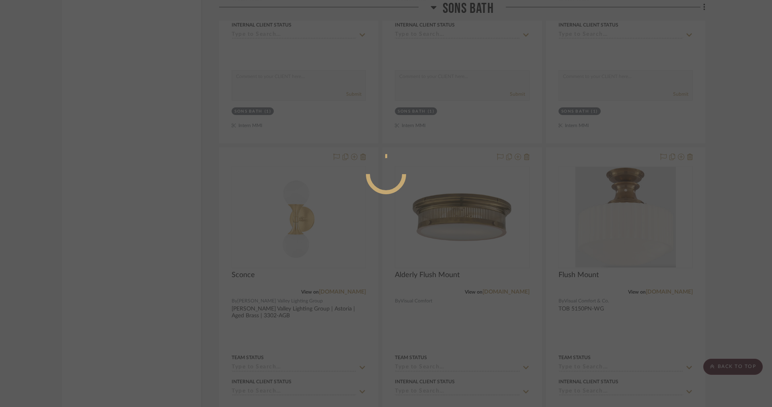
scroll to position [0, 0]
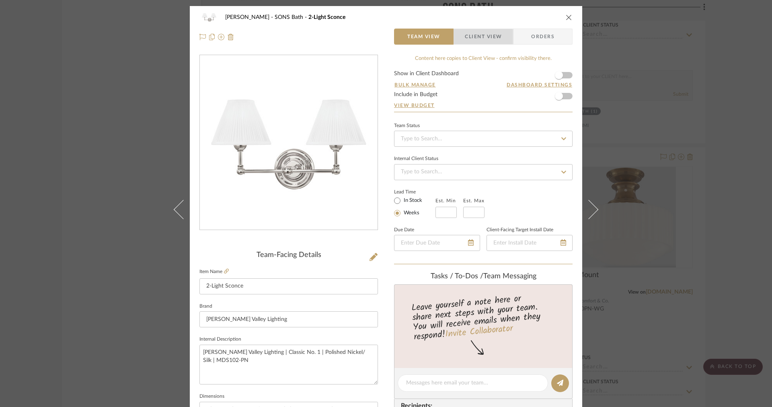
click at [473, 39] on span "Client View" at bounding box center [483, 37] width 37 height 16
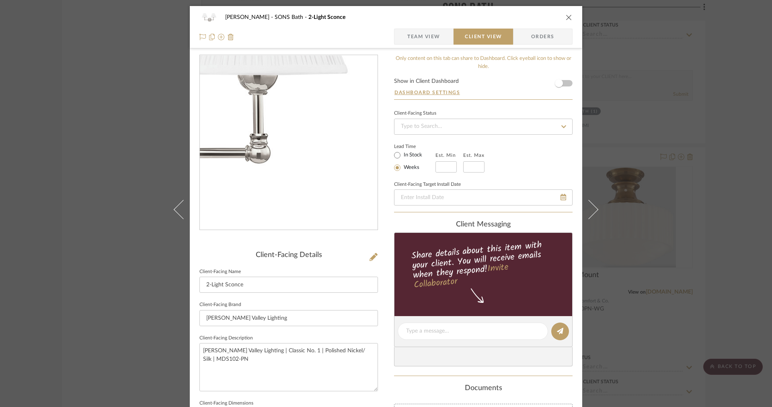
scroll to position [174, 0]
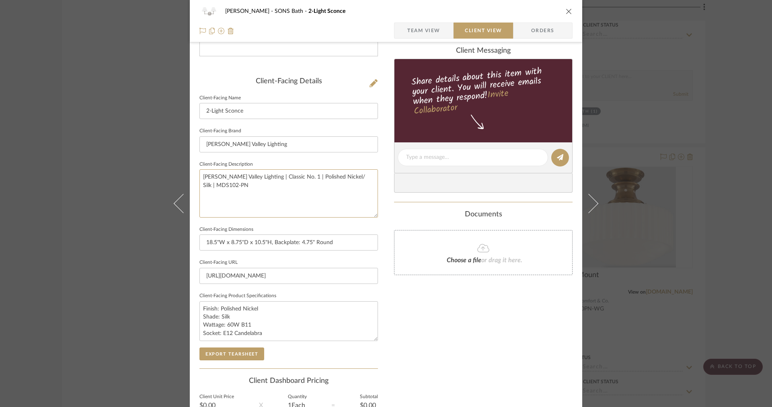
drag, startPoint x: 256, startPoint y: 187, endPoint x: 155, endPoint y: 158, distance: 105.1
click at [155, 158] on div "OYER SONS Bath 2-Light Sconce Team View Client View Orders Client-Facing Detail…" at bounding box center [386, 203] width 772 height 407
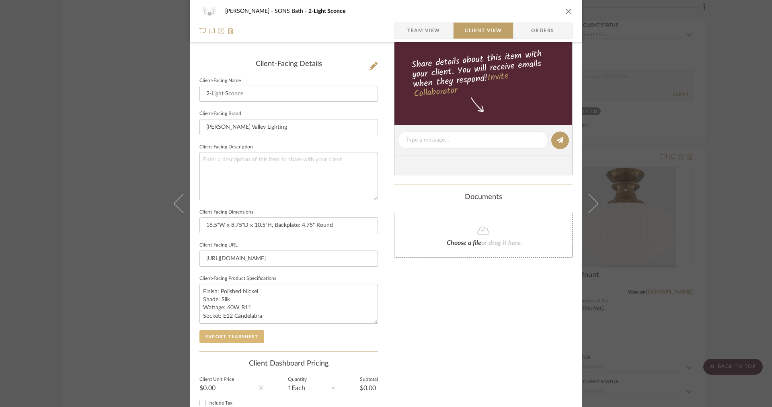
click at [237, 333] on button "Export Tearsheet" at bounding box center [231, 336] width 65 height 13
drag, startPoint x: 222, startPoint y: 94, endPoint x: 162, endPoint y: 93, distance: 60.3
click at [163, 93] on div "OYER SONS Bath 2-Light Sconce Team View Client View Orders Client-Facing Detail…" at bounding box center [386, 203] width 772 height 407
type input "Sconce"
click at [227, 330] on button "Export Tearsheet" at bounding box center [231, 336] width 65 height 13
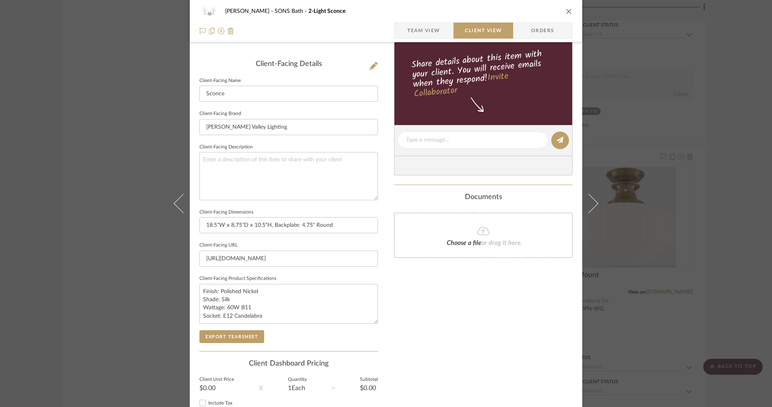
click at [226, 327] on sr-form-field "Client-Facing Product Specifications Finish: Polished Nickel Shade: Silk Wattag…" at bounding box center [288, 301] width 179 height 57
click at [222, 332] on button "Export Tearsheet" at bounding box center [231, 336] width 65 height 13
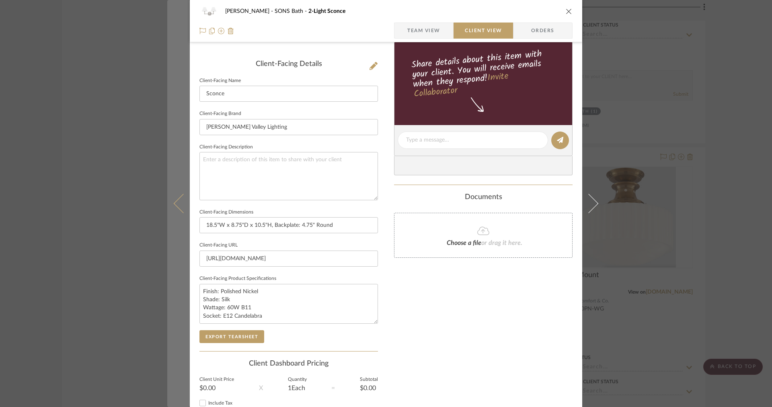
click at [177, 171] on button at bounding box center [178, 203] width 23 height 407
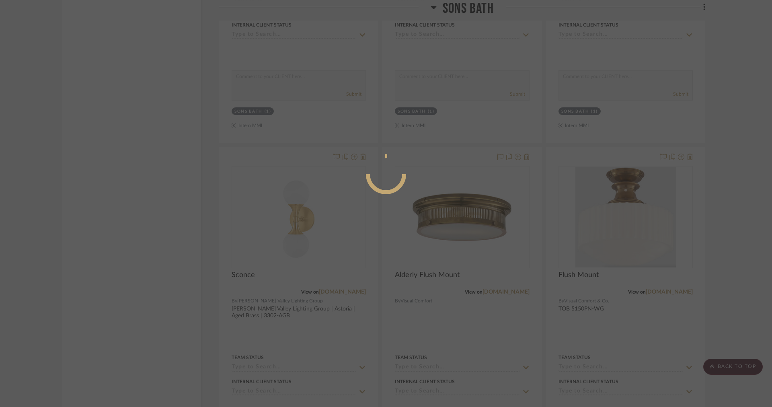
scroll to position [0, 0]
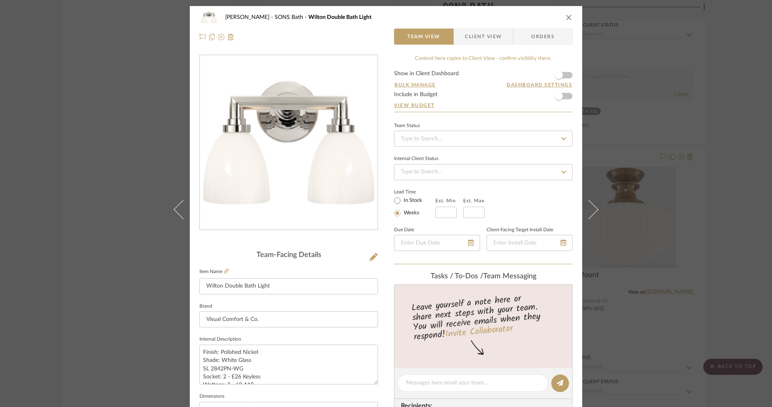
click at [482, 35] on span "Client View" at bounding box center [483, 37] width 37 height 16
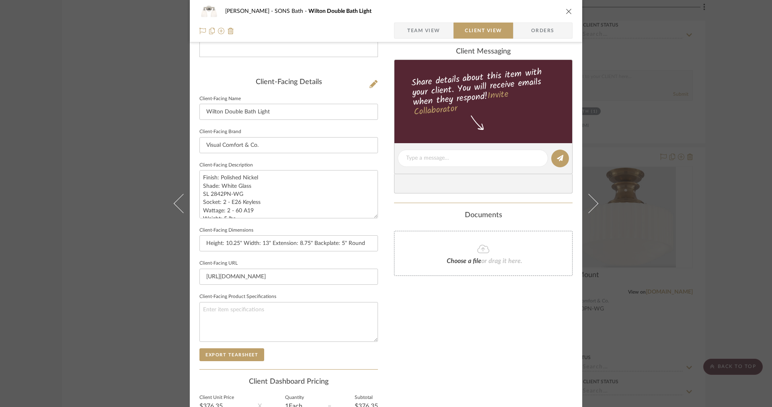
scroll to position [255, 0]
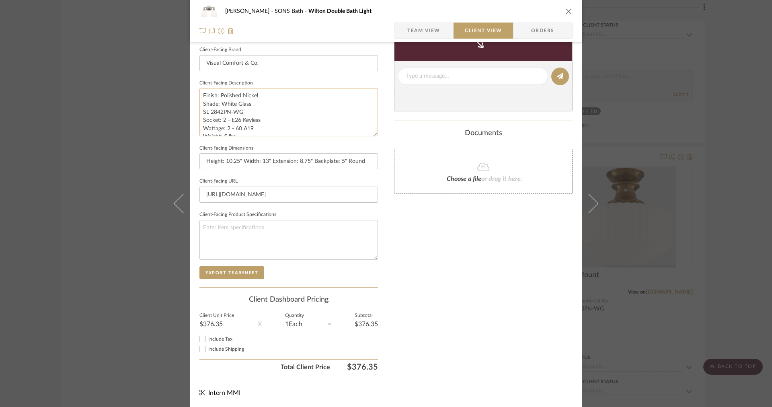
click at [261, 133] on textarea "Finish: Polished Nickel Shade: White Glass SL 2842PN-WG Socket: 2 - E26 Keyless…" at bounding box center [288, 112] width 179 height 48
drag, startPoint x: 247, startPoint y: 129, endPoint x: 189, endPoint y: 82, distance: 74.6
click at [190, 82] on div "OYER SONS Bath Wilton Double Bath Light Team View Client View Orders Client-Fac…" at bounding box center [386, 79] width 393 height 656
click at [289, 223] on textarea at bounding box center [288, 240] width 179 height 40
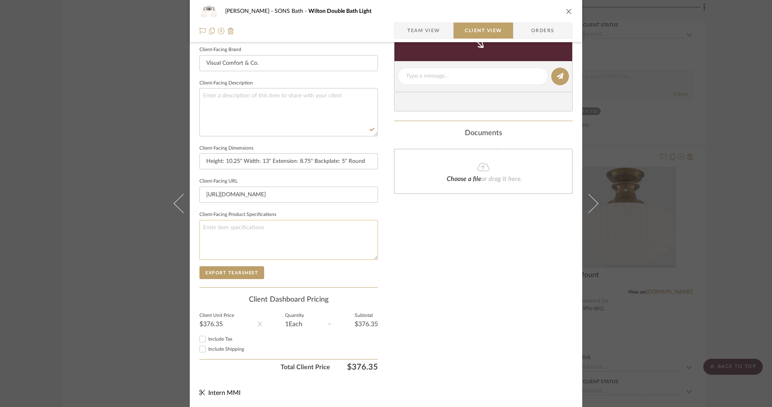
paste textarea "Finish: Polished Nickel Shade: White Glass SL 2842PN-WG Socket: 2 - E26 Keyless…"
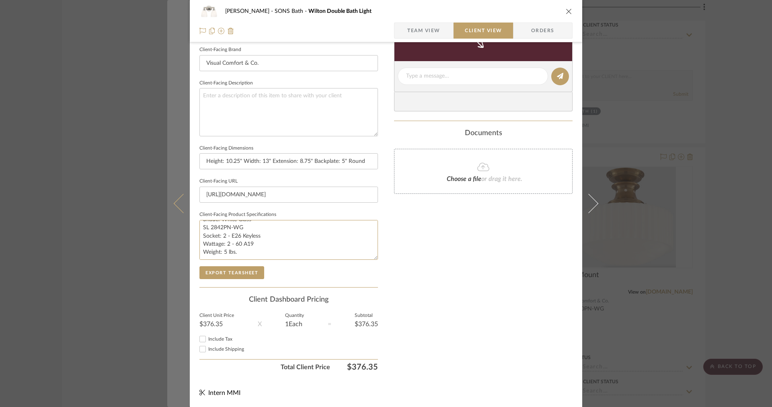
drag, startPoint x: 251, startPoint y: 228, endPoint x: 177, endPoint y: 228, distance: 74.0
click at [177, 228] on mat-dialog-content "OYER SONS Bath Wilton Double Bath Light Team View Client View Orders Client-Fac…" at bounding box center [386, 79] width 438 height 656
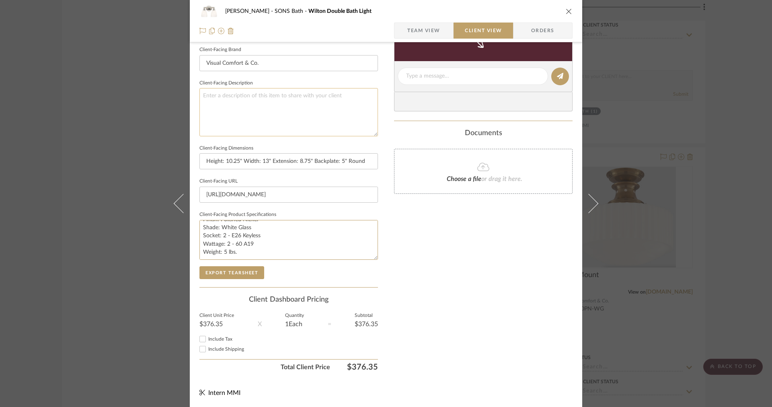
type textarea "Finish: Polished Nickel Shade: White Glass Socket: 2 - E26 Keyless Wattage: 2 -…"
click at [275, 116] on textarea at bounding box center [288, 112] width 179 height 48
paste textarea "SL 2842PN-WG"
type textarea "SL 2842PN-WG"
click at [228, 235] on textarea "Finish: Polished Nickel Shade: White Glass Socket: 2 - E26 Keyless Wattage: 2 -…" at bounding box center [288, 240] width 179 height 40
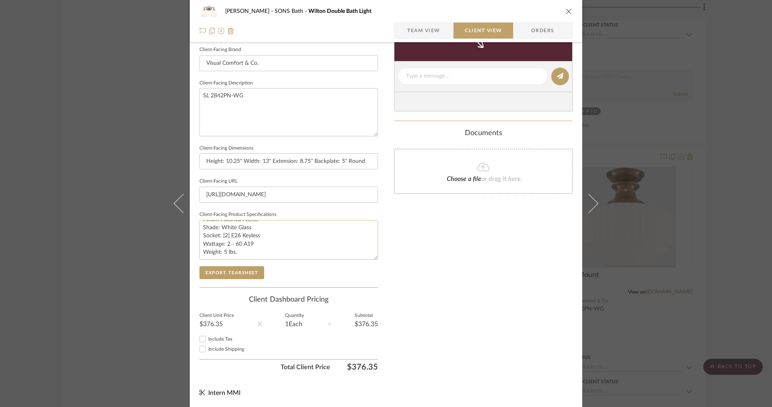
click at [230, 245] on textarea "Finish: Polished Nickel Shade: White Glass Socket: [2] E26 Keyless Wattage: 2 -…" at bounding box center [288, 240] width 179 height 40
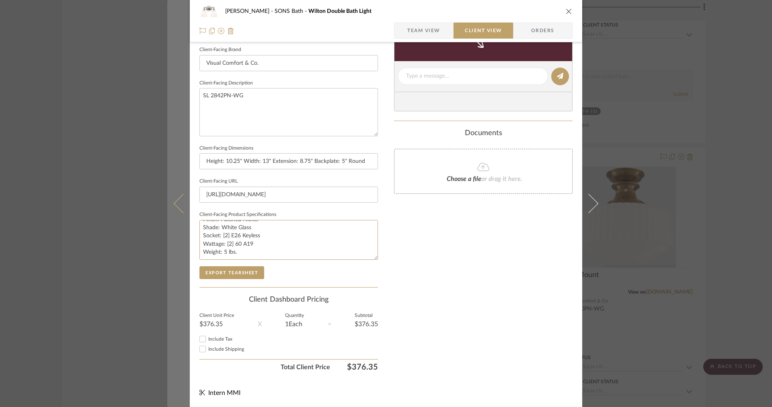
drag, startPoint x: 244, startPoint y: 251, endPoint x: 180, endPoint y: 251, distance: 63.9
click at [180, 251] on mat-dialog-content "OYER SONS Bath Wilton Double Bath Light Team View Client View Orders Client-Fac…" at bounding box center [386, 79] width 438 height 656
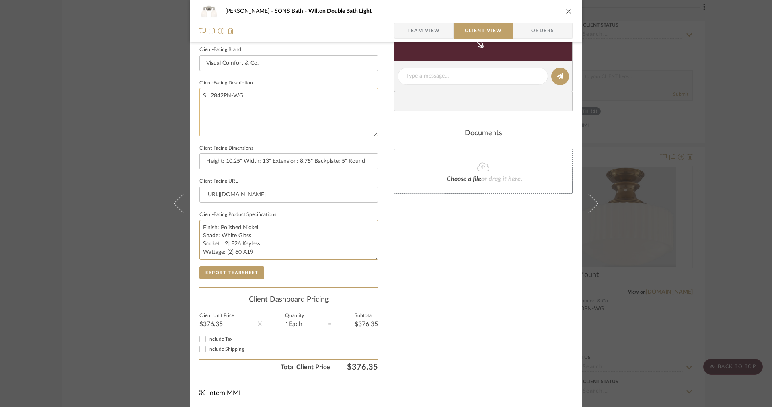
type textarea "Finish: Polished Nickel Shade: White Glass Socket: [2] E26 Keyless Wattage: [2]…"
click at [246, 95] on textarea "SL 2842PN-WG" at bounding box center [288, 112] width 179 height 48
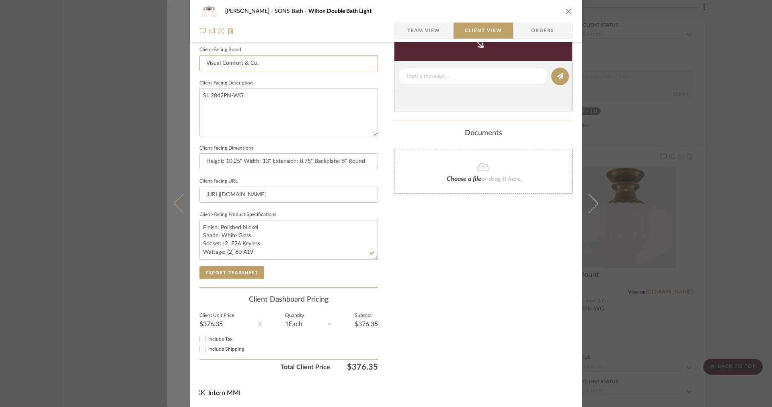
drag, startPoint x: 265, startPoint y: 63, endPoint x: 180, endPoint y: 58, distance: 85.0
click at [180, 58] on mat-dialog-content "OYER SONS Bath Wilton Double Bath Light Team View Client View Orders Client-Fac…" at bounding box center [386, 79] width 438 height 656
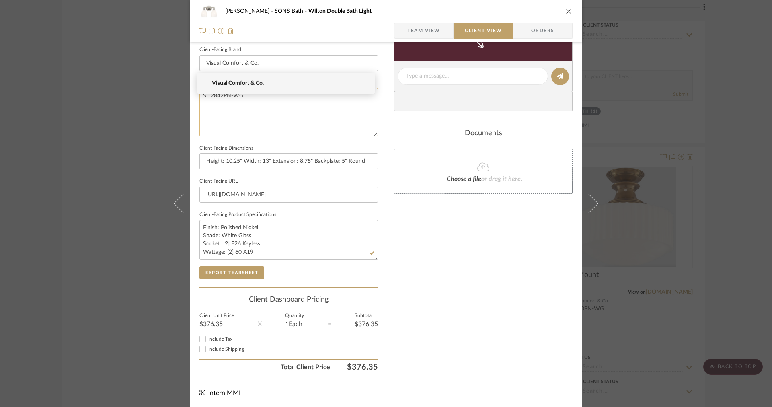
click at [200, 95] on textarea "SL 2842PN-WG" at bounding box center [288, 112] width 179 height 48
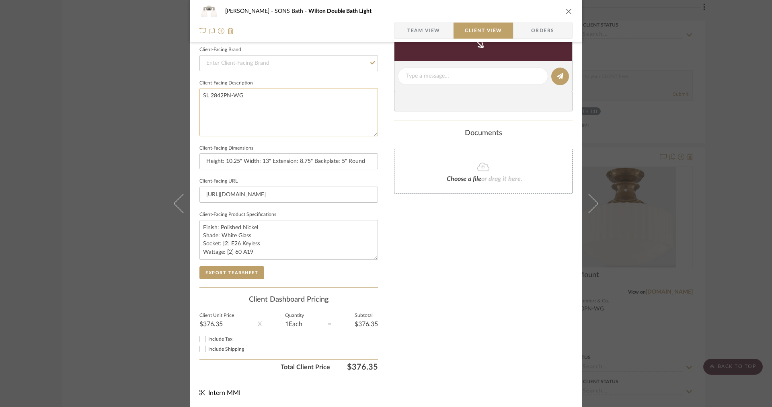
click at [205, 108] on textarea "SL 2842PN-WG" at bounding box center [288, 112] width 179 height 48
click at [200, 97] on textarea "SL 2842PN-WG" at bounding box center [288, 112] width 179 height 48
paste textarea "SL 2842PN-WG"
type textarea "SL 2842PN-WGSL 2842PN-WG"
click at [232, 62] on input at bounding box center [288, 63] width 179 height 16
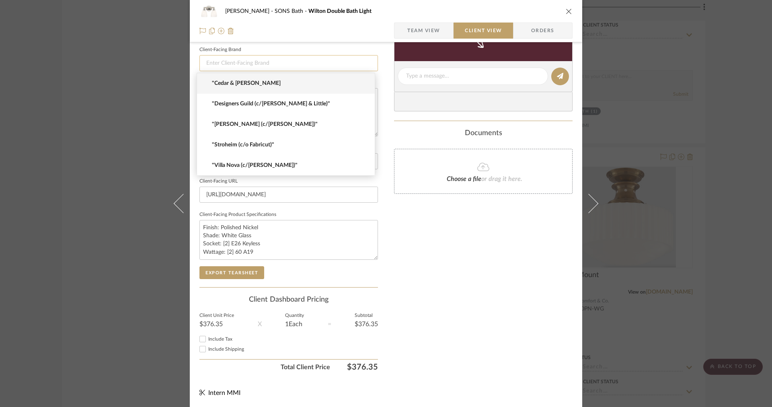
type input "b"
click at [249, 120] on mat-option "Visual Comfort & Co." at bounding box center [286, 124] width 178 height 21
type input "Visual Comfort & Co."
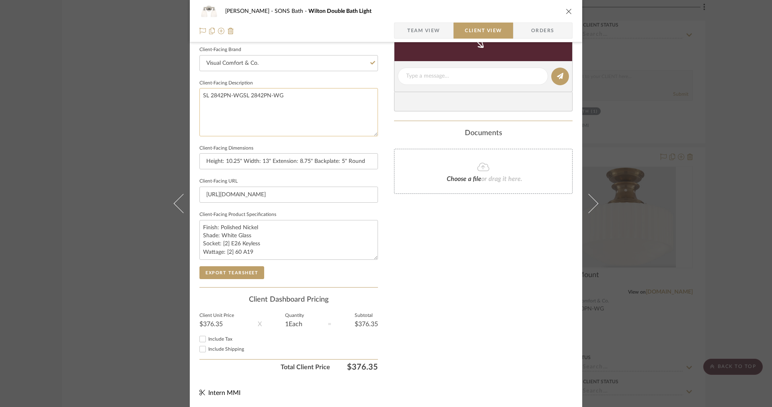
click at [238, 97] on textarea "SL 2842PN-WGSL 2842PN-WG" at bounding box center [288, 112] width 179 height 48
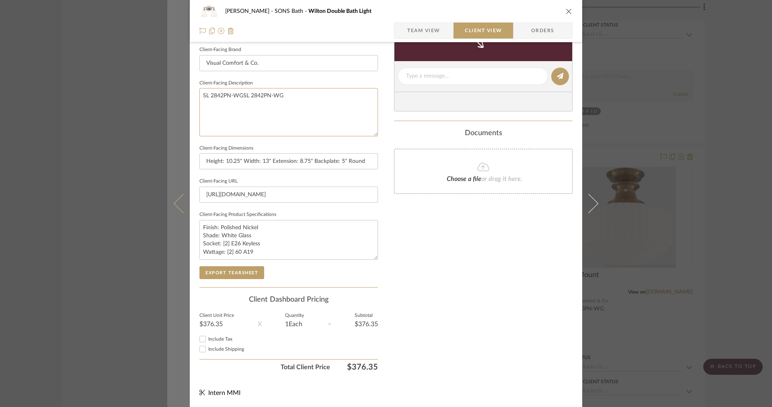
drag, startPoint x: 241, startPoint y: 96, endPoint x: 183, endPoint y: 96, distance: 57.9
click at [183, 96] on mat-dialog-content "OYER SONS Bath Wilton Double Bath Light Team View Client View Orders Client-Fac…" at bounding box center [386, 79] width 438 height 656
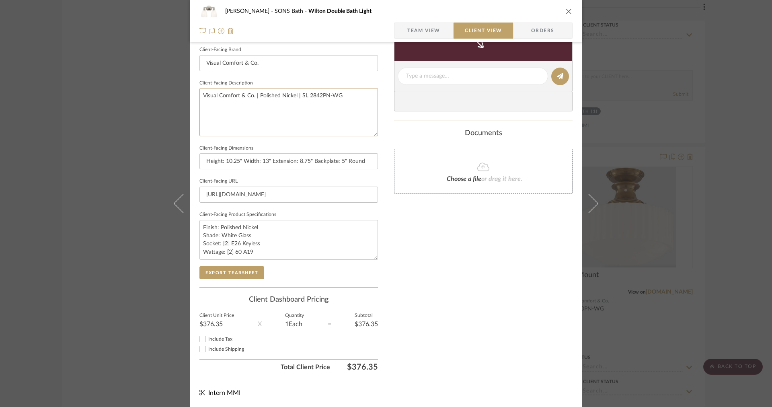
type textarea "Visual Comfort & Co. | Polished Nickel | SL 2842PN-WG"
click at [411, 47] on div "Share details about this item with your client. You will receive emails when th…" at bounding box center [483, 19] width 179 height 84
click at [409, 32] on span "Team View" at bounding box center [423, 31] width 33 height 16
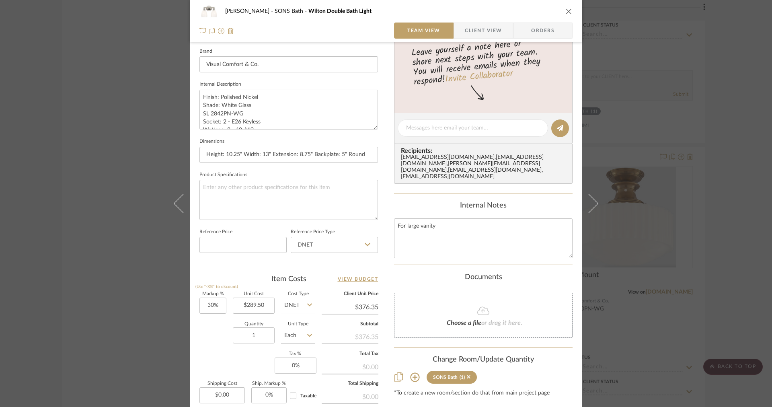
click at [479, 35] on span "Client View" at bounding box center [483, 31] width 37 height 16
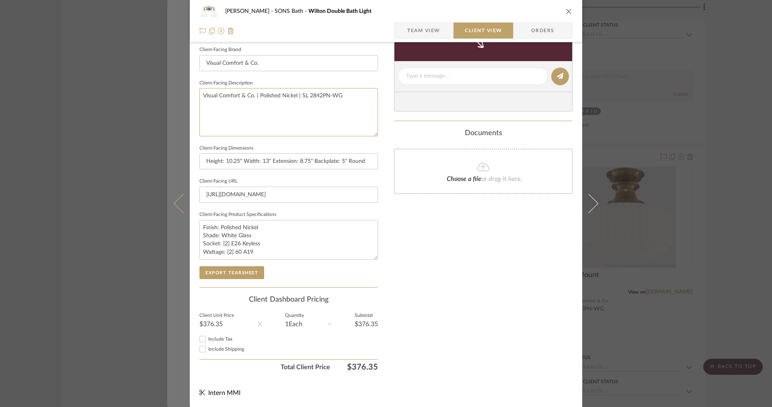
drag, startPoint x: 355, startPoint y: 112, endPoint x: 176, endPoint y: 86, distance: 180.8
click at [176, 86] on mat-dialog-content "OYER SONS Bath Wilton Double Bath Light Team View Client View Orders Client-Fac…" at bounding box center [386, 79] width 438 height 656
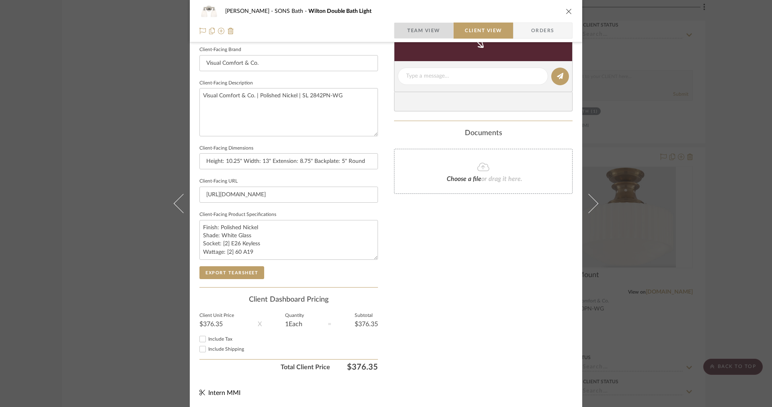
click at [402, 25] on span "button" at bounding box center [401, 31] width 13 height 16
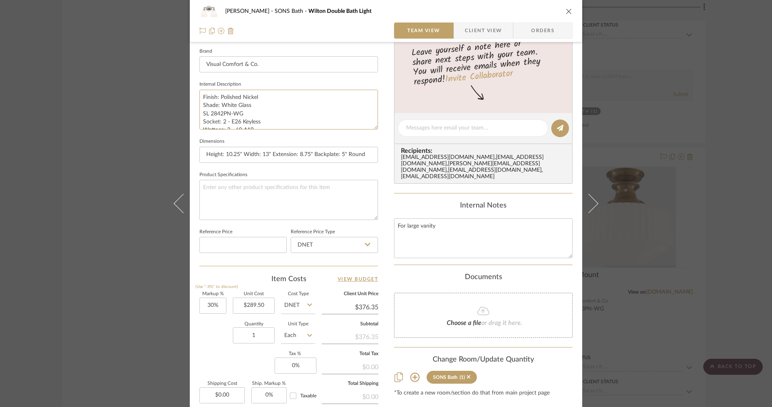
scroll to position [16, 0]
drag, startPoint x: 201, startPoint y: 93, endPoint x: 352, endPoint y: 162, distance: 166.1
click at [353, 164] on div "Team-Facing Details Item Name Wilton Double Bath Light Brand Visual Comfort & C…" at bounding box center [288, 131] width 179 height 270
paste textarea "Visual Comfort & Co. | Polished Nickel | SL 2842PN-WG"
type textarea "Visual Comfort & Co. | Polished Nickel | SL 2842PN-WG"
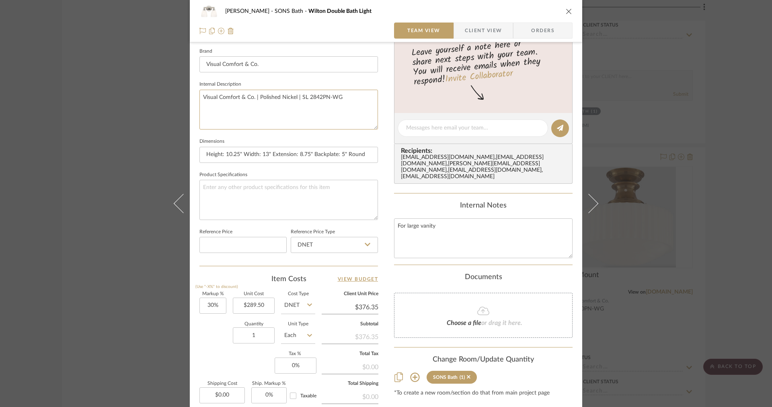
scroll to position [0, 0]
click at [476, 29] on span "Client View" at bounding box center [483, 31] width 37 height 16
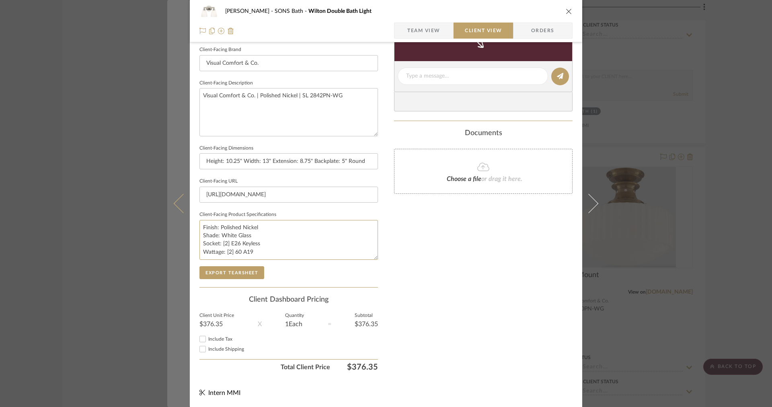
drag, startPoint x: 271, startPoint y: 252, endPoint x: 171, endPoint y: 209, distance: 109.4
click at [171, 209] on mat-dialog-content "OYER SONS Bath Wilton Double Bath Light Team View Client View Orders Client-Fac…" at bounding box center [386, 79] width 438 height 656
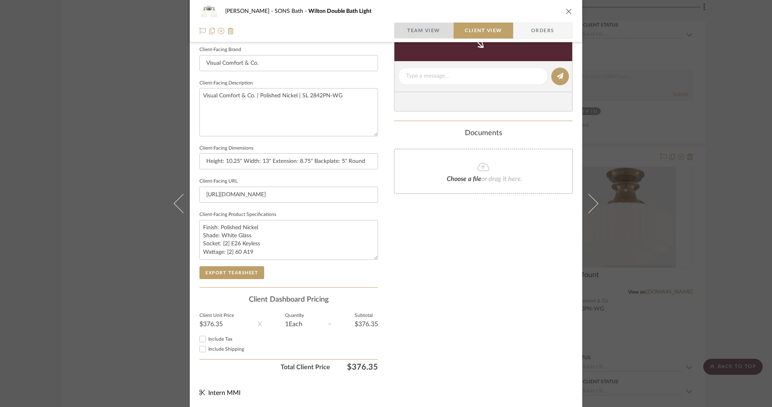
click at [412, 36] on span "Team View" at bounding box center [423, 31] width 33 height 16
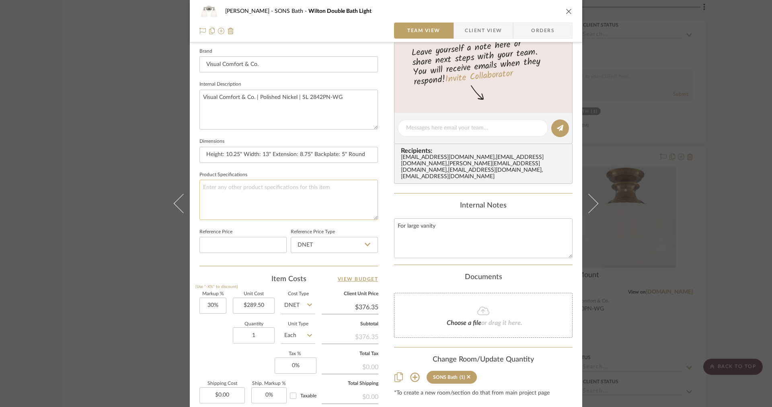
click at [256, 215] on textarea at bounding box center [288, 200] width 179 height 40
paste textarea "Finish: Polished Nickel Shade: White Glass Socket: [2] E26 Keyless Wattage: [2]…"
type textarea "Finish: Polished Nickel Shade: White Glass Socket: [2] E26 Keyless Wattage: [2]…"
click at [465, 36] on span "Client View" at bounding box center [483, 31] width 37 height 16
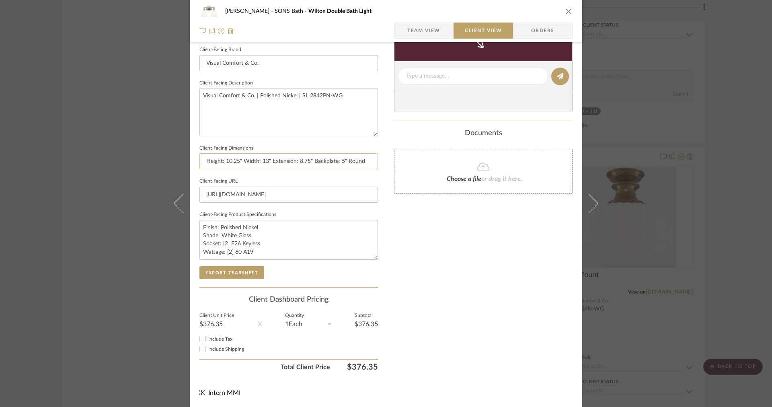
drag, startPoint x: 368, startPoint y: 160, endPoint x: 199, endPoint y: 158, distance: 168.9
click at [199, 158] on input "Height: 10.25" Width: 13" Extension: 8.75" Backplate: 5" Round" at bounding box center [288, 161] width 179 height 16
click at [202, 161] on input "Height: 10.25" Width: 13" Extension: 8.75" Backplate: 5" Round" at bounding box center [288, 161] width 179 height 16
drag, startPoint x: 262, startPoint y: 163, endPoint x: 227, endPoint y: 161, distance: 35.0
click at [227, 161] on input "10.25"HHeight: 10.25" Width: 13" Extension: 8.75" Backplate: 5" Round" at bounding box center [288, 161] width 179 height 16
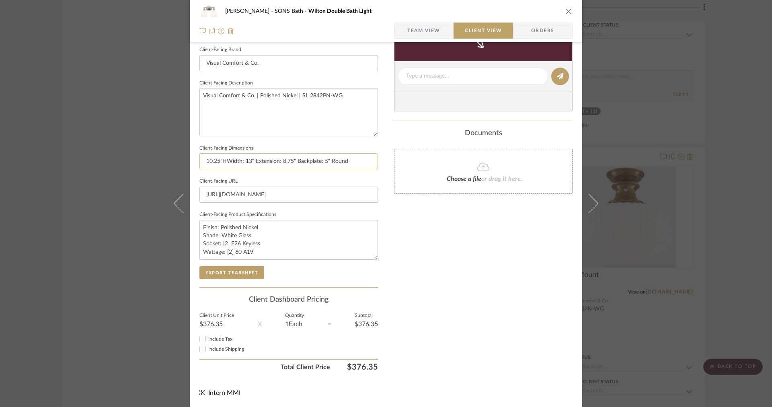
click at [204, 160] on input "10.25"HWidth: 13" Extension: 8.75" Backplate: 5" Round" at bounding box center [288, 161] width 179 height 16
drag, startPoint x: 270, startPoint y: 161, endPoint x: 237, endPoint y: 159, distance: 33.5
click at [237, 161] on input "13"W x10.25"HWidth: 13" Extension: 8.75" Backplate: 5" Round" at bounding box center [288, 161] width 179 height 16
click at [288, 160] on input "13"W x10.25"H | Extension: 8.75" Backplate: 5" Round" at bounding box center [288, 161] width 179 height 16
drag, startPoint x: 288, startPoint y: 161, endPoint x: 246, endPoint y: 163, distance: 42.3
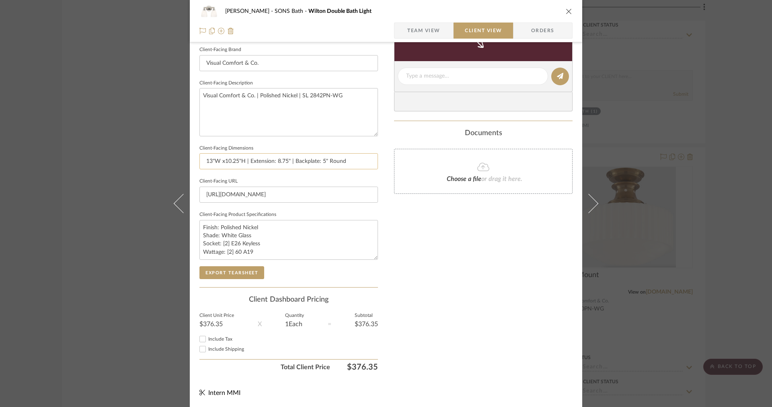
click at [246, 163] on input "13"W x10.25"H | Extension: 8.75" | Backplate: 5" Round" at bounding box center [288, 161] width 179 height 16
drag, startPoint x: 345, startPoint y: 164, endPoint x: 292, endPoint y: 161, distance: 53.5
click at [292, 161] on input "13"W x10.25"H | 8.75" Extension | Backplate: 5" Round" at bounding box center [288, 161] width 179 height 16
click at [317, 162] on input "13"W x10.25"H | 8.75" Extension | Backplate: 5" Round" at bounding box center [288, 161] width 179 height 16
drag, startPoint x: 317, startPoint y: 162, endPoint x: 291, endPoint y: 160, distance: 26.2
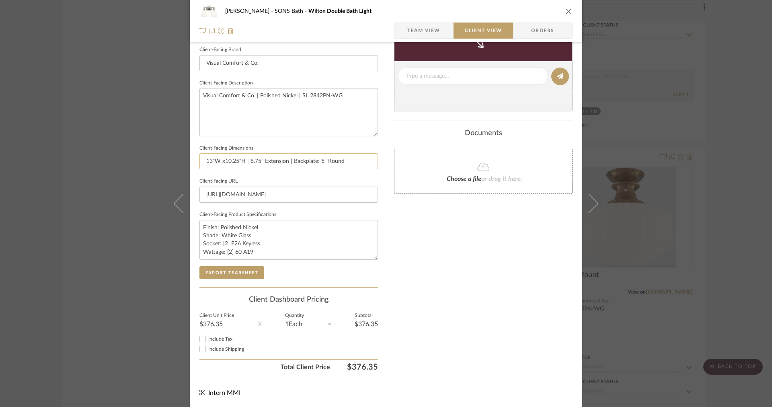
click at [291, 160] on input "13"W x10.25"H | 8.75" Extension | Backplate: 5" Round" at bounding box center [288, 161] width 179 height 16
click at [332, 163] on input "13"W x10.25"H | 8.75" Extension | 5" Round" at bounding box center [288, 161] width 179 height 16
paste input "Backplate:"
type input "13"W x10.25"H | 8.75" Extension | 5" Round Backplate"
click at [240, 266] on button "Export Tearsheet" at bounding box center [231, 272] width 65 height 13
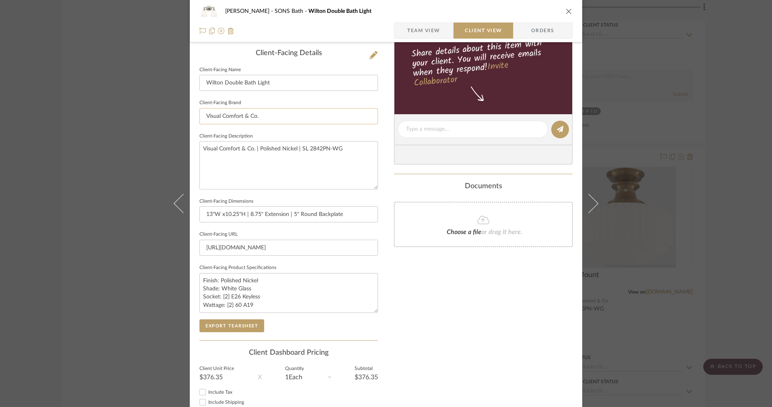
scroll to position [181, 0]
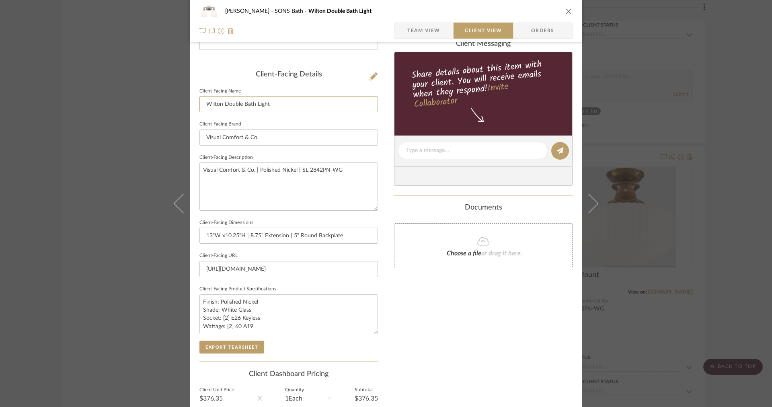
drag, startPoint x: 278, startPoint y: 105, endPoint x: 190, endPoint y: 96, distance: 88.5
click at [190, 96] on div "OYER SONS Bath Wilton Double Bath Light Team View Client View Orders Client-Fac…" at bounding box center [386, 153] width 393 height 656
click at [334, 201] on textarea "Visual Comfort & Co. | Polished Nickel | SL 2842PN-WG" at bounding box center [288, 186] width 179 height 48
click at [255, 172] on textarea "Visual Comfort & Co. | Polished Nickel | SL 2842PN-WG" at bounding box center [288, 186] width 179 height 48
click at [257, 172] on textarea "Visual Comfort & Co. | Polished Nickel | SL 2842PN-WG" at bounding box center [288, 186] width 179 height 48
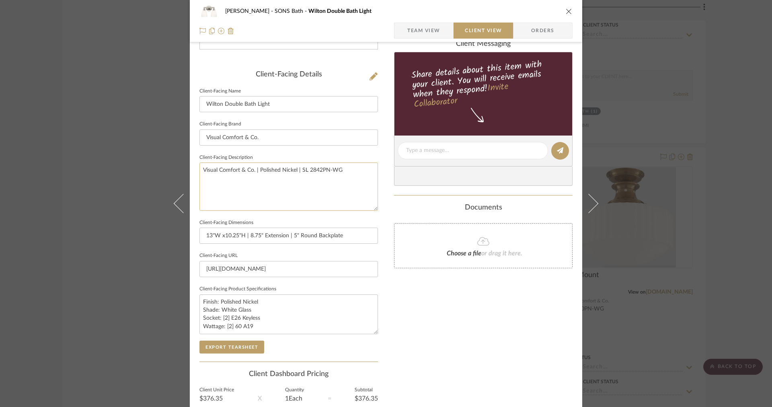
paste textarea "Wilton Double Bath Light"
type textarea "Visual Comfort & Co. | Wilton Double Bath Light | Polished Nickel | SL 2842PN-WG"
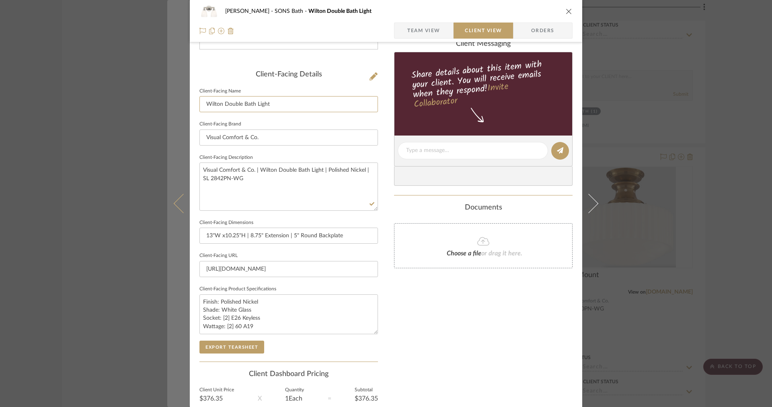
drag, startPoint x: 295, startPoint y: 104, endPoint x: 182, endPoint y: 91, distance: 114.2
click at [182, 91] on mat-dialog-content "OYER SONS Bath Wilton Double Bath Light Team View Client View Orders Client-Fac…" at bounding box center [386, 153] width 438 height 656
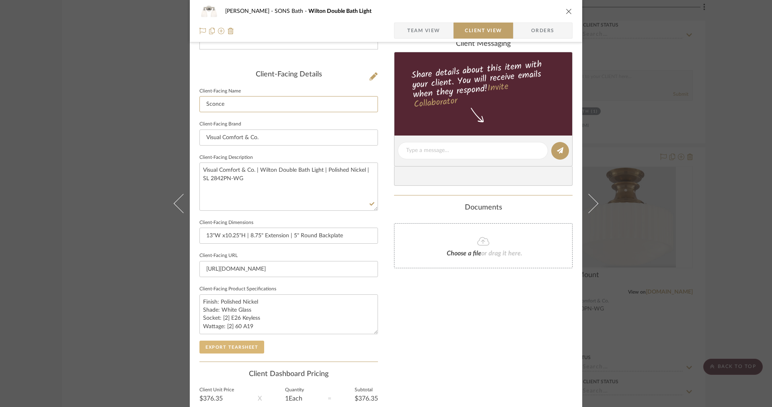
type input "Sconce"
click at [230, 352] on button "Export Tearsheet" at bounding box center [231, 347] width 65 height 13
click at [190, 157] on div "OYER SONS Bath Wilton Double Bath Light Team View Client View Orders Client-Fac…" at bounding box center [386, 153] width 393 height 656
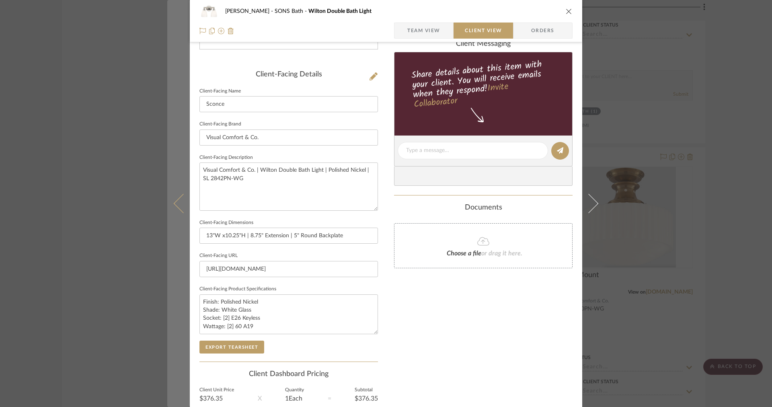
click at [182, 158] on button at bounding box center [178, 203] width 23 height 407
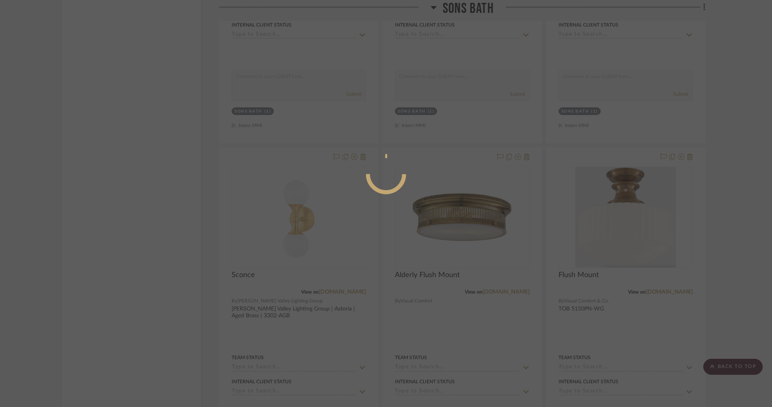
scroll to position [0, 0]
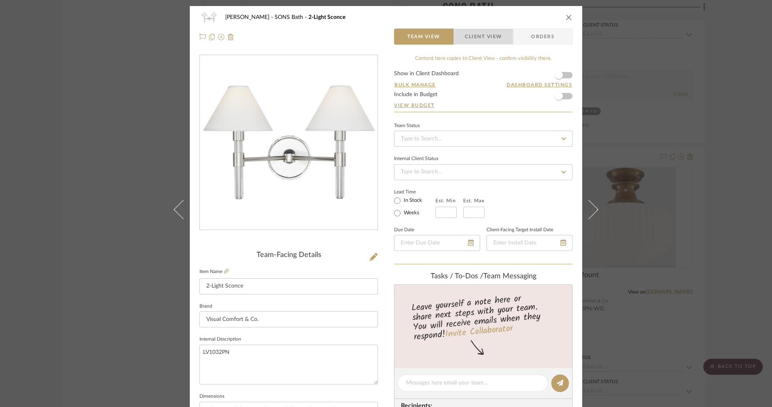
click at [485, 36] on span "Client View" at bounding box center [483, 37] width 37 height 16
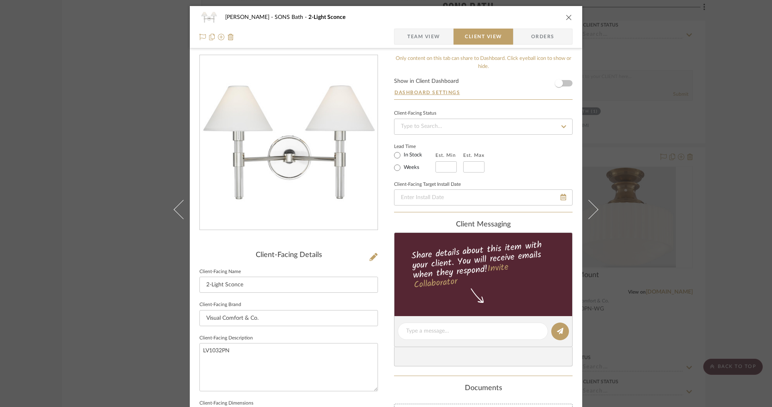
scroll to position [180, 0]
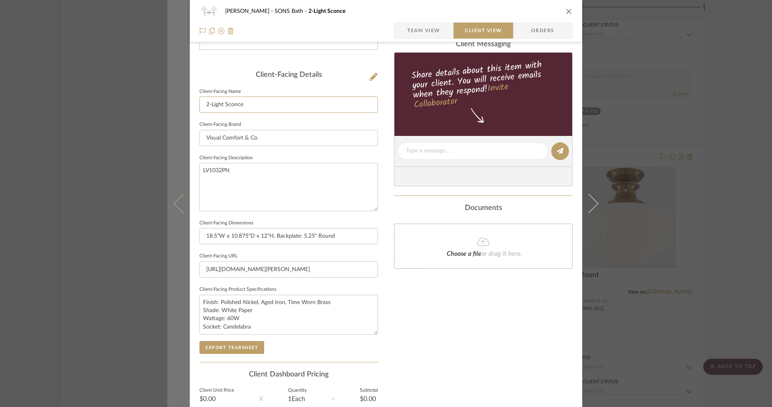
drag, startPoint x: 222, startPoint y: 105, endPoint x: 164, endPoint y: 99, distance: 58.9
click at [167, 99] on mat-dialog-content "OYER SONS Bath 2-Light Sconce Team View Client View Orders Client-Facing Detail…" at bounding box center [386, 154] width 438 height 656
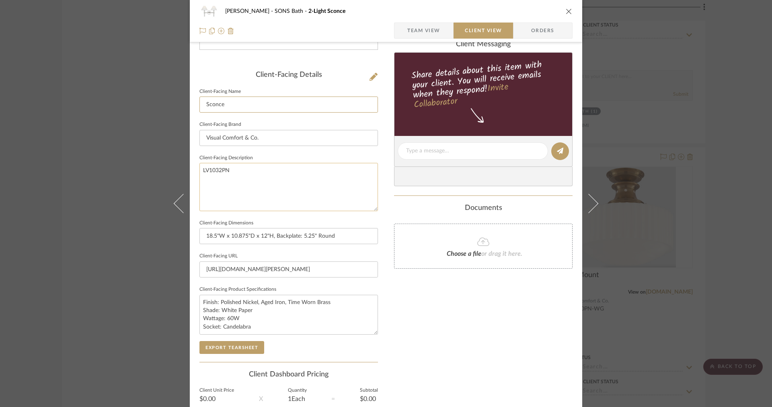
type input "Sconce"
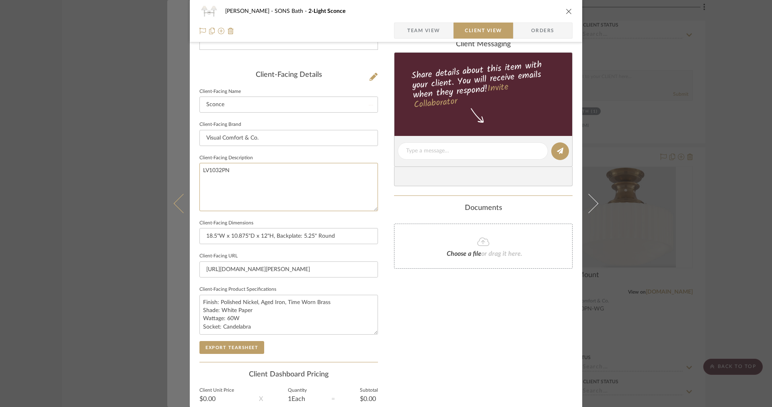
drag, startPoint x: 274, startPoint y: 169, endPoint x: 170, endPoint y: 162, distance: 104.0
click at [170, 162] on mat-dialog-content "OYER SONS Bath 2-Light Sconce Team View Client View Orders Client-Facing Detail…" at bounding box center [386, 154] width 438 height 656
type textarea "LV1032PN"
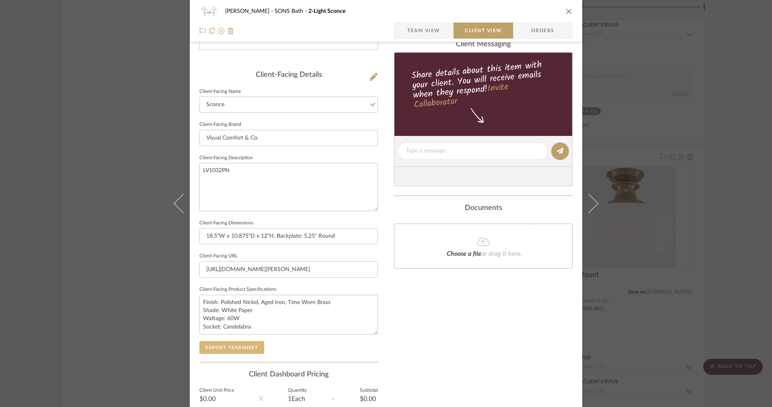
click at [223, 347] on button "Export Tearsheet" at bounding box center [231, 347] width 65 height 13
click at [214, 341] on button "Export Tearsheet" at bounding box center [231, 347] width 65 height 13
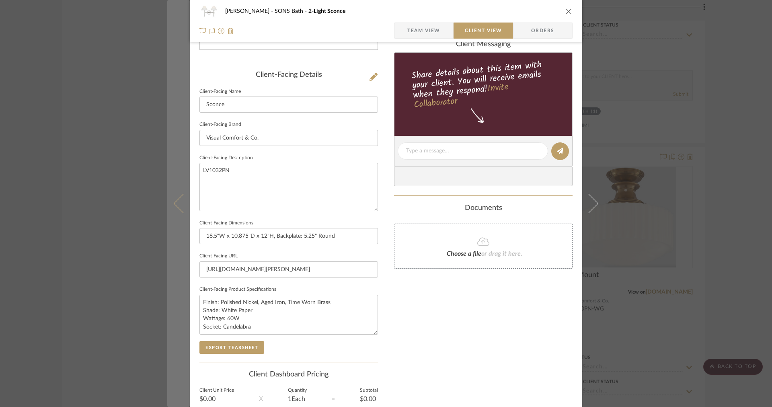
click at [179, 193] on button at bounding box center [178, 203] width 23 height 407
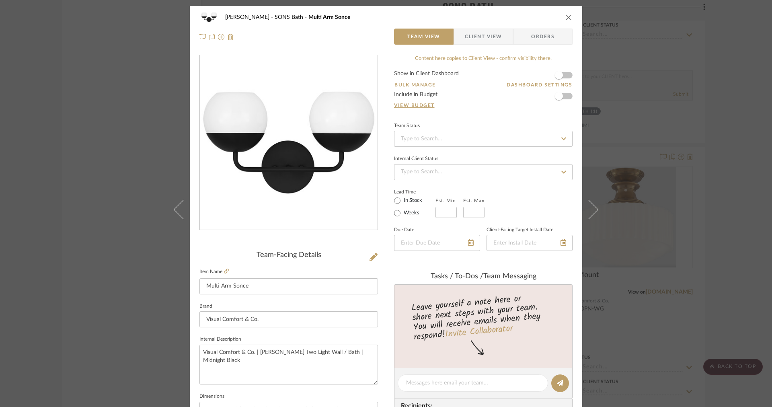
click at [478, 47] on div "OYER SONS Bath Multi Arm Sonce Team View Client View Orders" at bounding box center [386, 27] width 393 height 42
click at [476, 41] on span "Client View" at bounding box center [483, 37] width 37 height 16
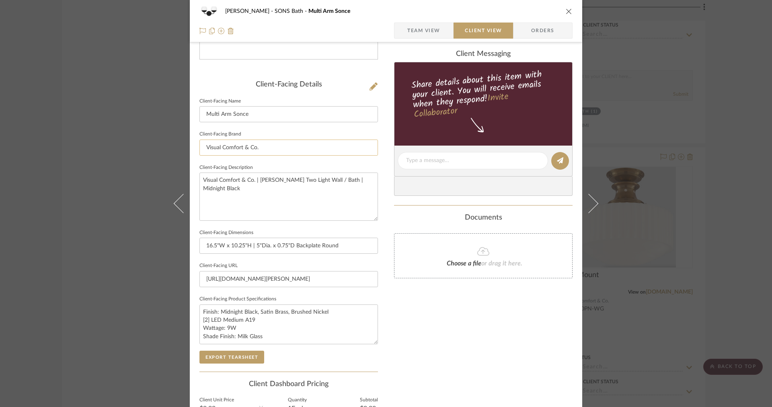
scroll to position [215, 0]
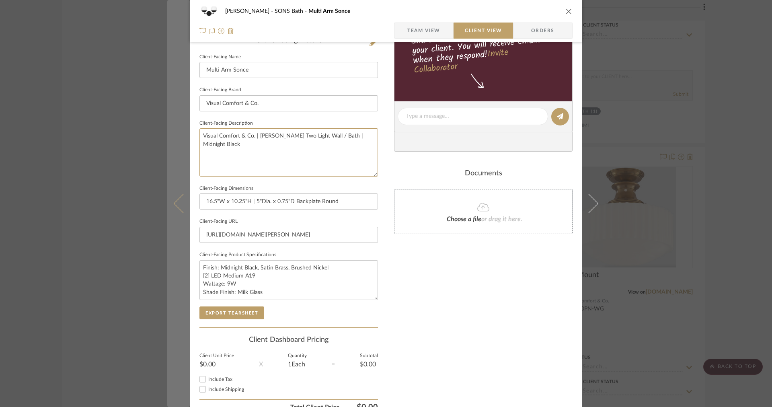
drag, startPoint x: 368, startPoint y: 143, endPoint x: 187, endPoint y: 140, distance: 181.8
click at [187, 140] on mat-dialog-content "OYER SONS Bath Multi Arm Sonce Team View Client View Orders Client-Facing Detai…" at bounding box center [386, 119] width 438 height 656
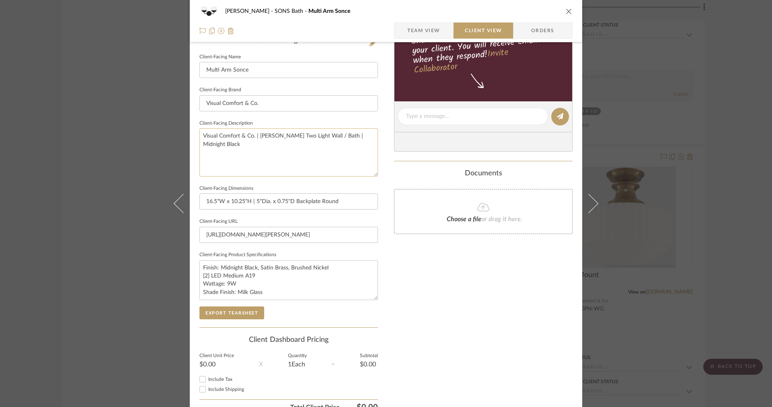
click at [318, 146] on textarea "Visual Comfort & Co. | [PERSON_NAME] Two Light Wall / Bath | Midnight Black" at bounding box center [288, 152] width 179 height 48
drag, startPoint x: 368, startPoint y: 136, endPoint x: 198, endPoint y: 134, distance: 170.5
click at [199, 134] on textarea "Visual Comfort & Co. | [PERSON_NAME] Two Light Wall / Bath | Midnight Black" at bounding box center [288, 152] width 179 height 48
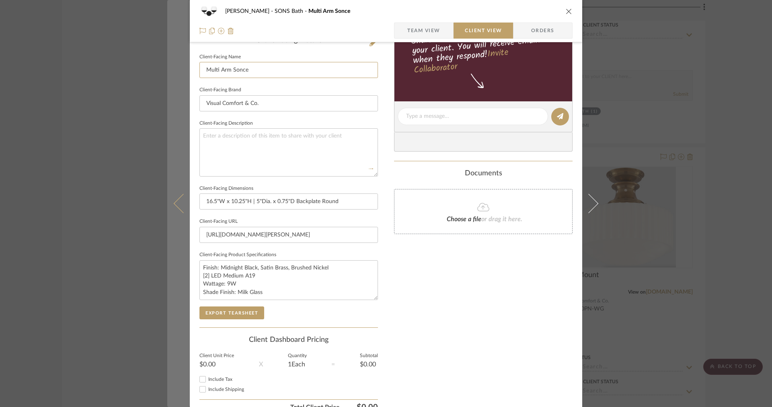
drag, startPoint x: 230, startPoint y: 72, endPoint x: 169, endPoint y: 63, distance: 61.3
click at [177, 64] on mat-dialog-content "OYER SONS Bath Multi Arm Sonce Team View Client View Orders Client-Facing Detai…" at bounding box center [386, 119] width 438 height 656
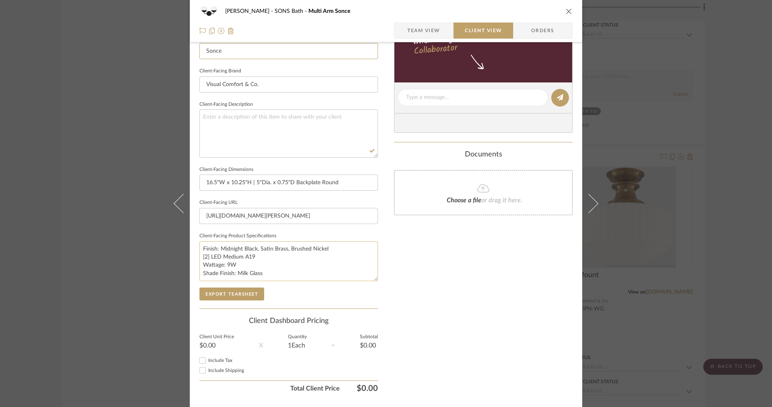
scroll to position [234, 0]
type input "Sonce"
click at [238, 288] on button "Export Tearsheet" at bounding box center [231, 293] width 65 height 13
drag, startPoint x: 258, startPoint y: 273, endPoint x: 201, endPoint y: 272, distance: 56.7
click at [200, 273] on textarea "Finish: Midnight Black, Satin Brass, Brushed Nickel [2] LED Medium A19 Wattage:…" at bounding box center [288, 260] width 179 height 40
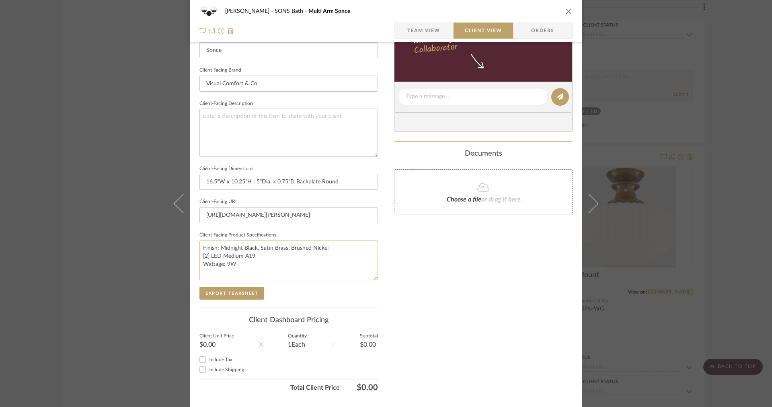
click at [353, 244] on textarea "Finish: Midnight Black, Satin Brass, Brushed Nickel [2] LED Medium A19 Wattage:…" at bounding box center [288, 260] width 179 height 40
paste textarea "Shade Finish: Milk Glas"
type textarea "Finish: Midnight Black, Satin Brass, Brushed Nickel Shade Finish: Milk Glas [2]…"
click at [243, 291] on button "Export Tearsheet" at bounding box center [231, 293] width 65 height 13
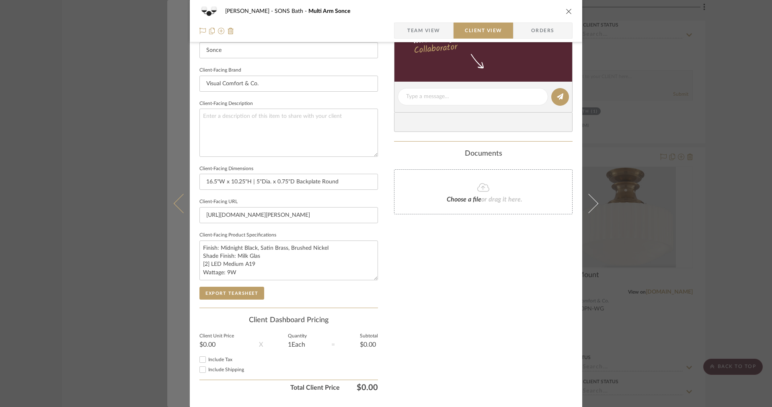
click at [178, 91] on button at bounding box center [178, 203] width 23 height 407
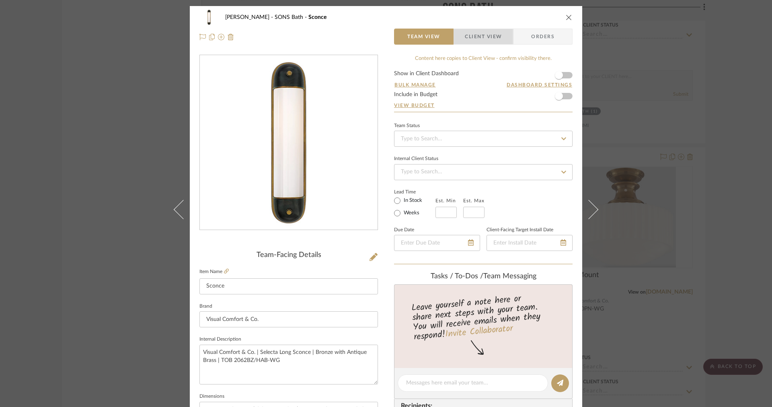
click at [485, 31] on span "Client View" at bounding box center [483, 37] width 37 height 16
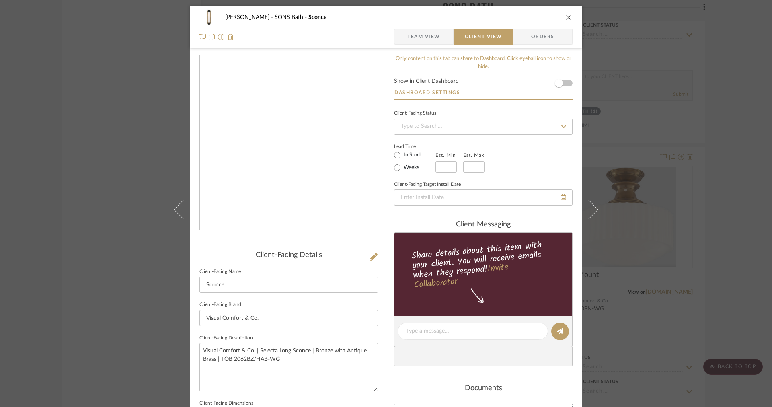
scroll to position [202, 0]
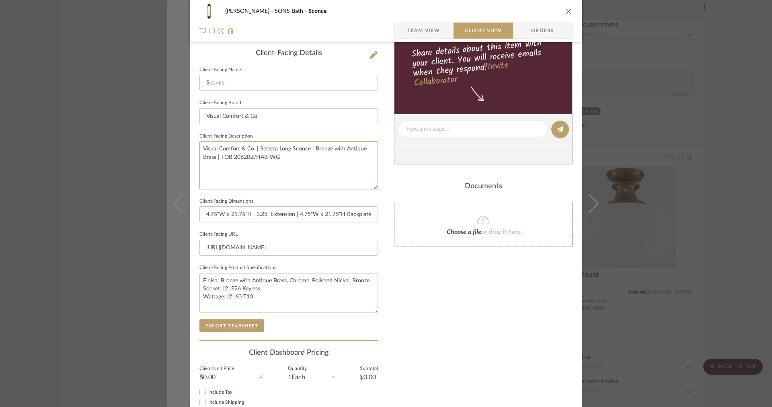
drag, startPoint x: 290, startPoint y: 160, endPoint x: 179, endPoint y: 140, distance: 112.9
click at [179, 140] on mat-dialog-content "OYER SONS Bath Sconce Team View Client View Orders Client-Facing Details Client…" at bounding box center [386, 132] width 438 height 656
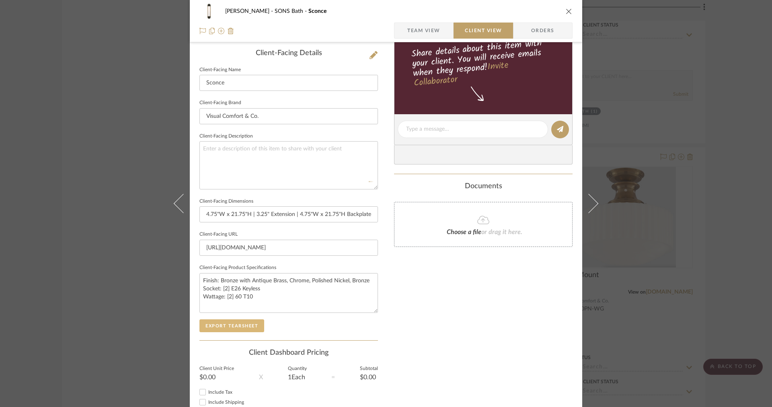
click at [233, 329] on button "Export Tearsheet" at bounding box center [231, 325] width 65 height 13
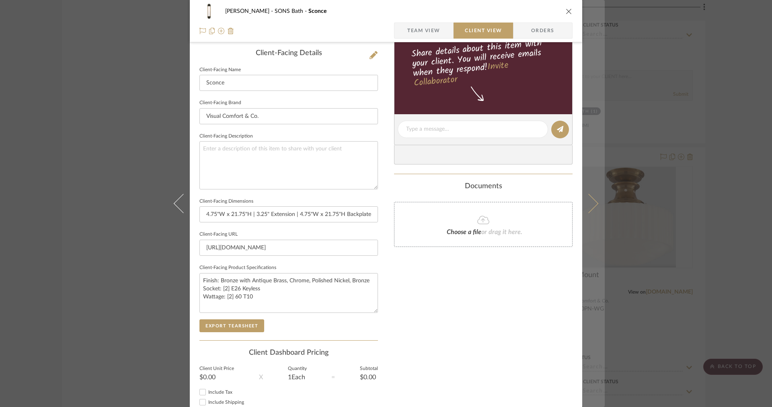
click at [585, 131] on button at bounding box center [593, 203] width 23 height 407
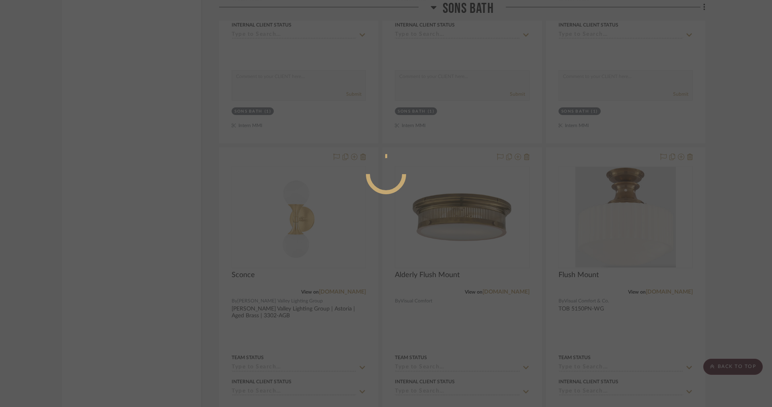
scroll to position [0, 0]
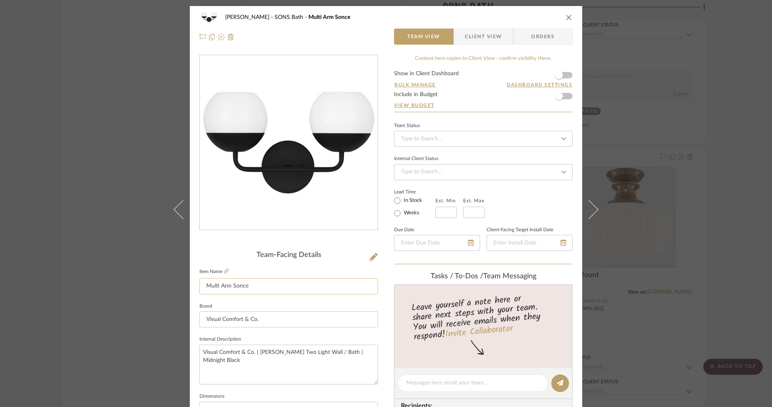
click at [232, 288] on input "Multi Arm Sonce" at bounding box center [288, 286] width 179 height 16
drag, startPoint x: 253, startPoint y: 287, endPoint x: 157, endPoint y: 279, distance: 95.6
click at [157, 280] on div "OYER SONS Bath Multi Arm Sonce Team View Client View Orders Team-Facing Details…" at bounding box center [386, 203] width 772 height 407
click at [214, 285] on input "Multi Arm Sconce" at bounding box center [288, 286] width 179 height 16
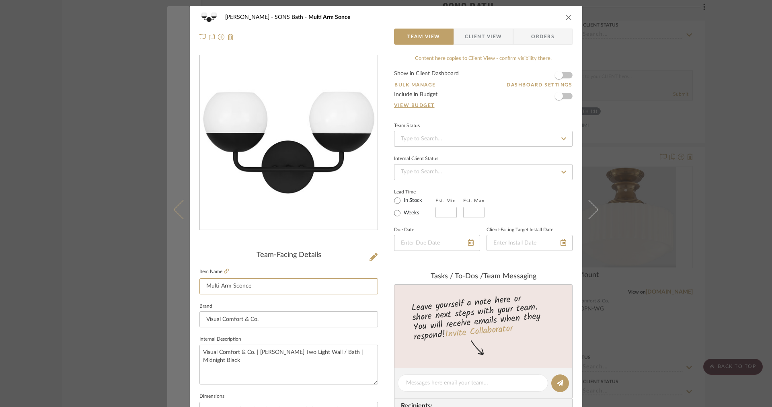
drag, startPoint x: 232, startPoint y: 287, endPoint x: 176, endPoint y: 286, distance: 56.3
click at [176, 286] on mat-dialog-content "OYER SONS Bath Multi Arm Sonce Team View Client View Orders Team-Facing Details…" at bounding box center [386, 377] width 438 height 743
type input "Sconce"
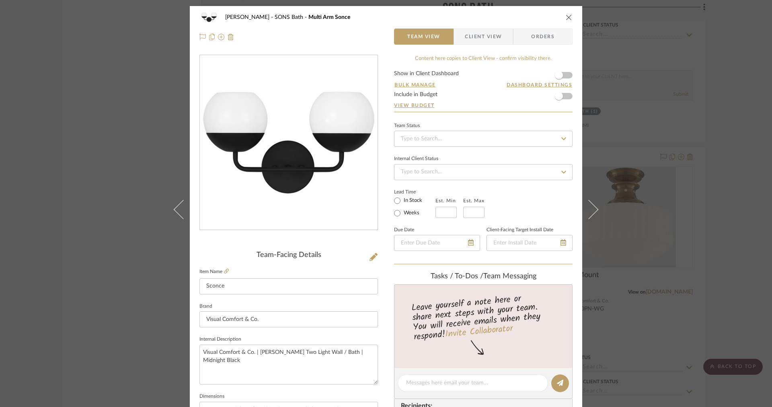
click at [480, 38] on span "Client View" at bounding box center [483, 37] width 37 height 16
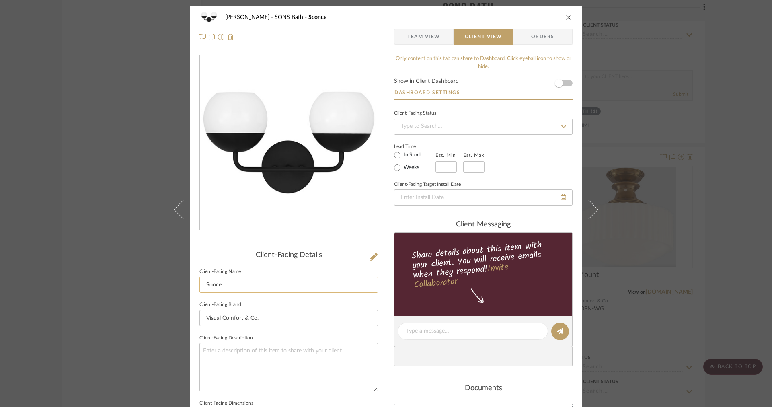
click at [207, 285] on input "Sonce" at bounding box center [288, 285] width 179 height 16
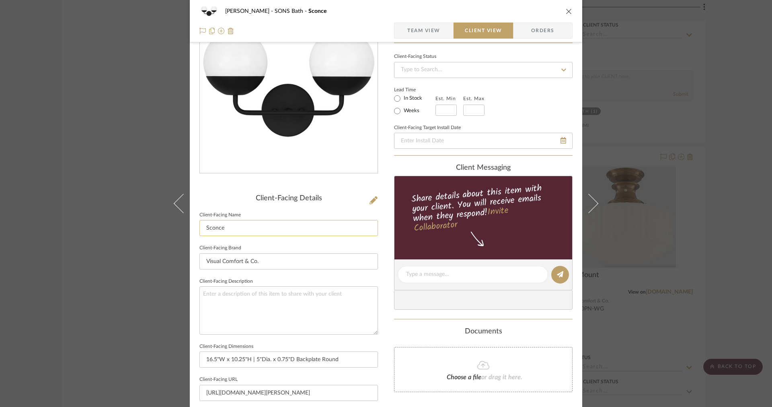
scroll to position [255, 0]
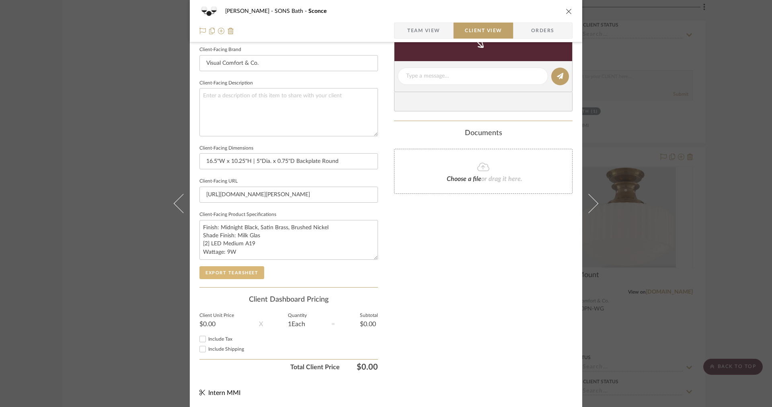
type input "Sconce"
click at [225, 275] on button "Export Tearsheet" at bounding box center [231, 272] width 65 height 13
click at [229, 275] on button "Export Tearsheet" at bounding box center [231, 272] width 65 height 13
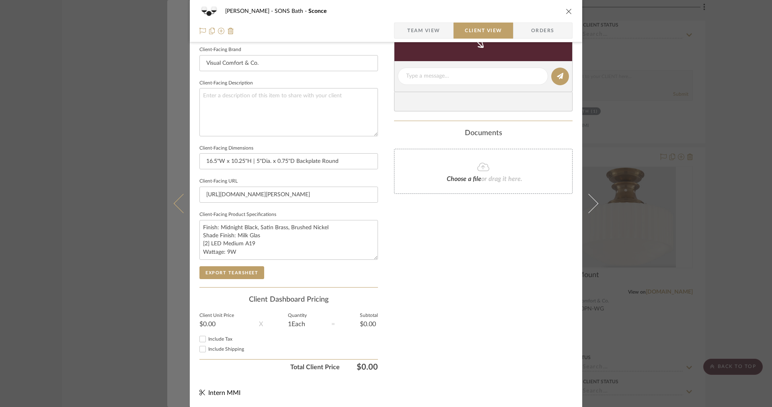
click at [181, 130] on button at bounding box center [178, 203] width 23 height 407
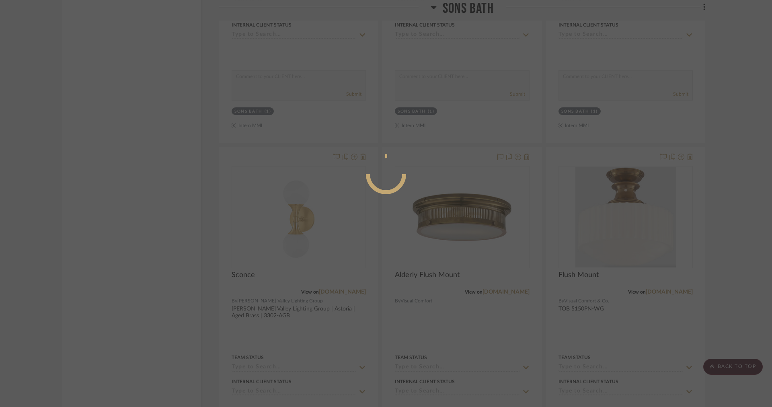
scroll to position [0, 0]
click at [181, 130] on div at bounding box center [386, 203] width 772 height 407
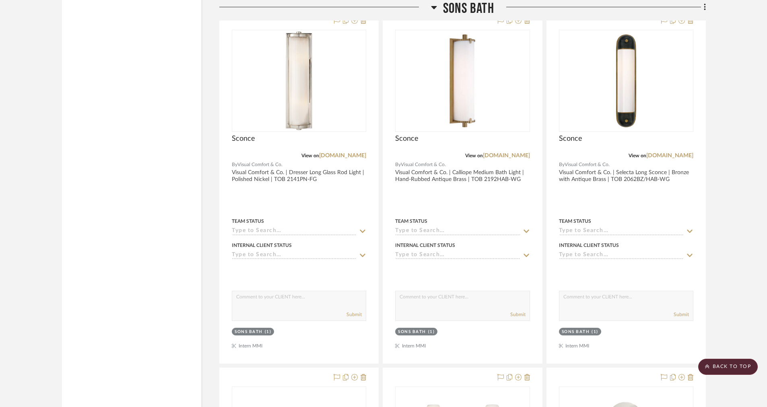
scroll to position [1634, 0]
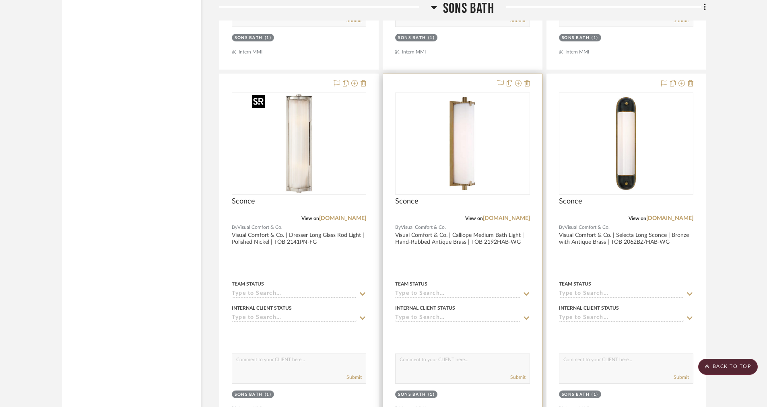
click at [438, 164] on img "0" at bounding box center [462, 143] width 101 height 101
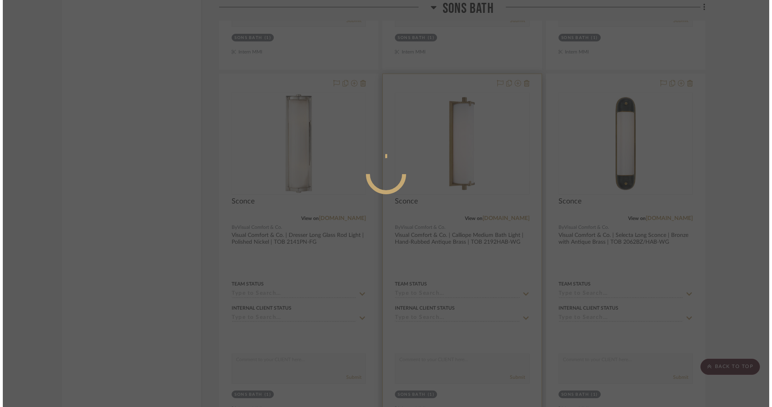
scroll to position [0, 0]
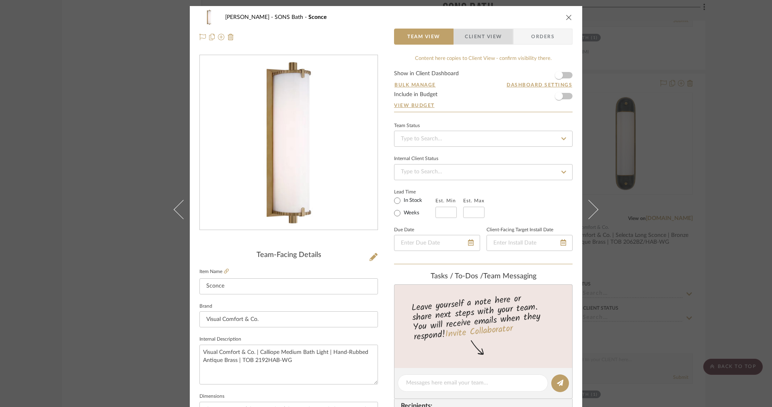
click at [458, 43] on span "button" at bounding box center [459, 37] width 11 height 16
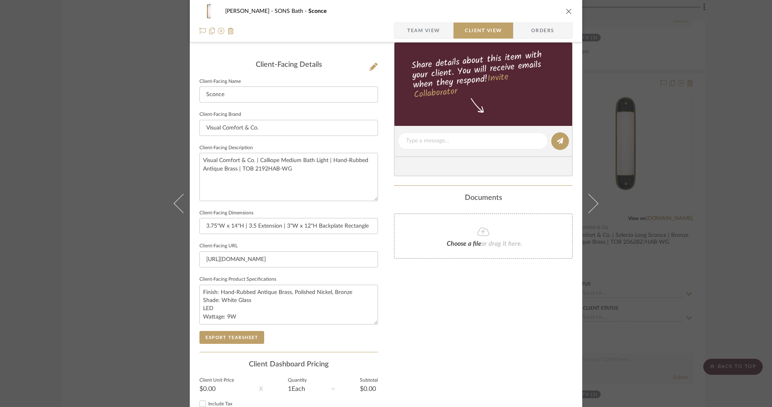
scroll to position [214, 0]
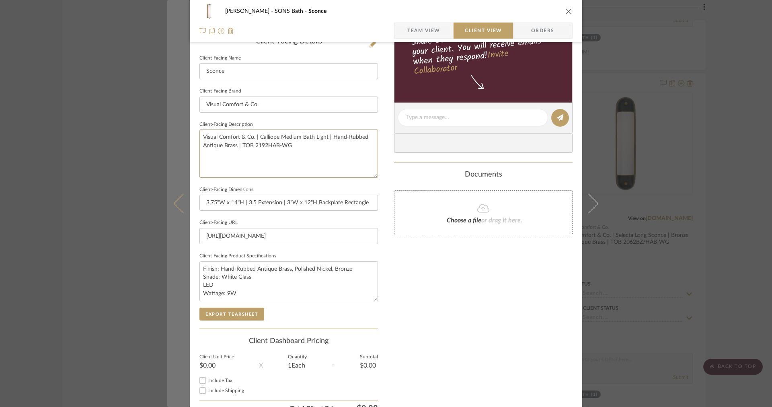
drag, startPoint x: 302, startPoint y: 156, endPoint x: 151, endPoint y: 121, distance: 154.9
click at [152, 121] on div "OYER SONS Bath Sconce Team View Client View Orders Client-Facing Details Client…" at bounding box center [386, 203] width 772 height 407
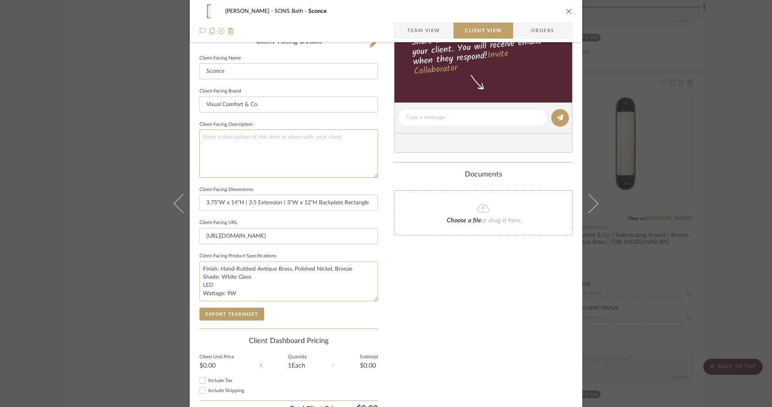
scroll to position [238, 0]
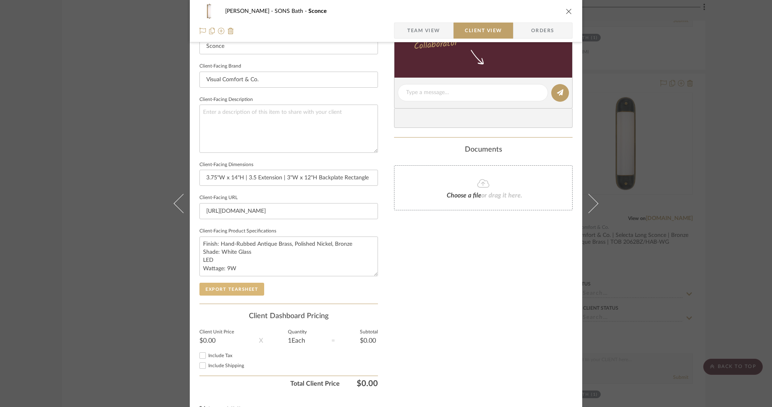
click at [235, 285] on button "Export Tearsheet" at bounding box center [231, 289] width 65 height 13
click at [238, 281] on sr-form-field "Client-Facing Product Specifications Finish: Hand-Rubbed Antique Brass, Polishe…" at bounding box center [288, 254] width 179 height 57
click at [228, 287] on button "Export Tearsheet" at bounding box center [231, 289] width 65 height 13
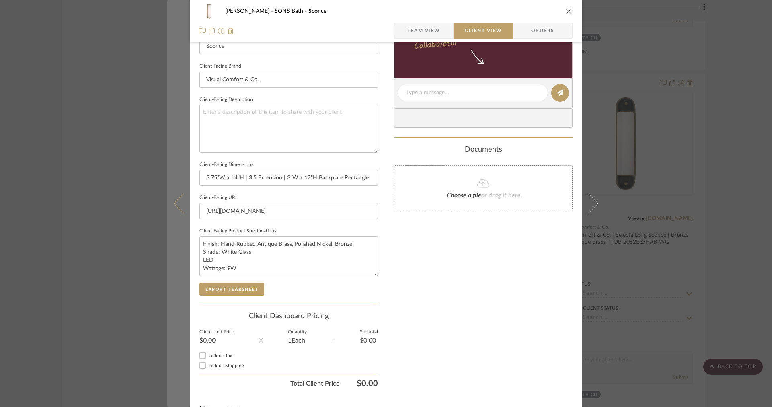
click at [181, 123] on button at bounding box center [178, 203] width 23 height 407
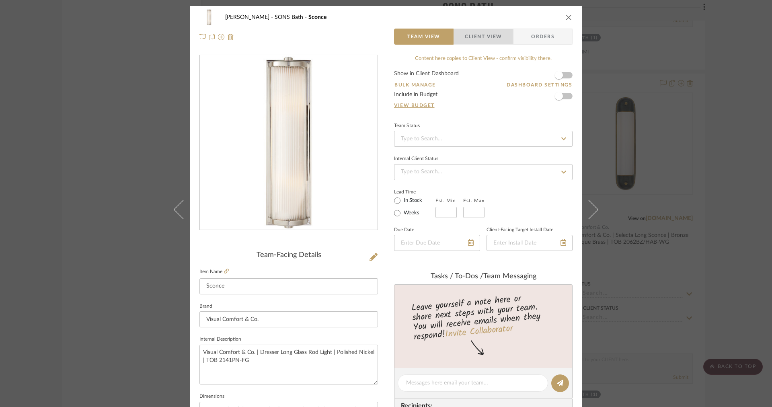
click at [483, 29] on span "Client View" at bounding box center [483, 37] width 37 height 16
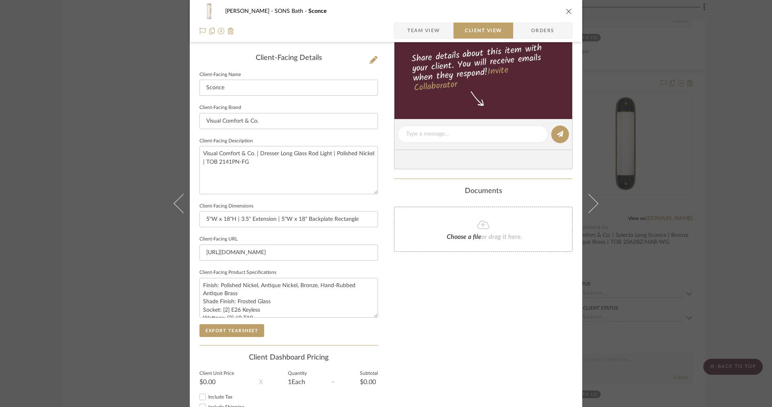
scroll to position [255, 0]
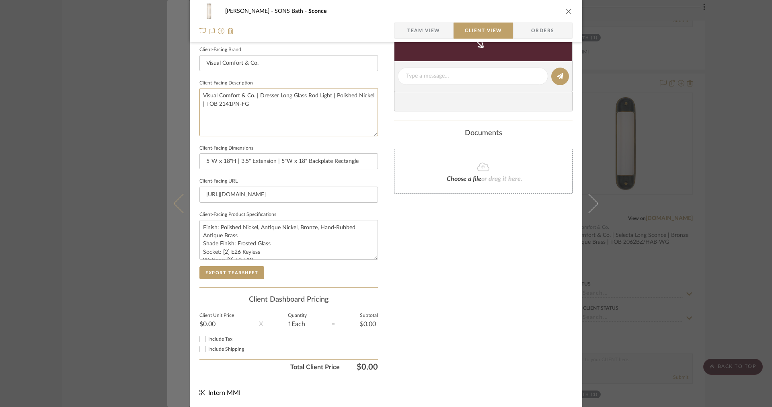
drag, startPoint x: 261, startPoint y: 113, endPoint x: 182, endPoint y: 85, distance: 83.3
click at [182, 86] on mat-dialog-content "OYER SONS Bath Sconce Team View Client View Orders Client-Facing Details Client…" at bounding box center [386, 79] width 438 height 656
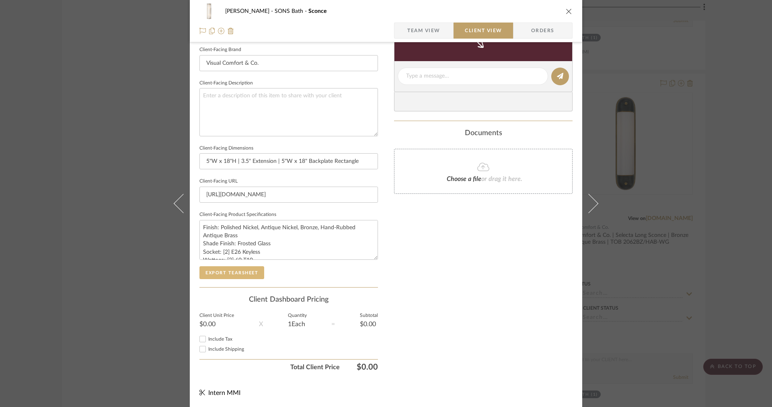
click at [242, 273] on button "Export Tearsheet" at bounding box center [231, 272] width 65 height 13
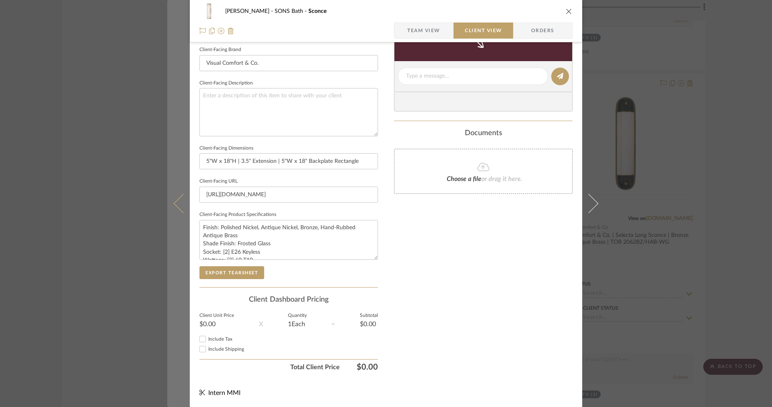
click at [181, 134] on button at bounding box center [178, 203] width 23 height 407
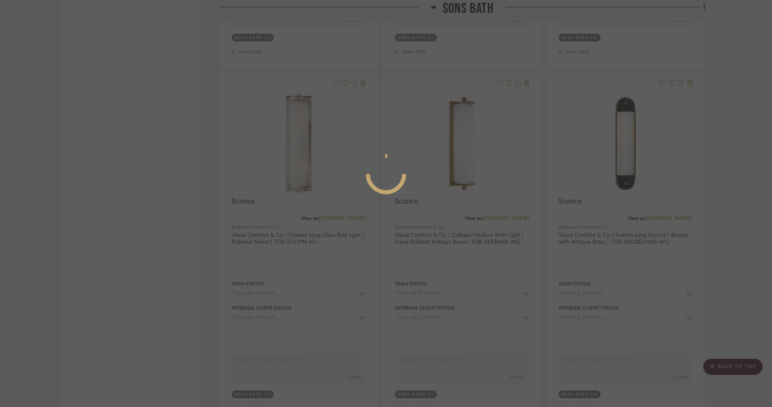
scroll to position [0, 0]
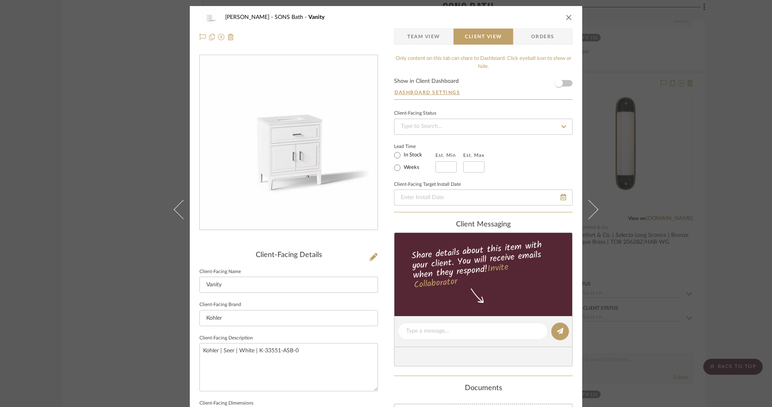
click at [473, 38] on span "Client View" at bounding box center [483, 37] width 37 height 16
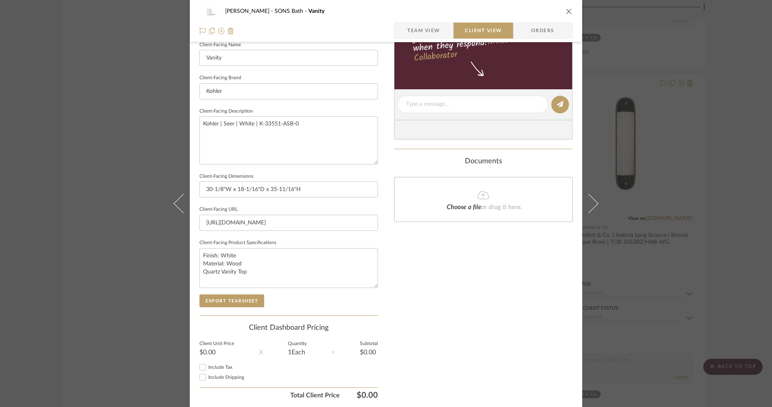
scroll to position [177, 0]
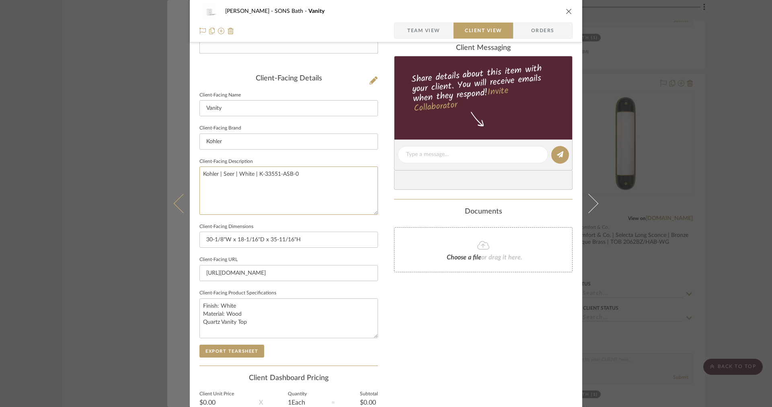
drag, startPoint x: 335, startPoint y: 192, endPoint x: 183, endPoint y: 165, distance: 154.7
click at [183, 165] on mat-dialog-content "OYER SONS Bath Vanity Team View Client View Orders Client-Facing Details Client…" at bounding box center [386, 157] width 438 height 656
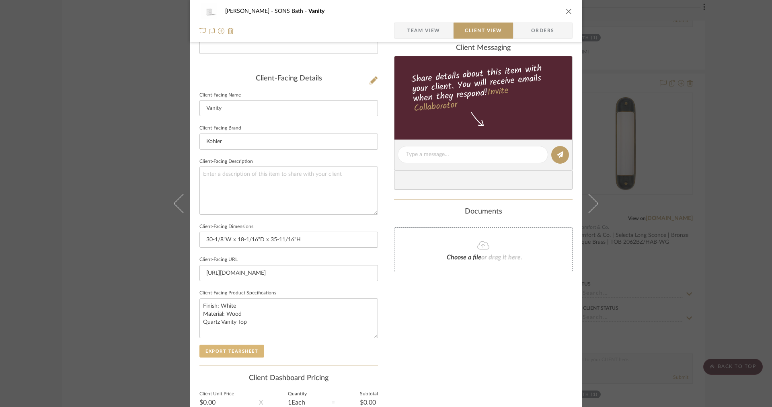
click at [219, 354] on button "Export Tearsheet" at bounding box center [231, 351] width 65 height 13
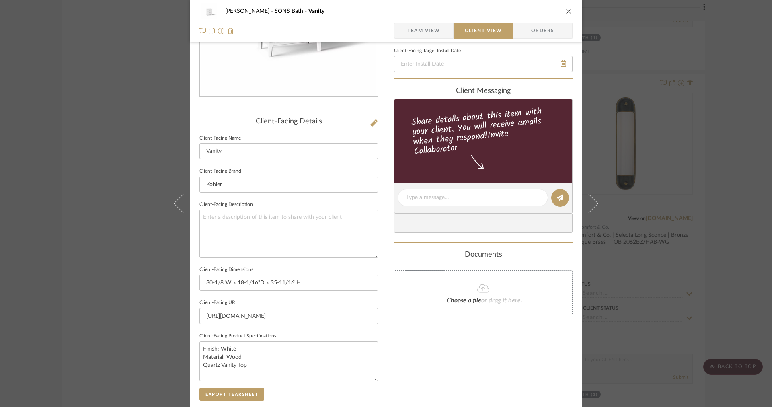
scroll to position [4, 0]
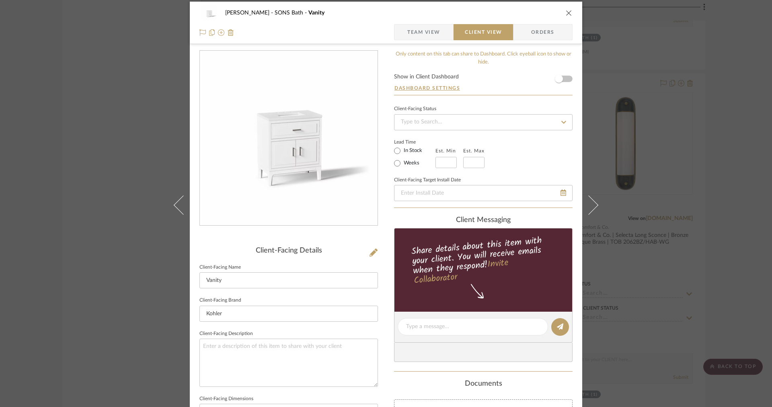
click at [416, 36] on span "Team View" at bounding box center [423, 32] width 33 height 16
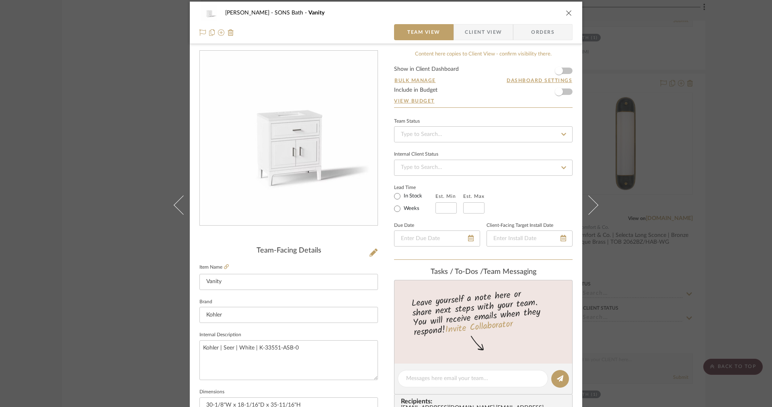
click at [221, 266] on label "Item Name" at bounding box center [213, 267] width 29 height 7
click at [226, 266] on icon at bounding box center [226, 266] width 5 height 5
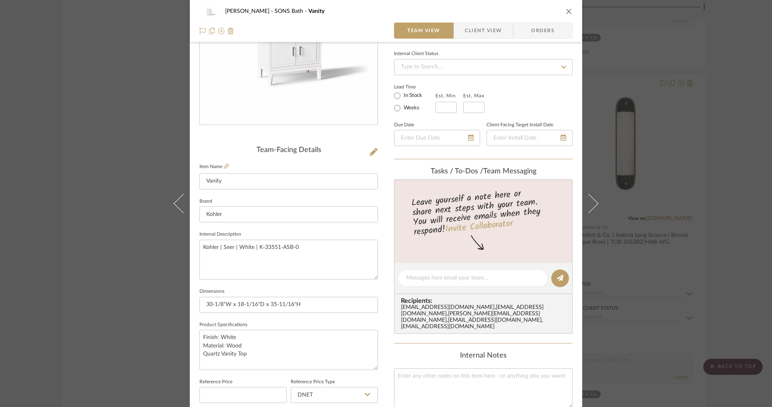
scroll to position [226, 0]
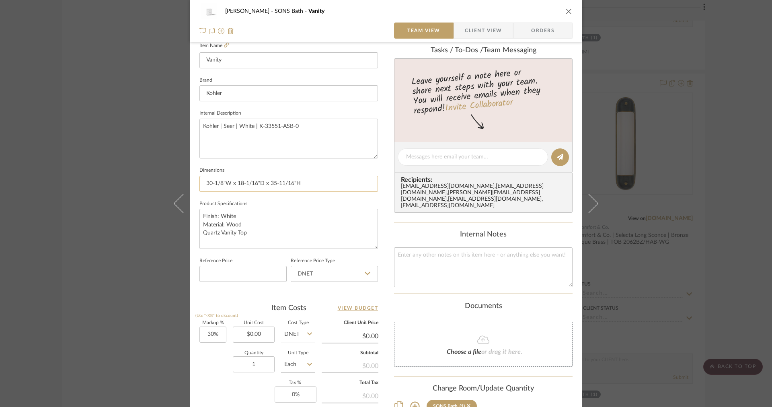
click at [323, 180] on input "30-1/8"W x 18-1/16"D x 35-11/16"H" at bounding box center [288, 184] width 179 height 16
type input "30-1/8"W x 18-1/16"D x 35-11/16"H | 1-3/16" Vanity Top Thickness"
click at [317, 233] on textarea "Finish: White Material: Wood Quartz Vanity Top" at bounding box center [288, 229] width 179 height 40
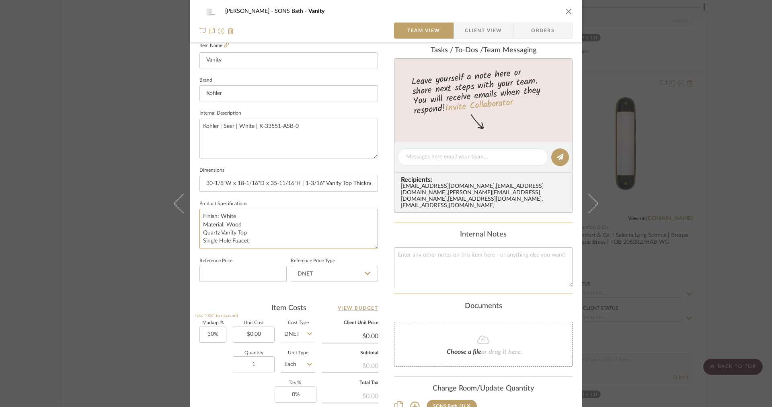
type textarea "Finish: White Material: Wood Quartz Vanity Top Single Hole Fuacet"
click at [482, 26] on span "Client View" at bounding box center [483, 31] width 37 height 16
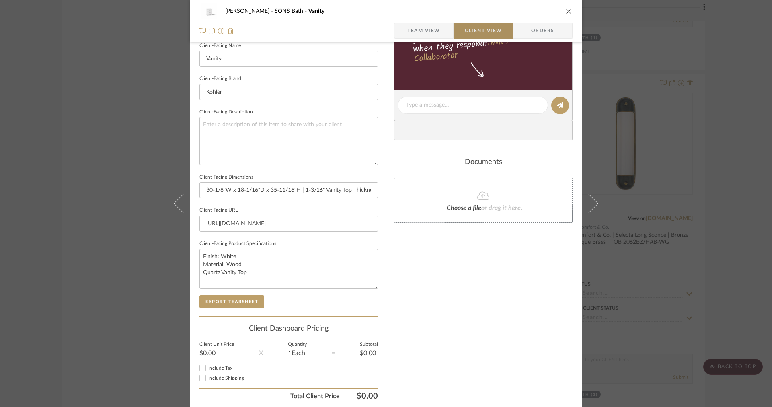
type textarea "Finish: White Material: Wood Quartz Vanity Top Single Hole Fuacet"
click at [234, 295] on button "Export Tearsheet" at bounding box center [231, 301] width 65 height 13
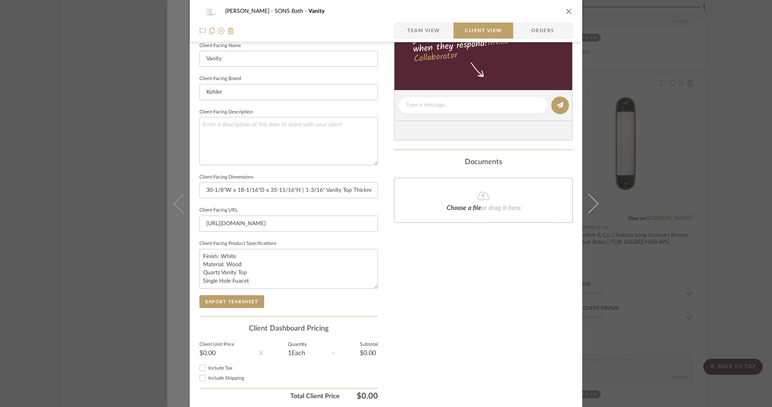
click at [178, 152] on button at bounding box center [178, 203] width 23 height 407
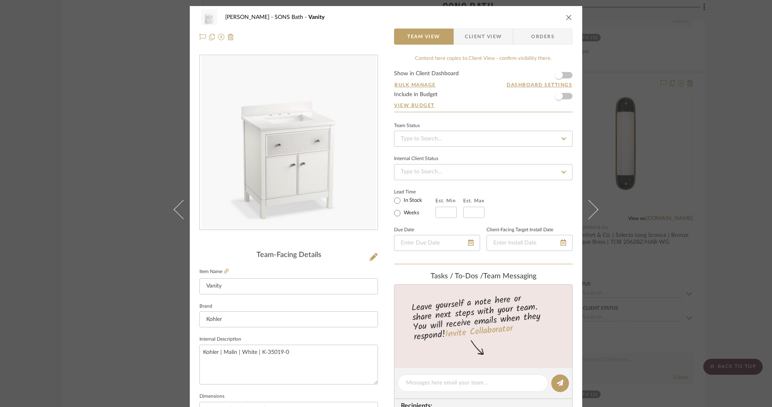
click at [469, 34] on span "Client View" at bounding box center [483, 37] width 37 height 16
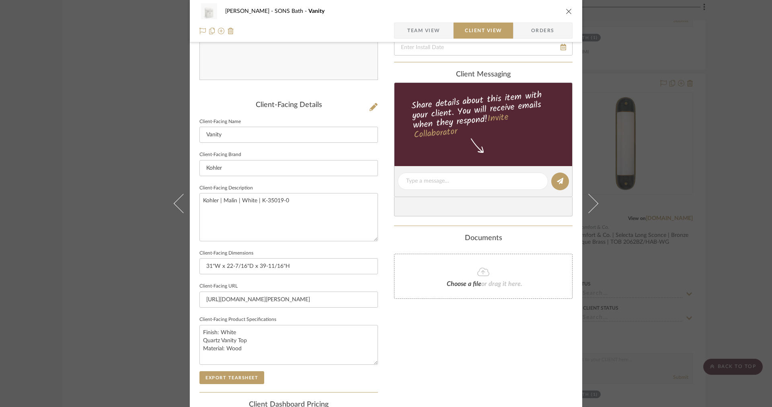
scroll to position [205, 0]
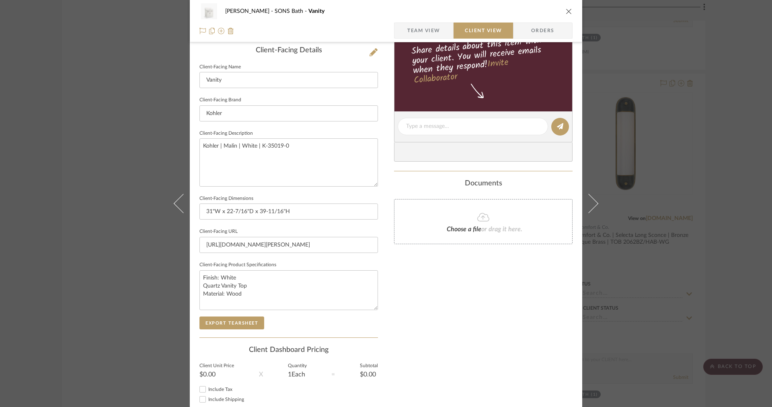
click at [397, 32] on span "button" at bounding box center [401, 31] width 13 height 16
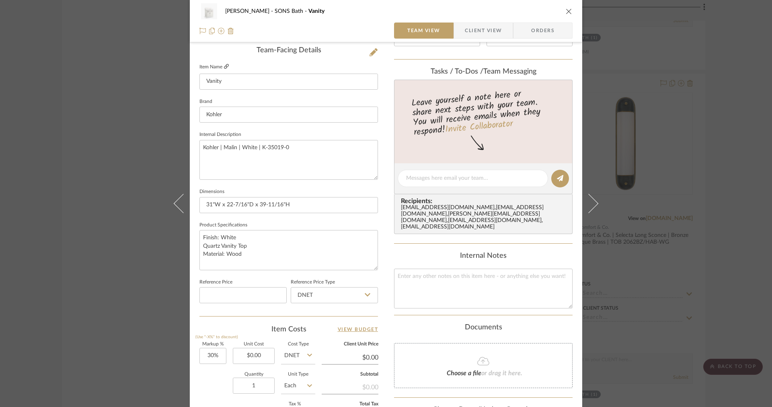
click at [224, 70] on link at bounding box center [226, 67] width 5 height 7
click at [471, 37] on span "Client View" at bounding box center [483, 31] width 37 height 16
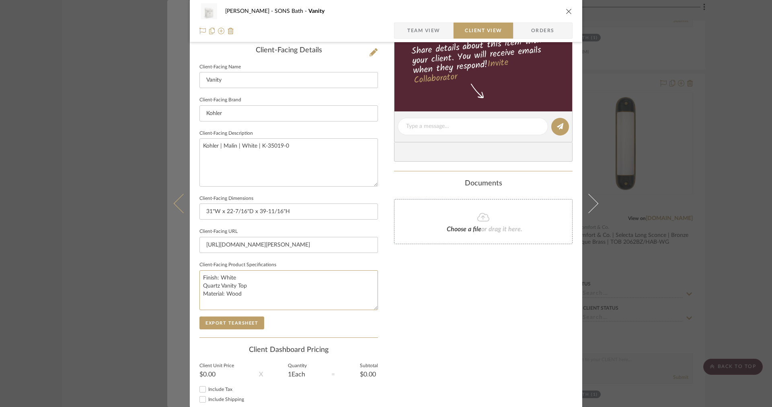
drag, startPoint x: 243, startPoint y: 289, endPoint x: 181, endPoint y: 290, distance: 61.1
click at [181, 290] on mat-dialog-content "OYER SONS Bath Vanity Team View Client View Orders Client-Facing Details Client…" at bounding box center [386, 129] width 438 height 656
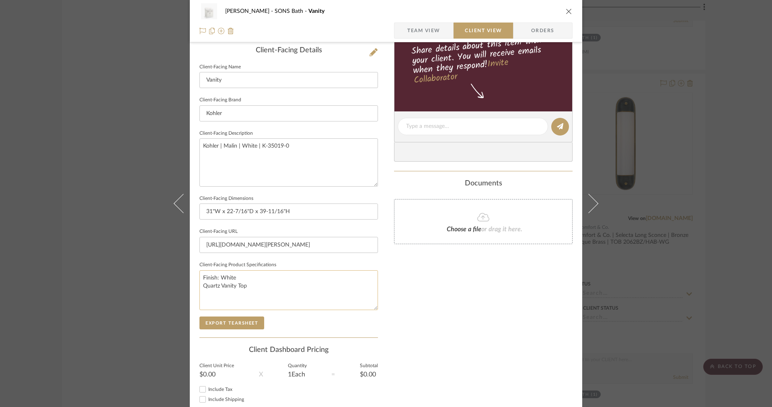
click at [250, 275] on textarea "Finish: White Quartz Vanity Top" at bounding box center [288, 290] width 179 height 40
paste textarea "Material: Wood"
type textarea "Finish: White Material: Wood Quartz Vanity Top"
click at [324, 212] on input "31"W x 22-7/16"D x 39-11/16"H" at bounding box center [288, 211] width 179 height 16
type input "31"W x 22-7/16"D x 39-11/16"H | 17" Drawer Extension"
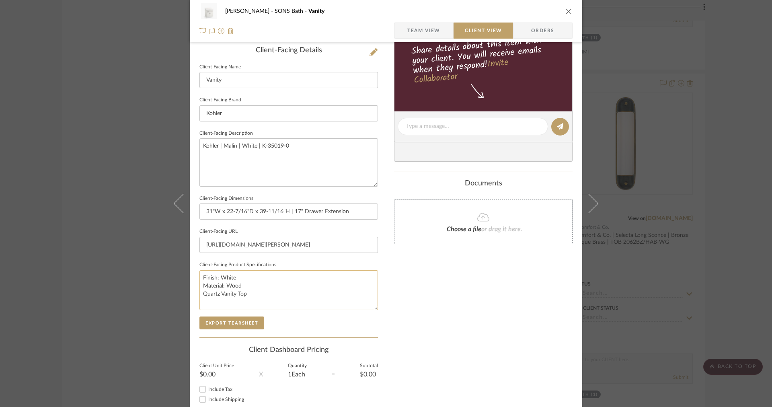
click at [252, 291] on textarea "Finish: White Material: Wood Quartz Vanity Top" at bounding box center [288, 290] width 179 height 40
type textarea "Finish: White Material: Wood Quartz Vanity Top Widespread Faucet"
type textarea "Finish: White Material: Wood Quartz Vanity Top Widespread Faucet Hole"
click at [283, 301] on textarea "Finish: White Material: Wood Quartz Vanity Top Widespread Faucet Hole" at bounding box center [288, 290] width 179 height 40
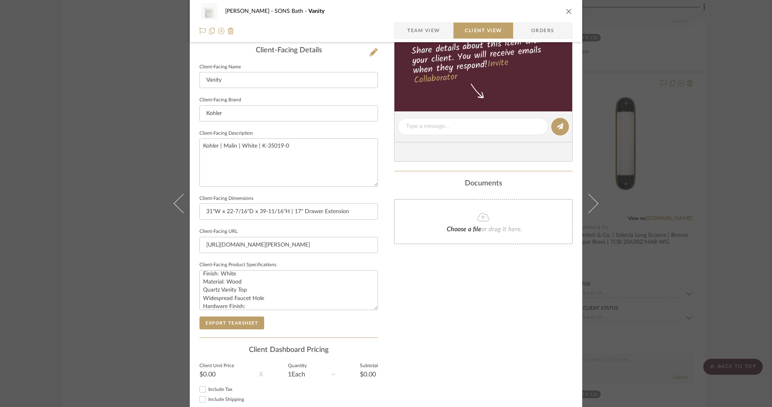
type textarea "Finish: White Material: Wood Quartz Vanity Top Widespread Faucet Hole Hardware …"
click at [244, 303] on textarea "Finish: White Material: Wood Quartz Vanity Top Widespread Faucet Hole Hardware …" at bounding box center [288, 290] width 179 height 40
click at [242, 306] on textarea "Finish: White Material: Wood Quartz Vanity Top Widespread Faucet Hole Hardware …" at bounding box center [288, 290] width 179 height 40
type textarea "Finish: White Material: Wood Quartz Vanity Top Widespread Faucet Hole Hardware …"
click at [241, 321] on button "Export Tearsheet" at bounding box center [231, 323] width 65 height 13
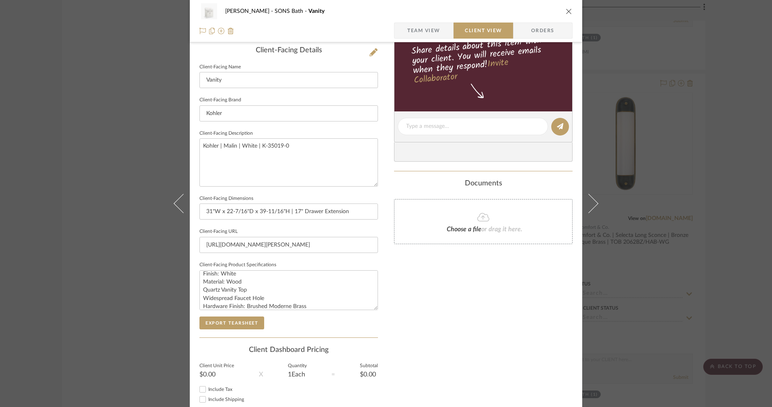
click at [249, 331] on div "Client-Facing Details Client-Facing Name Vanity Client-Facing Brand Kohler Clie…" at bounding box center [288, 191] width 179 height 291
click at [247, 323] on button "Export Tearsheet" at bounding box center [231, 323] width 65 height 13
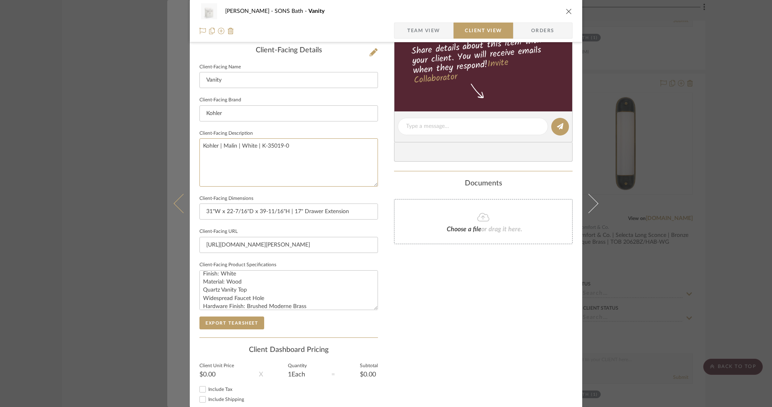
drag, startPoint x: 321, startPoint y: 158, endPoint x: 172, endPoint y: 137, distance: 150.7
click at [172, 137] on mat-dialog-content "OYER SONS Bath Vanity Team View Client View Orders Client-Facing Details Client…" at bounding box center [386, 129] width 438 height 656
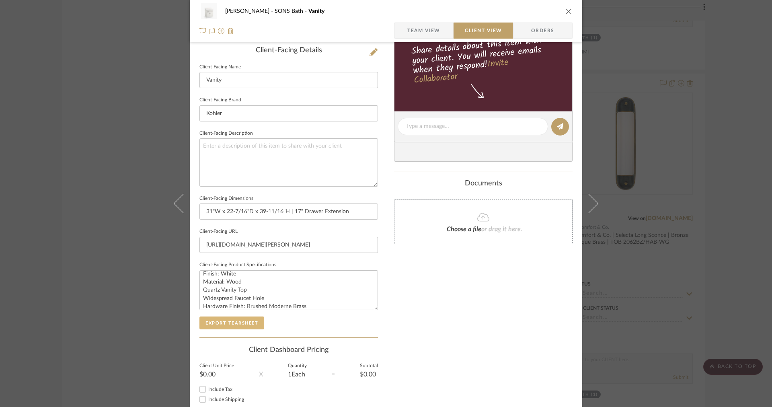
click at [233, 321] on button "Export Tearsheet" at bounding box center [231, 323] width 65 height 13
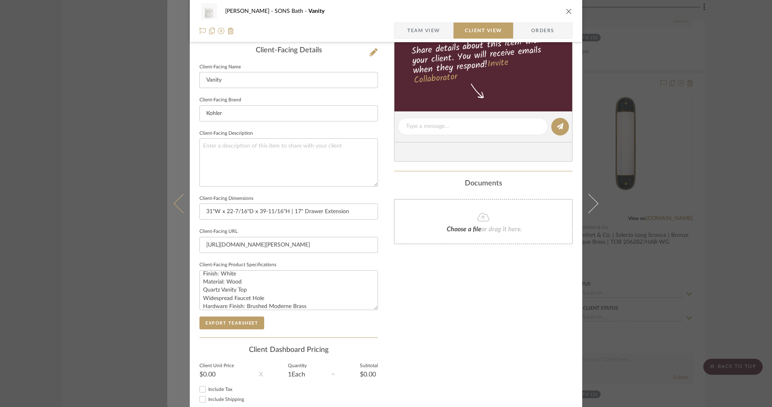
click at [182, 129] on button at bounding box center [178, 203] width 23 height 407
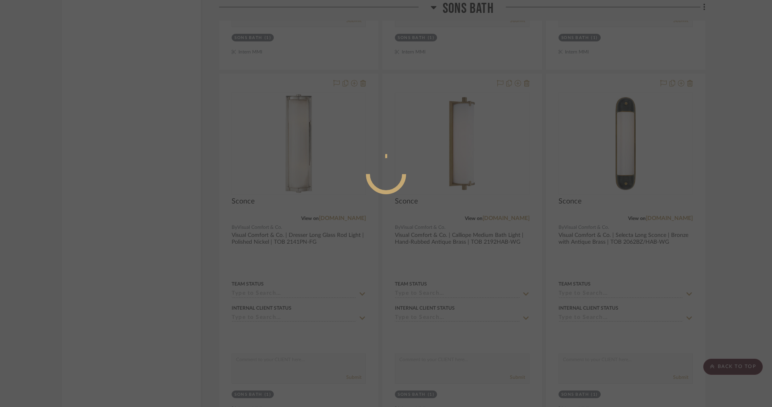
scroll to position [0, 0]
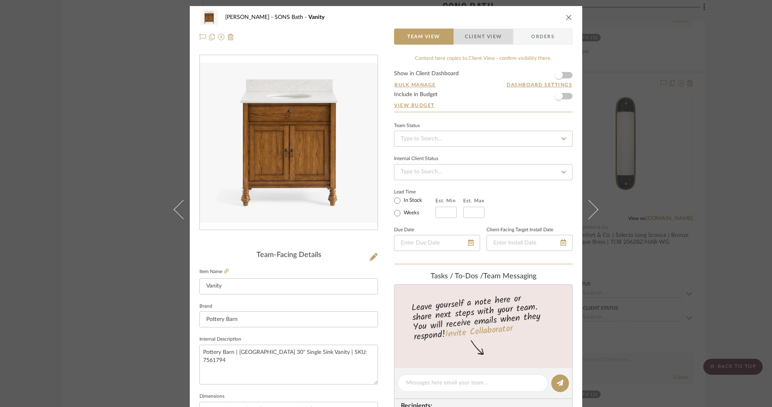
click at [471, 29] on span "Client View" at bounding box center [483, 37] width 37 height 16
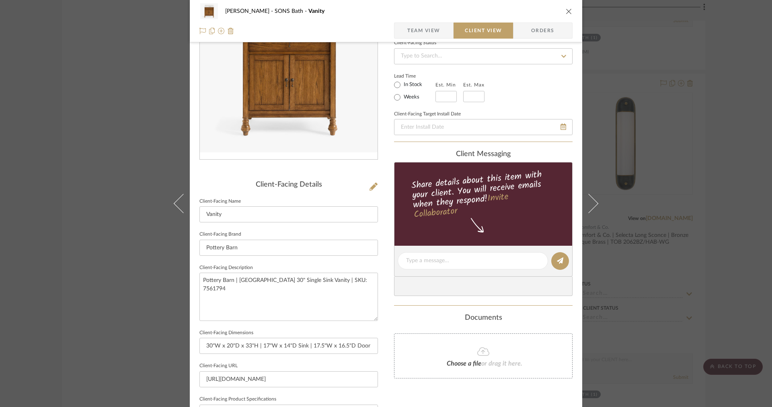
scroll to position [234, 0]
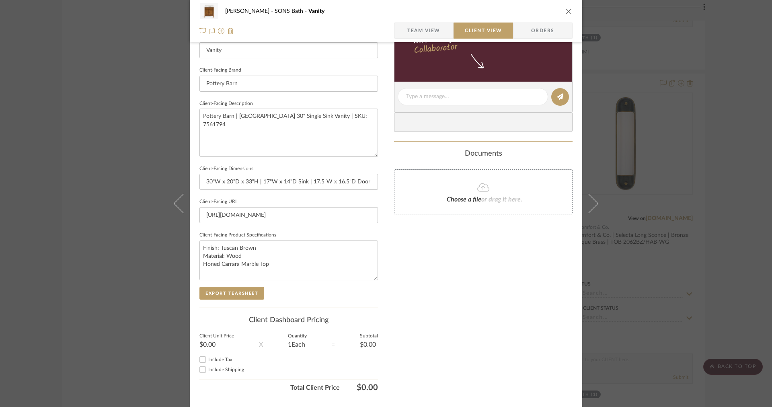
click at [402, 40] on div "OYER SONS Bath Vanity Team View Client View Orders" at bounding box center [386, 21] width 393 height 42
click at [403, 34] on span "button" at bounding box center [401, 31] width 13 height 16
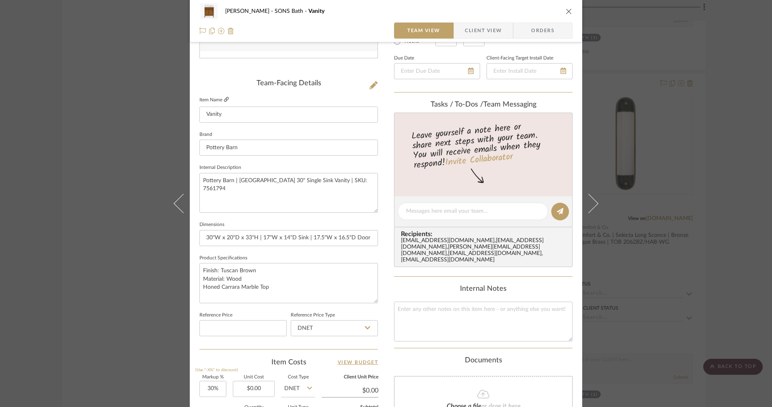
scroll to position [152, 0]
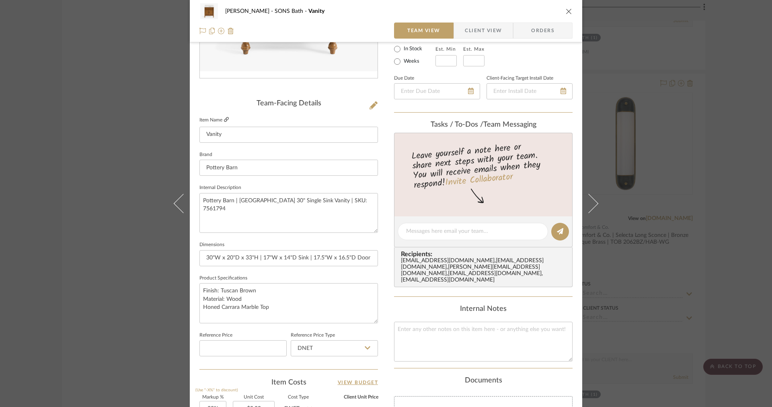
click at [224, 119] on icon at bounding box center [226, 119] width 5 height 5
click at [273, 296] on textarea "Finish: Tuscan Brown Material: Wood Honed Carrara Marble Top" at bounding box center [288, 303] width 179 height 40
click at [284, 308] on textarea "Finish: Tuscan Brown Material: Wood Honed Carrara Marble Top" at bounding box center [288, 303] width 179 height 40
type textarea "Finish: Tuscan Brown Material: Wood Honed Carrara Marble Top 8" Widespread Fauc…"
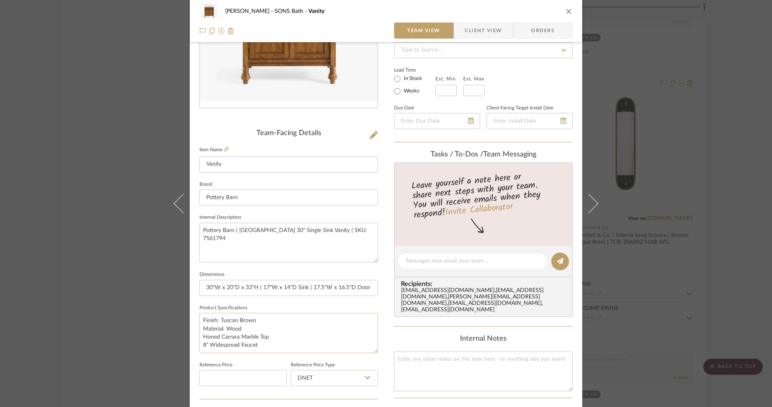
scroll to position [148, 0]
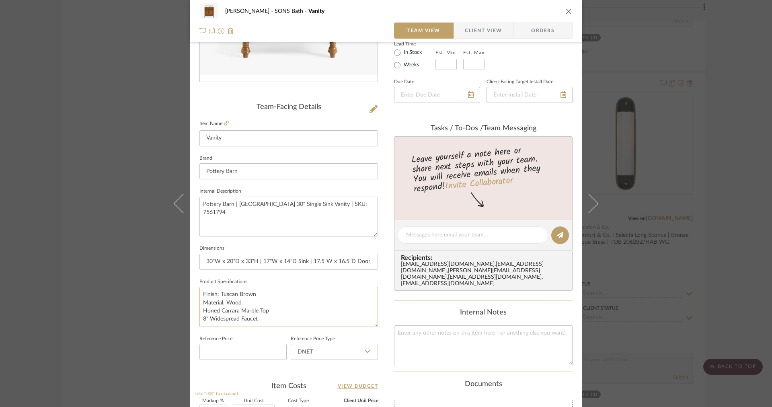
click at [271, 312] on textarea "Finish: Tuscan Brown Material: Wood Honed Carrara Marble Top 8" Widespread Fauc…" at bounding box center [288, 307] width 179 height 40
click at [263, 317] on textarea "Finish: Tuscan Brown Material: Wood Honed Carrara Marble Top 8" Widespread Fauc…" at bounding box center [288, 307] width 179 height 40
type textarea "Finish: Tuscan Brown Material: Wood Honed Carrara Marble Top 8" Widespread Fauc…"
click at [473, 40] on div "OYER SONS Bath Vanity Team View Client View Orders" at bounding box center [386, 21] width 393 height 42
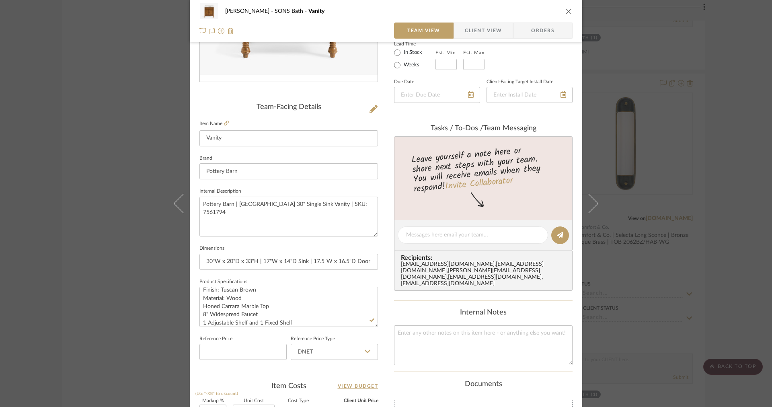
click at [473, 35] on span "Client View" at bounding box center [483, 31] width 37 height 16
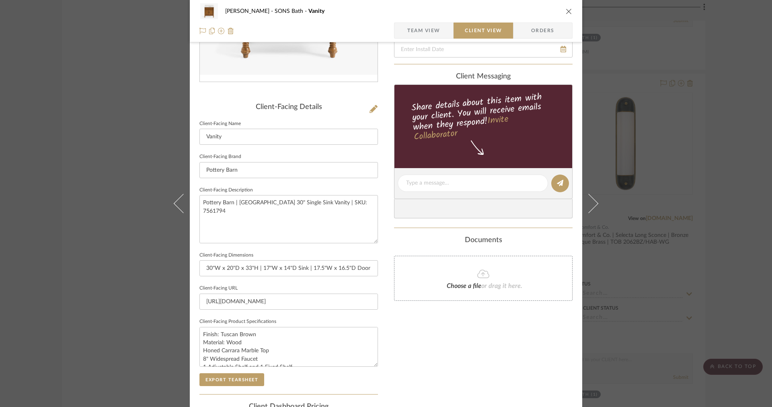
click at [427, 34] on span "Team View" at bounding box center [423, 31] width 33 height 16
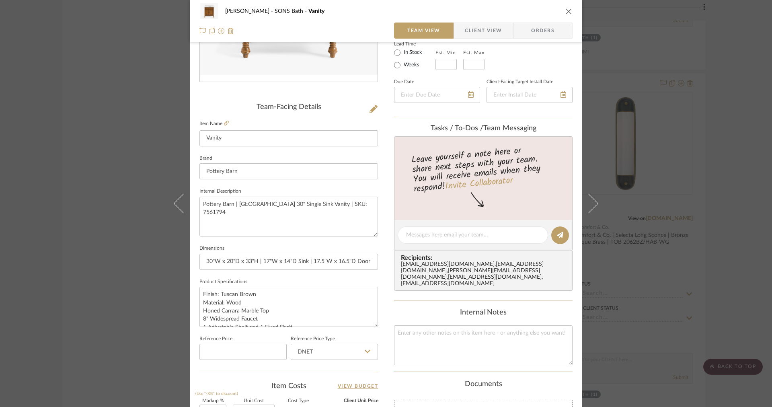
click at [470, 36] on span "Client View" at bounding box center [483, 31] width 37 height 16
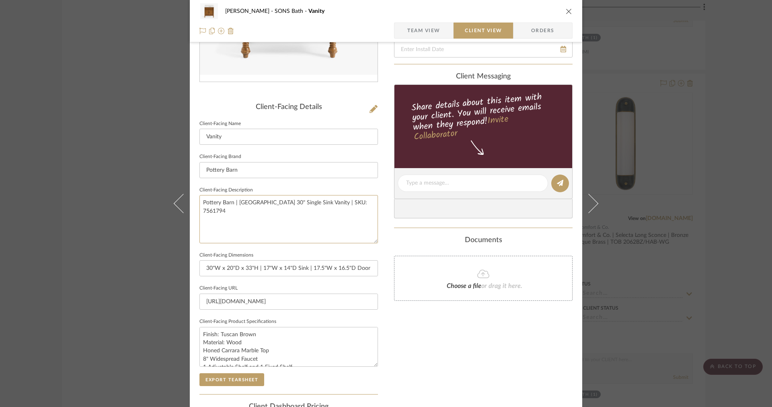
drag, startPoint x: 370, startPoint y: 205, endPoint x: 154, endPoint y: 185, distance: 216.5
click at [154, 185] on div "OYER SONS Bath Vanity Team View Client View Orders Client-Facing Details Client…" at bounding box center [386, 203] width 772 height 407
click at [204, 374] on button "Export Tearsheet" at bounding box center [231, 379] width 65 height 13
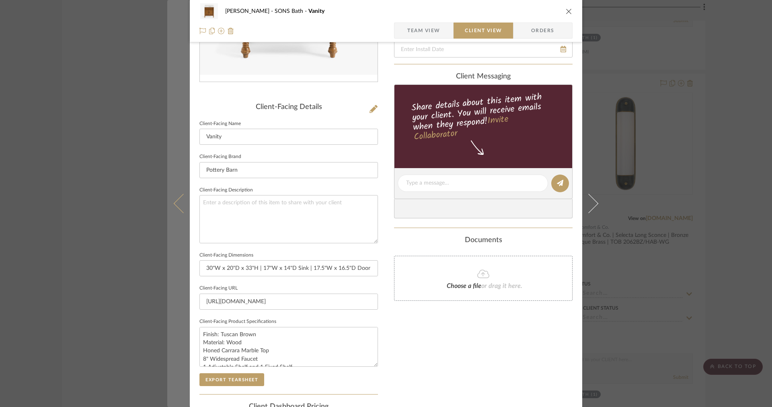
click at [176, 153] on button at bounding box center [178, 203] width 23 height 407
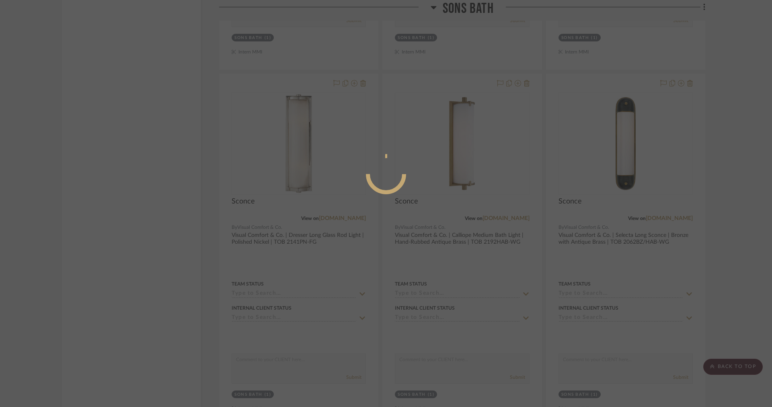
scroll to position [0, 0]
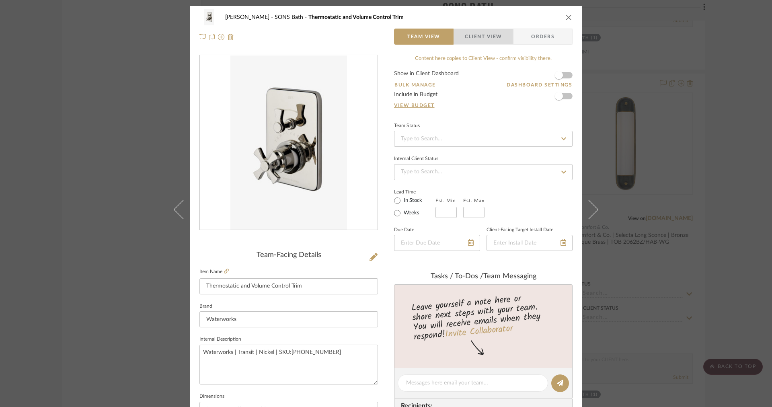
click at [494, 36] on span "Client View" at bounding box center [483, 37] width 37 height 16
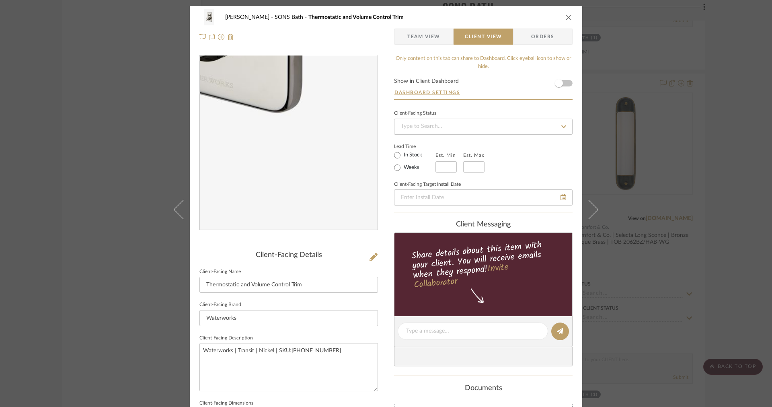
scroll to position [202, 0]
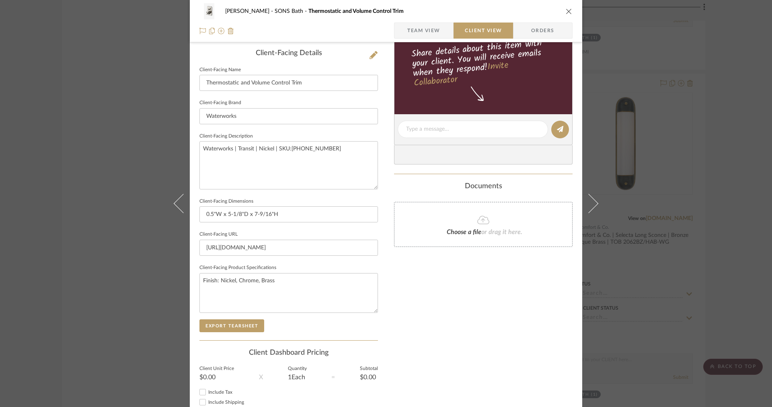
click at [125, 229] on div "OYER SONS Bath Thermostatic and Volume Control Trim Team View Client View Order…" at bounding box center [386, 203] width 772 height 407
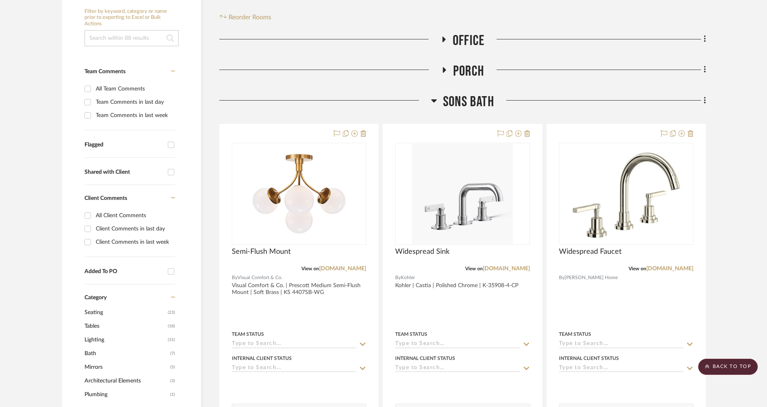
scroll to position [0, 0]
